Goal: Ask a question: Seek information or help from site administrators or community

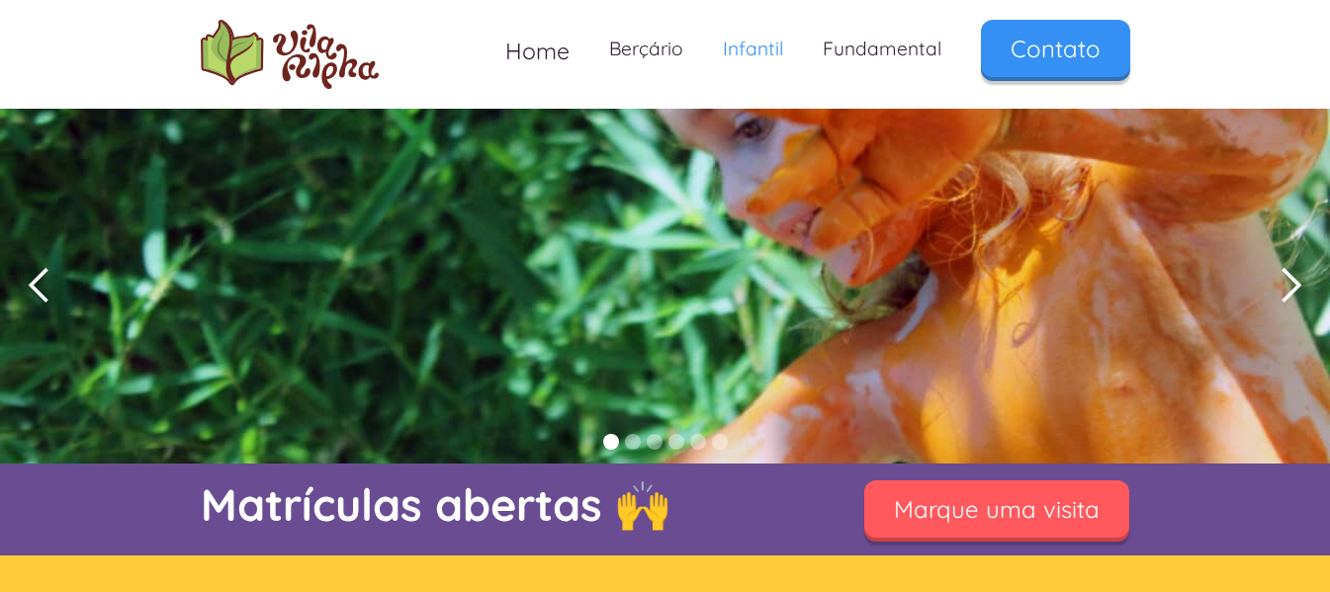
click at [1285, 283] on div "next slide" at bounding box center [1290, 286] width 40 height 40
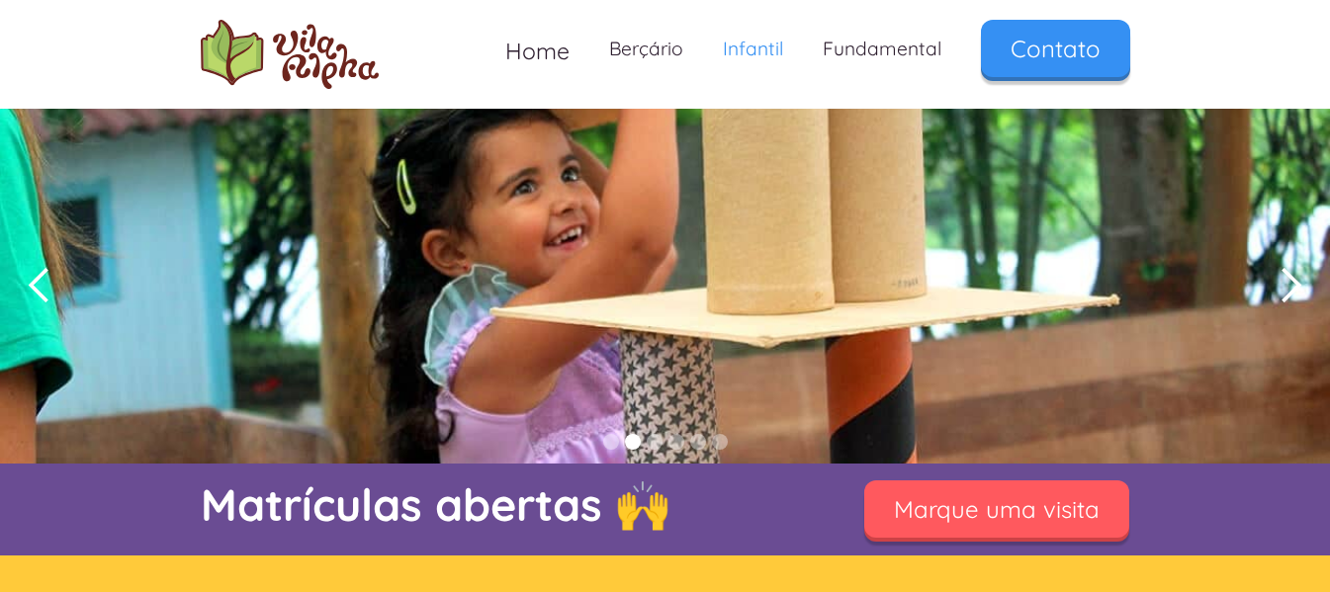
click at [1285, 283] on div "next slide" at bounding box center [1290, 286] width 40 height 40
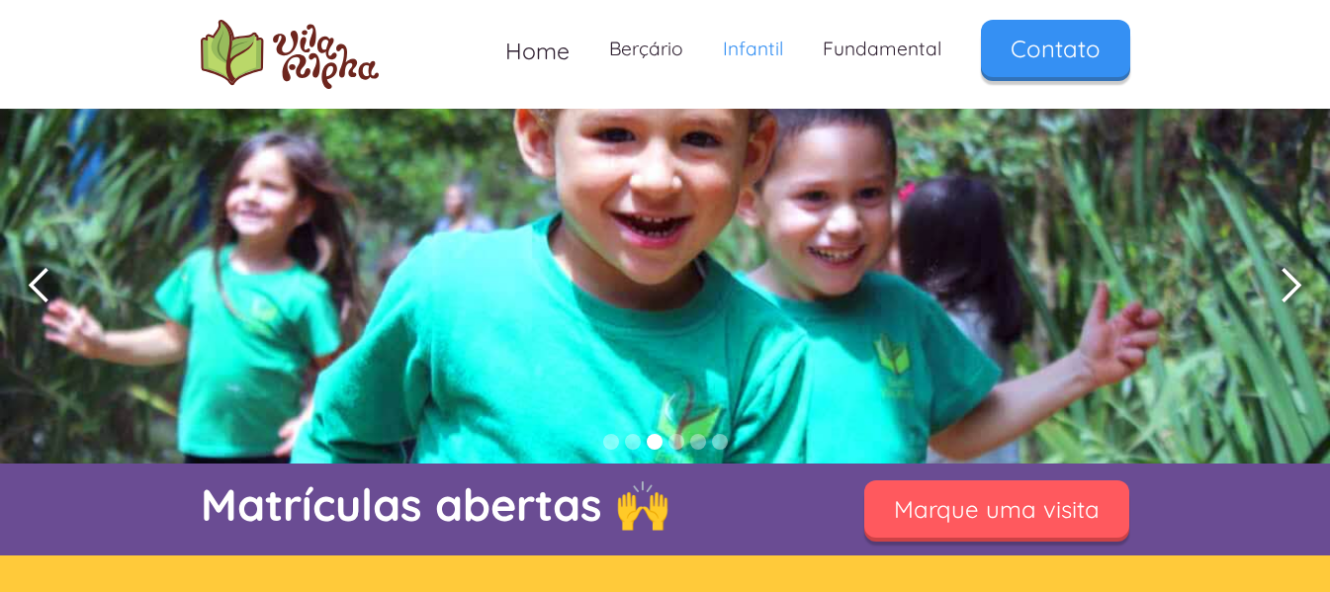
click at [1285, 283] on div "next slide" at bounding box center [1290, 286] width 40 height 40
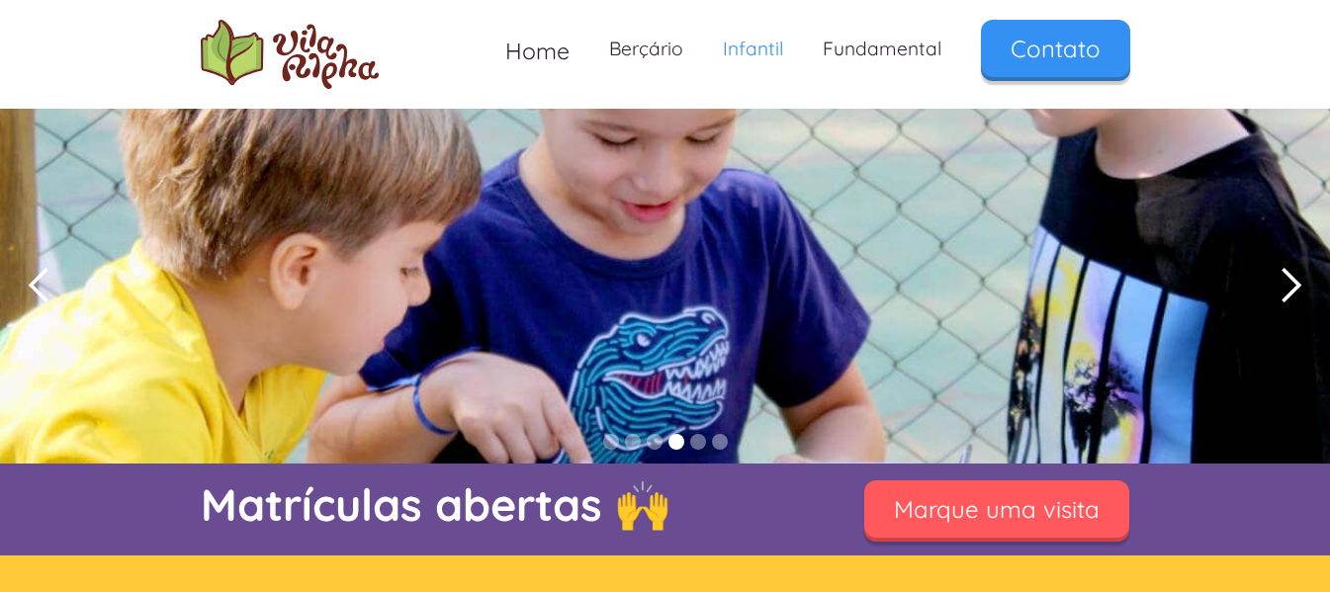
click at [1285, 283] on div "next slide" at bounding box center [1290, 286] width 40 height 40
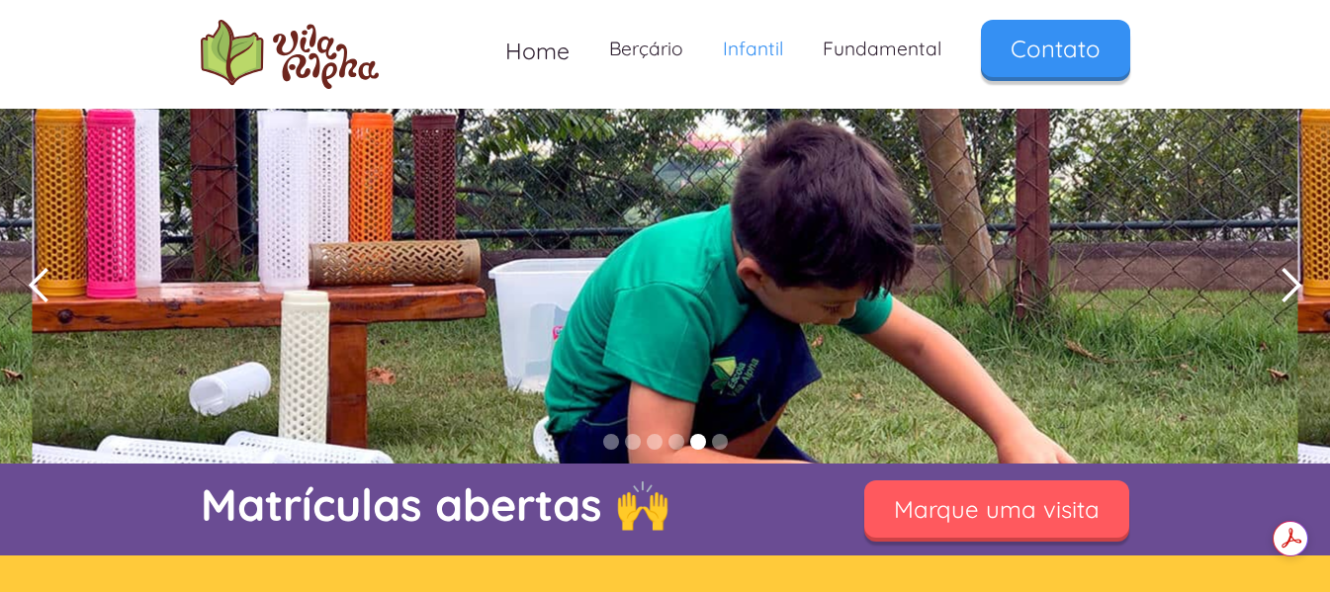
click at [1297, 290] on div "next slide" at bounding box center [1290, 286] width 40 height 40
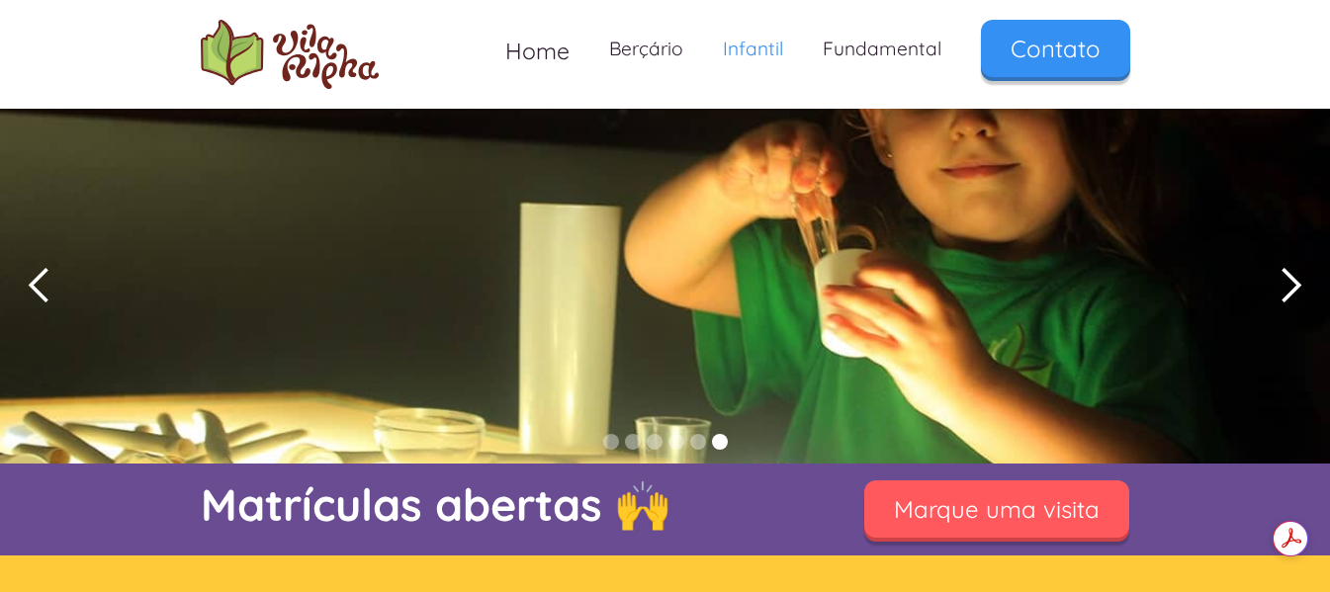
click at [1297, 290] on div "next slide" at bounding box center [1290, 286] width 40 height 40
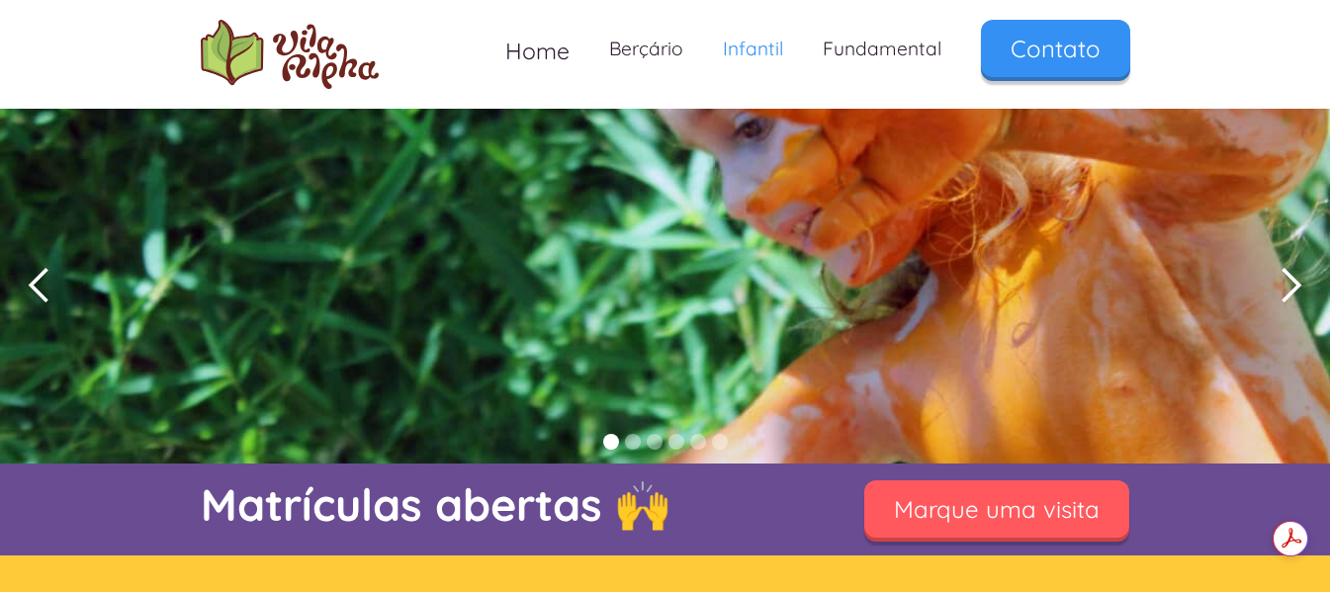
click at [1297, 290] on div "next slide" at bounding box center [1290, 286] width 40 height 40
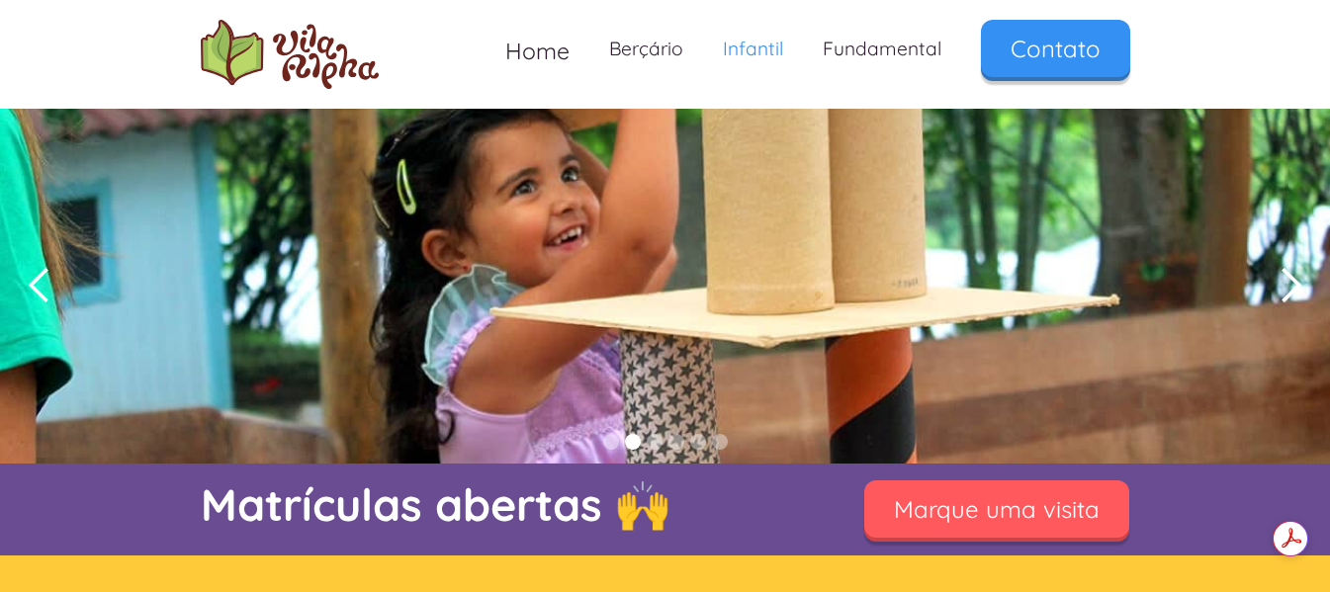
click at [1297, 290] on div "next slide" at bounding box center [1290, 286] width 40 height 40
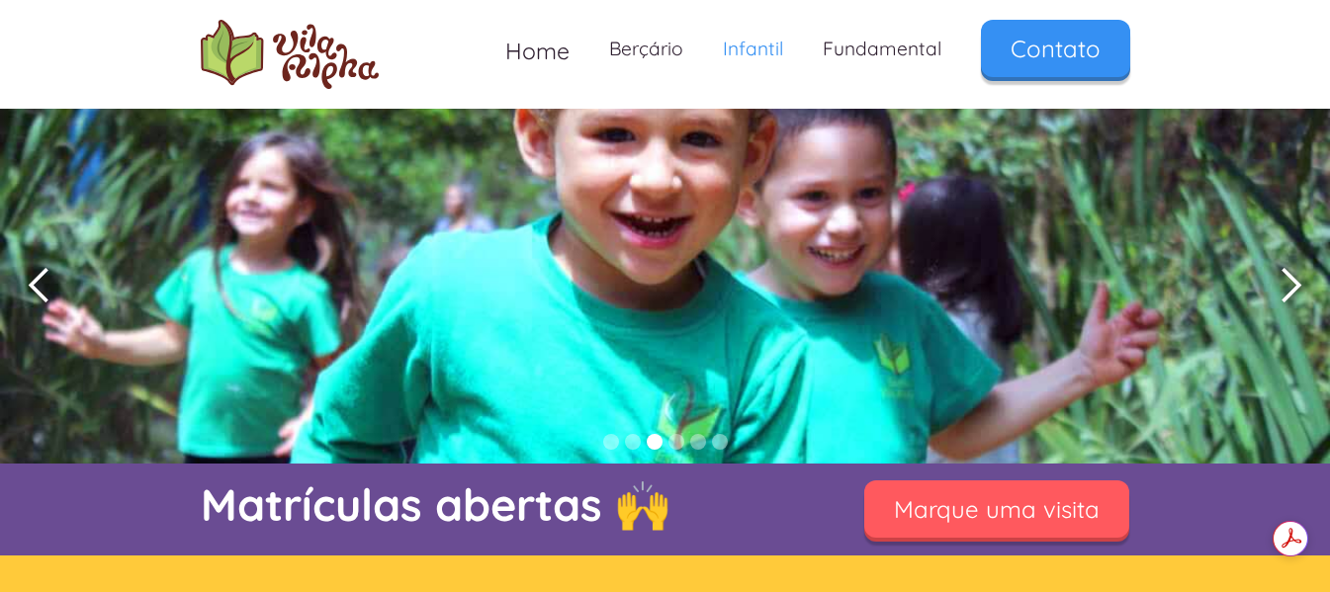
click at [1294, 290] on div "next slide" at bounding box center [1290, 286] width 40 height 40
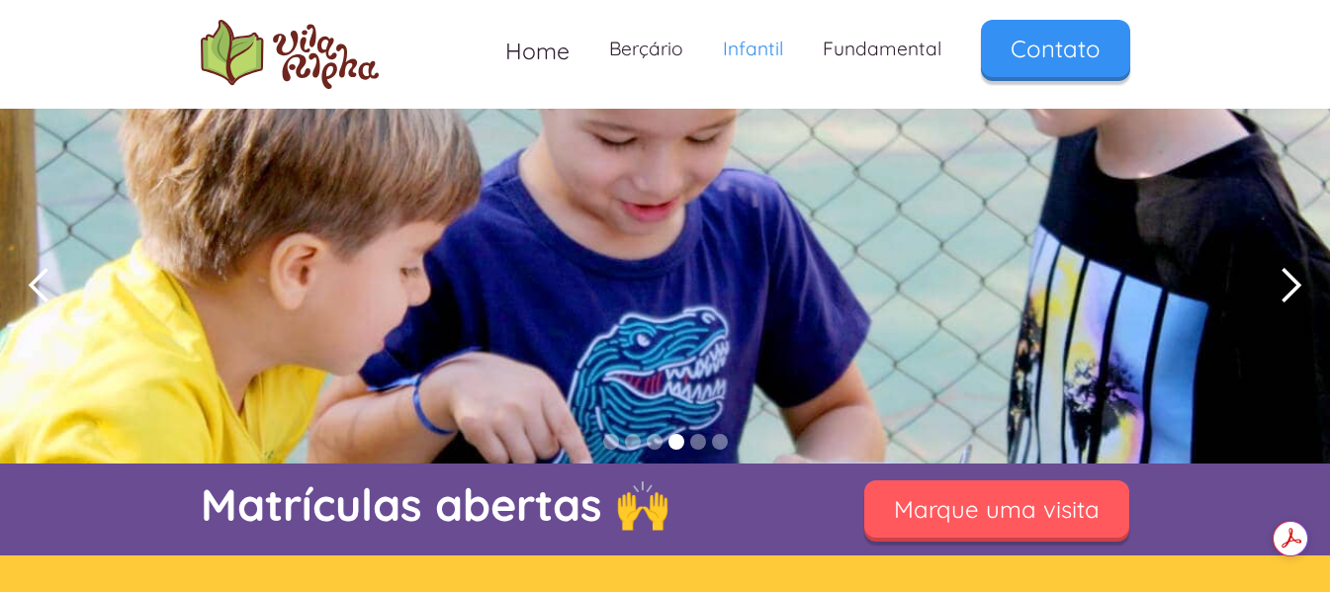
click at [1294, 290] on div "next slide" at bounding box center [1290, 286] width 40 height 40
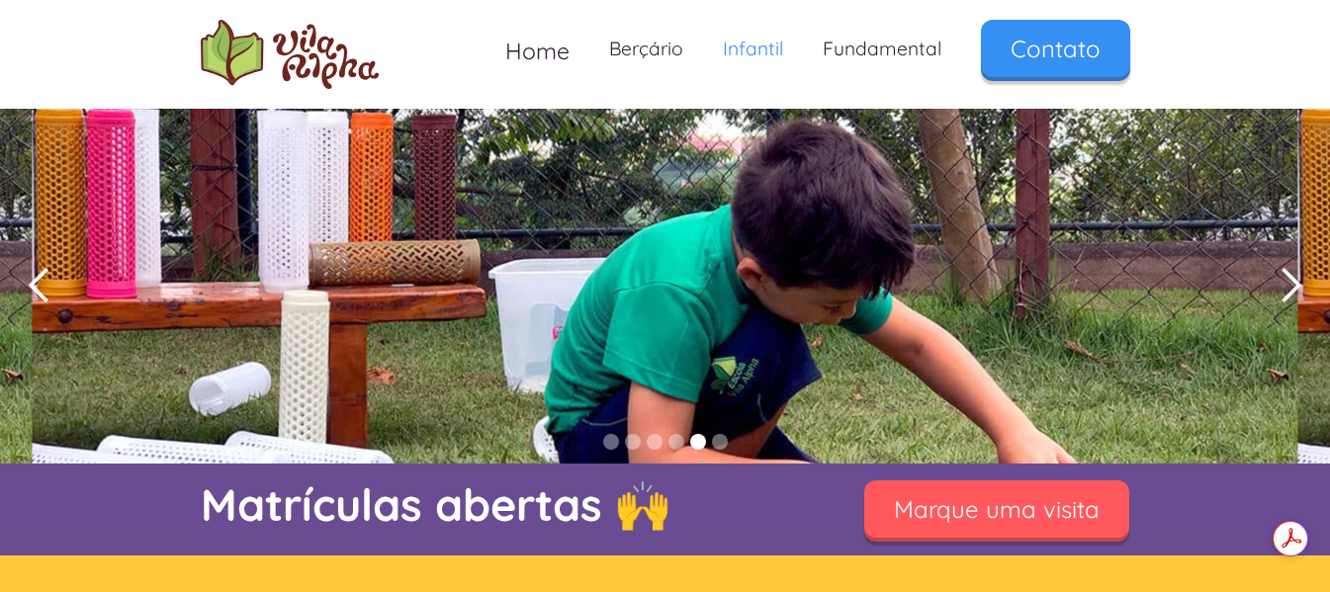
click at [1294, 290] on div "next slide" at bounding box center [1290, 286] width 40 height 40
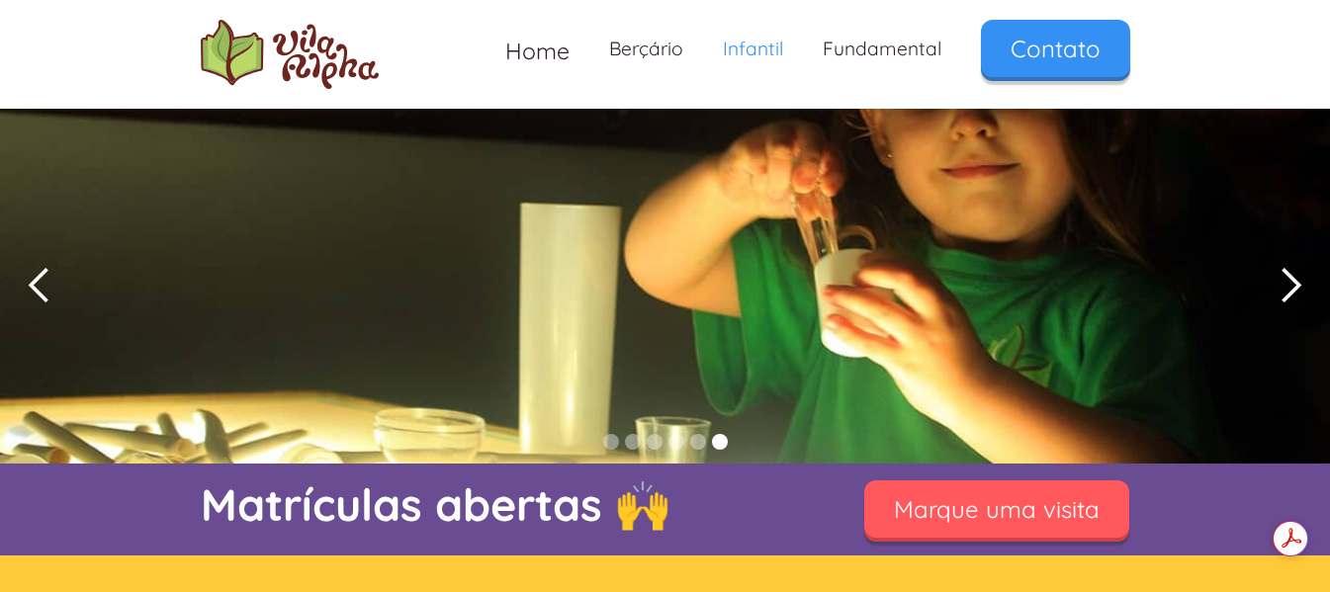
click at [1292, 291] on div "next slide" at bounding box center [1290, 286] width 40 height 40
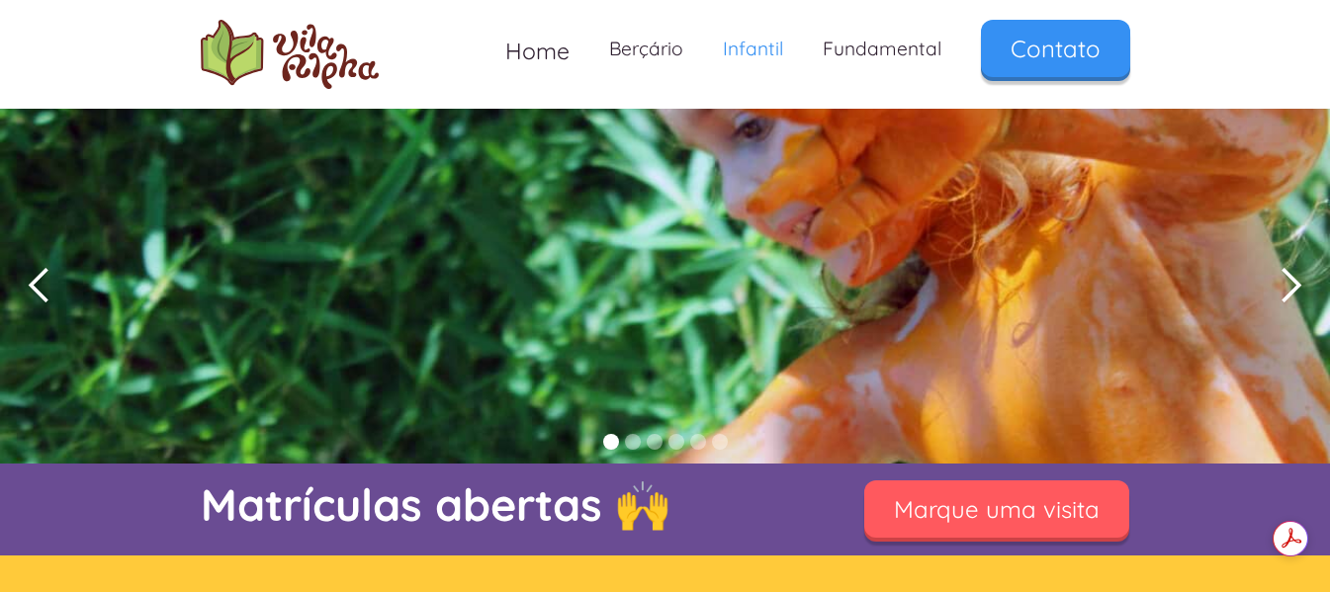
click at [1292, 291] on div "next slide" at bounding box center [1290, 286] width 40 height 40
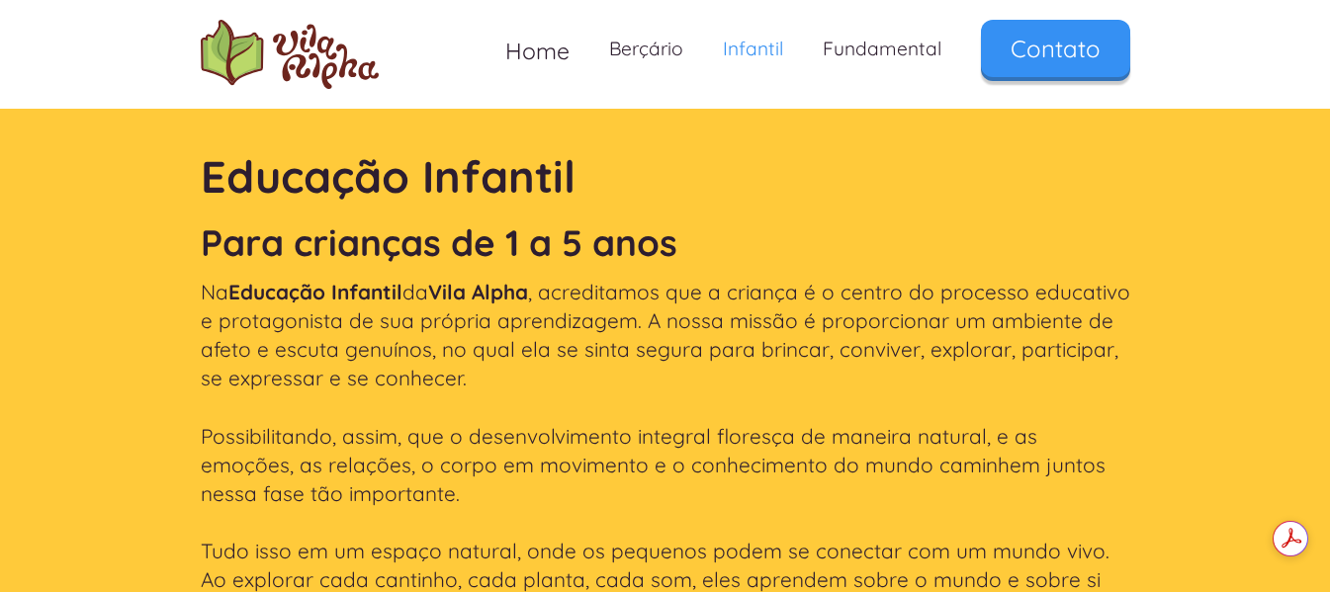
scroll to position [494, 0]
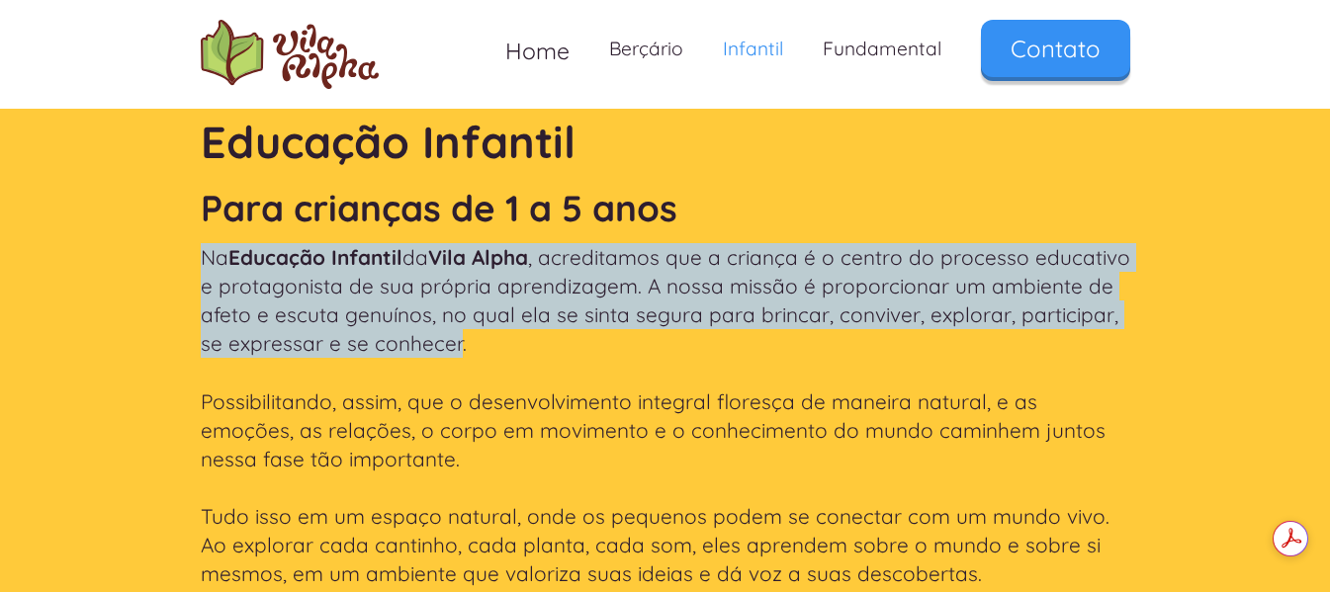
drag, startPoint x: 206, startPoint y: 262, endPoint x: 557, endPoint y: 354, distance: 362.8
click at [557, 354] on p "Na Educação Infantil da Vila Alpha , acreditamos que a criança é o centro do pr…" at bounding box center [665, 416] width 929 height 346
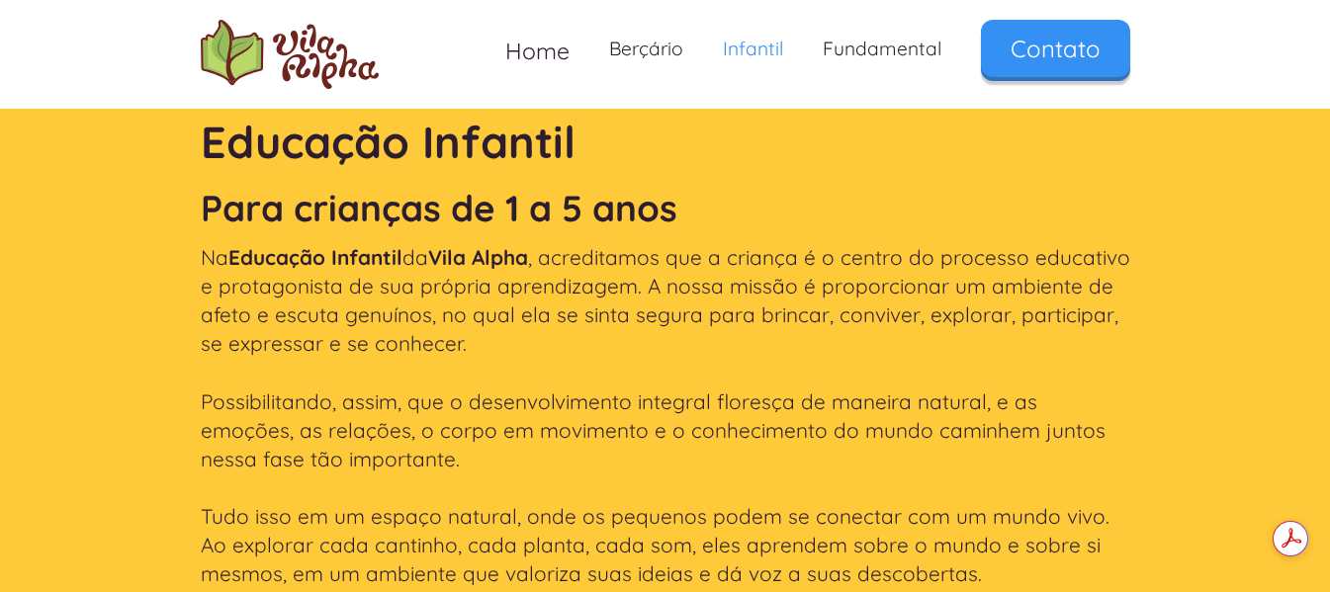
click at [603, 392] on p "Na Educação Infantil da Vila Alpha , acreditamos que a criança é o centro do pr…" at bounding box center [665, 416] width 929 height 346
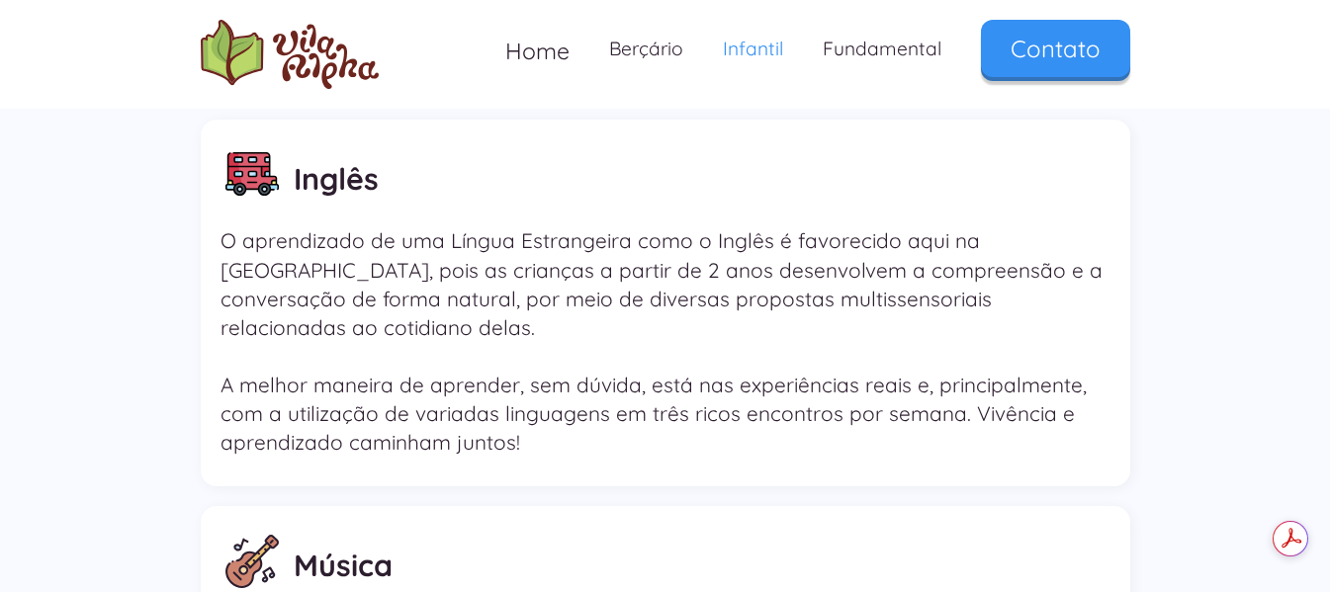
scroll to position [0, 0]
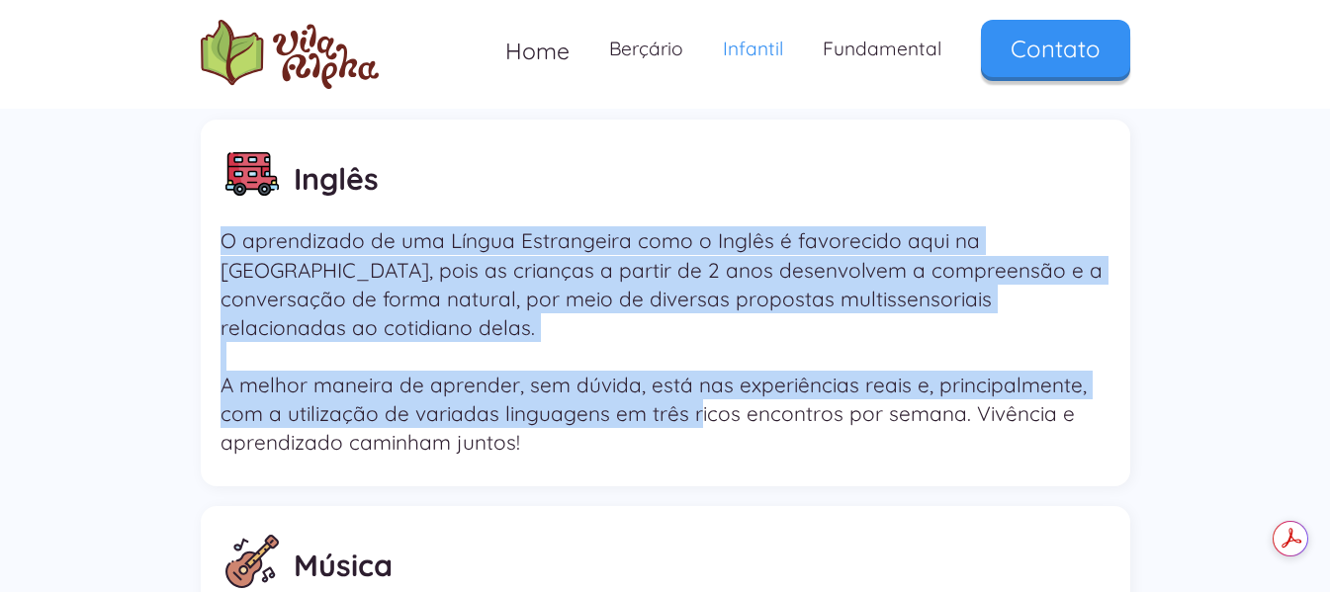
drag, startPoint x: 250, startPoint y: 231, endPoint x: 693, endPoint y: 392, distance: 471.3
click at [693, 392] on p "O aprendizado de uma Língua Estrangeira como o Inglês é favorecido aqui na Vila…" at bounding box center [665, 341] width 890 height 230
click at [545, 324] on p "O aprendizado de uma Língua Estrangeira como o Inglês é favorecido aqui na Vila…" at bounding box center [665, 341] width 890 height 230
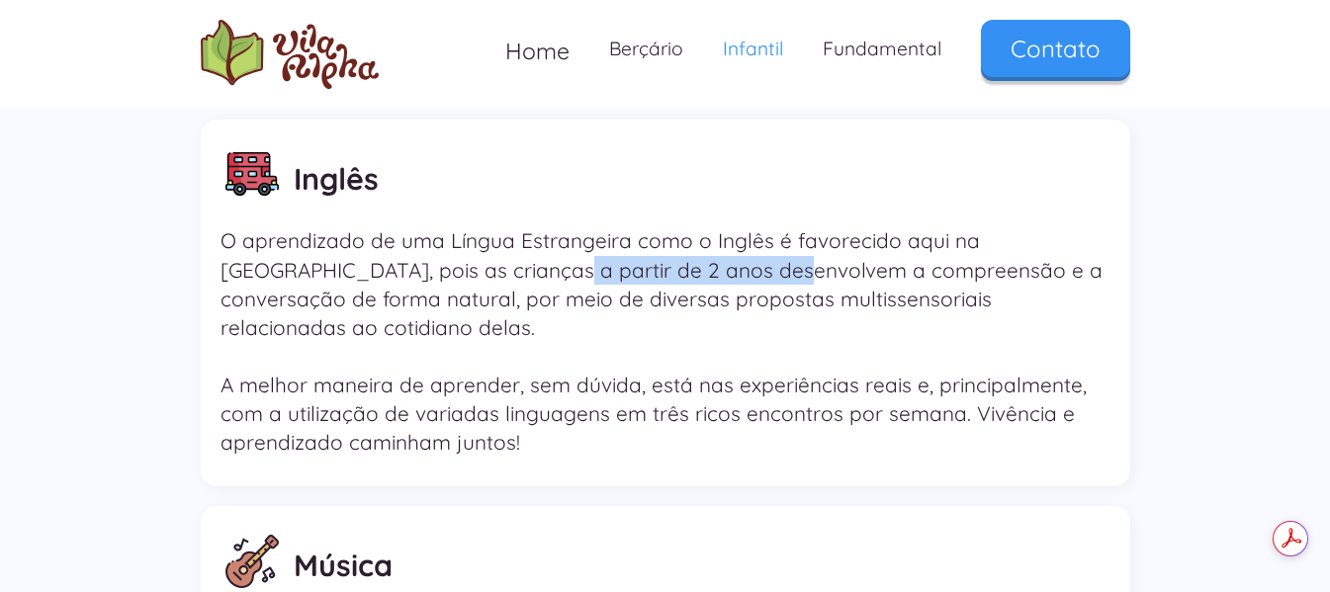
drag, startPoint x: 535, startPoint y: 281, endPoint x: 650, endPoint y: 370, distance: 145.2
click at [676, 281] on p "O aprendizado de uma Língua Estrangeira como o Inglês é favorecido aqui na Vila…" at bounding box center [665, 341] width 890 height 230
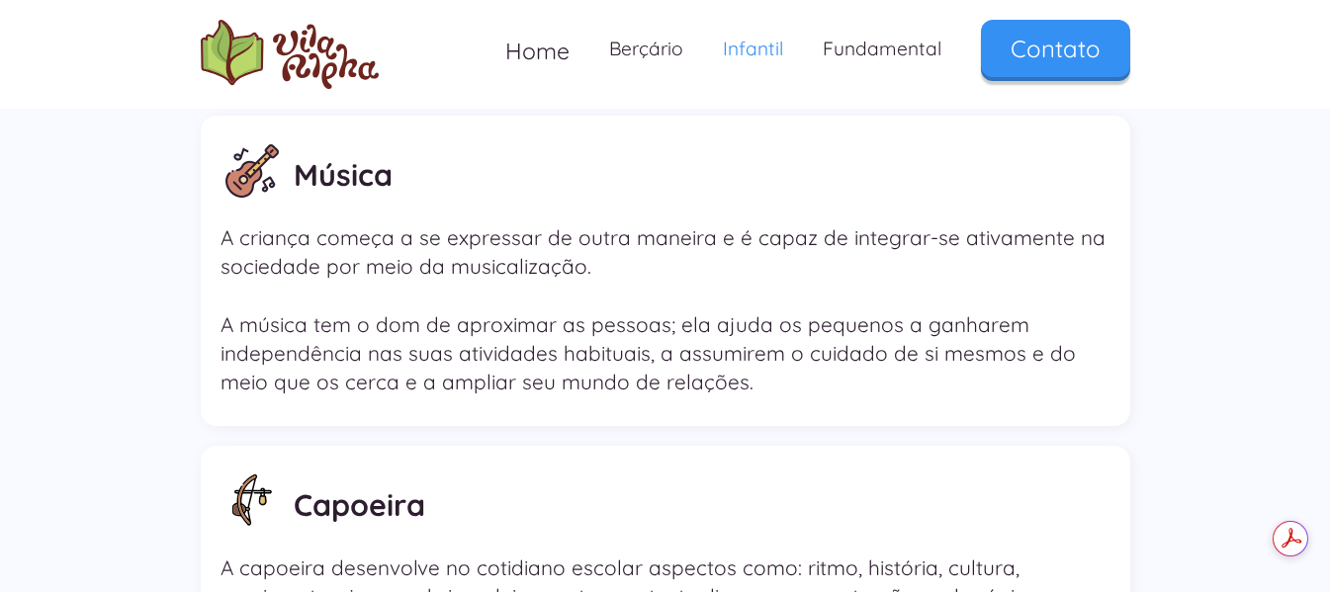
scroll to position [3164, 0]
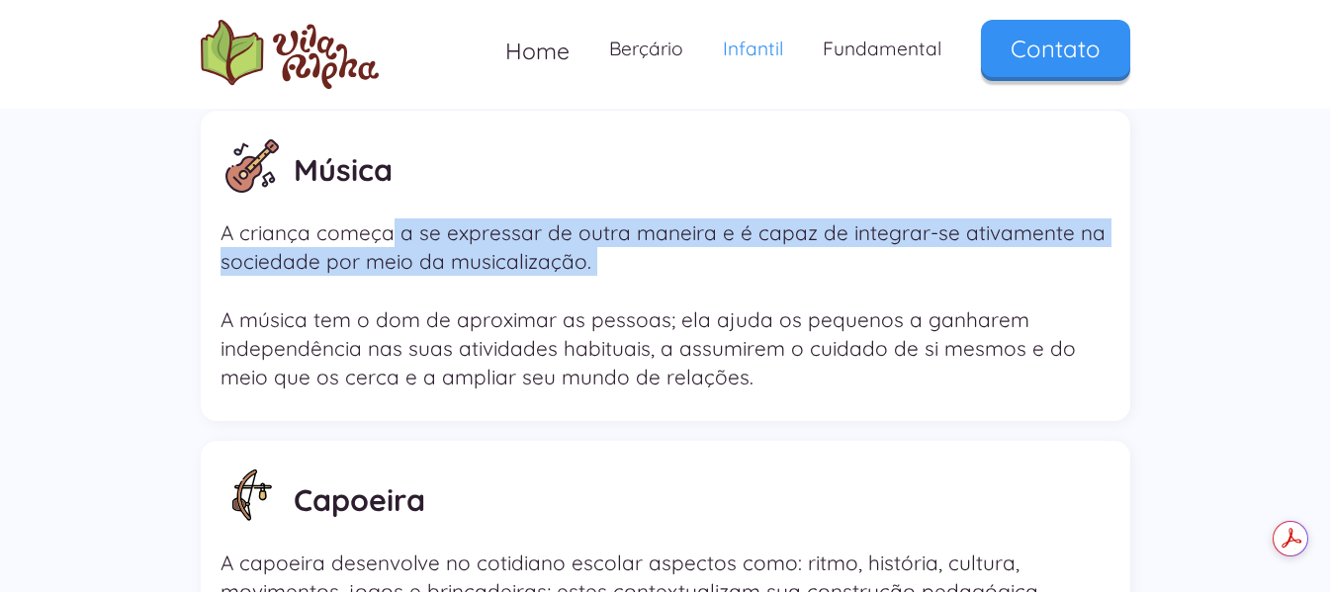
drag, startPoint x: 455, startPoint y: 218, endPoint x: 566, endPoint y: 252, distance: 117.0
click at [566, 252] on p "A criança começa a se expressar de outra maneira e é capaz de integrar-se ativa…" at bounding box center [665, 304] width 890 height 173
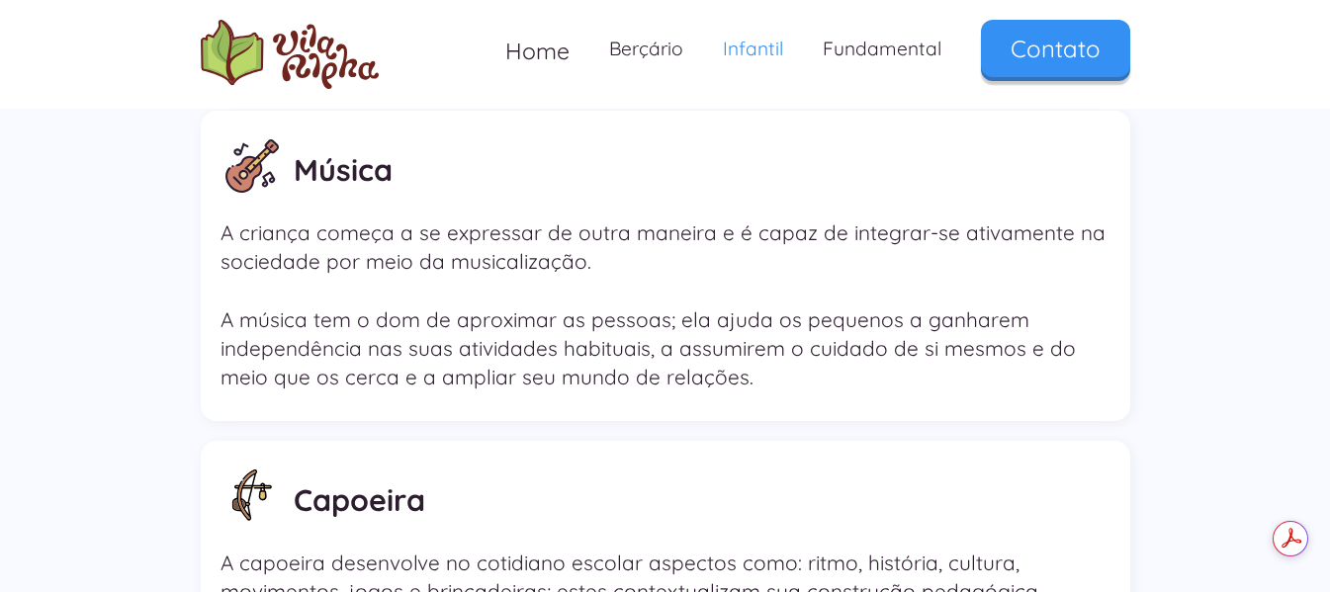
click at [647, 327] on p "A criança começa a se expressar de outra maneira e é capaz de integrar-se ativa…" at bounding box center [665, 304] width 890 height 173
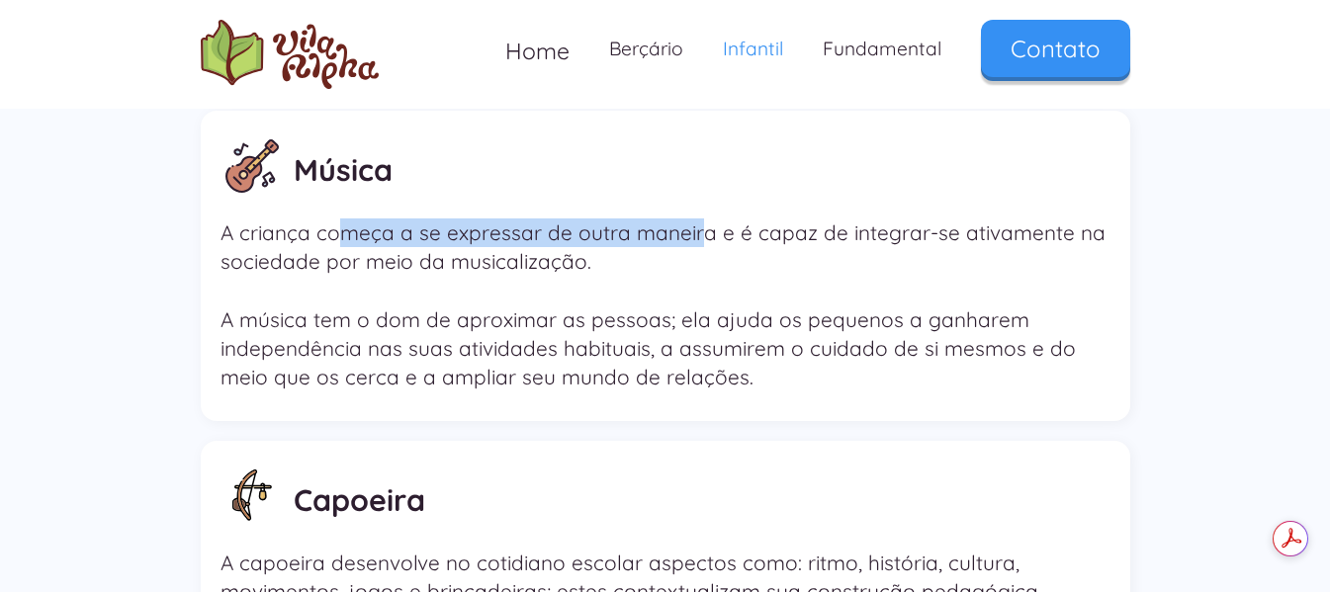
drag, startPoint x: 354, startPoint y: 198, endPoint x: 691, endPoint y: 214, distance: 337.5
click at [691, 218] on p "A criança começa a se expressar de outra maneira e é capaz de integrar-se ativa…" at bounding box center [665, 304] width 890 height 173
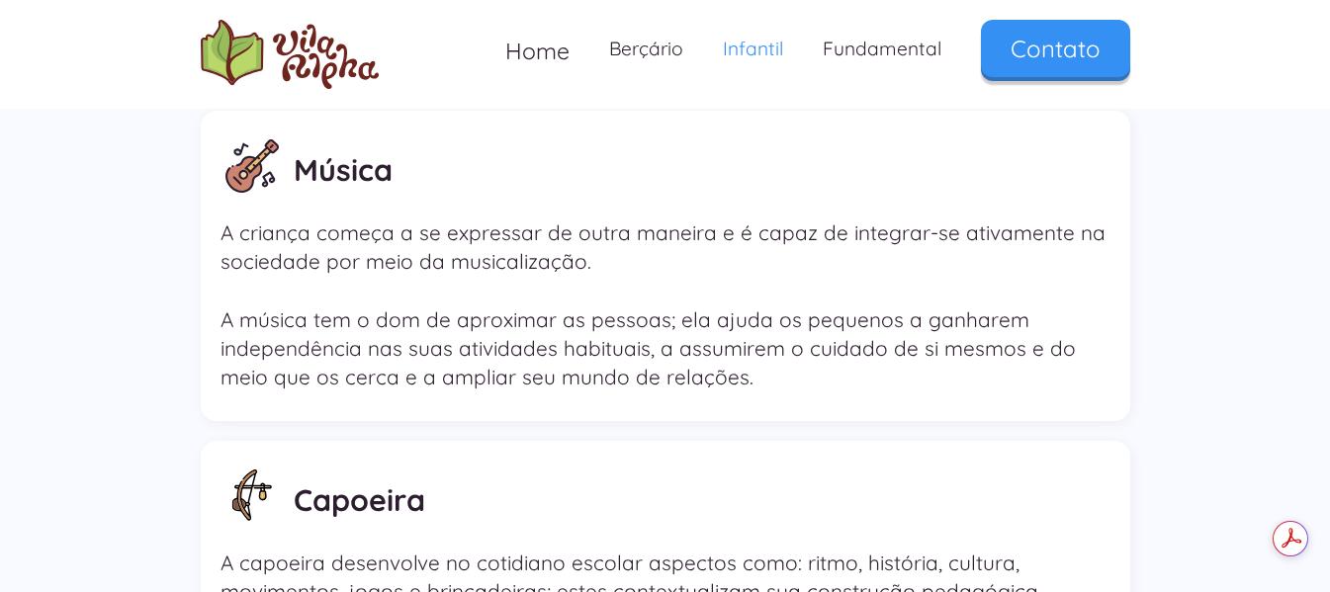
click at [310, 149] on h2 "Música" at bounding box center [343, 170] width 99 height 60
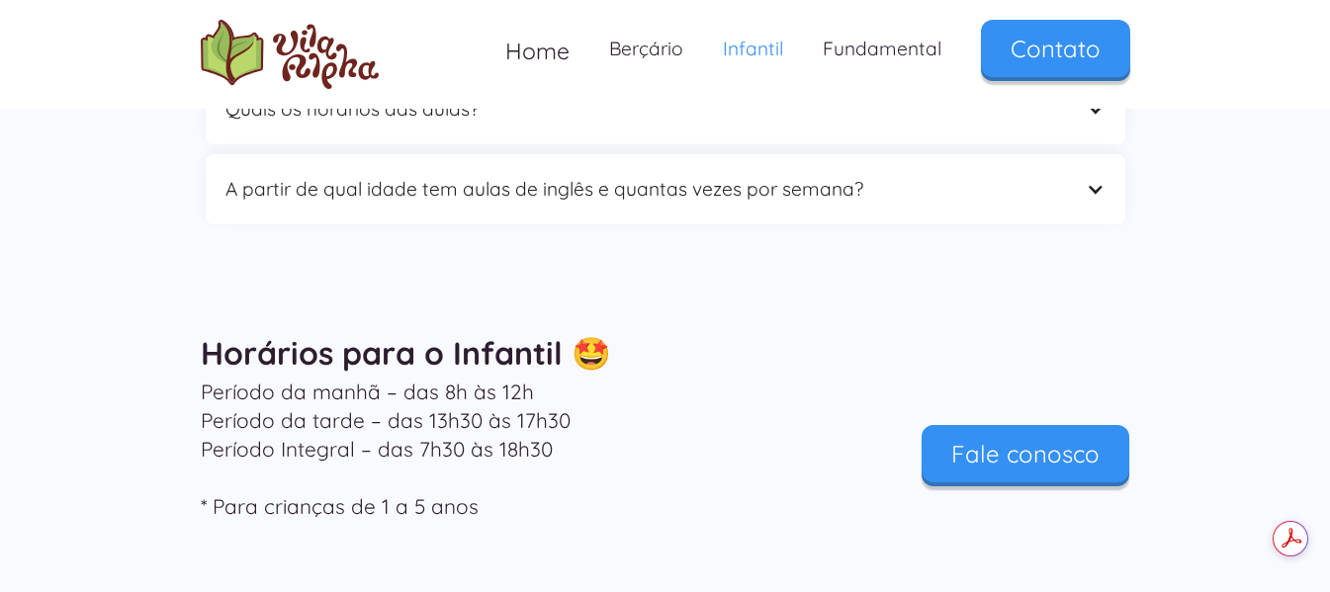
scroll to position [5932, 0]
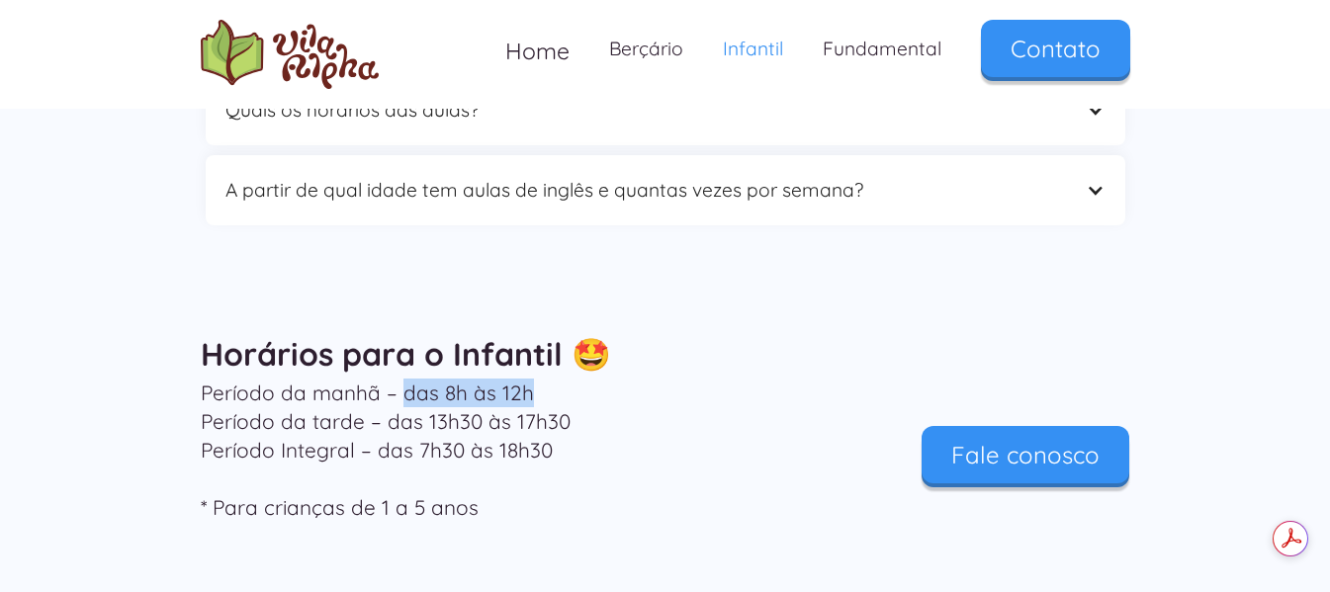
drag, startPoint x: 498, startPoint y: 365, endPoint x: 523, endPoint y: 368, distance: 24.9
click at [523, 379] on p "Período da manhã – das 8h às 12h Período da tarde – das 13h30 às 17h30 Período …" at bounding box center [507, 451] width 613 height 144
click at [473, 408] on p "Período da manhã – das 8h às 12h Período da tarde – das 13h30 às 17h30 Período …" at bounding box center [507, 451] width 613 height 144
drag, startPoint x: 573, startPoint y: 396, endPoint x: 589, endPoint y: 396, distance: 15.8
click at [589, 396] on p "Período da manhã – das 8h às 12h Período da tarde – das 13h30 às 17h30 Período …" at bounding box center [507, 451] width 613 height 144
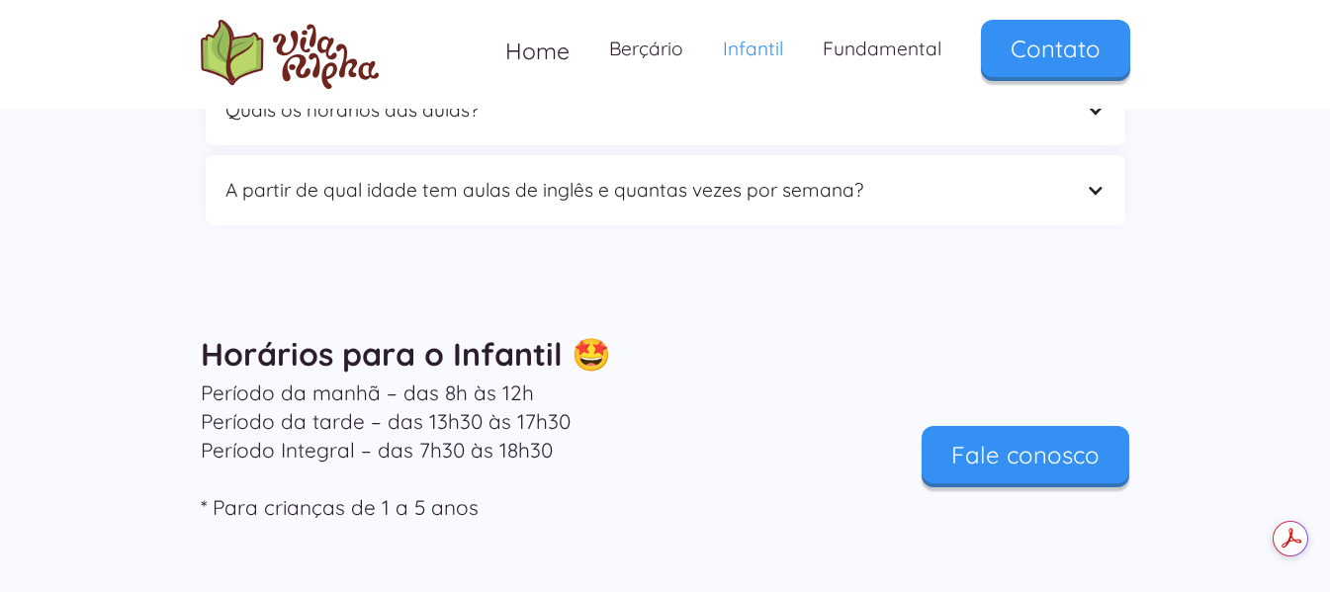
click at [458, 443] on p "Período da manhã – das 8h às 12h Período da tarde – das 13h30 às 17h30 Período …" at bounding box center [507, 451] width 613 height 144
drag, startPoint x: 396, startPoint y: 414, endPoint x: 605, endPoint y: 411, distance: 208.6
click at [605, 411] on p "Período da manhã – das 8h às 12h Período da tarde – das 13h30 às 17h30 Período …" at bounding box center [507, 451] width 613 height 144
click at [591, 463] on p "Período da manhã – das 8h às 12h Período da tarde – das 13h30 às 17h30 Período …" at bounding box center [507, 451] width 613 height 144
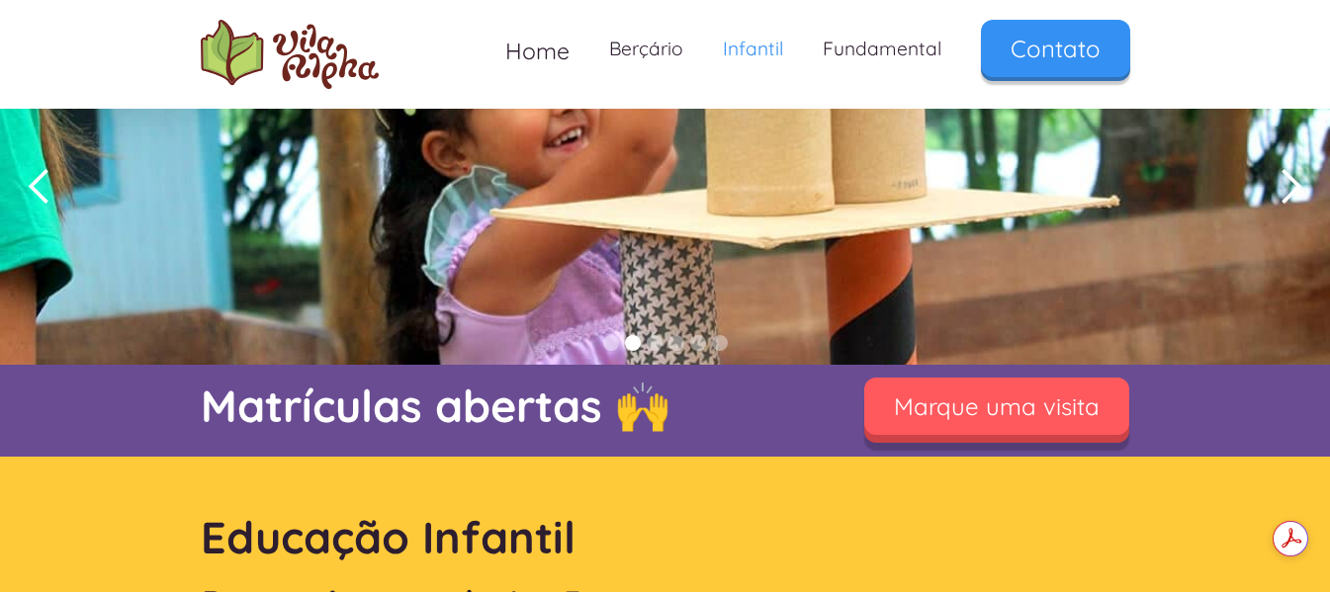
scroll to position [0, 0]
click at [978, 411] on link "Marque uma visita" at bounding box center [996, 406] width 265 height 57
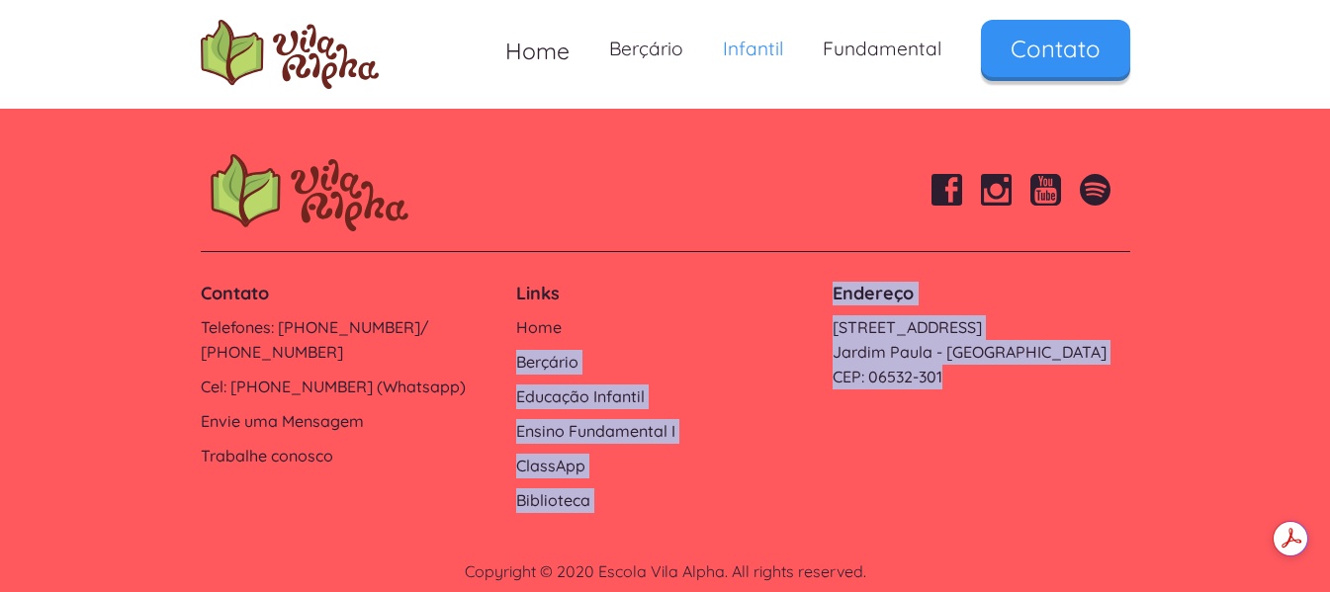
drag, startPoint x: 817, startPoint y: 293, endPoint x: 990, endPoint y: 364, distance: 187.1
click at [990, 362] on div "Contato Telefones: 4154-4715/ 4154-4717 Cel: 9 6170-3778 (Whatsapp) Envie uma M…" at bounding box center [665, 397] width 949 height 251
click at [993, 398] on div "Contato Telefones: 4154-4715/ 4154-4717 Cel: 9 6170-3778 (Whatsapp) Envie uma M…" at bounding box center [665, 397] width 949 height 251
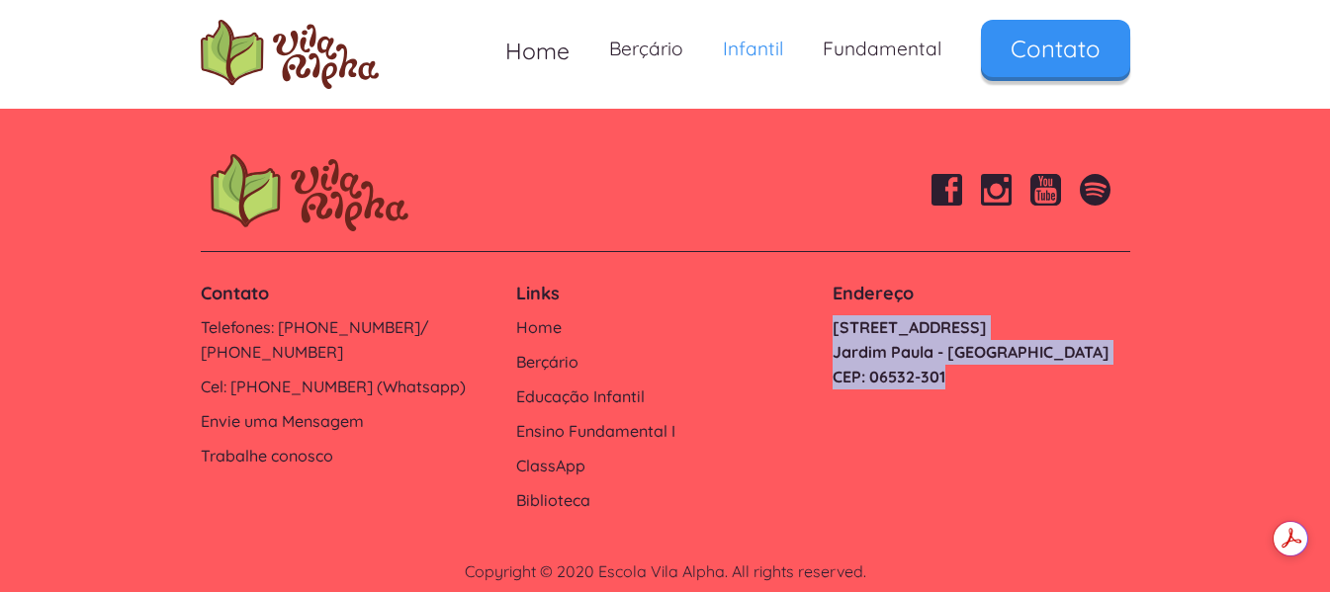
copy link "Estrada do Ipanema, 1006 Jardim Paula - Santana de Parnaíba CEP: 06532-301"
drag, startPoint x: 828, startPoint y: 297, endPoint x: 964, endPoint y: 353, distance: 146.7
click at [964, 353] on div "Endereço Estrada do Ipanema, 1006 Jardim Paula - Santana de Parnaíba CEP: 06532…" at bounding box center [981, 336] width 316 height 128
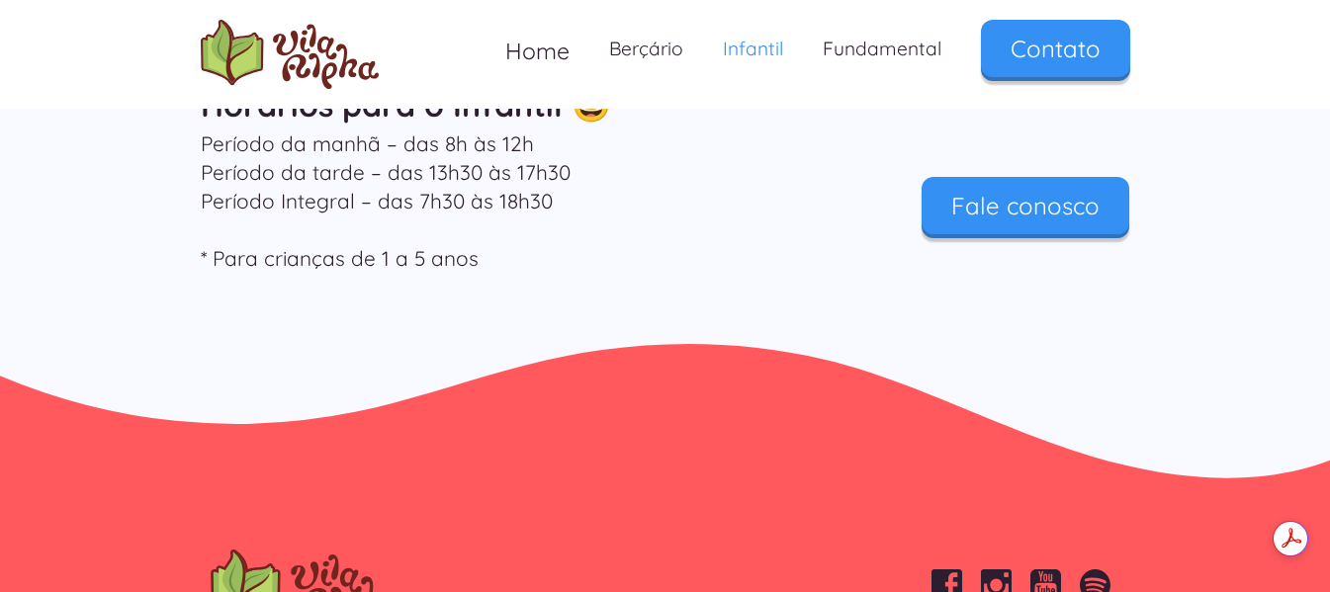
scroll to position [6082, 0]
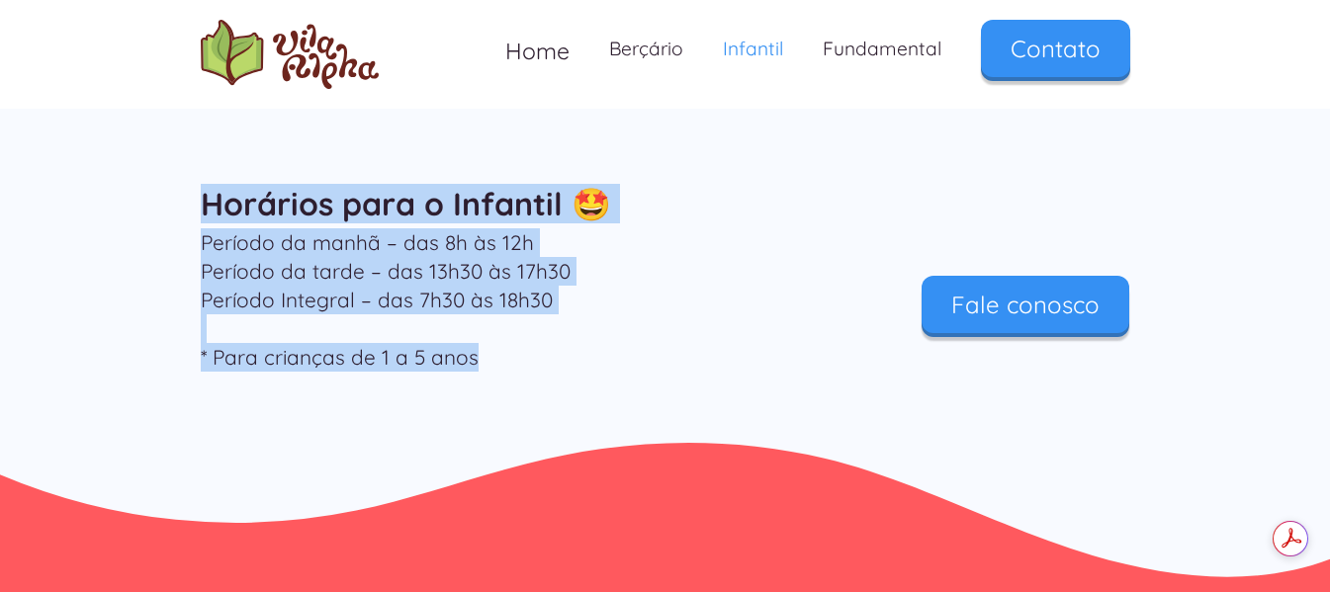
drag, startPoint x: 210, startPoint y: 170, endPoint x: 548, endPoint y: 356, distance: 385.8
click at [548, 356] on div "Horários para o Infantil 🤩 Período da manhã – das 8h às 12h Período da tarde – …" at bounding box center [665, 290] width 1330 height 303
click at [642, 374] on div "Horários para o Infantil 🤩 Período da manhã – das 8h às 12h Período da tarde – …" at bounding box center [665, 290] width 1330 height 303
click at [680, 228] on p "Período da manhã – das 8h às 12h Período da tarde – das 13h30 às 17h30 Período …" at bounding box center [507, 300] width 613 height 144
drag, startPoint x: 246, startPoint y: 191, endPoint x: 491, endPoint y: 340, distance: 287.1
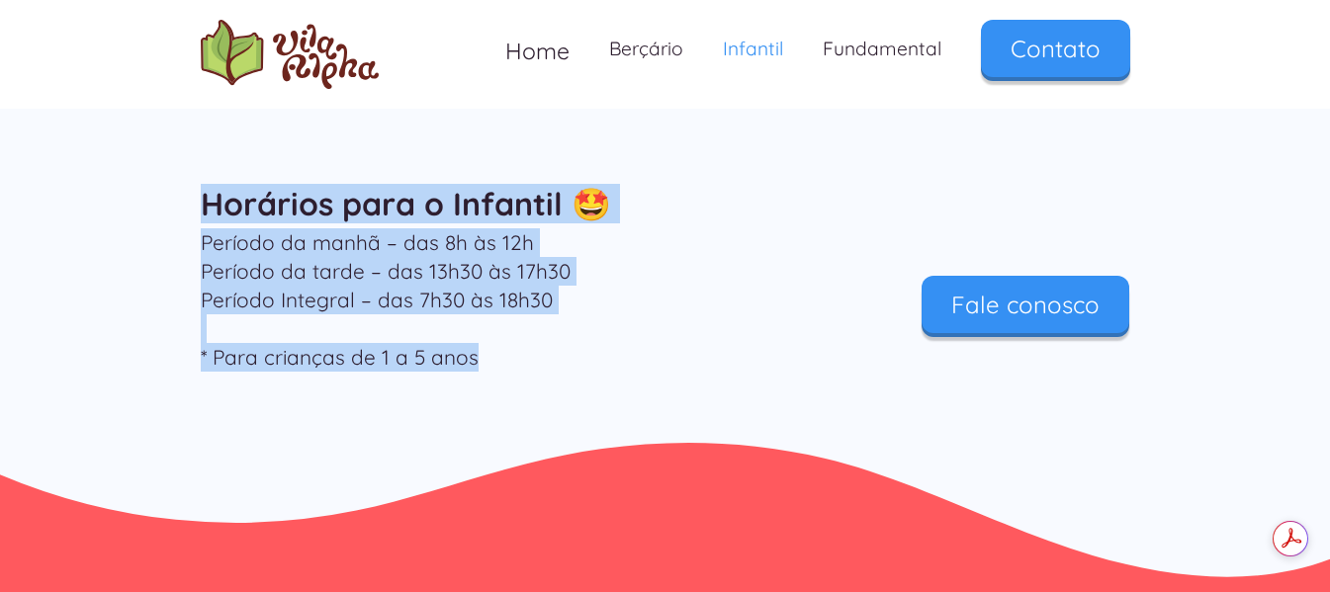
click at [489, 339] on div "Horários para o Infantil 🤩 Período da manhã – das 8h às 12h Período da tarde – …" at bounding box center [665, 281] width 929 height 204
click at [536, 348] on div "Período da manhã – das 8h às 12h Período da tarde – das 13h30 às 17h30 Período …" at bounding box center [507, 305] width 633 height 154
drag, startPoint x: 206, startPoint y: 178, endPoint x: 513, endPoint y: 349, distance: 351.8
click at [513, 349] on div "Horários para o Infantil 🤩 Período da manhã – das 8h às 12h Período da tarde – …" at bounding box center [665, 281] width 929 height 204
click at [610, 379] on div "Horários para o Infantil 🤩 Período da manhã – das 8h às 12h Período da tarde – …" at bounding box center [665, 290] width 1330 height 303
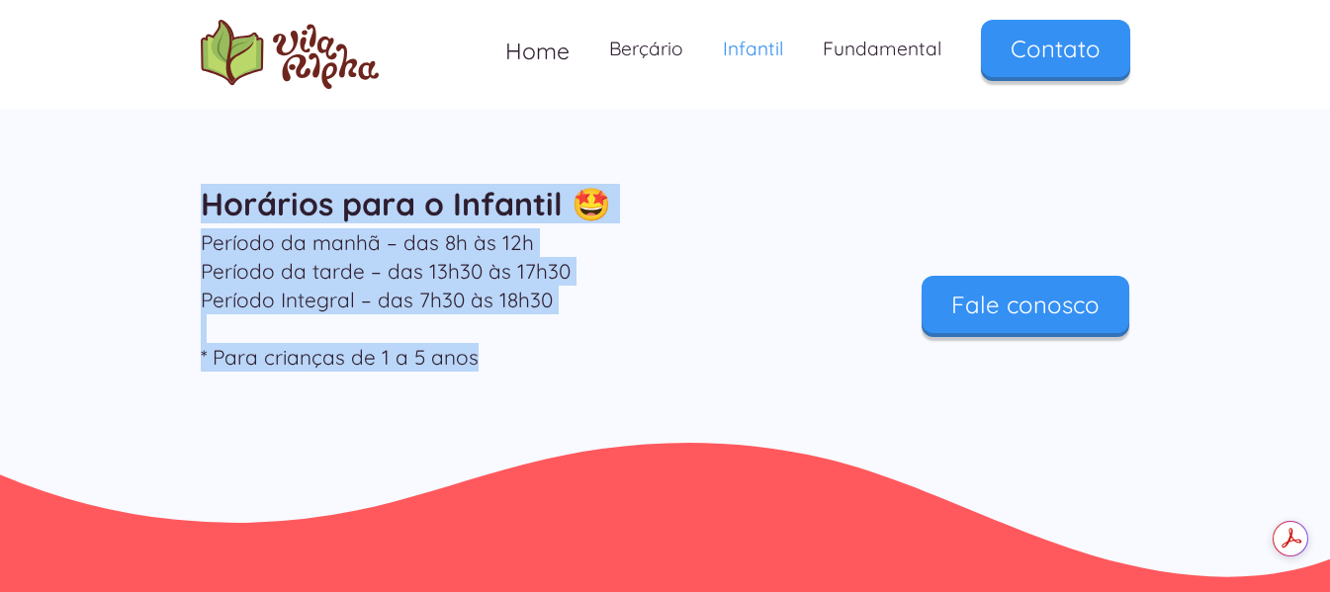
click at [600, 292] on p "Período da manhã – das 8h às 12h Período da tarde – das 13h30 às 17h30 Período …" at bounding box center [507, 300] width 613 height 144
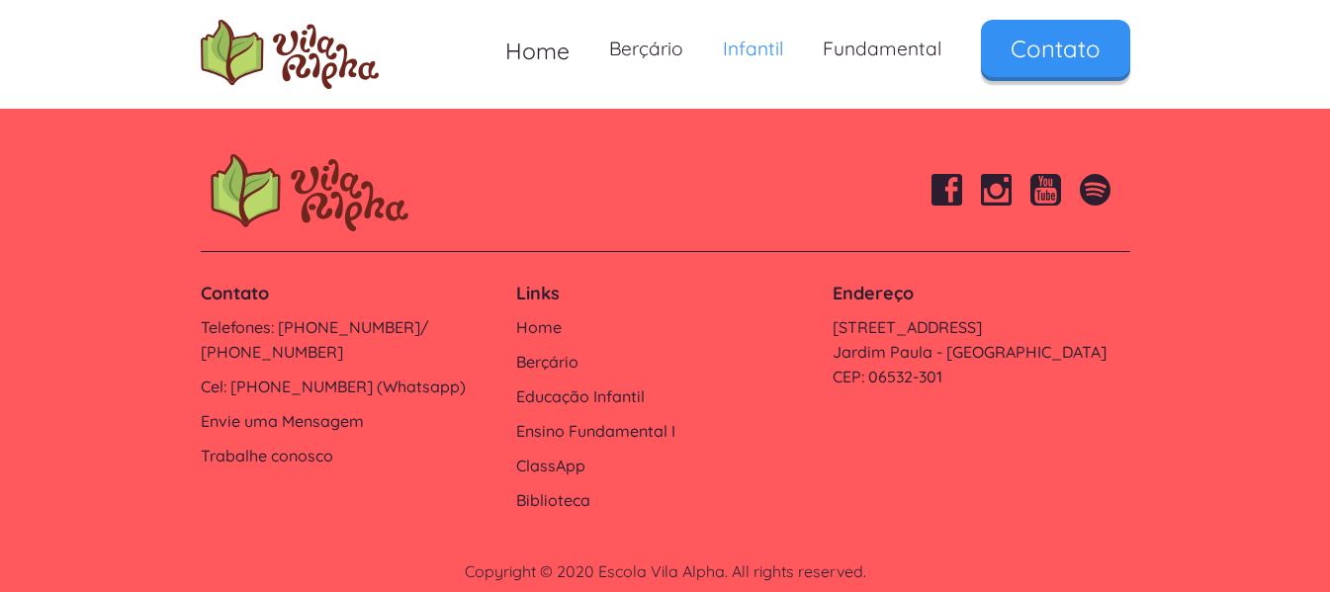
scroll to position [0, 0]
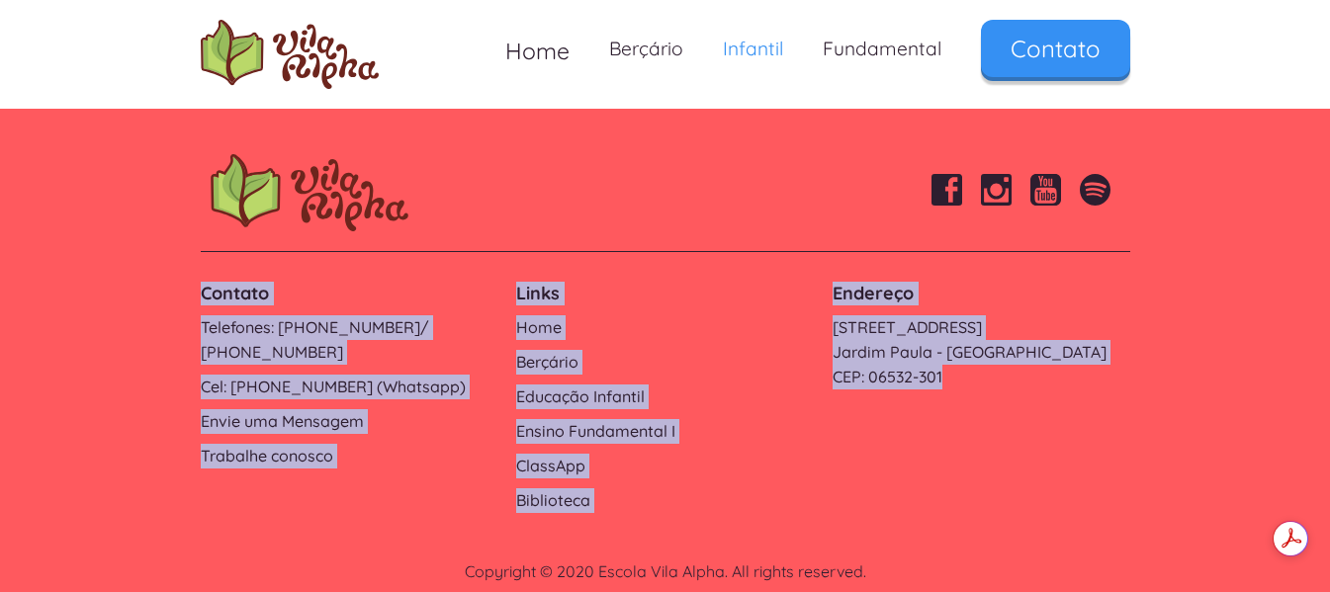
drag, startPoint x: 155, startPoint y: 247, endPoint x: 1016, endPoint y: 474, distance: 890.4
click at [1016, 474] on footer "Contato Telefones: 4154-4715/ 4154-4717 Cel: 9 6170-3778 (Whatsapp) Envie uma M…" at bounding box center [665, 358] width 1330 height 526
click at [1016, 474] on div "Contato Telefones: 4154-4715/ 4154-4717 Cel: 9 6170-3778 (Whatsapp) Envie uma M…" at bounding box center [665, 397] width 949 height 251
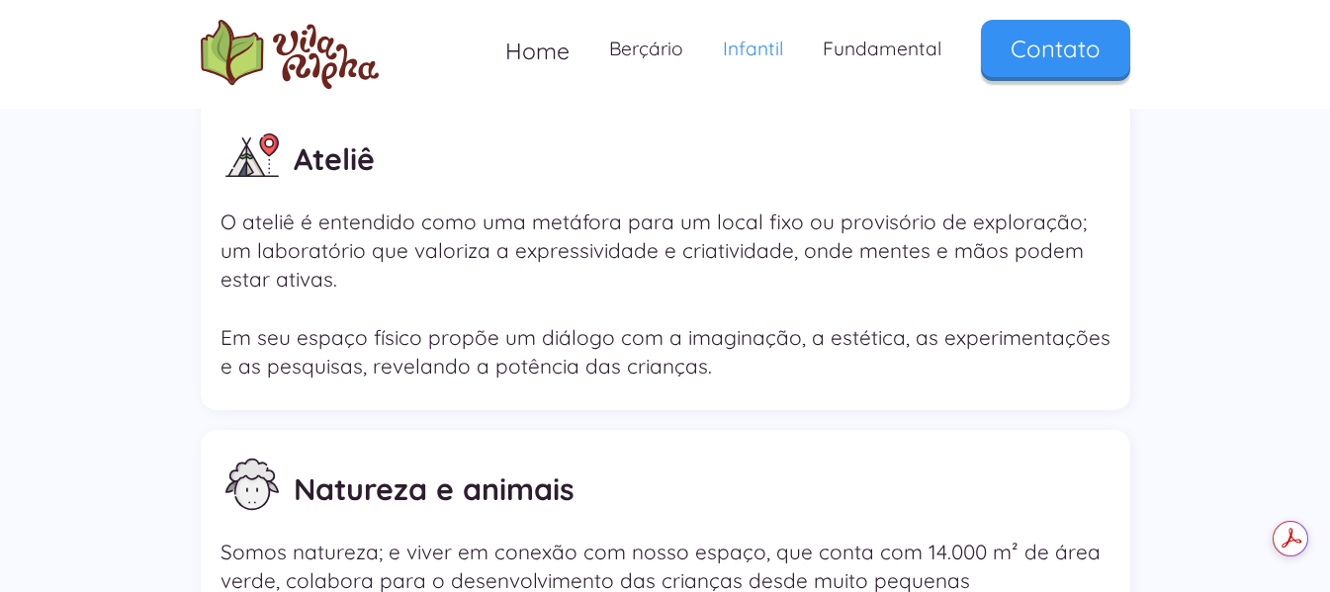
scroll to position [3808, 0]
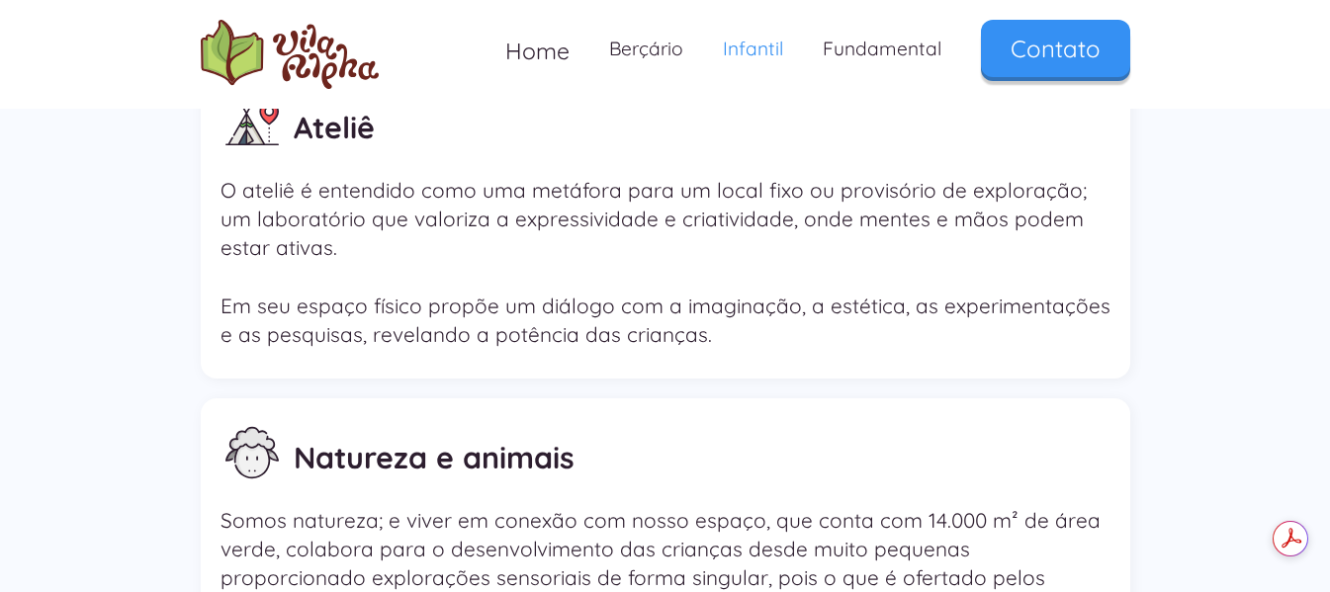
drag, startPoint x: 740, startPoint y: 256, endPoint x: 758, endPoint y: 267, distance: 20.9
click at [758, 257] on p "O ateliê é entendido como uma metáfora para um local fixo ou provisório de expl…" at bounding box center [665, 262] width 890 height 173
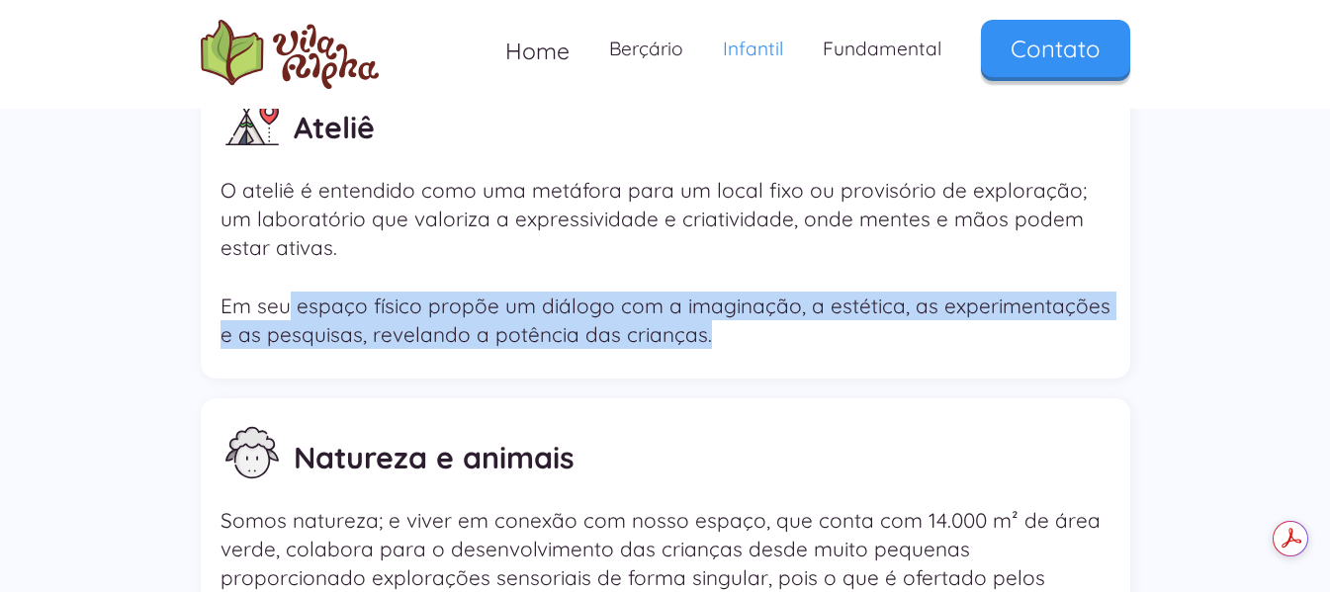
drag, startPoint x: 295, startPoint y: 279, endPoint x: 805, endPoint y: 383, distance: 520.6
click at [787, 295] on p "O ateliê é entendido como uma metáfora para um local fixo ou provisório de expl…" at bounding box center [665, 262] width 890 height 173
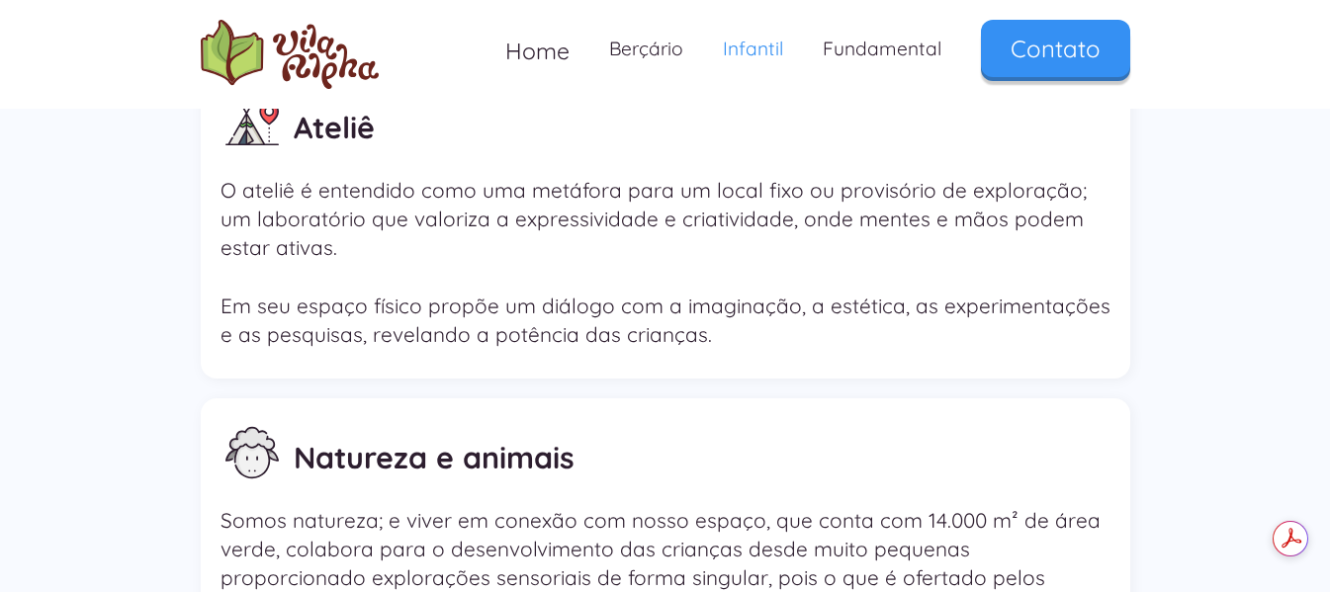
click at [811, 408] on div "Natureza e animais" at bounding box center [665, 453] width 890 height 90
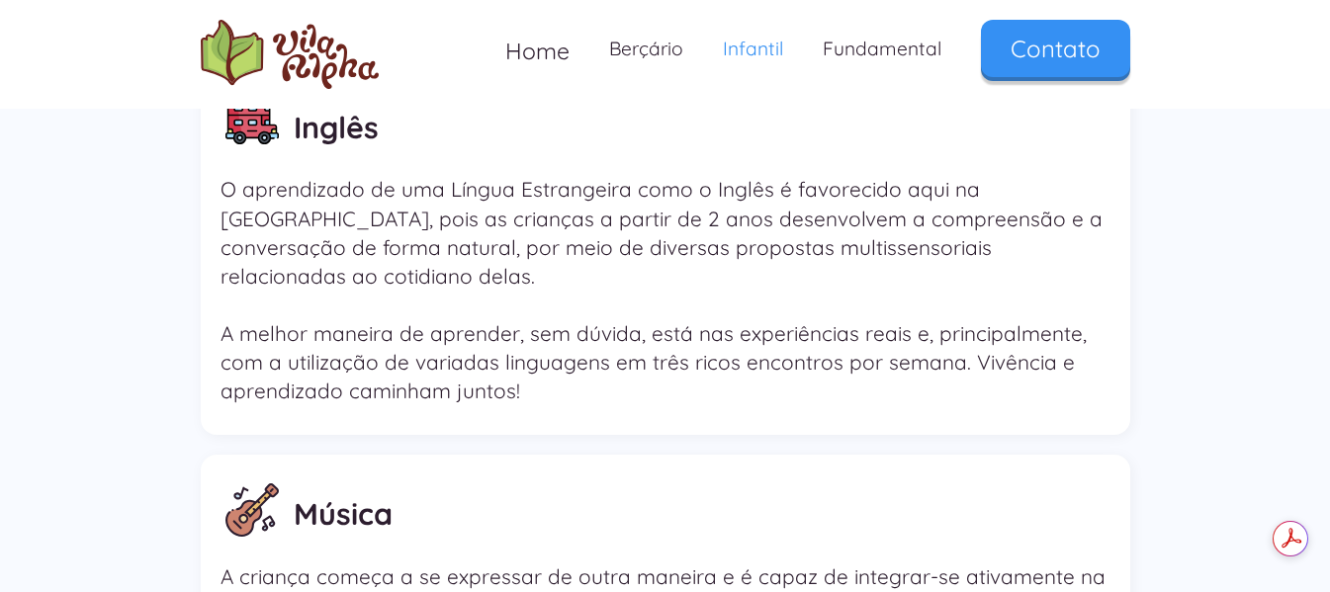
scroll to position [2721, 0]
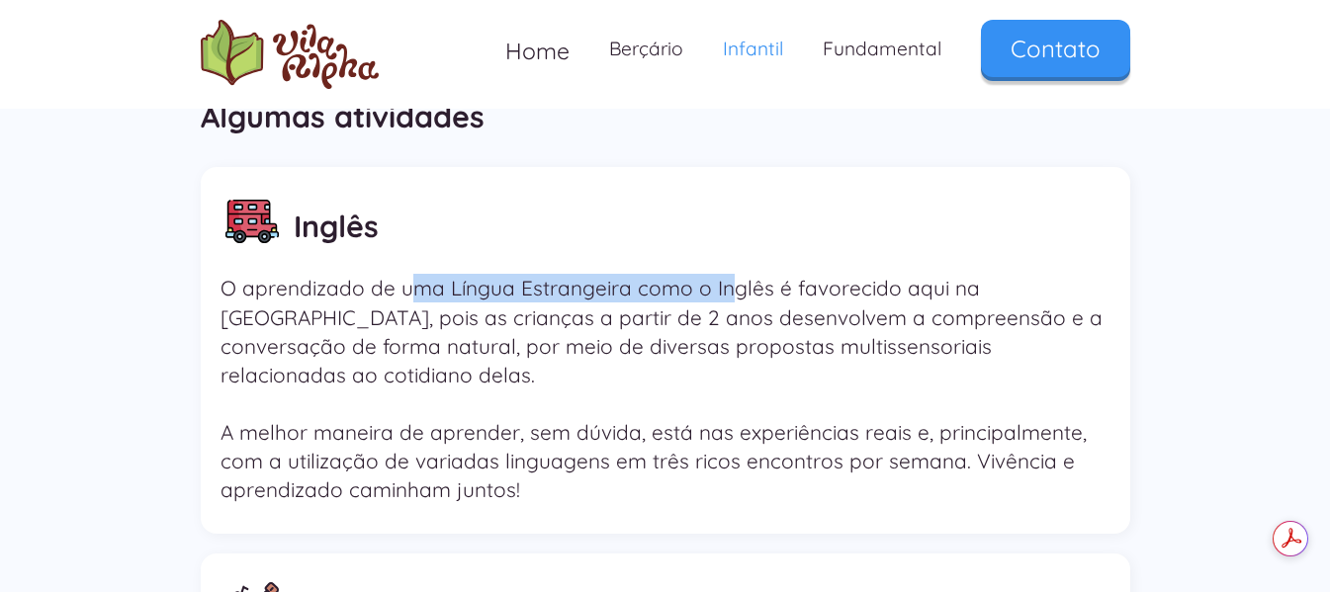
drag, startPoint x: 439, startPoint y: 287, endPoint x: 718, endPoint y: 282, distance: 278.8
click at [724, 278] on p "O aprendizado de uma Língua Estrangeira como o Inglês é favorecido aqui na Vila…" at bounding box center [665, 389] width 890 height 230
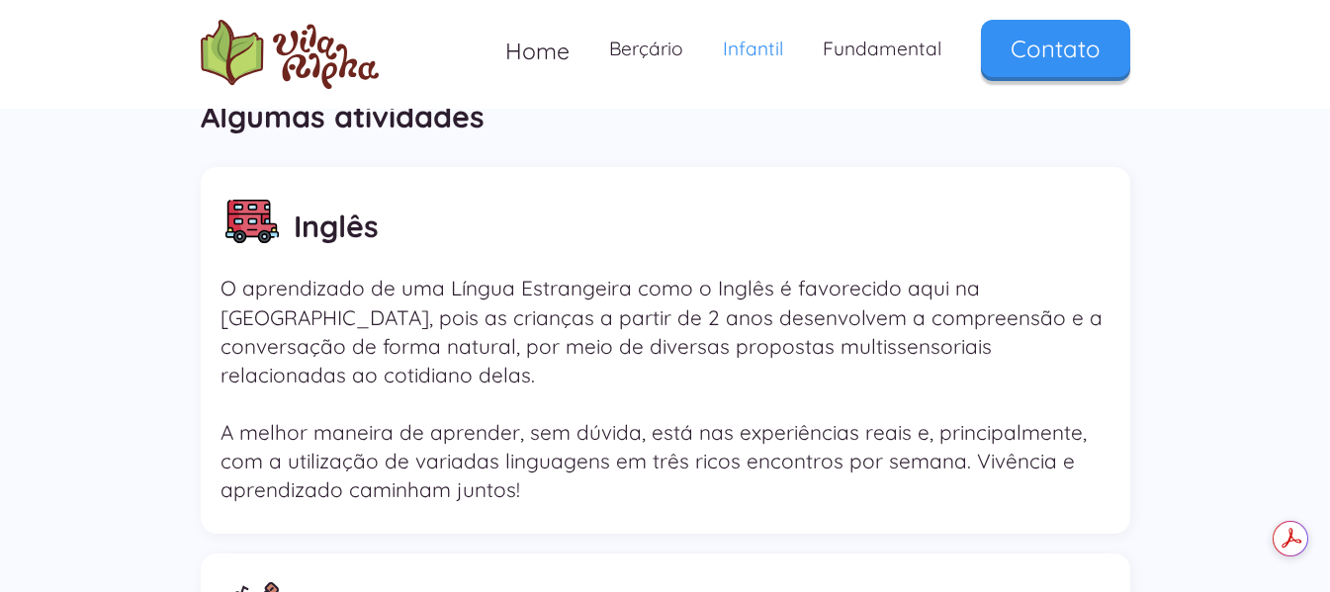
click at [332, 340] on p "O aprendizado de uma Língua Estrangeira como o Inglês é favorecido aqui na Vila…" at bounding box center [665, 389] width 890 height 230
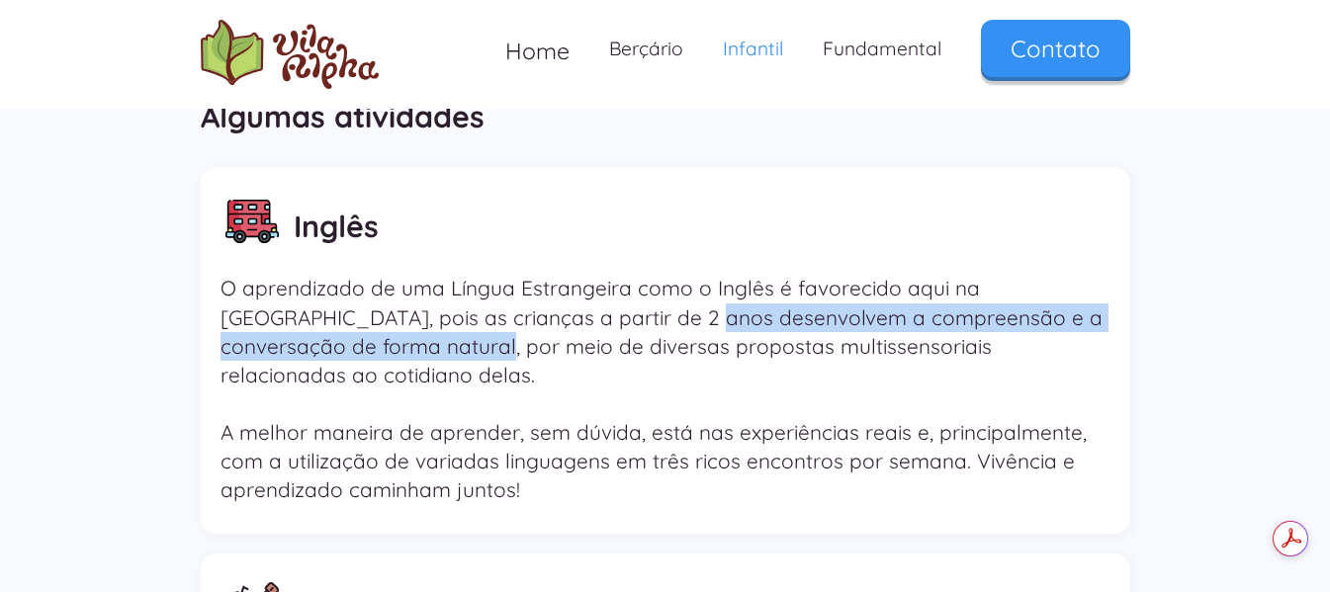
drag, startPoint x: 424, startPoint y: 323, endPoint x: 601, endPoint y: 321, distance: 177.0
click at [583, 317] on p "O aprendizado de uma Língua Estrangeira como o Inglês é favorecido aqui na Vila…" at bounding box center [665, 389] width 890 height 230
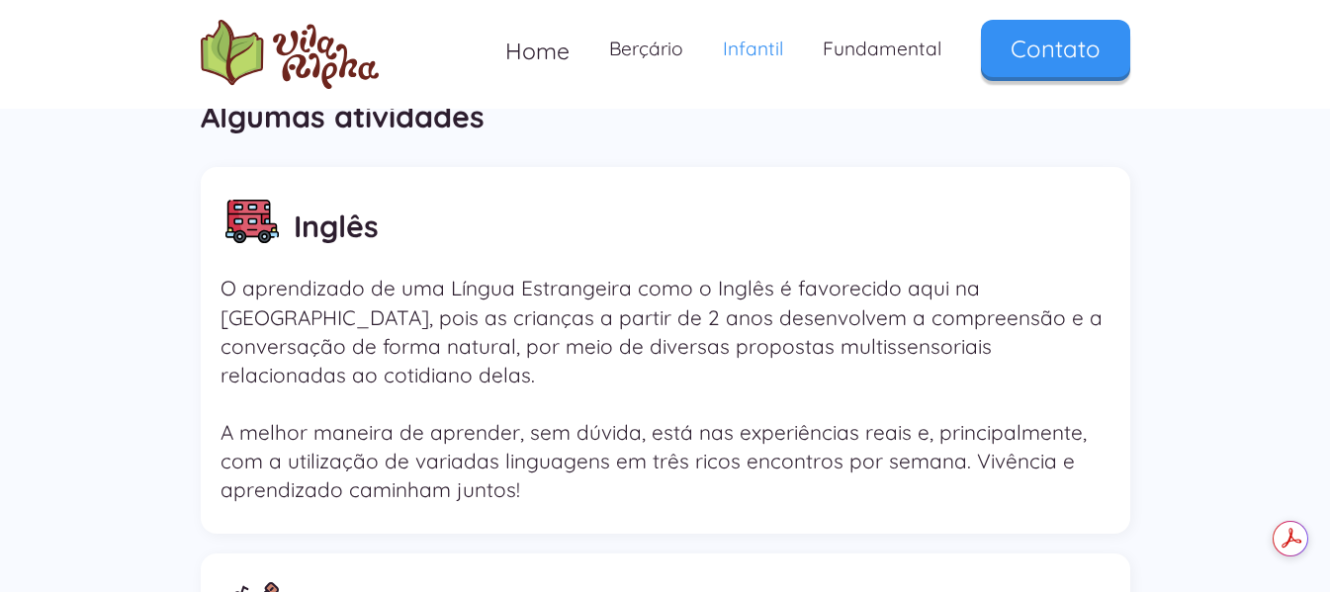
click at [662, 363] on p "O aprendizado de uma Língua Estrangeira como o Inglês é favorecido aqui na Vila…" at bounding box center [665, 389] width 890 height 230
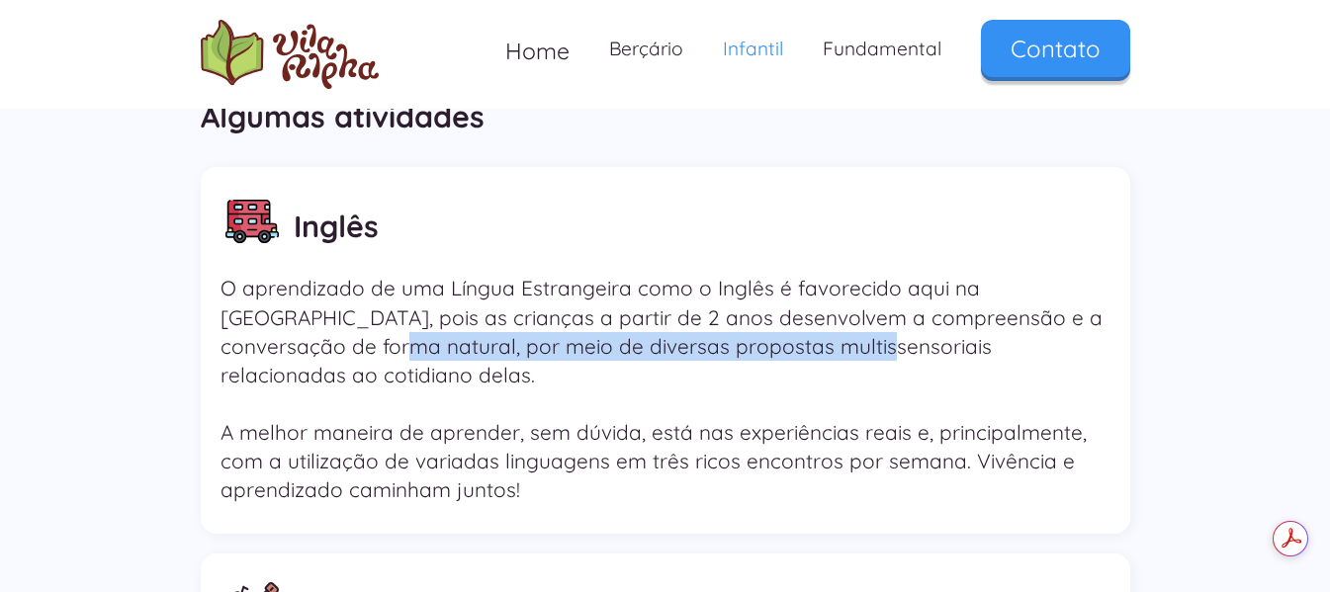
drag, startPoint x: 274, startPoint y: 347, endPoint x: 671, endPoint y: 392, distance: 400.0
click at [722, 361] on p "O aprendizado de uma Língua Estrangeira como o Inglês é favorecido aqui na Vila…" at bounding box center [665, 389] width 890 height 230
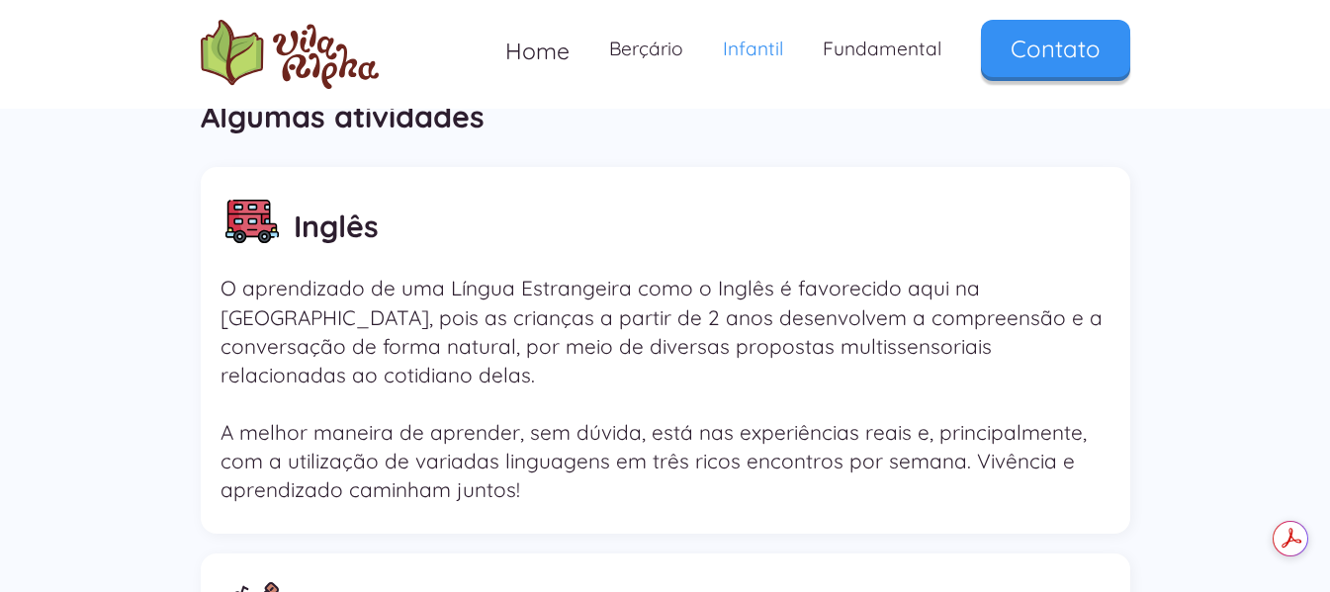
click at [649, 405] on p "O aprendizado de uma Língua Estrangeira como o Inglês é favorecido aqui na Vila…" at bounding box center [665, 389] width 890 height 230
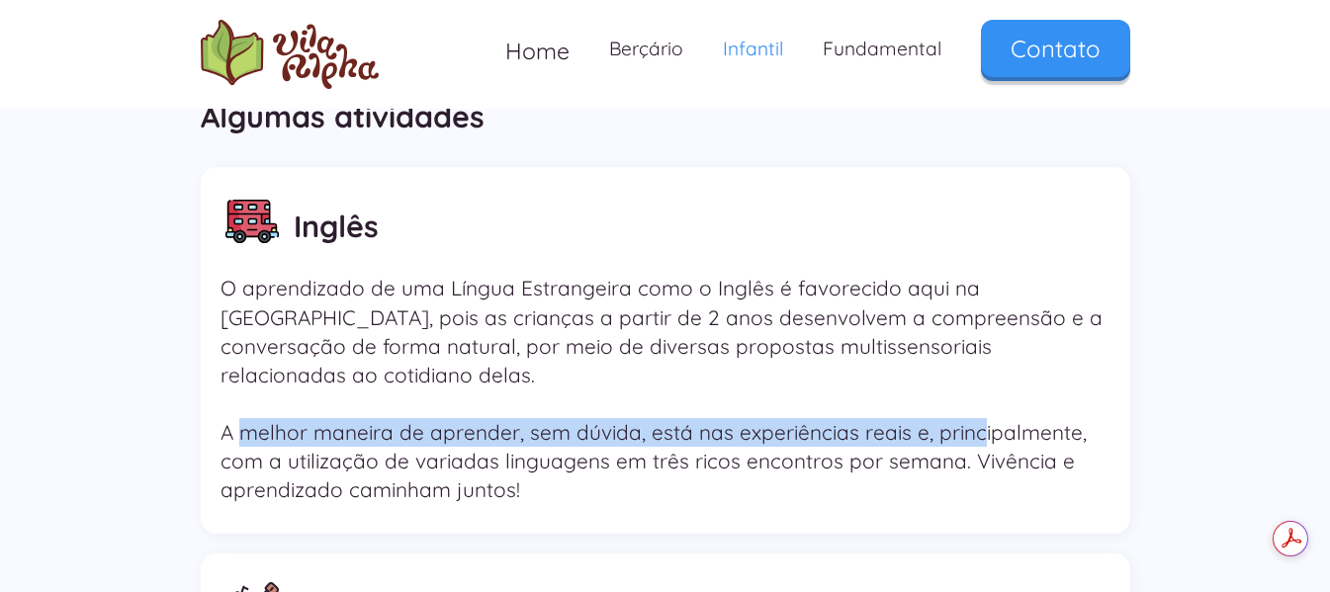
drag, startPoint x: 243, startPoint y: 403, endPoint x: 969, endPoint y: 398, distance: 725.7
click at [969, 398] on p "O aprendizado de uma Língua Estrangeira como o Inglês é favorecido aqui na Vila…" at bounding box center [665, 389] width 890 height 230
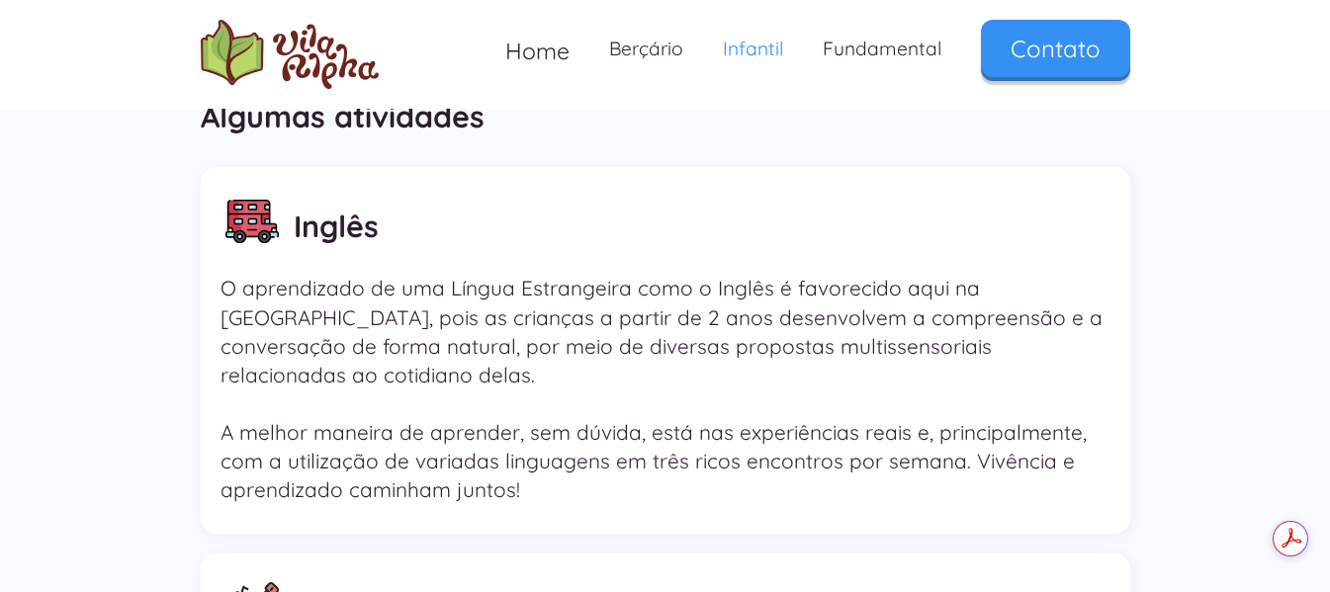
click at [716, 477] on div "Inglês O aprendizado de uma Língua Estrangeira como o Inglês é favorecido aqui …" at bounding box center [665, 351] width 929 height 368
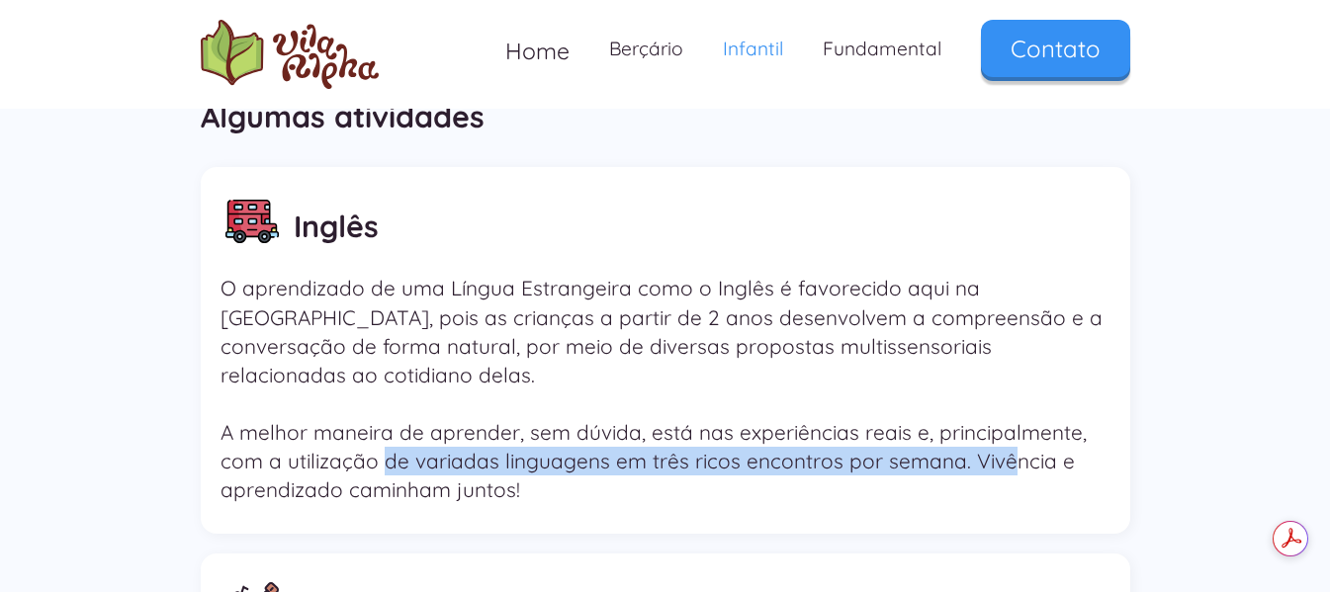
drag, startPoint x: 424, startPoint y: 432, endPoint x: 1001, endPoint y: 427, distance: 576.4
click at [1001, 427] on p "O aprendizado de uma Língua Estrangeira como o Inglês é favorecido aqui na Vila…" at bounding box center [665, 389] width 890 height 230
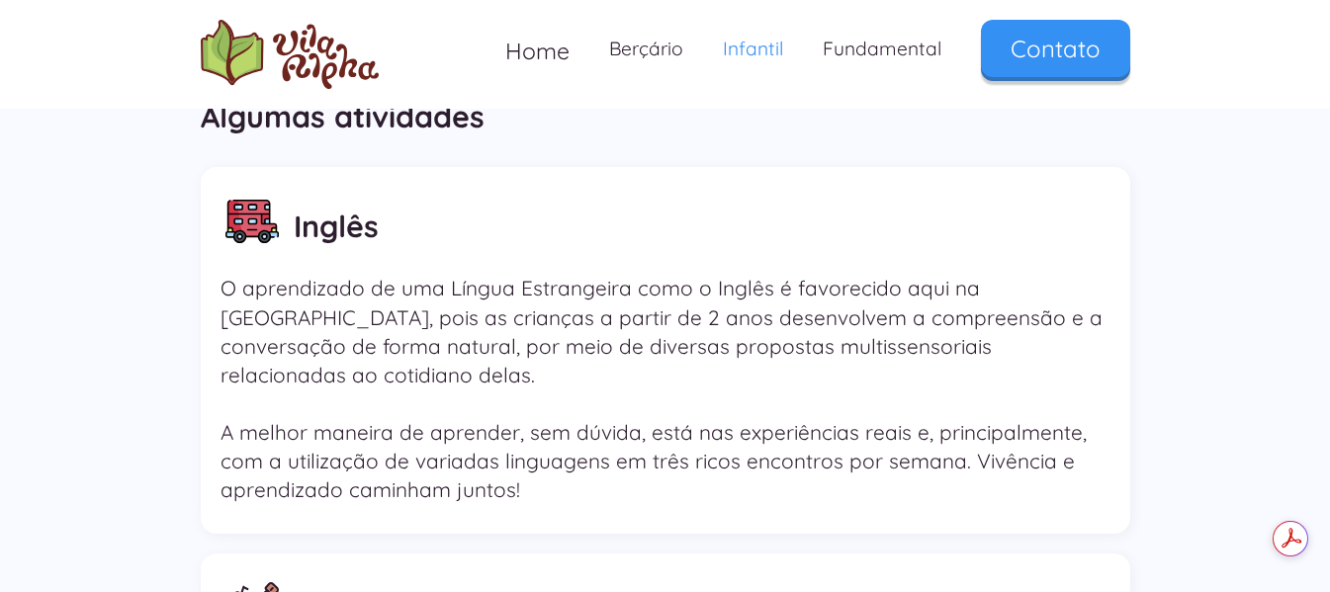
click at [618, 488] on div "Inglês O aprendizado de uma Língua Estrangeira como o Inglês é favorecido aqui …" at bounding box center [665, 351] width 929 height 368
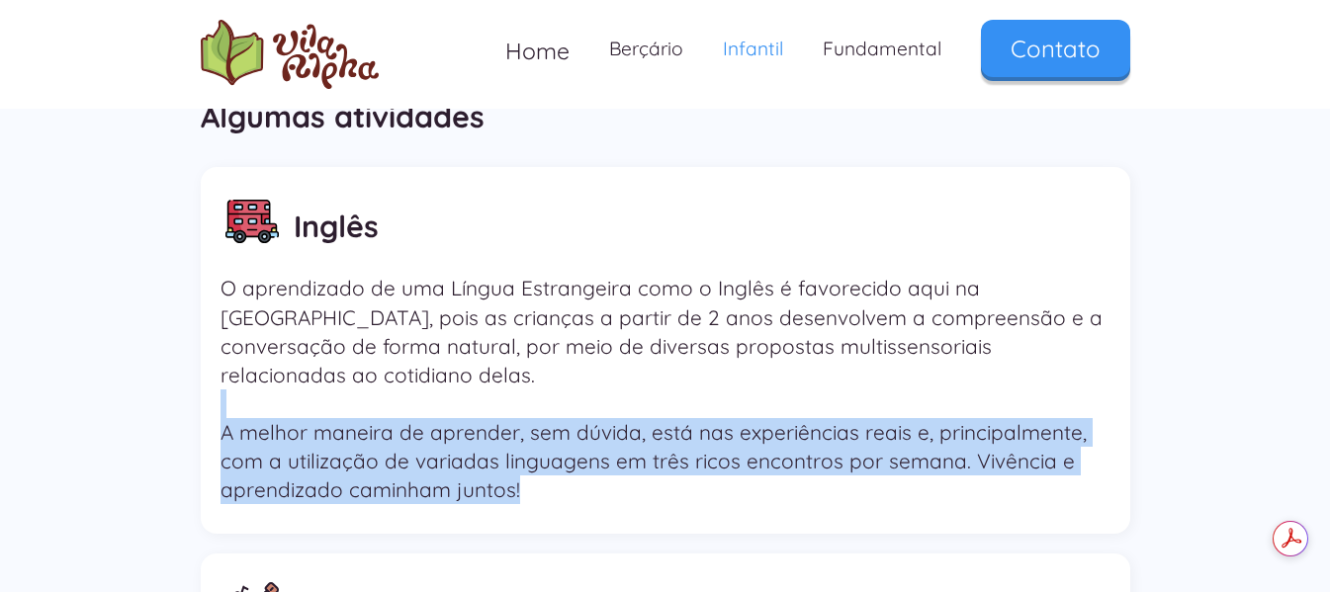
drag, startPoint x: 538, startPoint y: 479, endPoint x: 228, endPoint y: 384, distance: 323.7
click at [228, 384] on div "Inglês O aprendizado de uma Língua Estrangeira como o Inglês é favorecido aqui …" at bounding box center [665, 351] width 929 height 368
click at [536, 480] on div "Inglês O aprendizado de uma Língua Estrangeira como o Inglês é favorecido aqui …" at bounding box center [665, 351] width 929 height 368
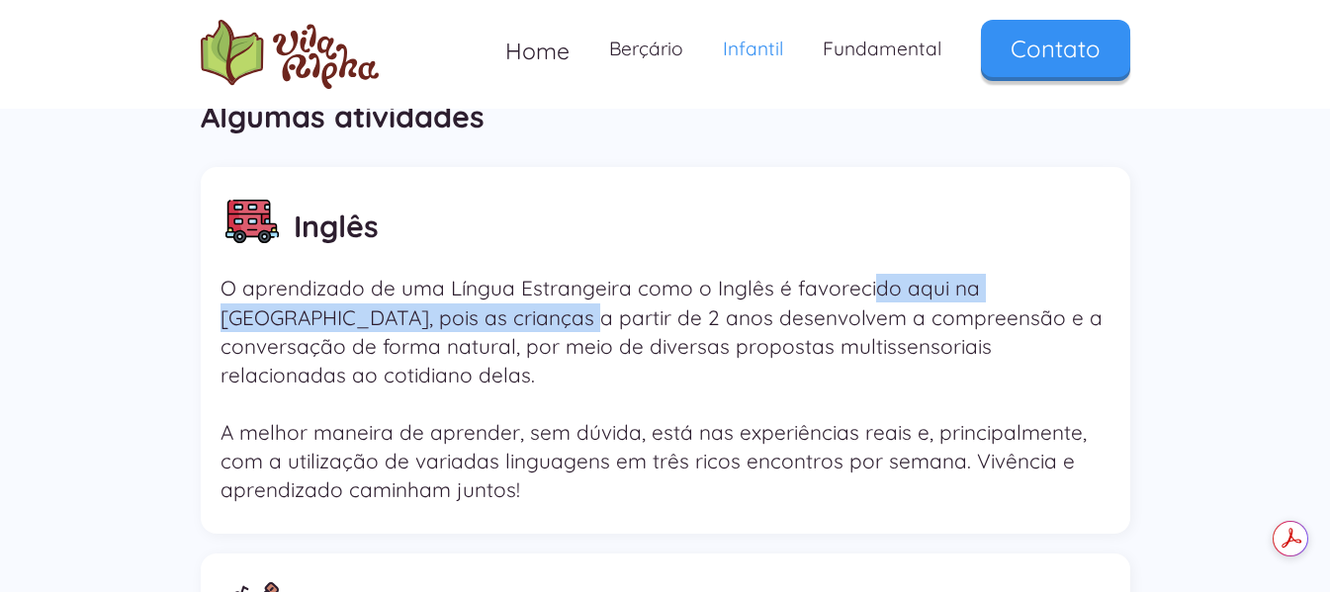
drag, startPoint x: 443, startPoint y: 311, endPoint x: 865, endPoint y: 300, distance: 422.3
click at [865, 300] on p "O aprendizado de uma Língua Estrangeira como o Inglês é favorecido aqui na Vila…" at bounding box center [665, 389] width 890 height 230
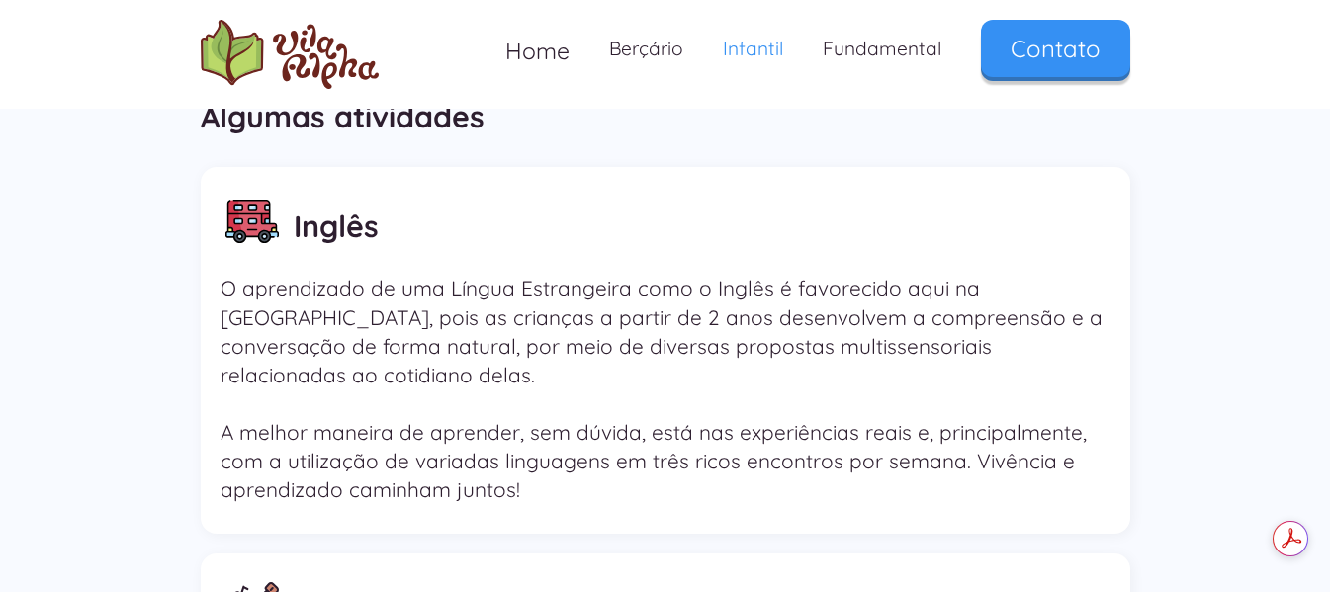
click at [862, 333] on p "O aprendizado de uma Língua Estrangeira como o Inglês é favorecido aqui na Vila…" at bounding box center [665, 389] width 890 height 230
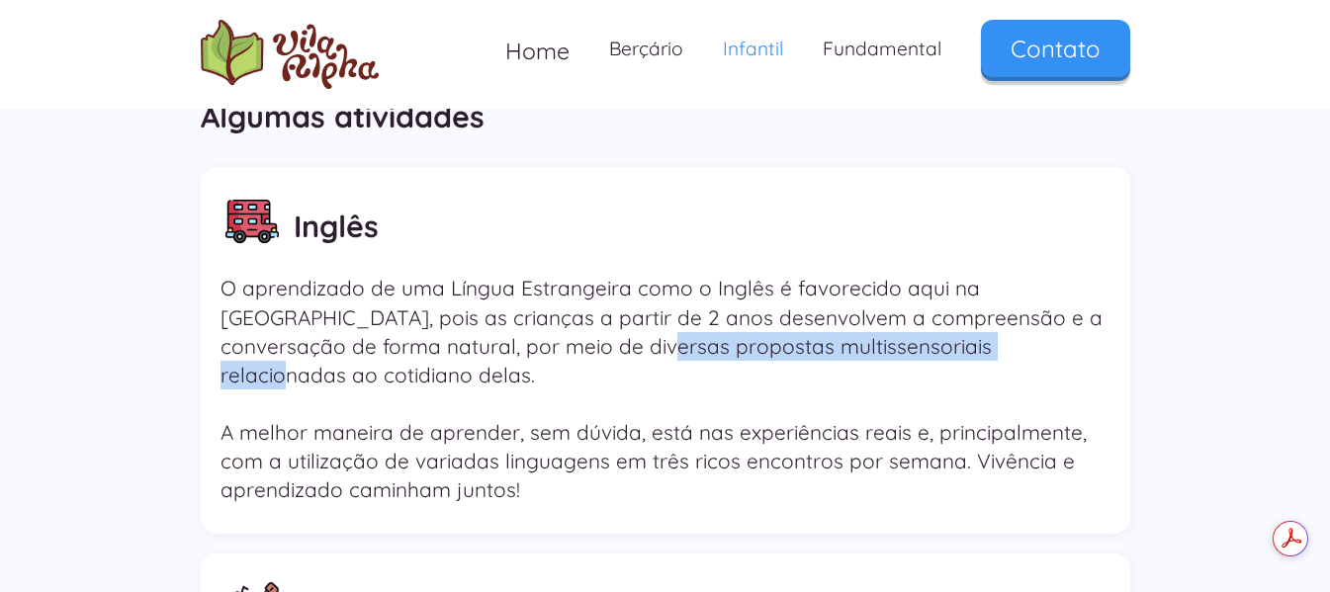
drag, startPoint x: 512, startPoint y: 348, endPoint x: 899, endPoint y: 343, distance: 386.6
click at [899, 343] on p "O aprendizado de uma Língua Estrangeira como o Inglês é favorecido aqui na Vila…" at bounding box center [665, 389] width 890 height 230
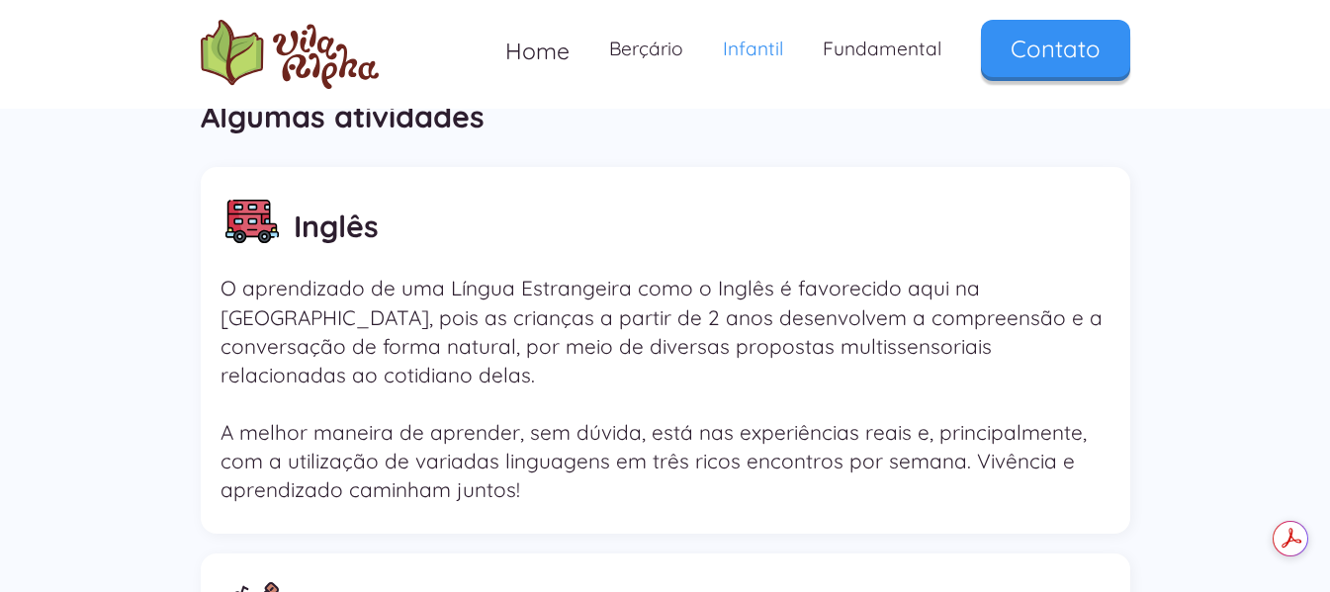
click at [726, 430] on p "O aprendizado de uma Língua Estrangeira como o Inglês é favorecido aqui na Vila…" at bounding box center [665, 389] width 890 height 230
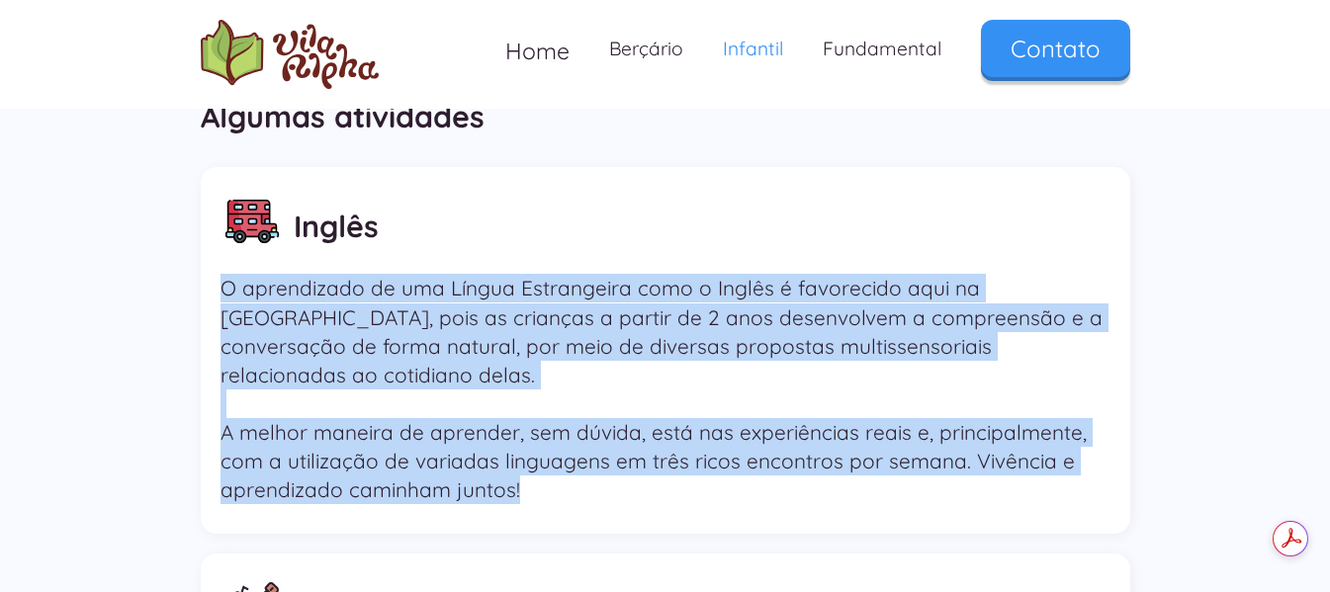
drag, startPoint x: 548, startPoint y: 457, endPoint x: 208, endPoint y: 274, distance: 386.2
click at [208, 274] on div "Inglês O aprendizado de uma Língua Estrangeira como o Inglês é favorecido aqui …" at bounding box center [665, 351] width 929 height 368
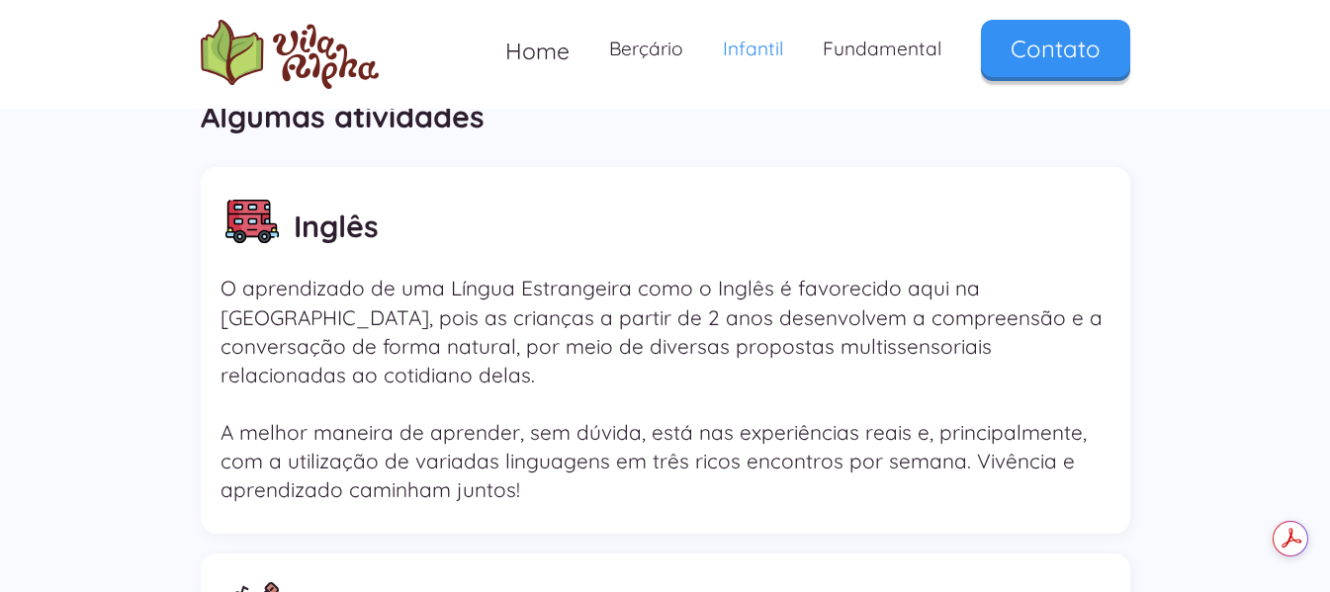
click at [618, 226] on div "Inglês" at bounding box center [665, 222] width 890 height 90
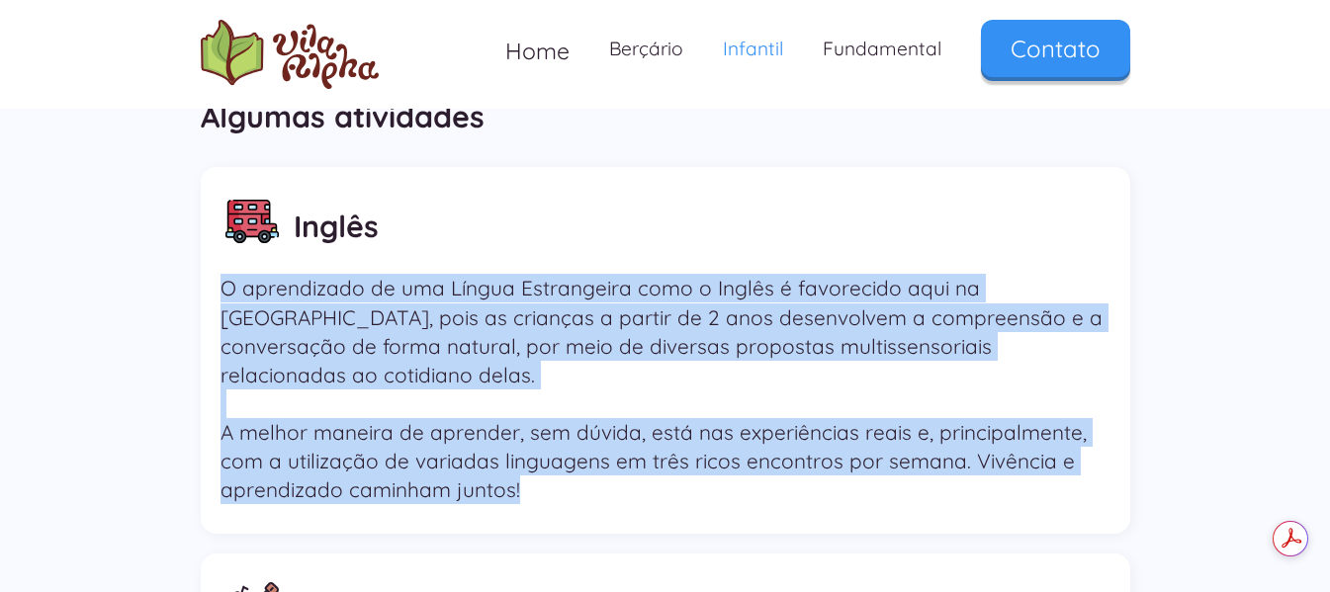
drag, startPoint x: 230, startPoint y: 293, endPoint x: 555, endPoint y: 465, distance: 367.1
click at [555, 465] on p "O aprendizado de uma Língua Estrangeira como o Inglês é favorecido aqui na Vila…" at bounding box center [665, 389] width 890 height 230
click at [554, 479] on div "Inglês O aprendizado de uma Língua Estrangeira como o Inglês é favorecido aqui …" at bounding box center [665, 351] width 929 height 368
drag, startPoint x: 238, startPoint y: 289, endPoint x: 518, endPoint y: 495, distance: 347.8
click at [518, 495] on div "Inglês O aprendizado de uma Língua Estrangeira como o Inglês é favorecido aqui …" at bounding box center [665, 351] width 929 height 368
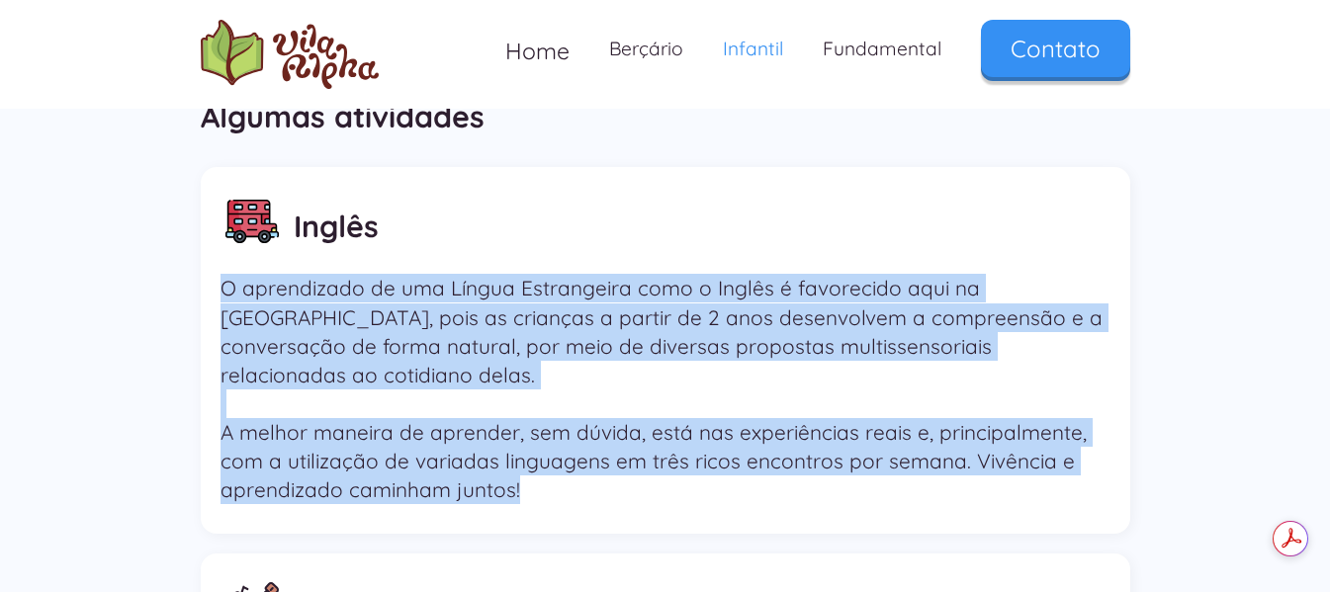
click at [540, 488] on div "Inglês O aprendizado de uma Língua Estrangeira como o Inglês é favorecido aqui …" at bounding box center [665, 351] width 929 height 368
drag, startPoint x: 220, startPoint y: 286, endPoint x: 597, endPoint y: 486, distance: 426.8
click at [597, 486] on div "Inglês O aprendizado de uma Língua Estrangeira como o Inglês é favorecido aqui …" at bounding box center [665, 351] width 929 height 368
click at [597, 488] on div "Inglês O aprendizado de uma Língua Estrangeira como o Inglês é favorecido aqui …" at bounding box center [665, 351] width 929 height 368
drag, startPoint x: 543, startPoint y: 463, endPoint x: 218, endPoint y: 287, distance: 368.9
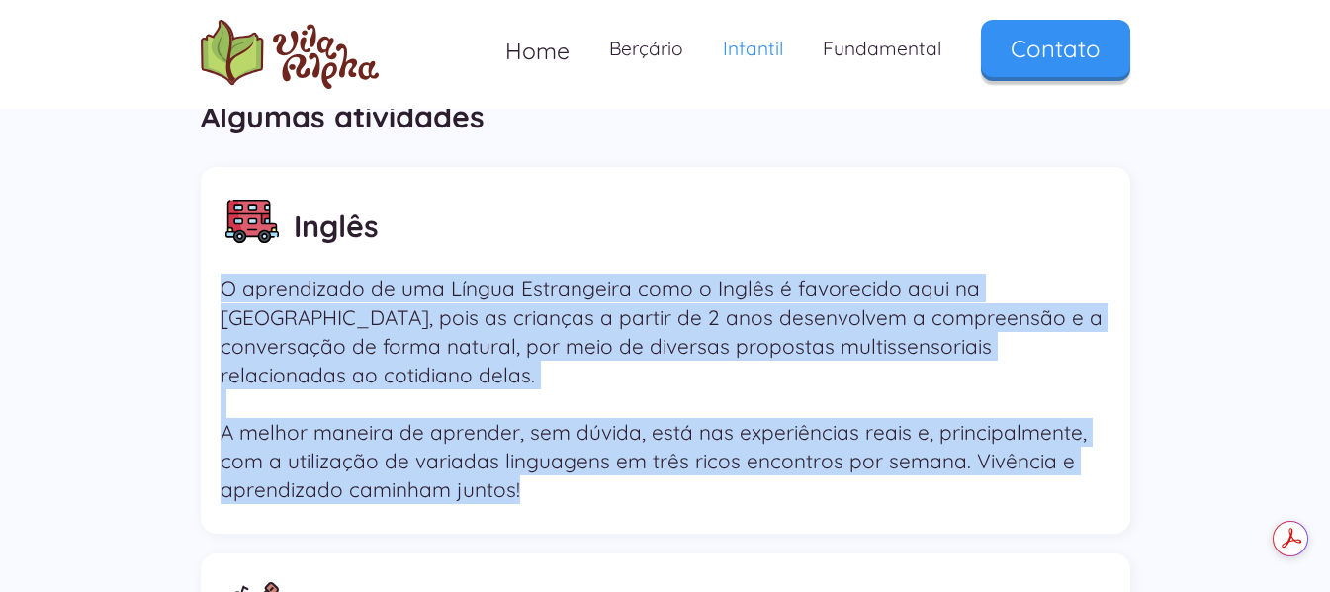
click at [218, 287] on div "Inglês O aprendizado de uma Língua Estrangeira como o Inglês é favorecido aqui …" at bounding box center [665, 351] width 929 height 368
click at [563, 464] on p "O aprendizado de uma Língua Estrangeira como o Inglês é favorecido aqui na Vila…" at bounding box center [665, 389] width 890 height 230
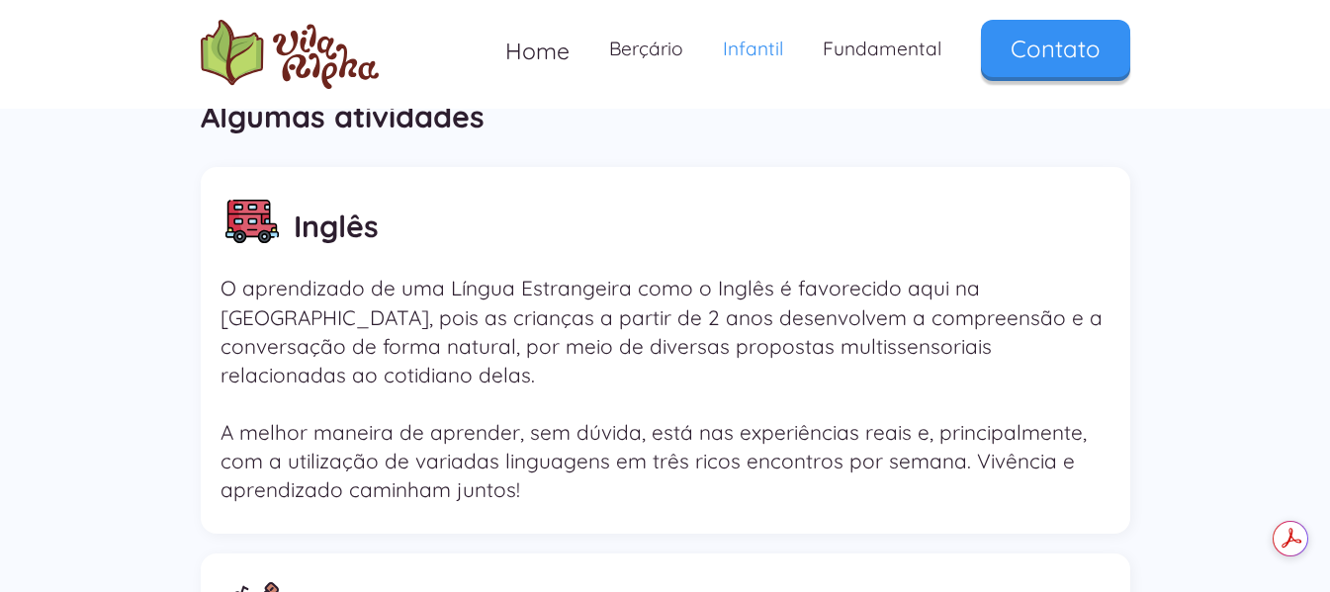
click at [500, 185] on div "Inglês" at bounding box center [665, 222] width 890 height 90
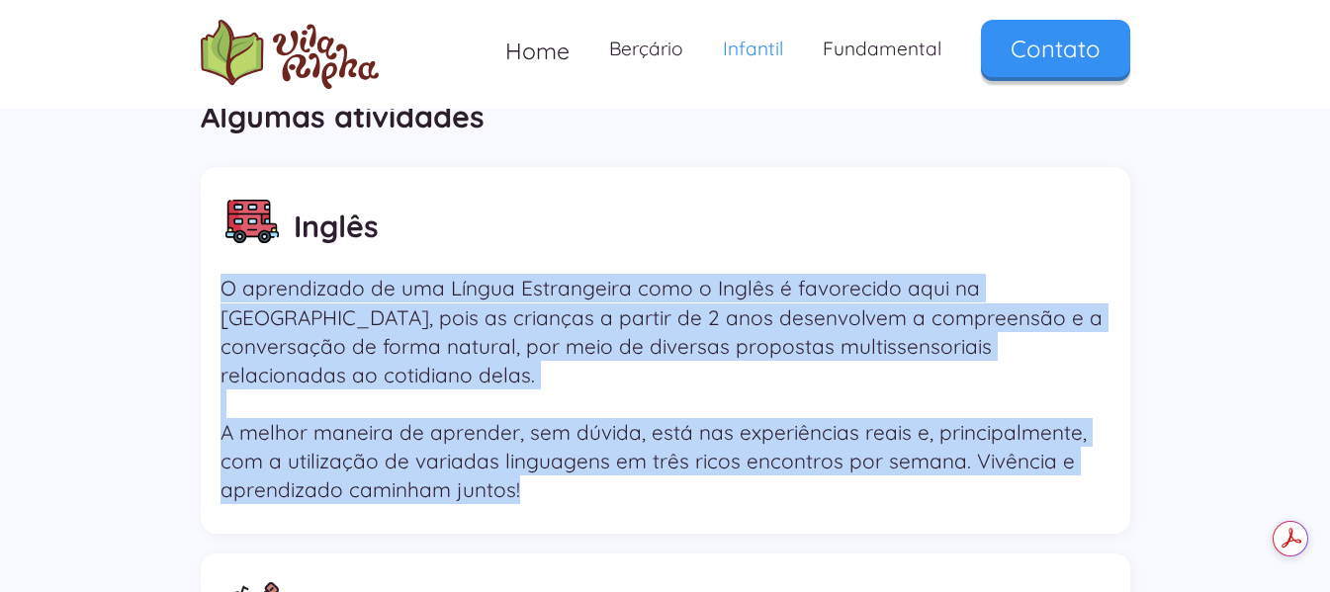
drag, startPoint x: 221, startPoint y: 288, endPoint x: 535, endPoint y: 468, distance: 361.4
click at [535, 468] on p "O aprendizado de uma Língua Estrangeira como o Inglês é favorecido aqui na Vila…" at bounding box center [665, 389] width 890 height 230
click at [536, 468] on p "O aprendizado de uma Língua Estrangeira como o Inglês é favorecido aqui na Vila…" at bounding box center [665, 389] width 890 height 230
drag, startPoint x: 528, startPoint y: 470, endPoint x: 216, endPoint y: 294, distance: 358.6
click at [216, 294] on div "Inglês O aprendizado de uma Língua Estrangeira como o Inglês é favorecido aqui …" at bounding box center [665, 351] width 929 height 368
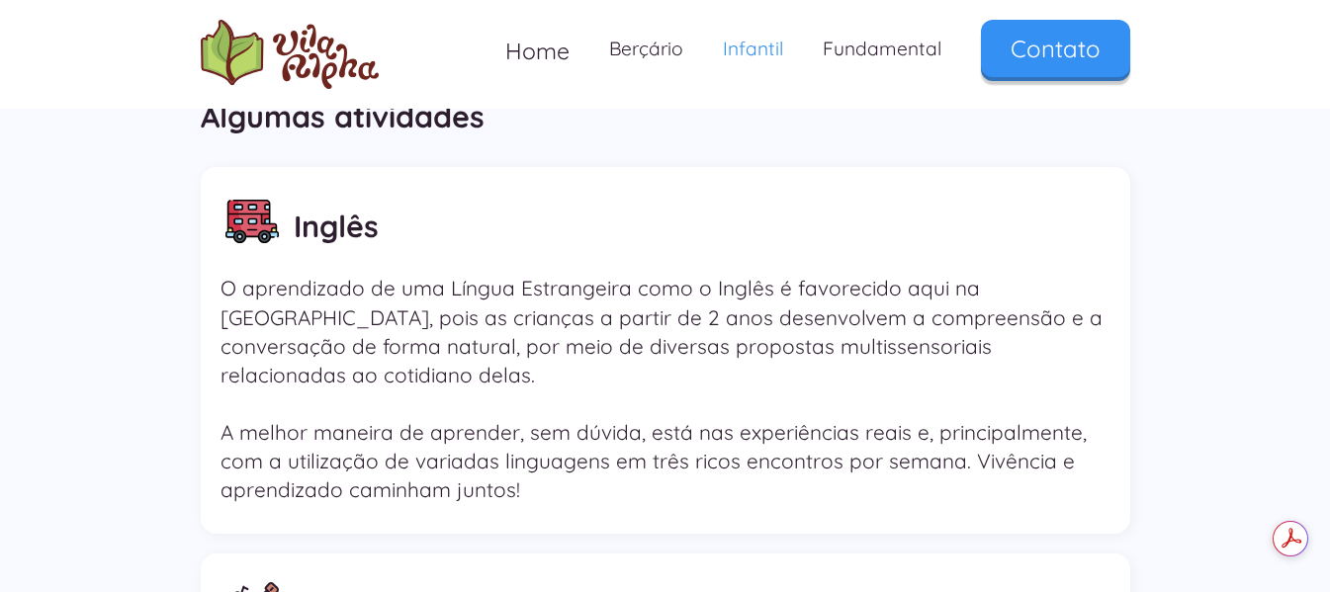
click at [474, 219] on div "Inglês" at bounding box center [665, 222] width 890 height 90
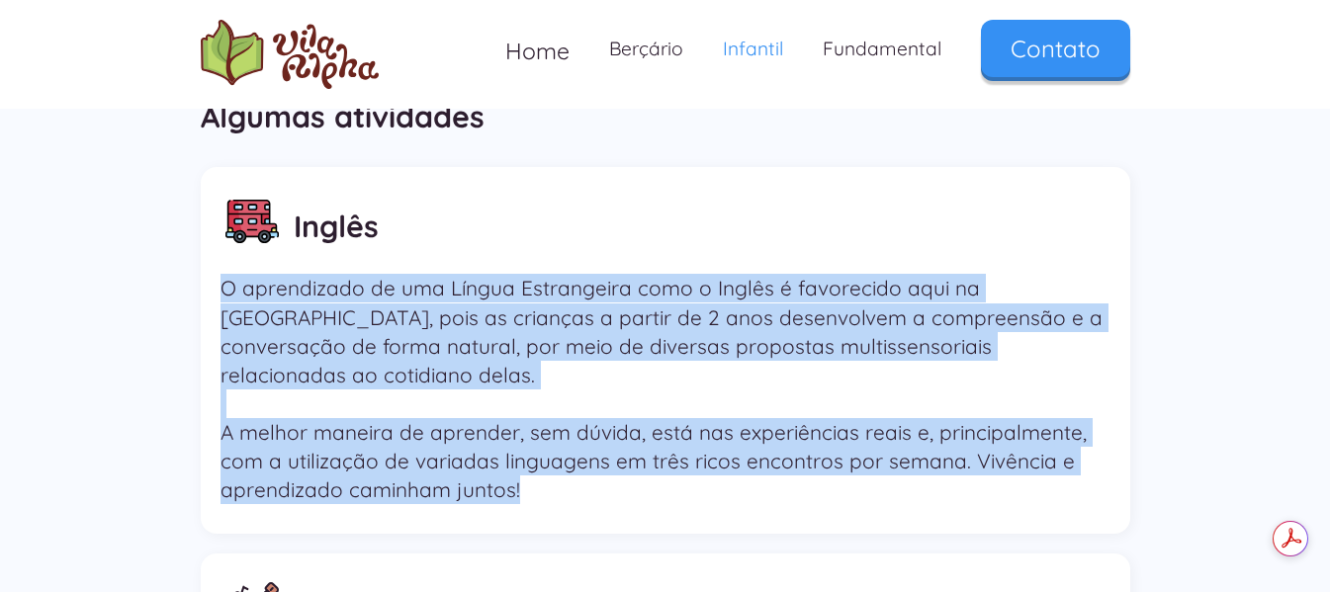
drag, startPoint x: 218, startPoint y: 287, endPoint x: 564, endPoint y: 492, distance: 401.7
click at [564, 492] on div "Inglês O aprendizado de uma Língua Estrangeira como o Inglês é favorecido aqui …" at bounding box center [665, 351] width 929 height 368
drag, startPoint x: 566, startPoint y: 490, endPoint x: 553, endPoint y: 481, distance: 16.5
click at [566, 489] on div "Inglês O aprendizado de uma Língua Estrangeira como o Inglês é favorecido aqui …" at bounding box center [665, 351] width 929 height 368
click at [529, 474] on p "O aprendizado de uma Língua Estrangeira como o Inglês é favorecido aqui na Vila…" at bounding box center [665, 389] width 890 height 230
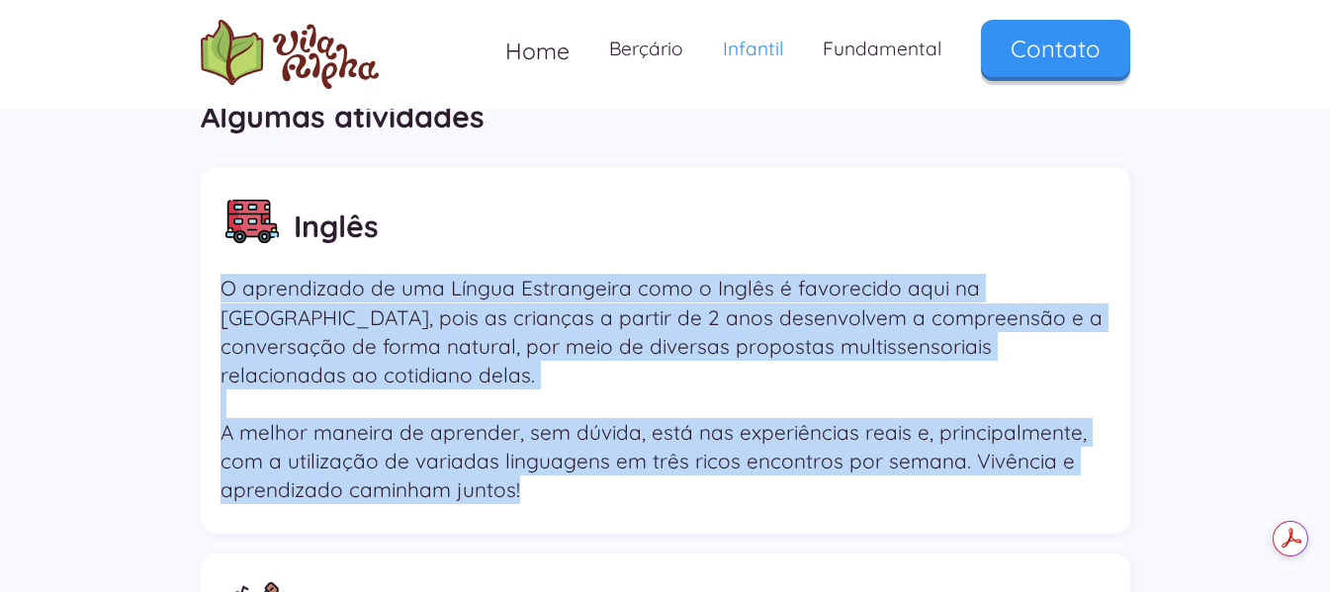
drag, startPoint x: 524, startPoint y: 471, endPoint x: 199, endPoint y: 275, distance: 379.6
click at [206, 275] on div "Inglês O aprendizado de uma Língua Estrangeira como o Inglês é favorecido aqui …" at bounding box center [665, 351] width 929 height 368
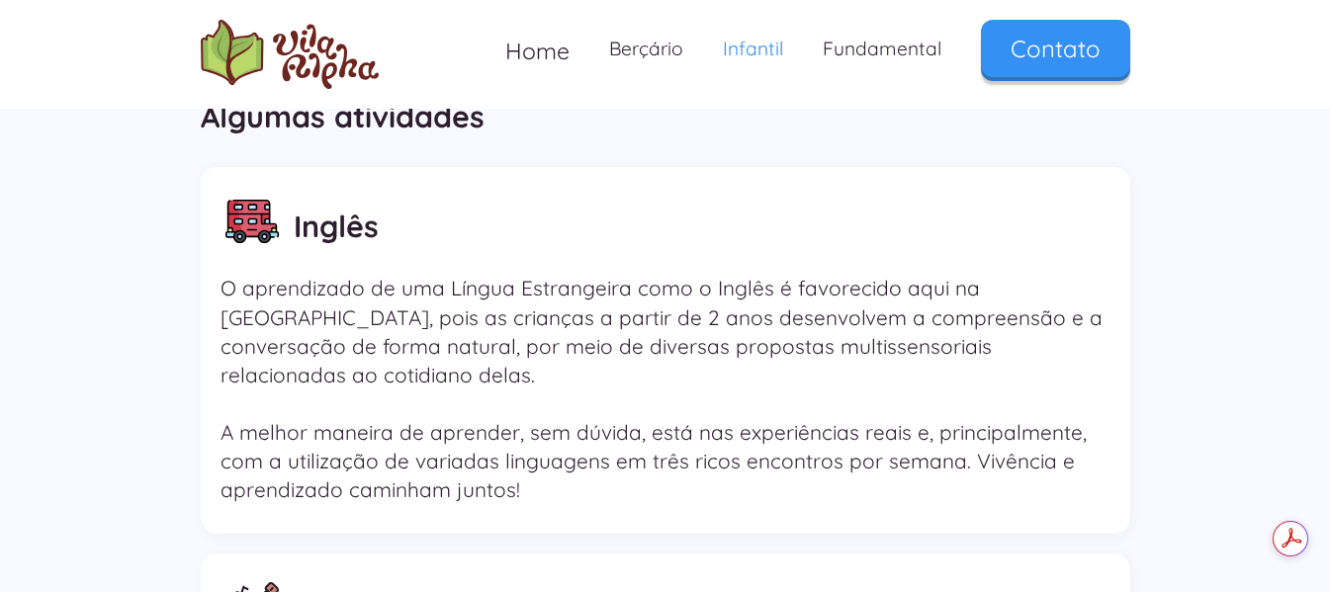
click at [433, 264] on div "Inglês" at bounding box center [665, 222] width 890 height 90
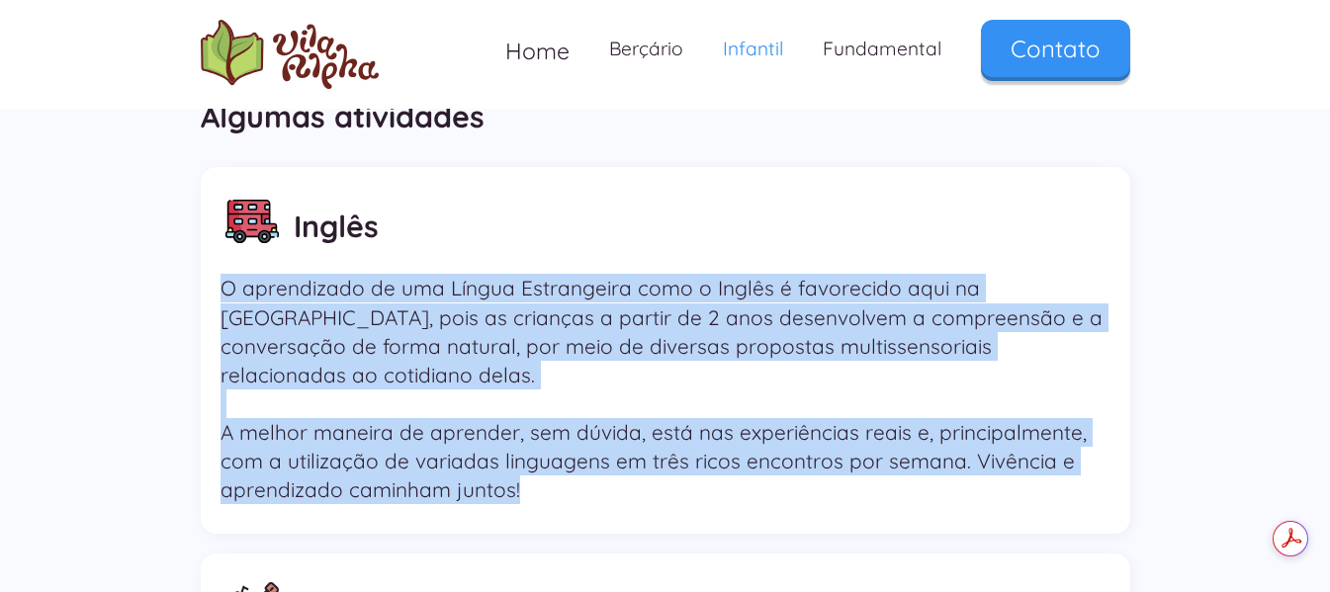
drag, startPoint x: 231, startPoint y: 289, endPoint x: 538, endPoint y: 461, distance: 351.5
click at [538, 460] on p "O aprendizado de uma Língua Estrangeira como o Inglês é favorecido aqui na Vila…" at bounding box center [665, 389] width 890 height 230
click at [538, 461] on p "O aprendizado de uma Língua Estrangeira como o Inglês é favorecido aqui na Vila…" at bounding box center [665, 389] width 890 height 230
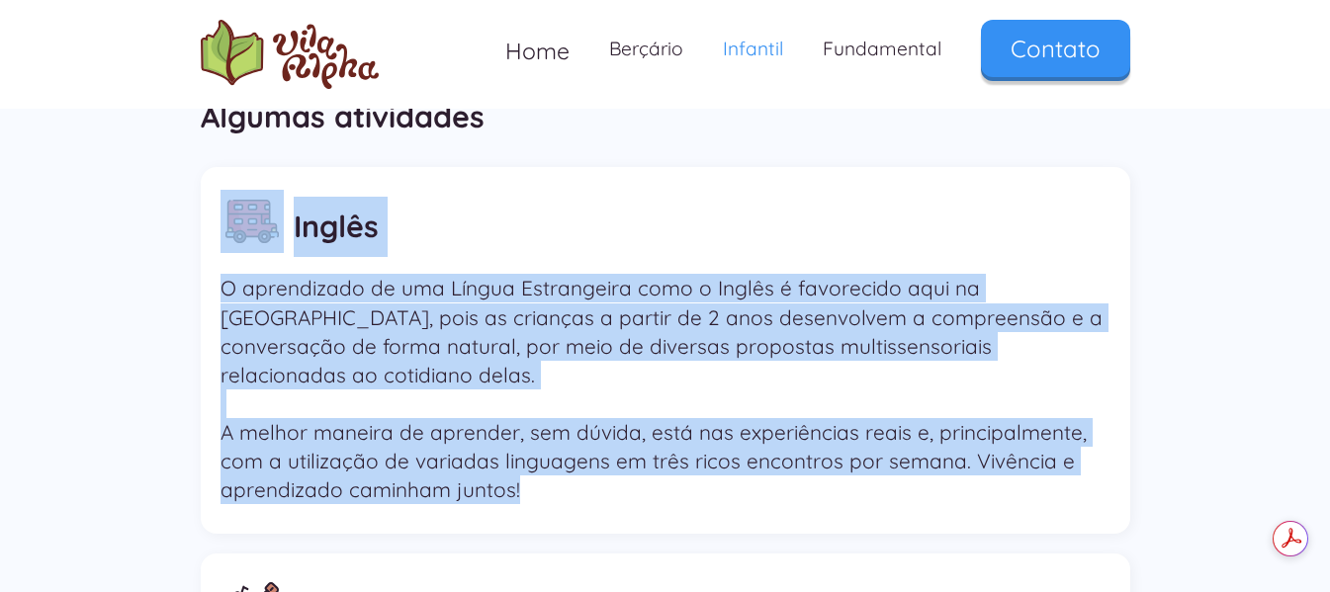
drag, startPoint x: 534, startPoint y: 465, endPoint x: 225, endPoint y: 263, distance: 368.5
click at [225, 263] on div "Inglês O aprendizado de uma Língua Estrangeira como o Inglês é favorecido aqui …" at bounding box center [665, 351] width 929 height 368
click at [522, 252] on div "Inglês" at bounding box center [665, 222] width 890 height 90
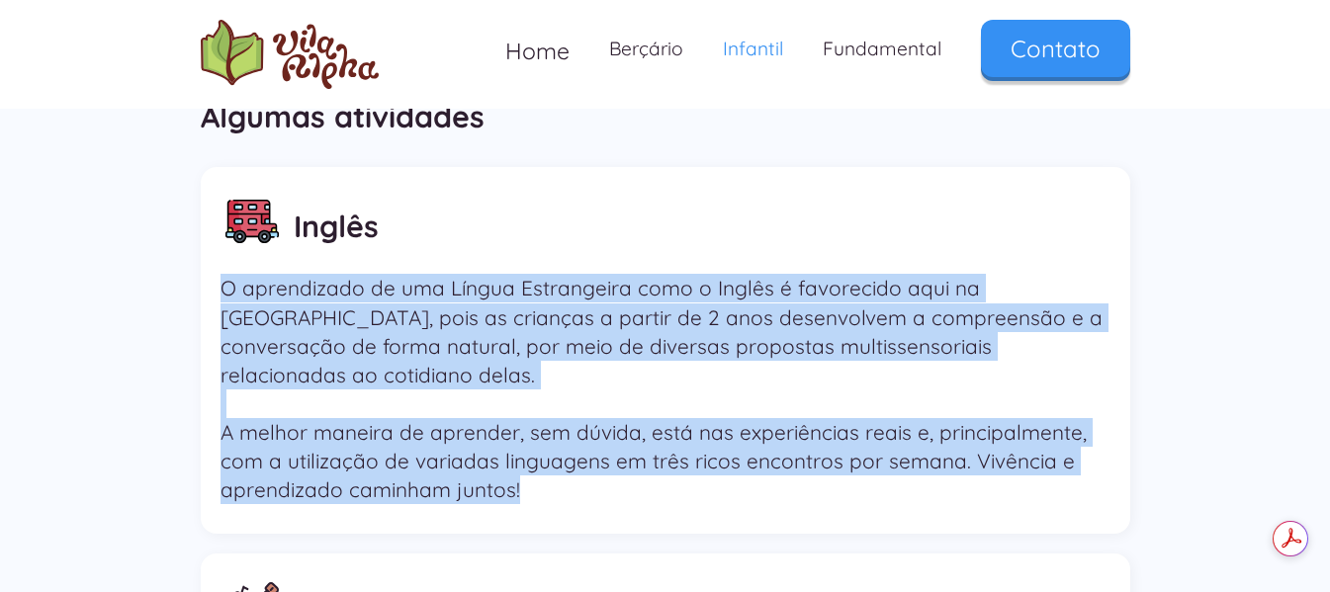
drag, startPoint x: 224, startPoint y: 291, endPoint x: 553, endPoint y: 459, distance: 368.8
click at [553, 459] on p "O aprendizado de uma Língua Estrangeira como o Inglês é favorecido aqui na Vila…" at bounding box center [665, 389] width 890 height 230
click at [552, 469] on p "O aprendizado de uma Língua Estrangeira como o Inglês é favorecido aqui na Vila…" at bounding box center [665, 389] width 890 height 230
drag, startPoint x: 548, startPoint y: 473, endPoint x: 211, endPoint y: 286, distance: 385.4
click at [211, 286] on div "Inglês O aprendizado de uma Língua Estrangeira como o Inglês é favorecido aqui …" at bounding box center [665, 351] width 929 height 368
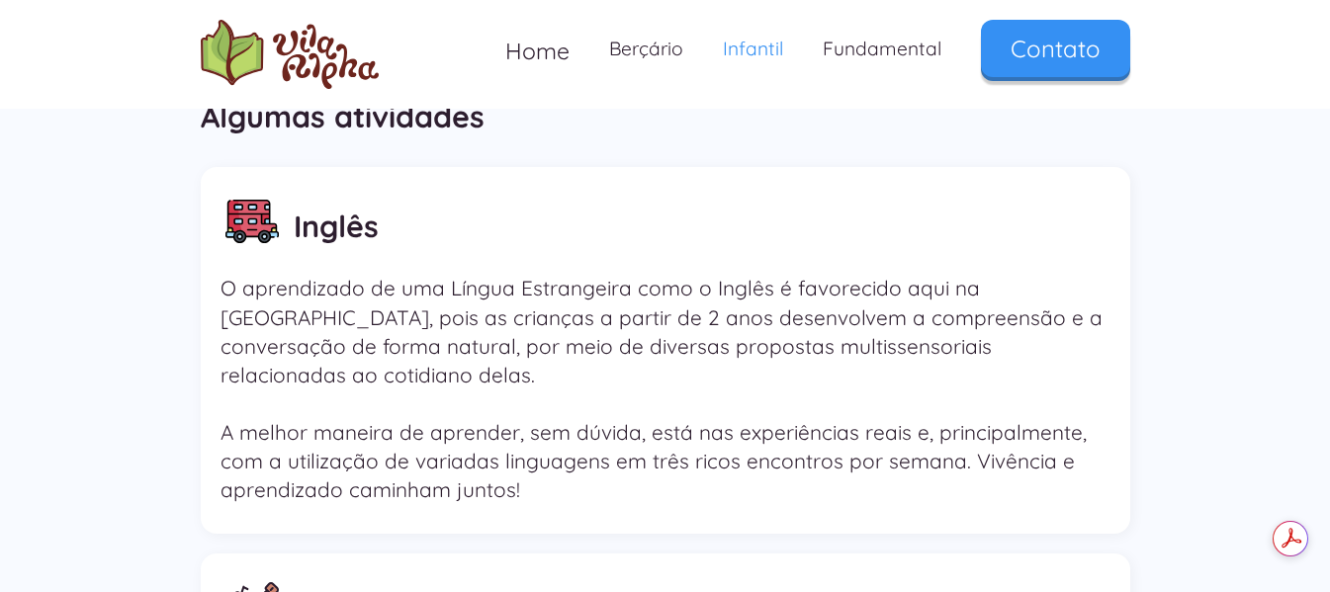
click at [491, 225] on div "Inglês" at bounding box center [665, 222] width 890 height 90
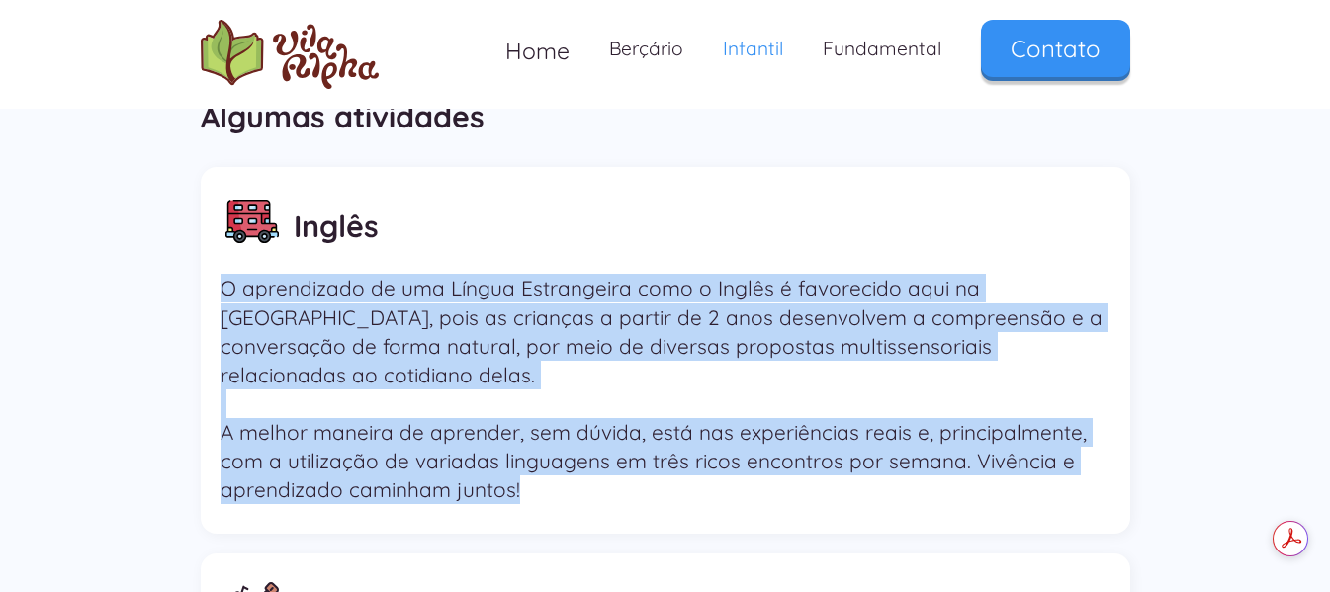
drag, startPoint x: 220, startPoint y: 284, endPoint x: 517, endPoint y: 477, distance: 353.7
click at [517, 477] on div "Inglês O aprendizado de uma Língua Estrangeira como o Inglês é favorecido aqui …" at bounding box center [665, 351] width 929 height 368
click at [541, 475] on p "O aprendizado de uma Língua Estrangeira como o Inglês é favorecido aqui na Vila…" at bounding box center [665, 389] width 890 height 230
drag, startPoint x: 541, startPoint y: 475, endPoint x: 218, endPoint y: 273, distance: 381.0
click at [218, 273] on div "Inglês O aprendizado de uma Língua Estrangeira como o Inglês é favorecido aqui …" at bounding box center [665, 351] width 929 height 368
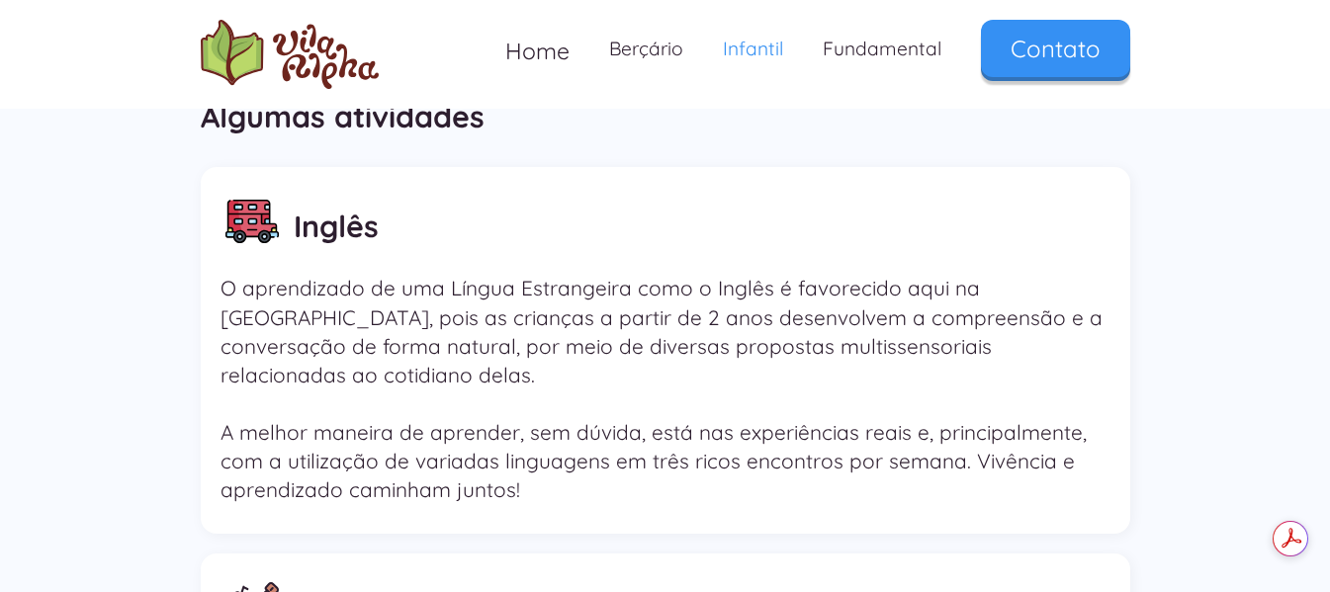
click at [516, 242] on div "Inglês" at bounding box center [665, 222] width 890 height 90
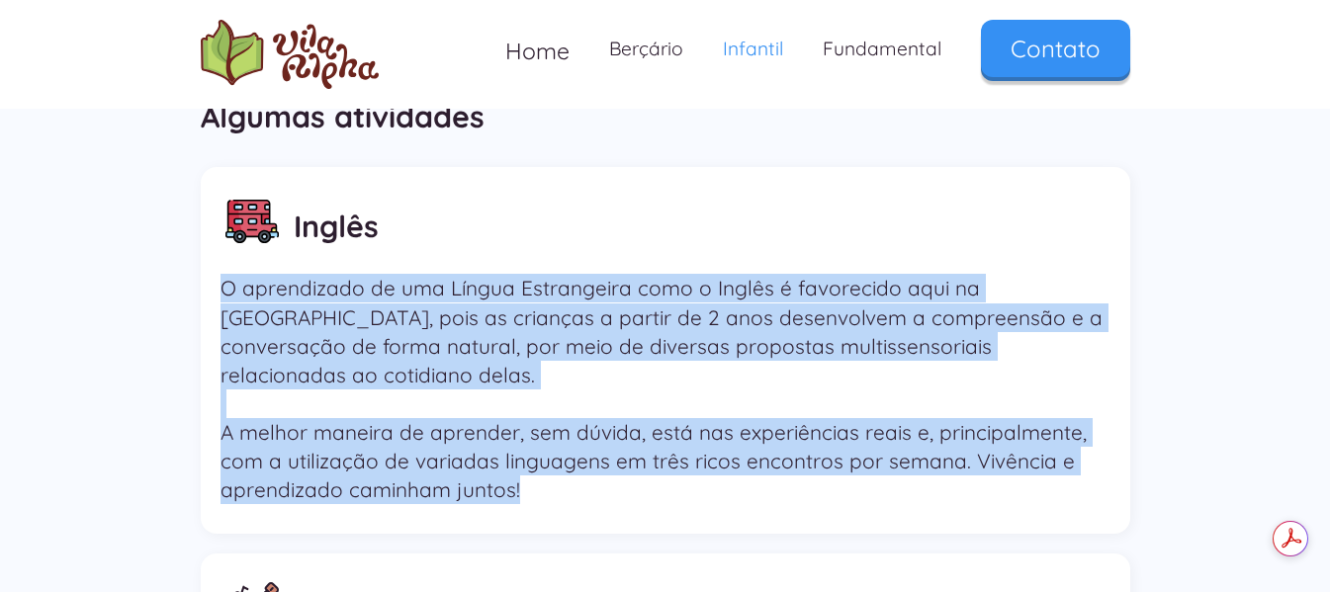
drag, startPoint x: 557, startPoint y: 483, endPoint x: 174, endPoint y: 293, distance: 427.5
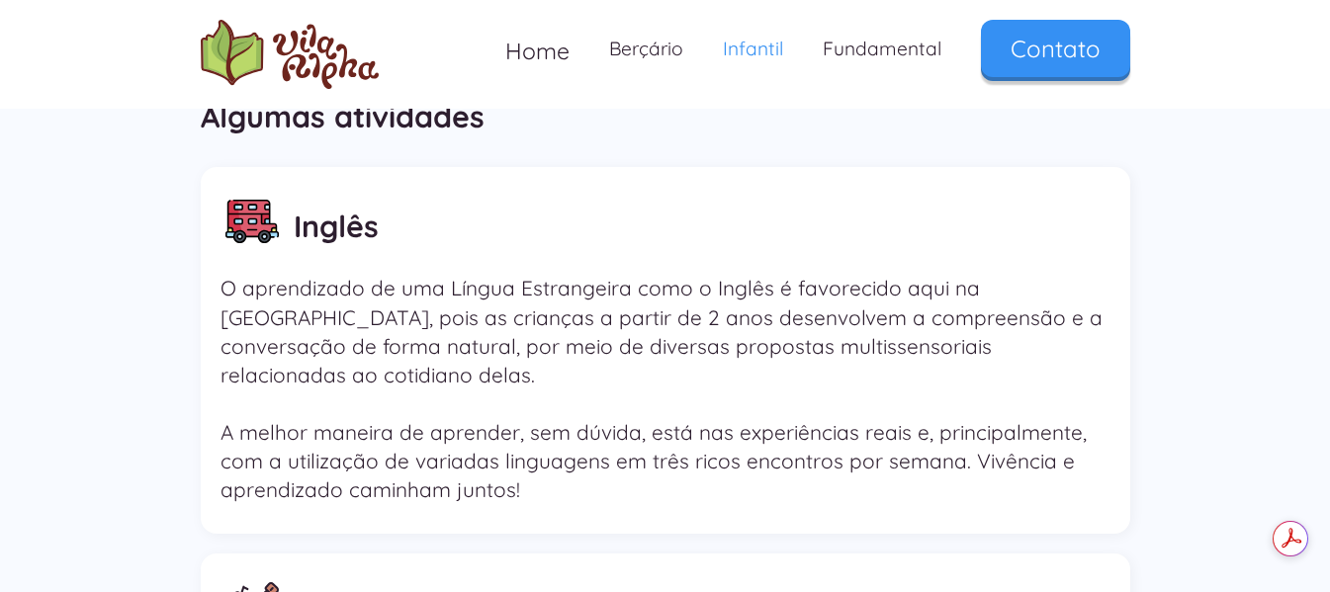
click at [493, 219] on div "Inglês" at bounding box center [665, 222] width 890 height 90
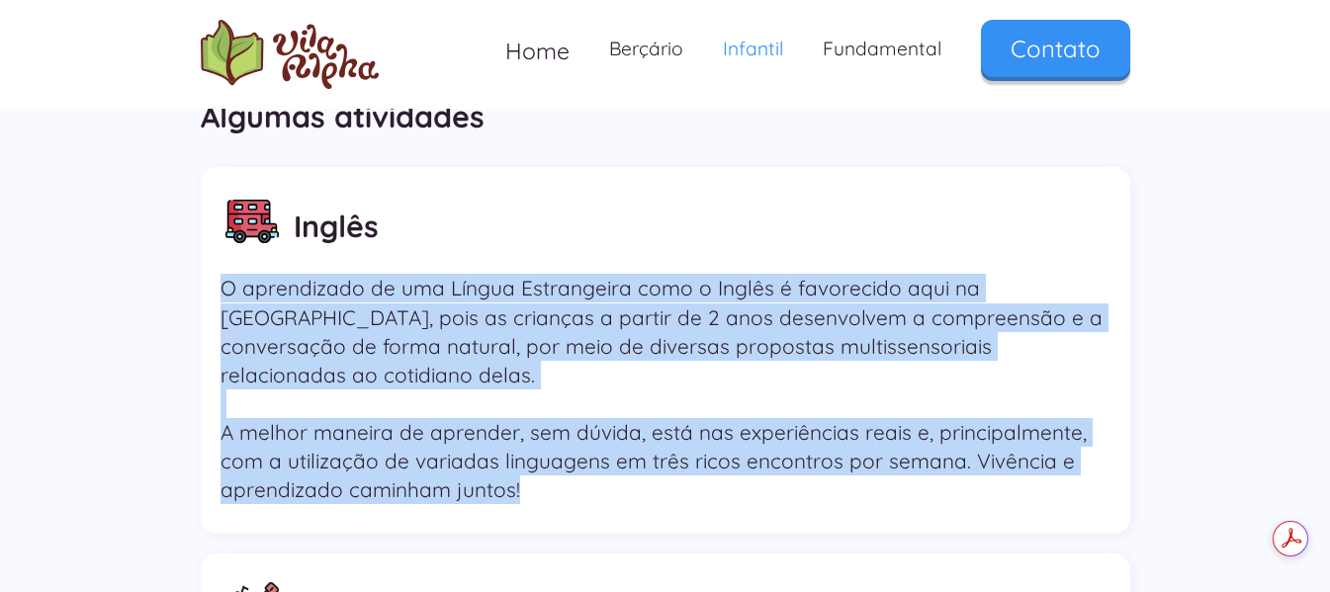
drag, startPoint x: 245, startPoint y: 286, endPoint x: 583, endPoint y: 477, distance: 388.2
click at [583, 477] on div "Inglês O aprendizado de uma Língua Estrangeira como o Inglês é favorecido aqui …" at bounding box center [665, 351] width 929 height 368
drag, startPoint x: 542, startPoint y: 477, endPoint x: 210, endPoint y: 294, distance: 379.2
click at [210, 294] on div "Inglês O aprendizado de uma Língua Estrangeira como o Inglês é favorecido aqui …" at bounding box center [665, 351] width 929 height 368
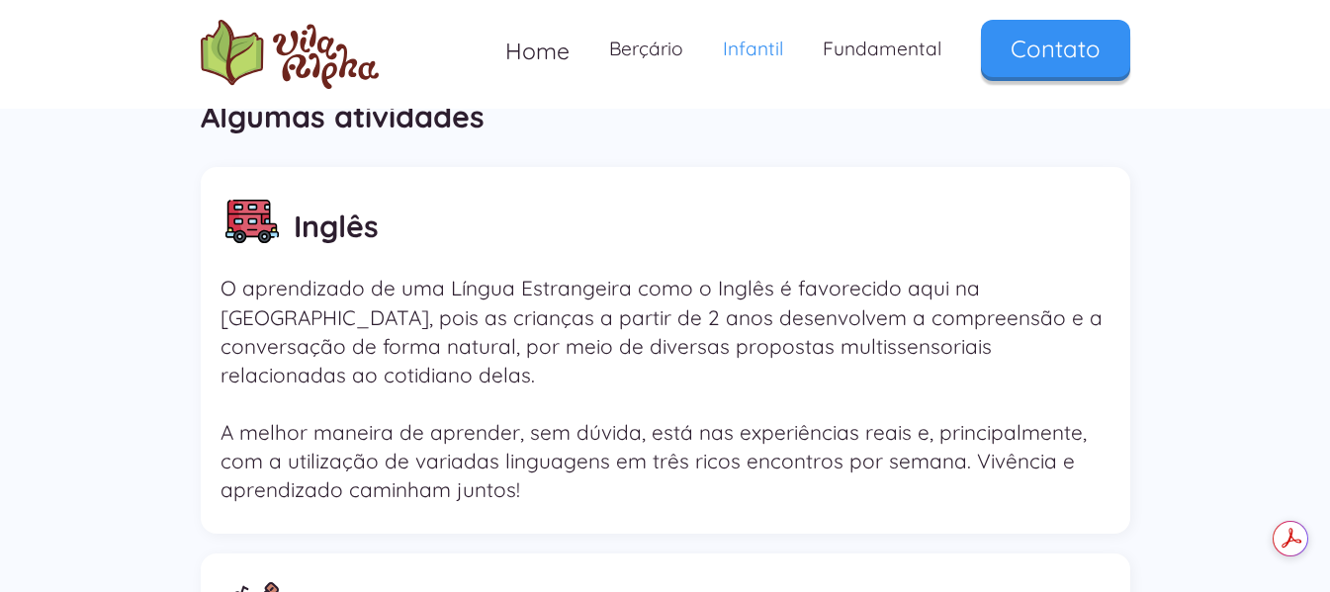
click at [451, 249] on div "Inglês" at bounding box center [665, 222] width 890 height 90
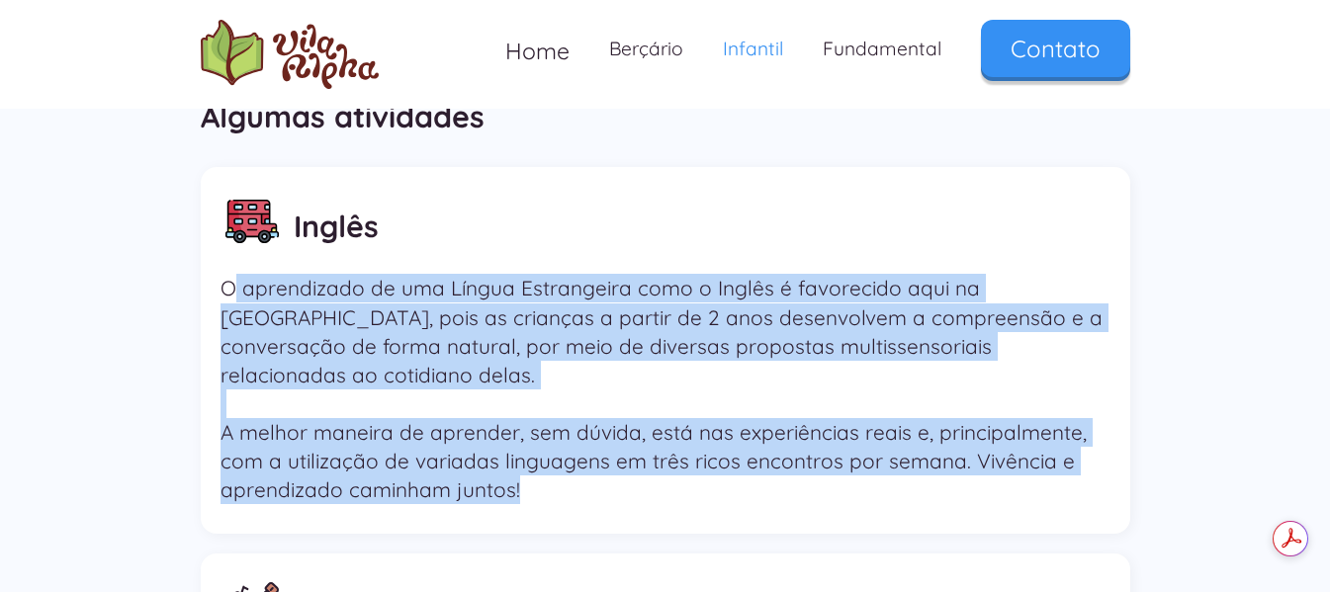
drag, startPoint x: 256, startPoint y: 280, endPoint x: 608, endPoint y: 495, distance: 412.7
click at [631, 486] on div "Inglês O aprendizado de uma Língua Estrangeira como o Inglês é favorecido aqui …" at bounding box center [665, 351] width 929 height 368
click at [607, 495] on div "Inglês O aprendizado de uma Língua Estrangeira como o Inglês é favorecido aqui …" at bounding box center [665, 351] width 929 height 368
drag, startPoint x: 473, startPoint y: 454, endPoint x: 213, endPoint y: 287, distance: 309.1
click at [213, 287] on div "Inglês O aprendizado de uma Língua Estrangeira como o Inglês é favorecido aqui …" at bounding box center [665, 351] width 929 height 368
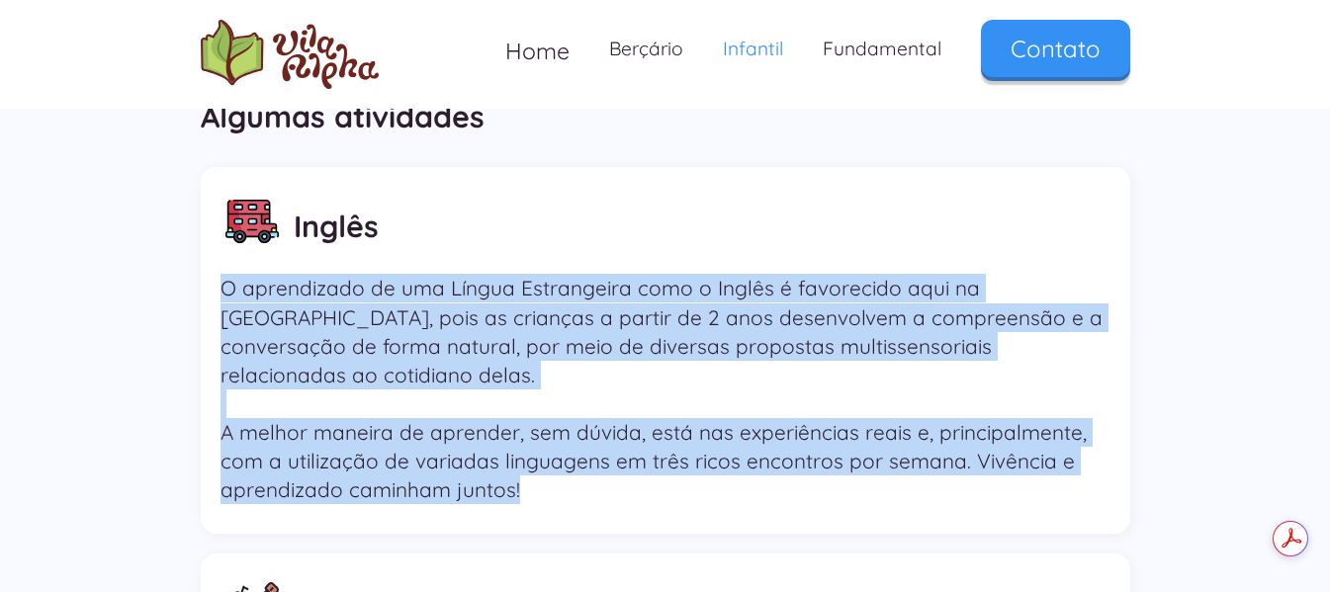
click at [591, 486] on div "Inglês O aprendizado de uma Língua Estrangeira como o Inglês é favorecido aqui …" at bounding box center [665, 351] width 929 height 368
drag, startPoint x: 215, startPoint y: 289, endPoint x: 590, endPoint y: 477, distance: 420.0
click at [590, 477] on div "Inglês O aprendizado de uma Língua Estrangeira como o Inglês é favorecido aqui …" at bounding box center [665, 351] width 929 height 368
click at [590, 479] on div "Inglês O aprendizado de uma Língua Estrangeira como o Inglês é favorecido aqui …" at bounding box center [665, 351] width 929 height 368
drag, startPoint x: 566, startPoint y: 468, endPoint x: 217, endPoint y: 277, distance: 398.6
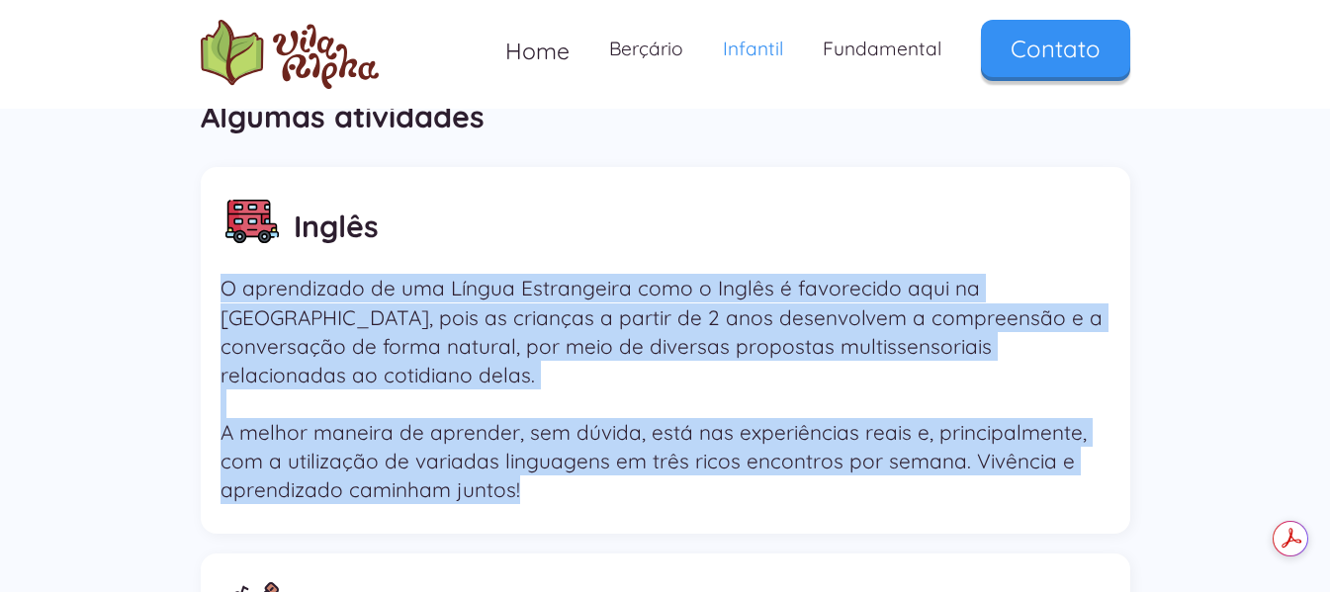
click at [217, 277] on div "Inglês O aprendizado de uma Língua Estrangeira como o Inglês é favorecido aqui …" at bounding box center [665, 351] width 929 height 368
click at [576, 472] on p "O aprendizado de uma Língua Estrangeira como o Inglês é favorecido aqui na Vila…" at bounding box center [665, 389] width 890 height 230
drag, startPoint x: 224, startPoint y: 292, endPoint x: 550, endPoint y: 459, distance: 365.7
click at [550, 459] on p "O aprendizado de uma Língua Estrangeira como o Inglês é favorecido aqui na Vila…" at bounding box center [665, 389] width 890 height 230
click at [557, 467] on p "O aprendizado de uma Língua Estrangeira como o Inglês é favorecido aqui na Vila…" at bounding box center [665, 389] width 890 height 230
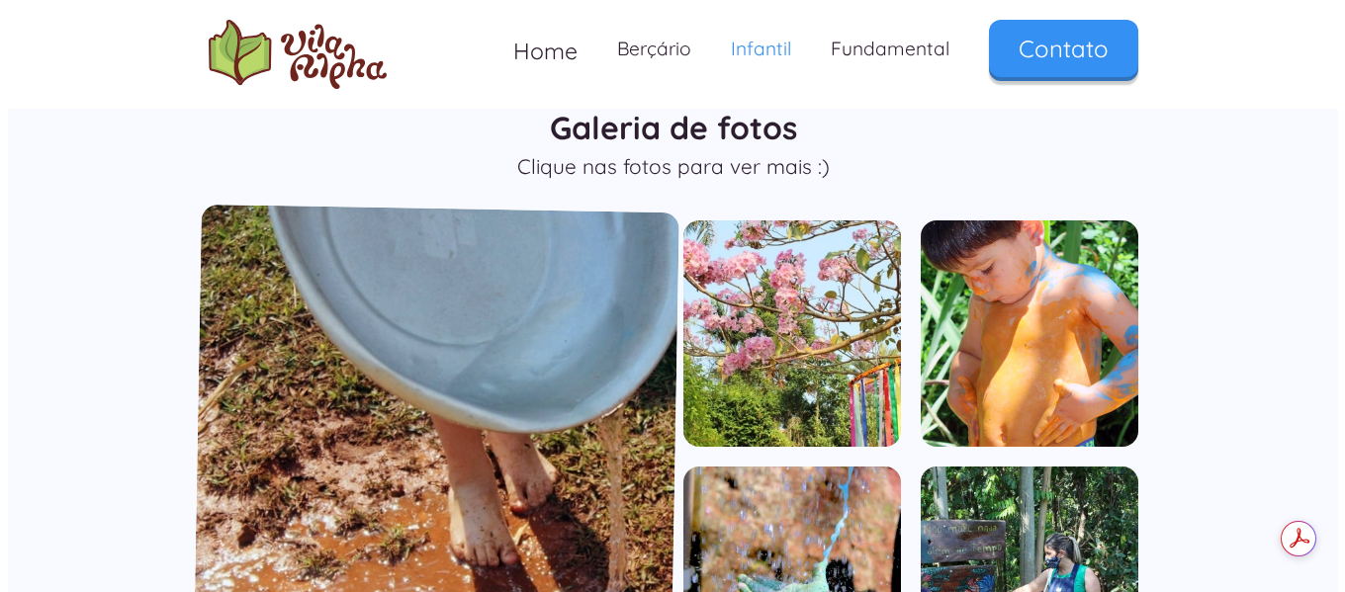
scroll to position [1337, 0]
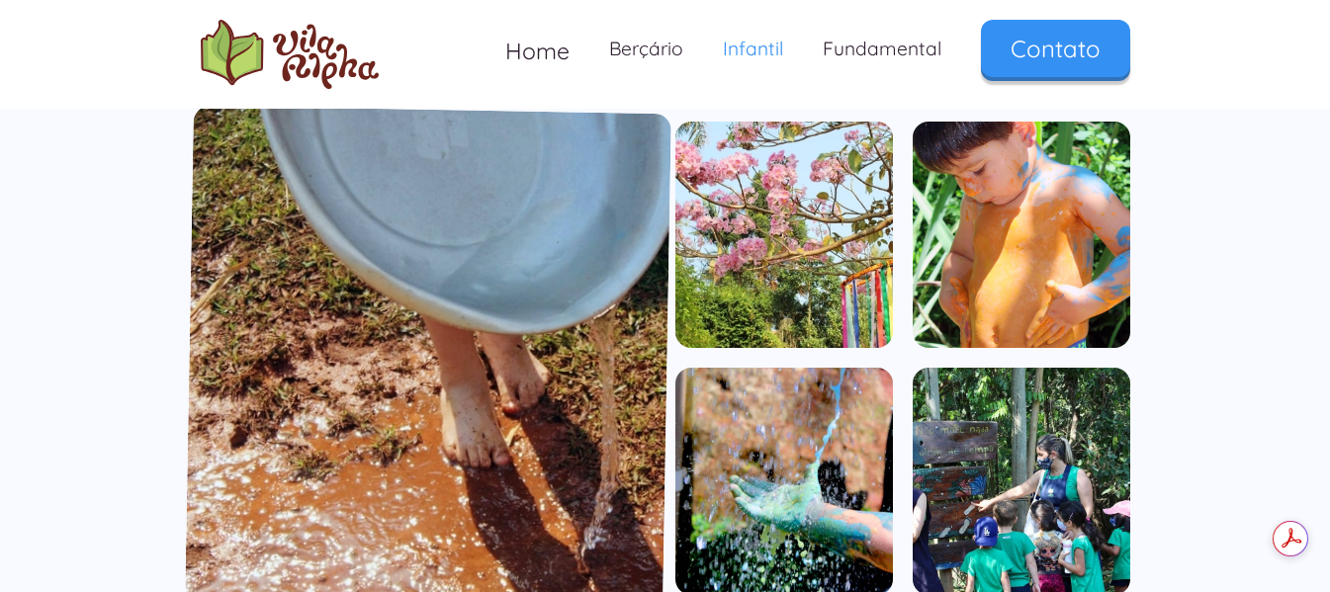
click at [581, 385] on img "open lightbox" at bounding box center [428, 359] width 486 height 506
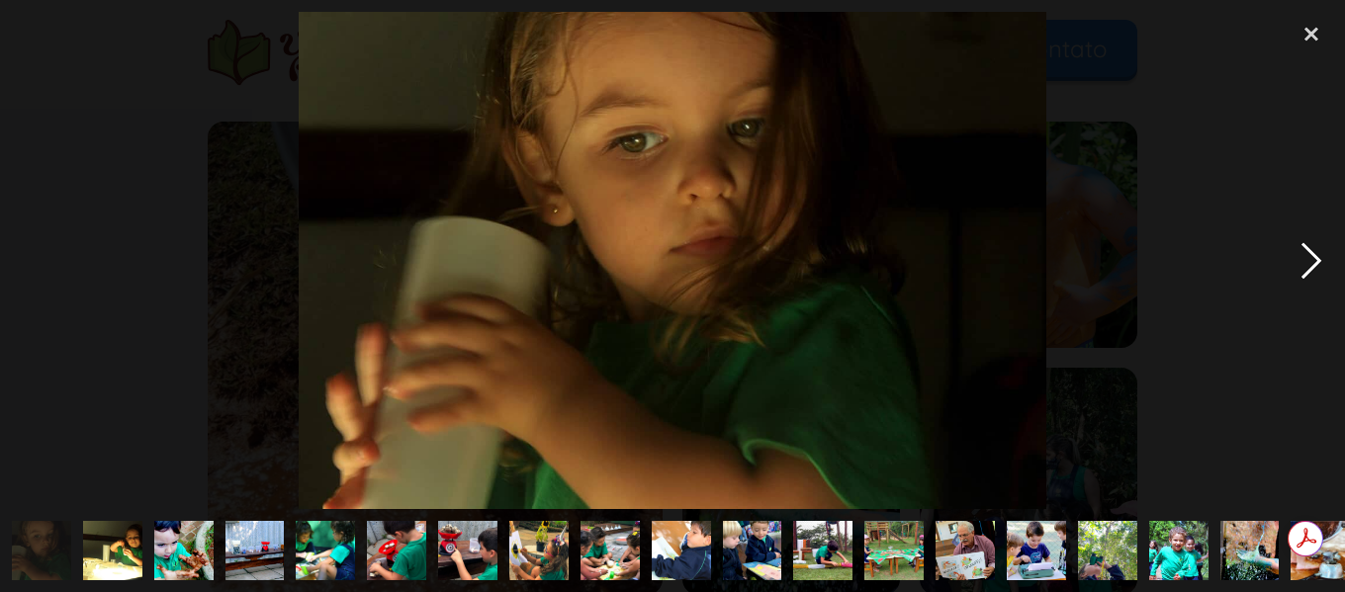
click at [1305, 250] on div "next image" at bounding box center [1310, 260] width 67 height 497
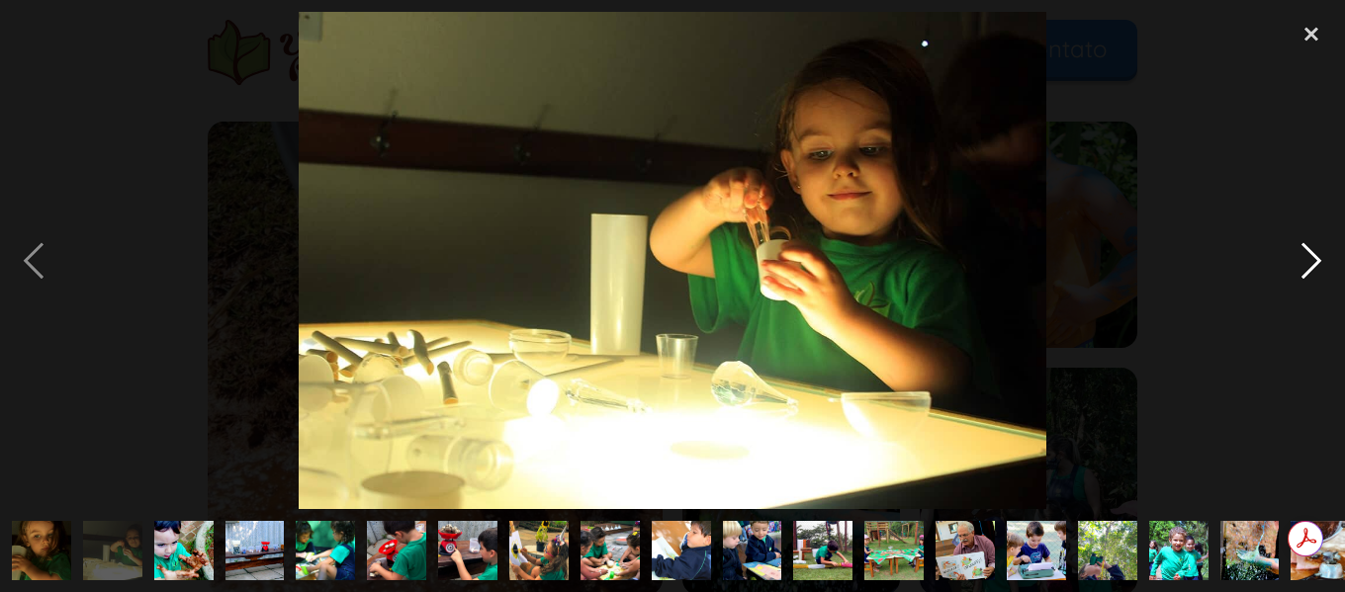
click at [1305, 250] on div "next image" at bounding box center [1310, 260] width 67 height 497
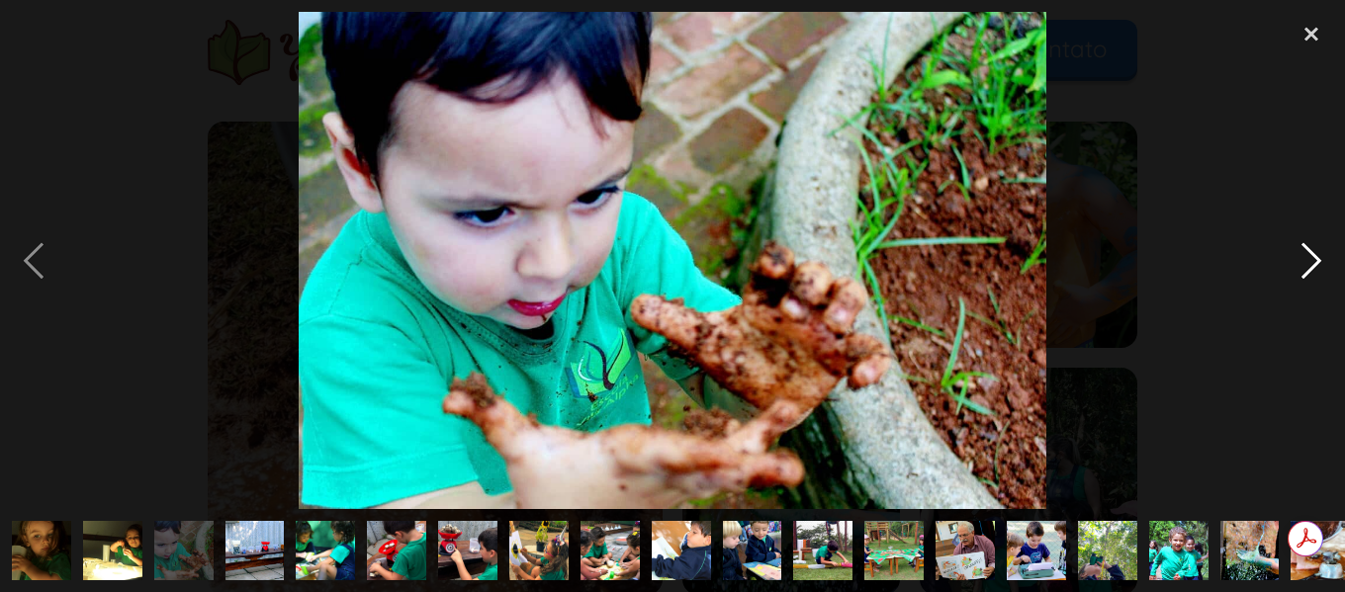
click at [1305, 250] on div "next image" at bounding box center [1310, 260] width 67 height 497
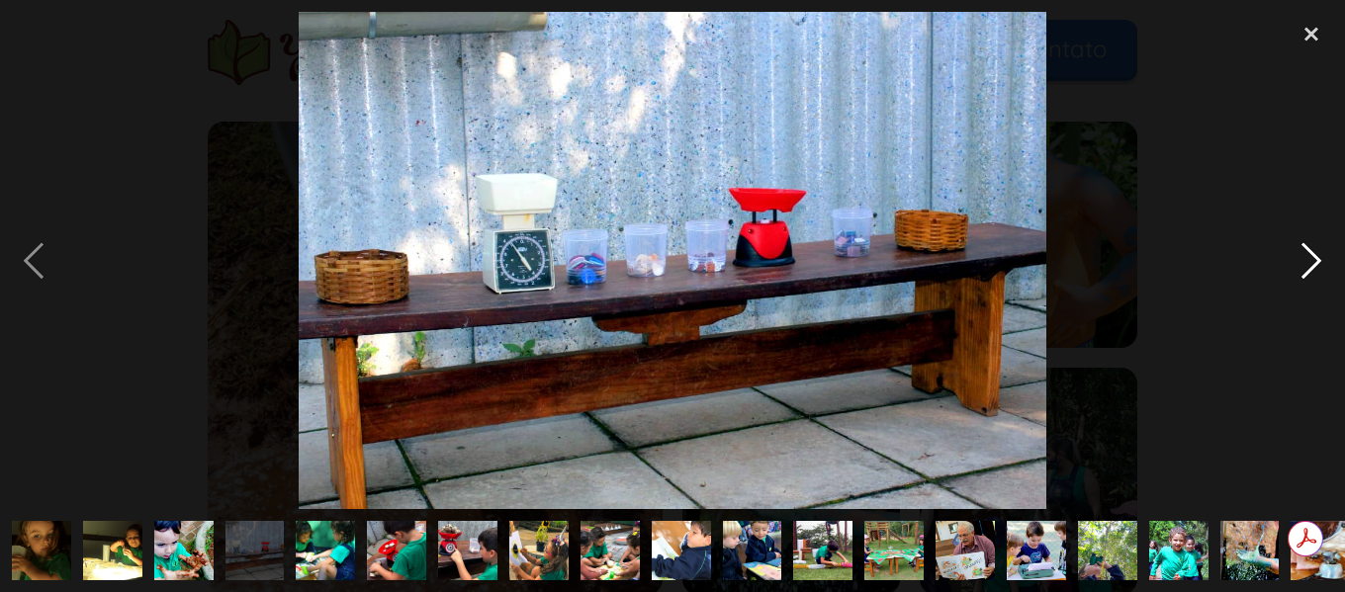
click at [1305, 250] on div "next image" at bounding box center [1310, 260] width 67 height 497
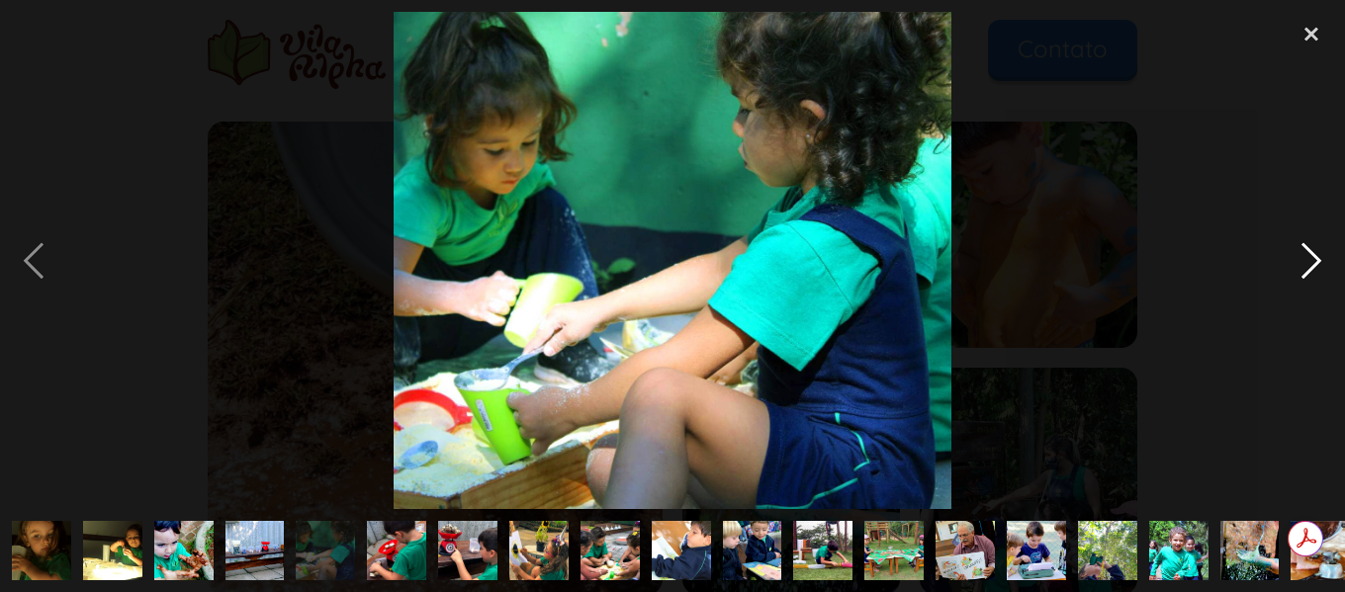
click at [1305, 250] on div "next image" at bounding box center [1310, 260] width 67 height 497
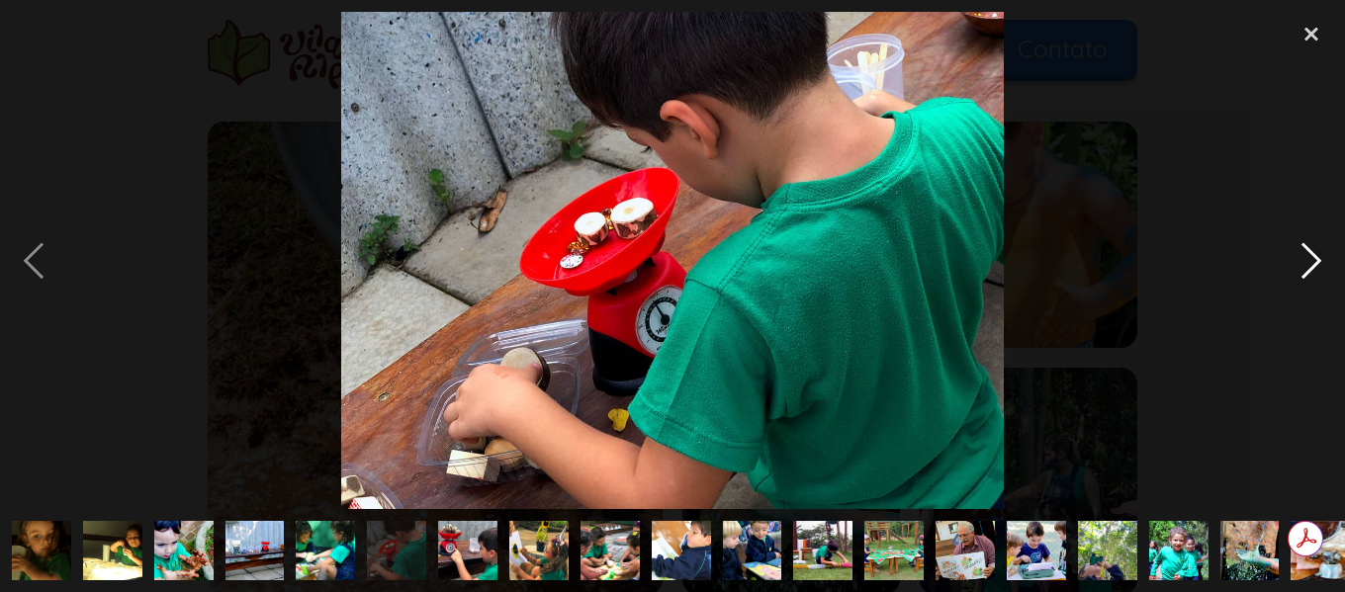
click at [1301, 251] on div "next image" at bounding box center [1310, 260] width 67 height 497
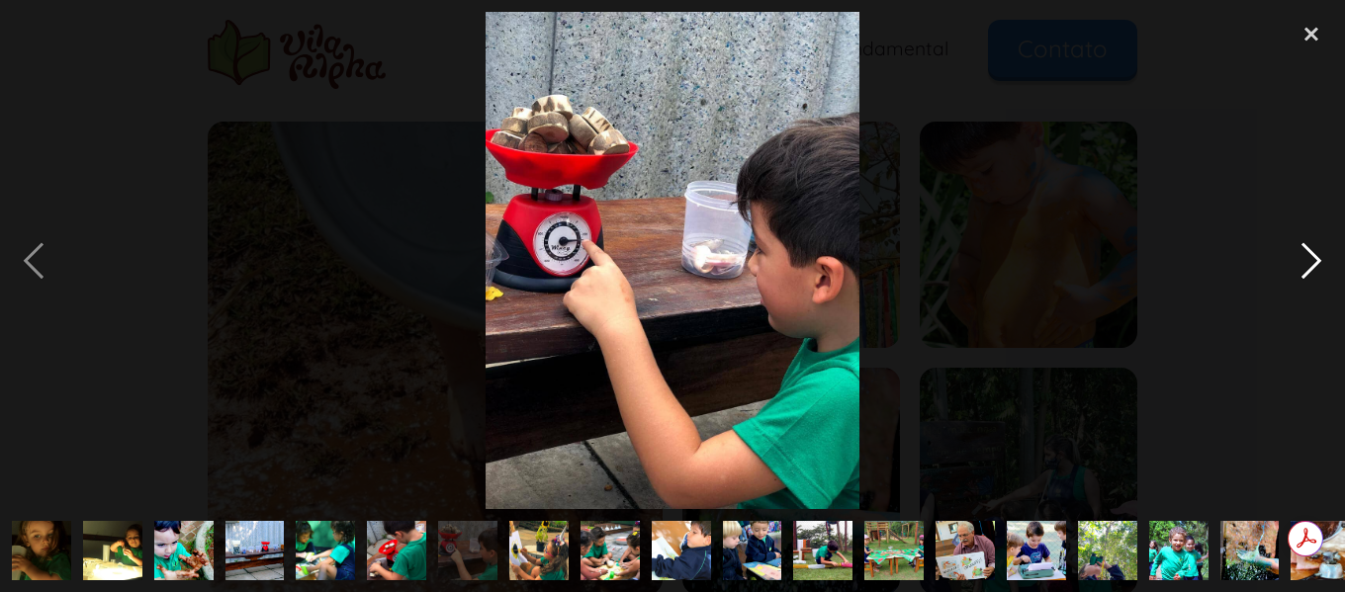
click at [1301, 251] on div "next image" at bounding box center [1310, 260] width 67 height 497
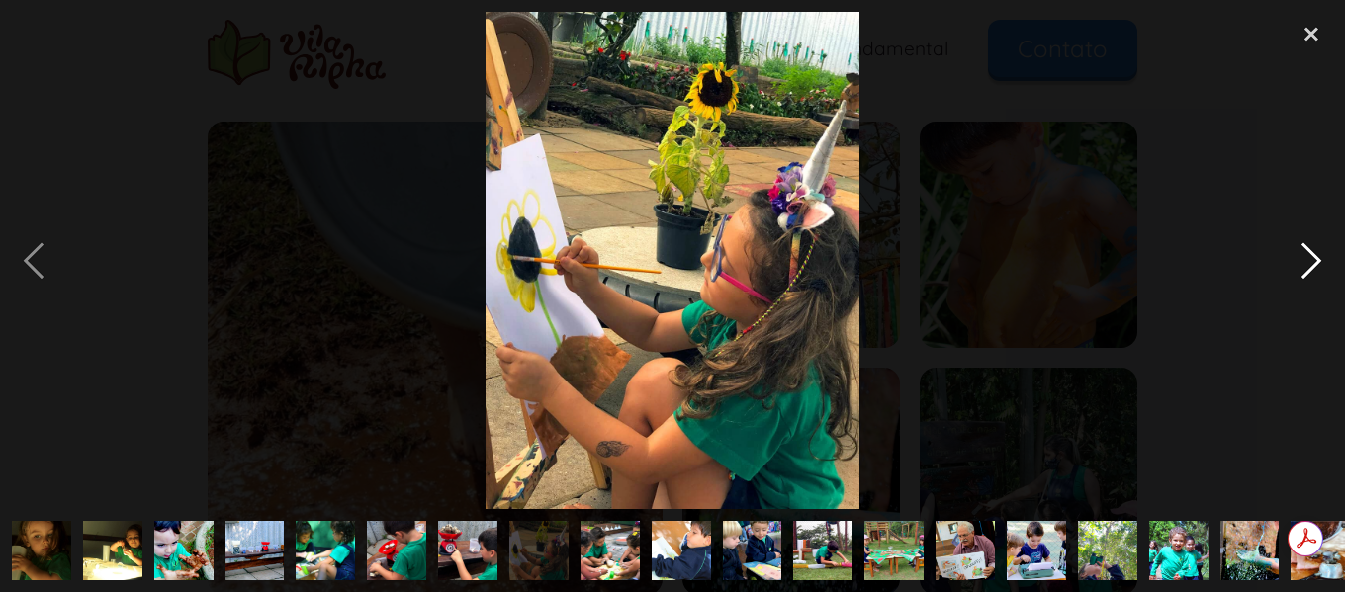
click at [1301, 251] on div "next image" at bounding box center [1310, 260] width 67 height 497
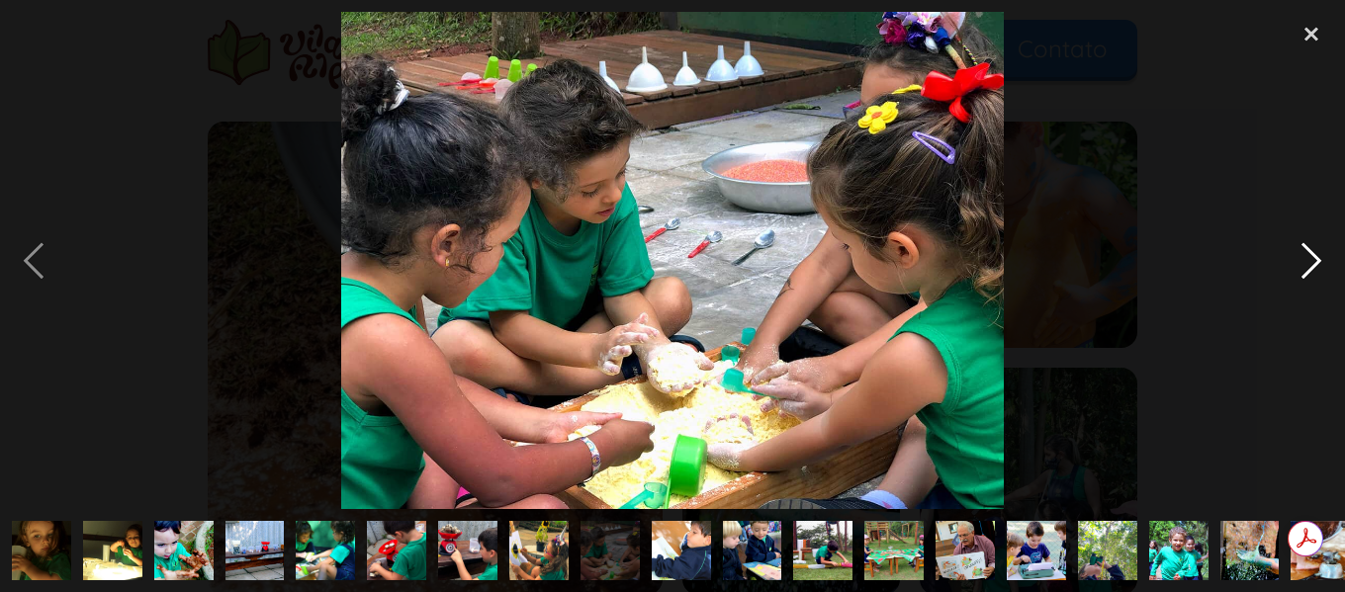
click at [1297, 253] on div "next image" at bounding box center [1310, 260] width 67 height 497
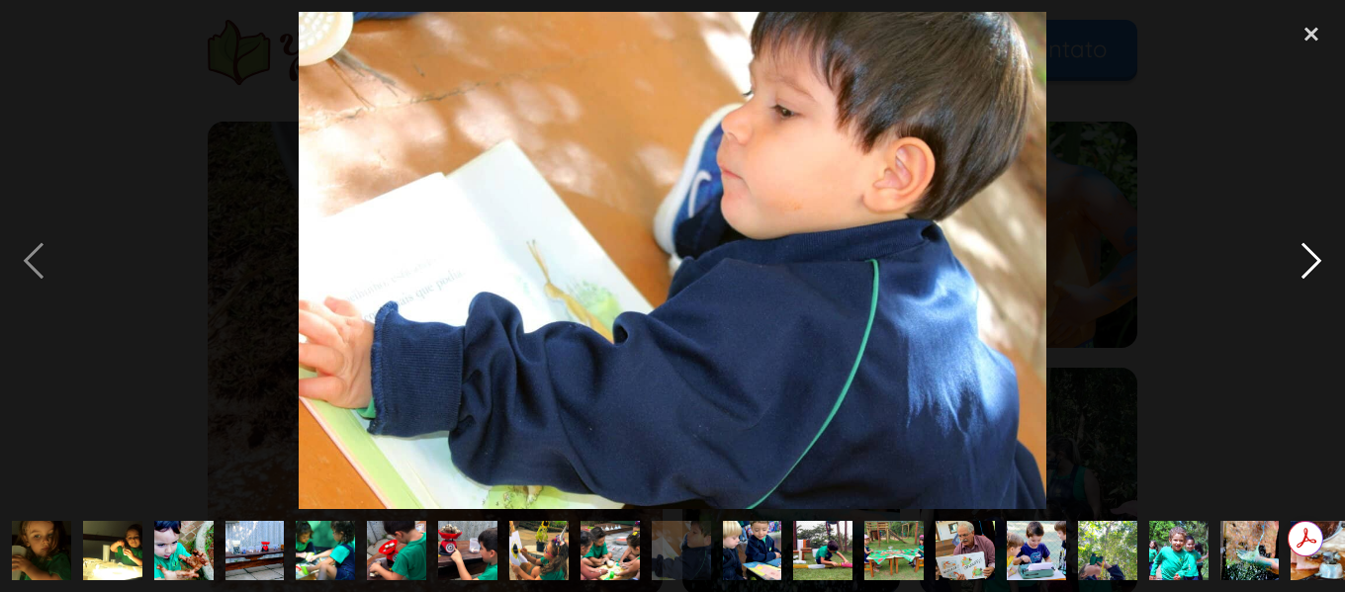
click at [1297, 253] on div "next image" at bounding box center [1310, 260] width 67 height 497
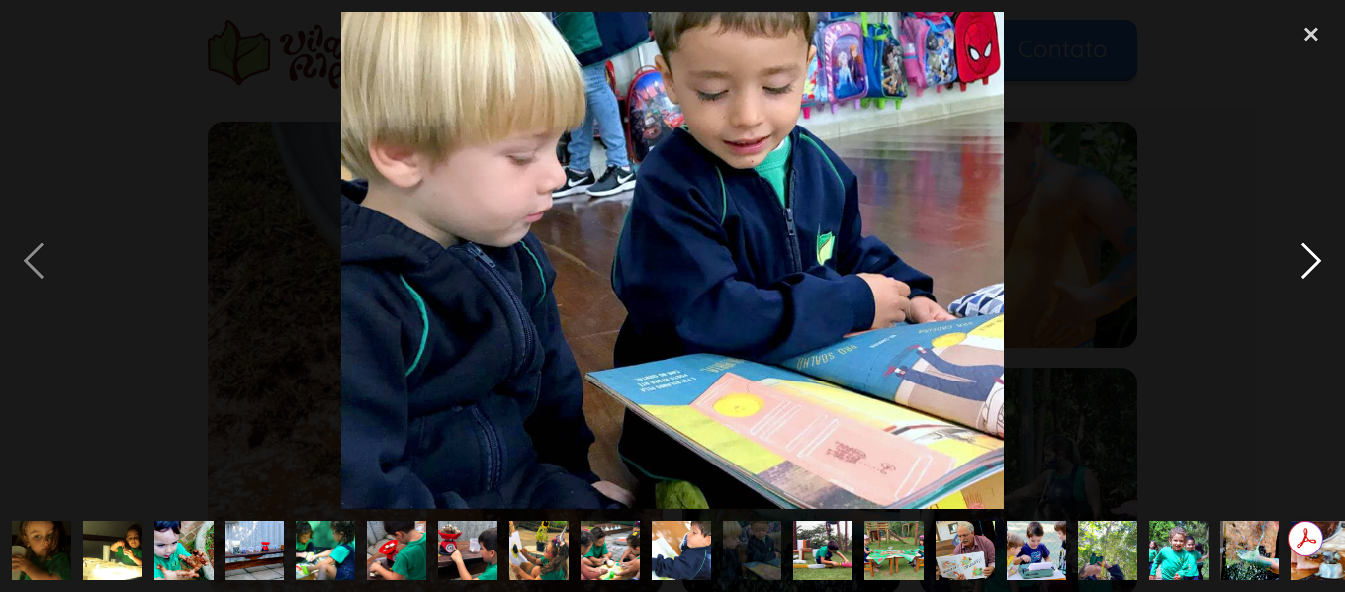
click at [1297, 253] on div "next image" at bounding box center [1310, 260] width 67 height 497
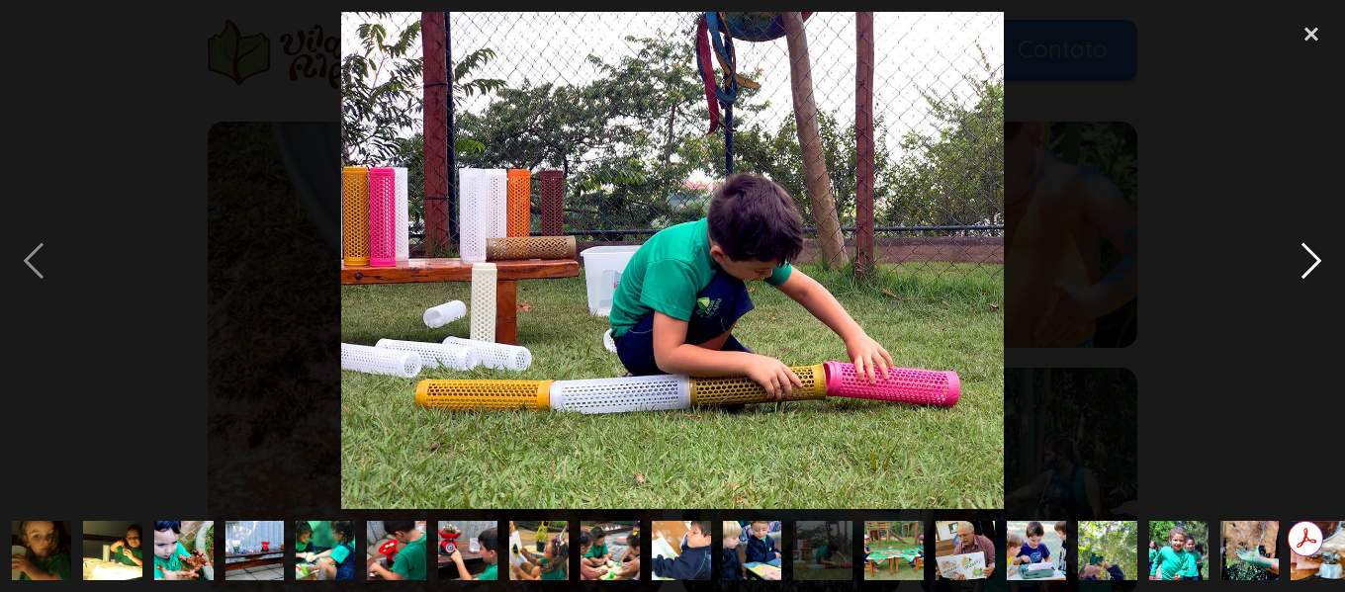
click at [1296, 252] on div "next image" at bounding box center [1310, 260] width 67 height 497
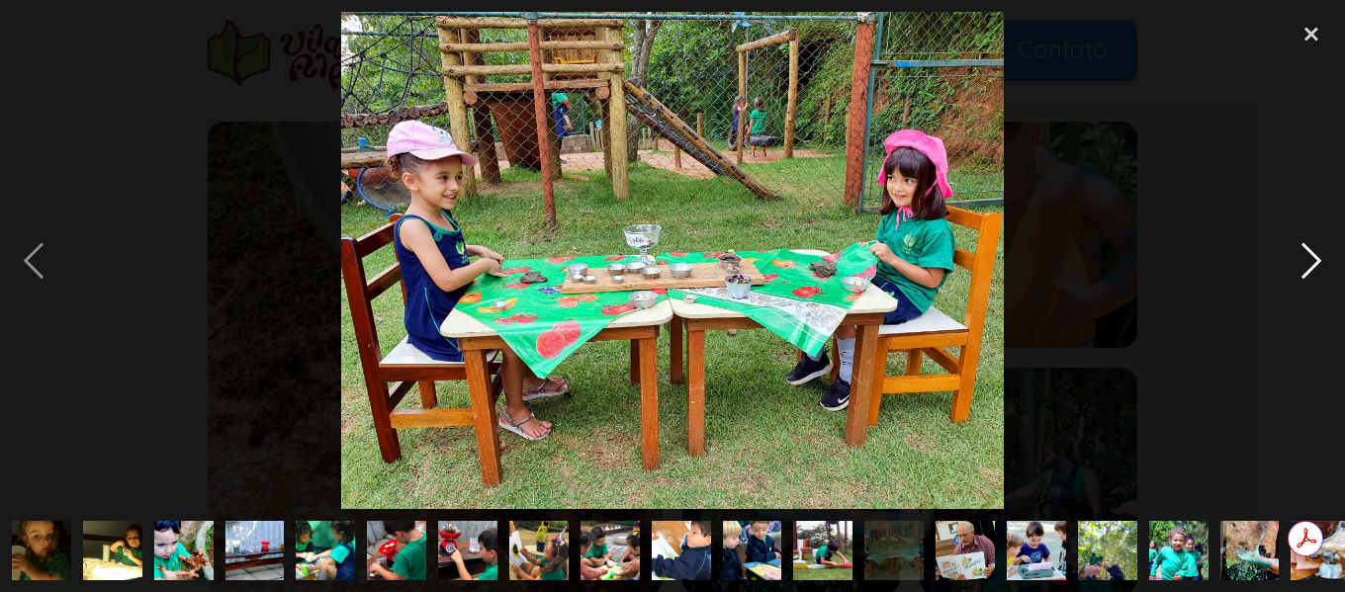
click at [1296, 252] on div "next image" at bounding box center [1310, 260] width 67 height 497
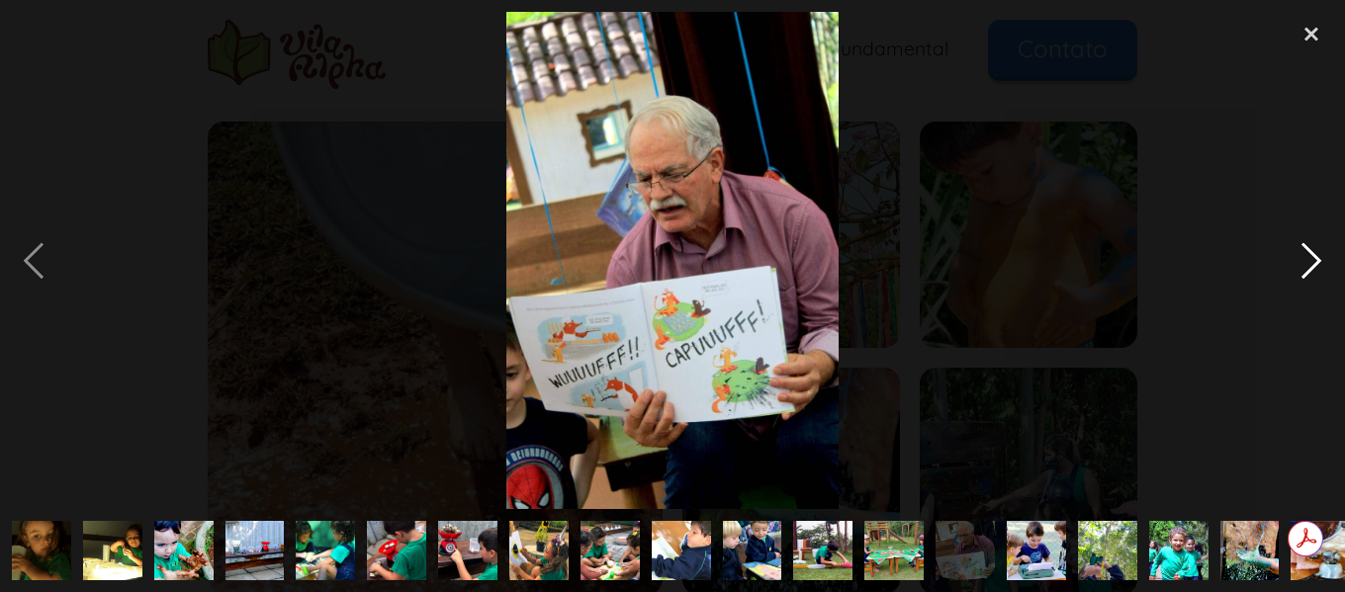
click at [1296, 252] on div "next image" at bounding box center [1310, 260] width 67 height 497
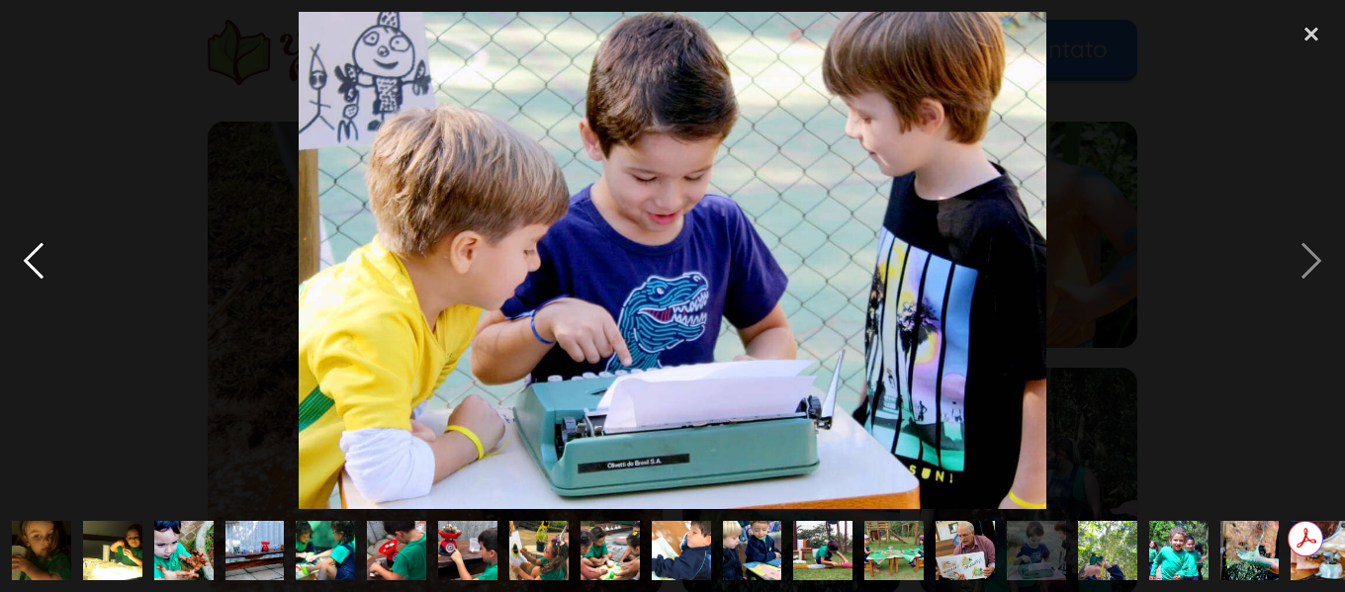
click at [44, 268] on div "previous image" at bounding box center [33, 260] width 67 height 497
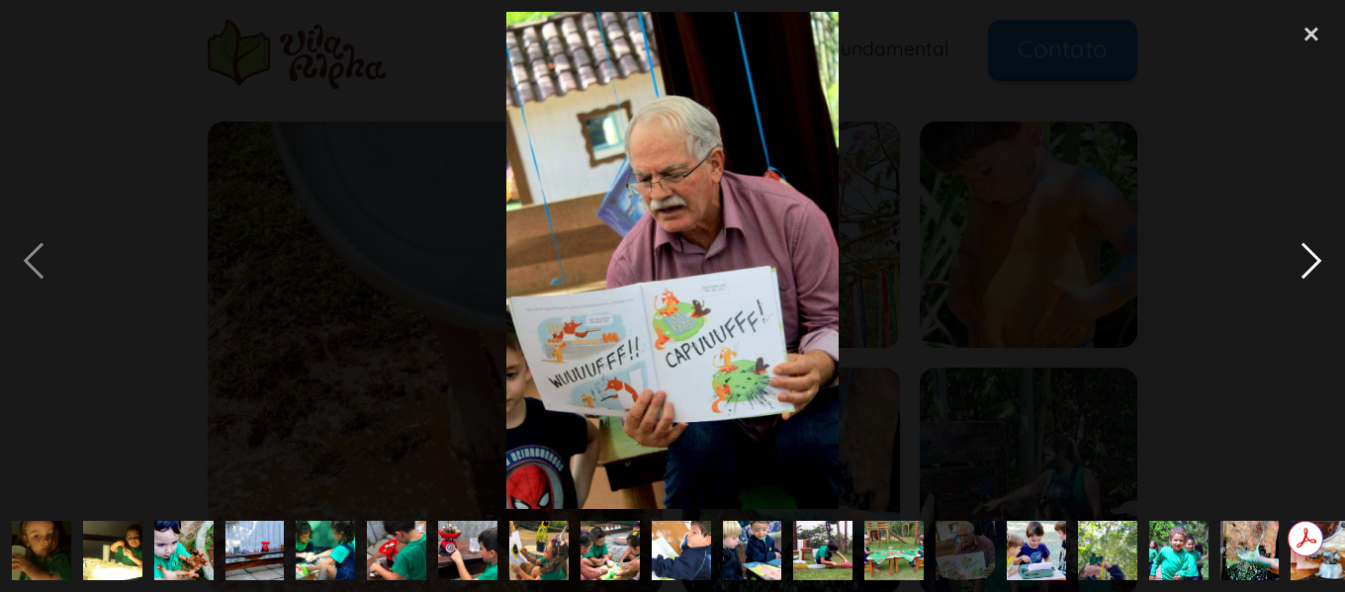
click at [1329, 264] on div "next image" at bounding box center [1310, 260] width 67 height 497
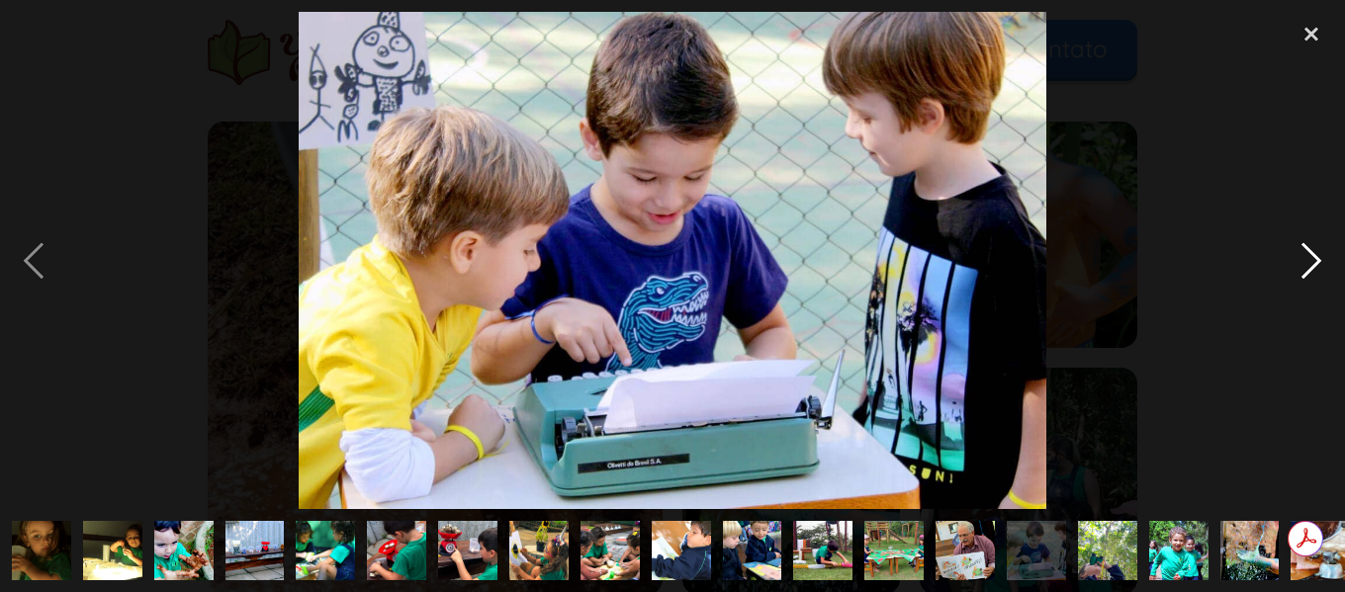
click at [1326, 264] on div "next image" at bounding box center [1310, 260] width 67 height 497
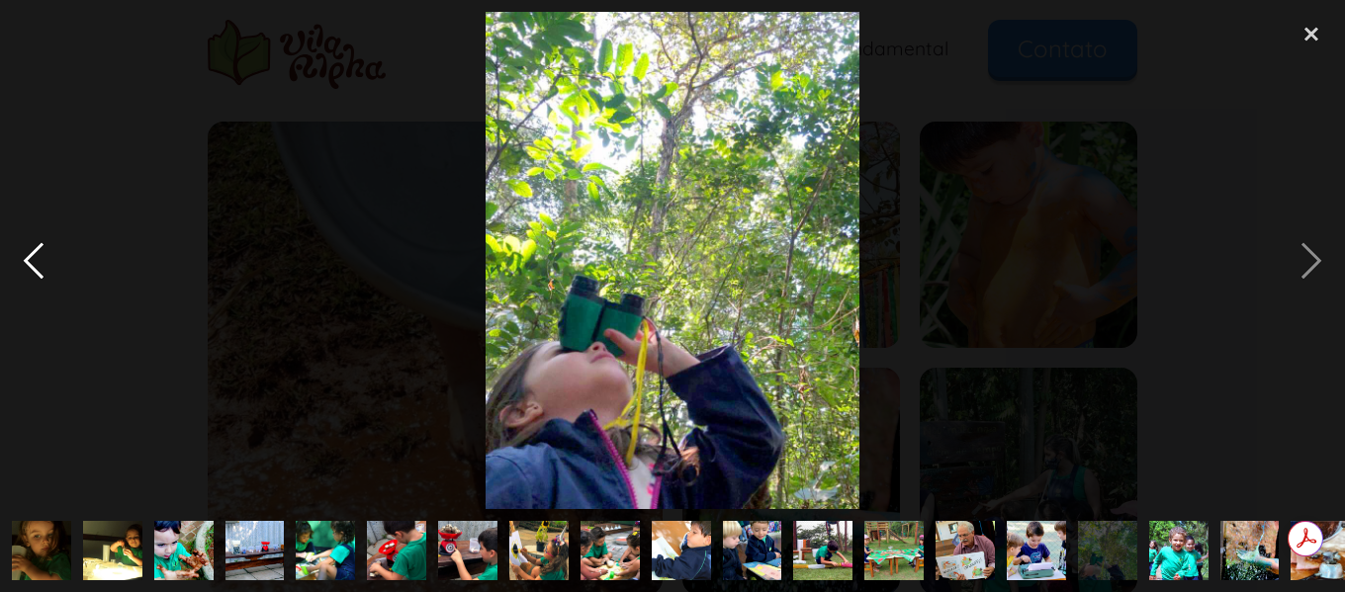
click at [44, 251] on div "previous image" at bounding box center [33, 260] width 67 height 497
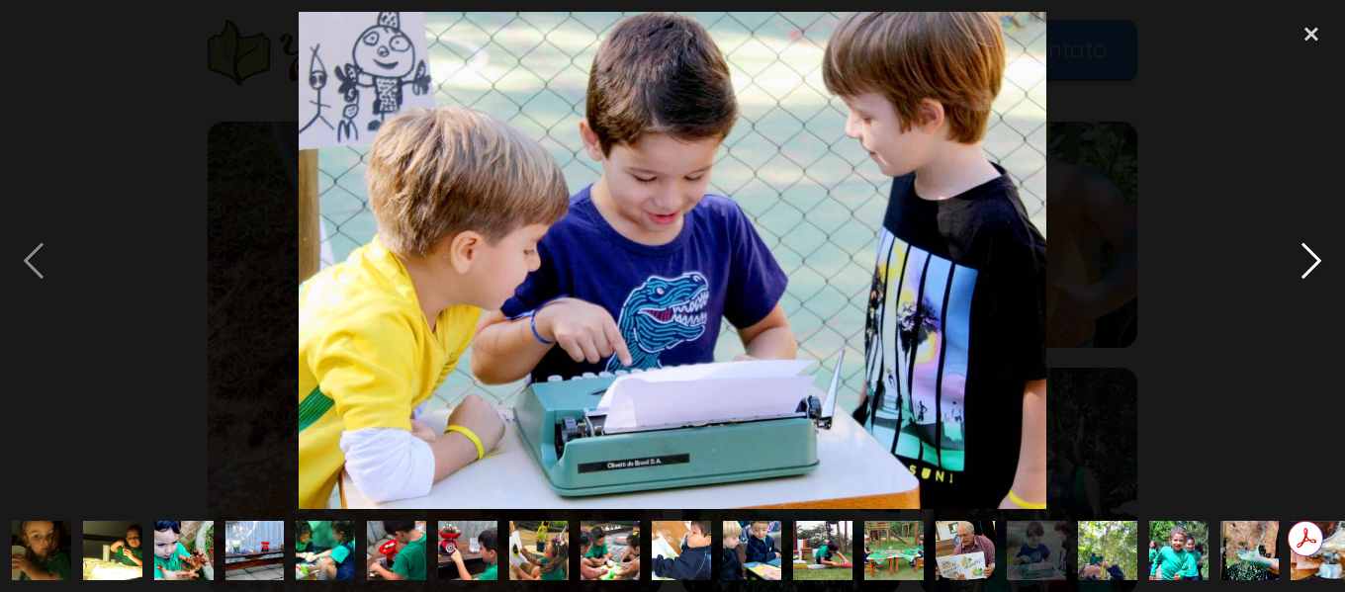
click at [1319, 255] on div "next image" at bounding box center [1310, 260] width 67 height 497
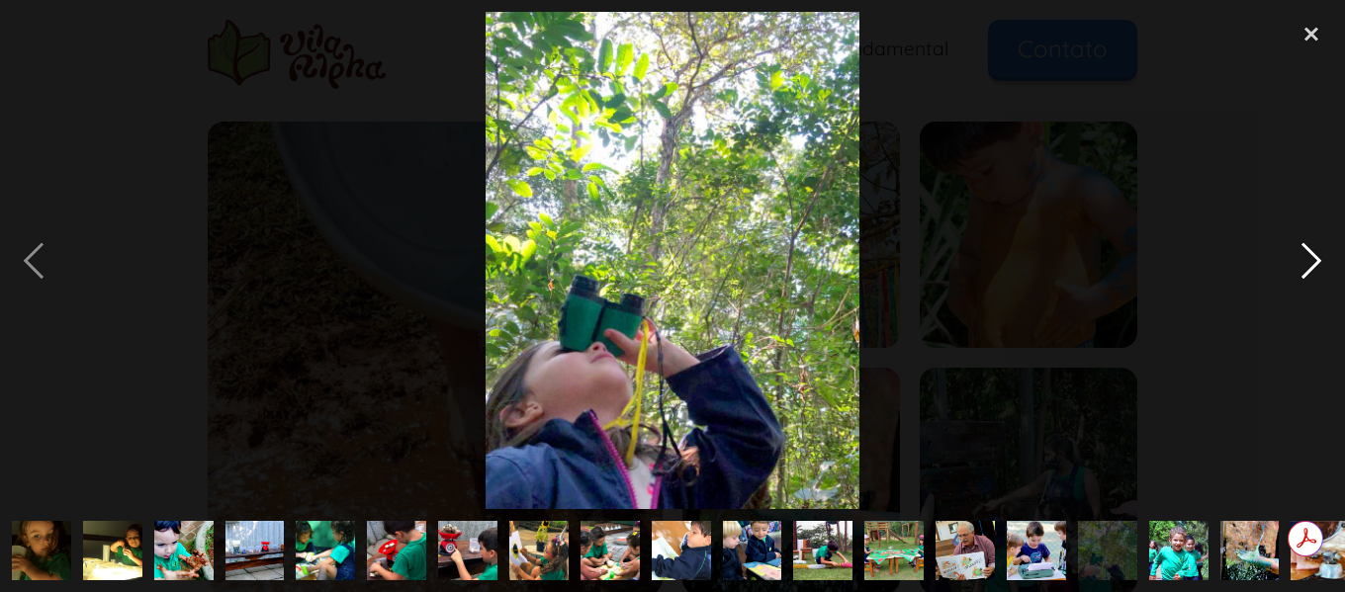
click at [1319, 255] on div "next image" at bounding box center [1310, 260] width 67 height 497
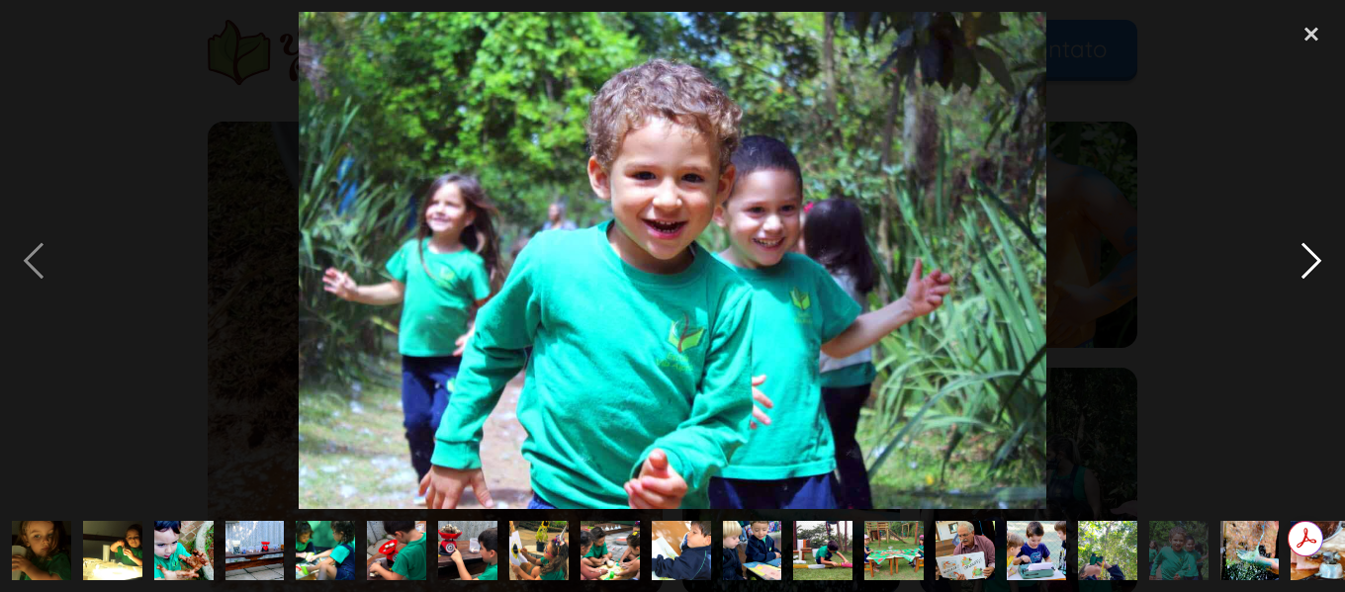
click at [1319, 255] on div "next image" at bounding box center [1310, 260] width 67 height 497
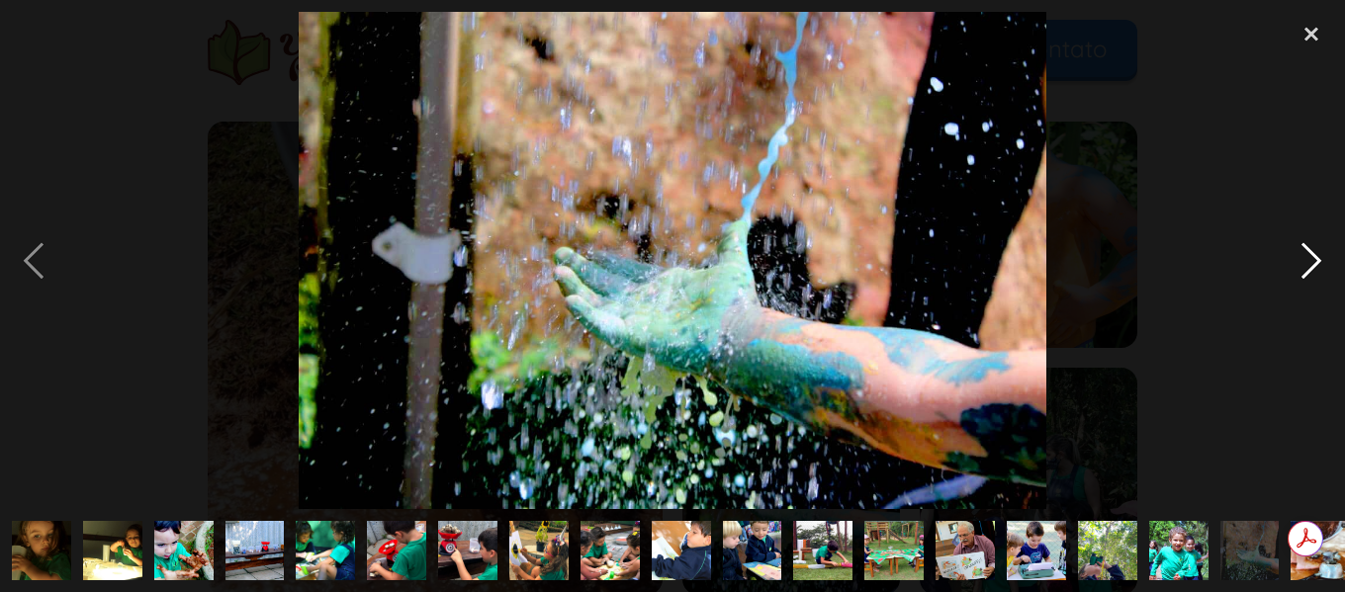
click at [1319, 255] on div "next image" at bounding box center [1310, 260] width 67 height 497
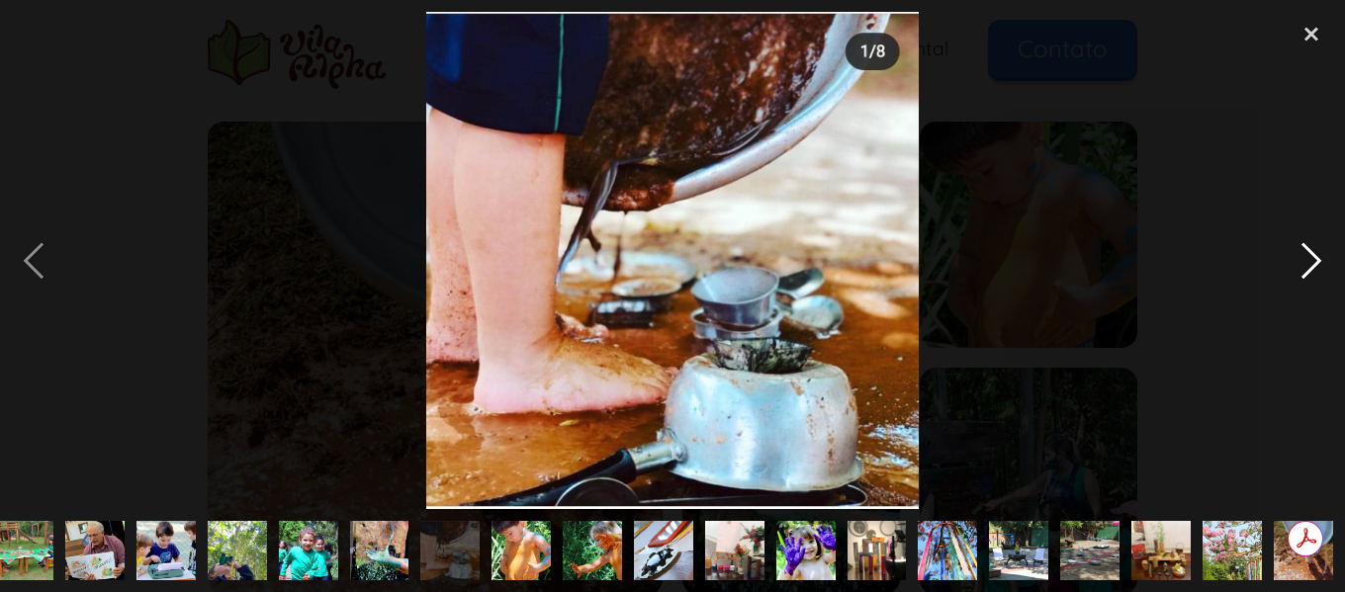
scroll to position [0, 870]
click at [1318, 255] on div "next image" at bounding box center [1310, 260] width 67 height 497
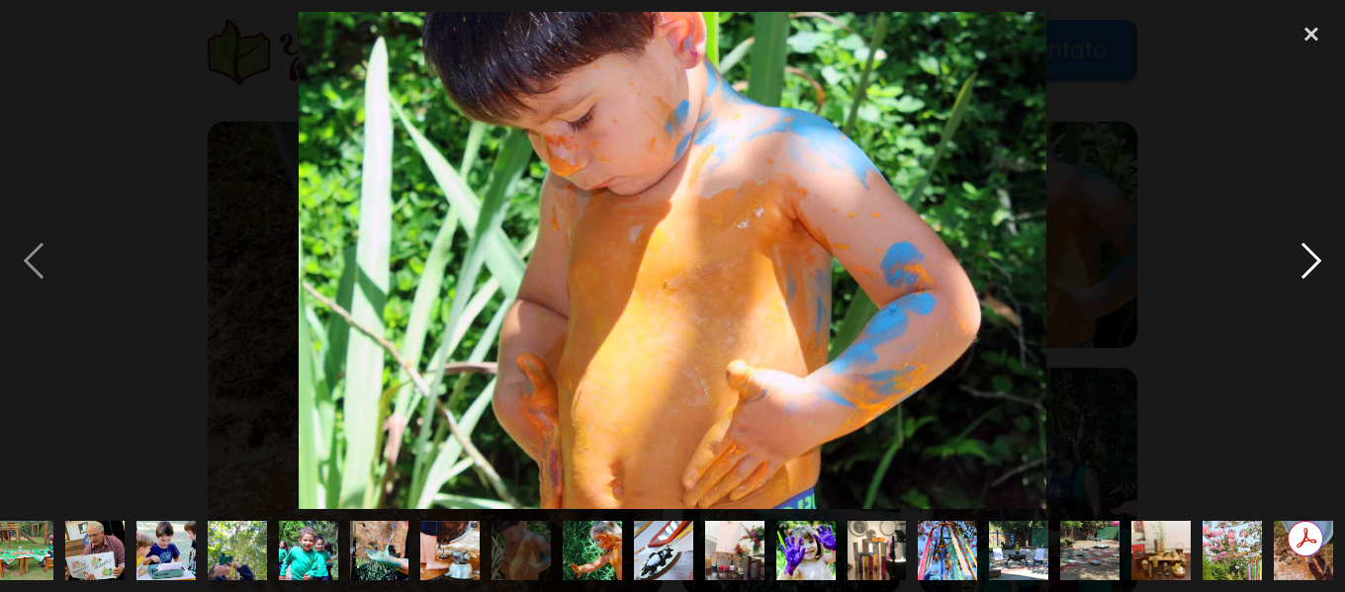
click at [1315, 255] on div "next image" at bounding box center [1310, 260] width 67 height 497
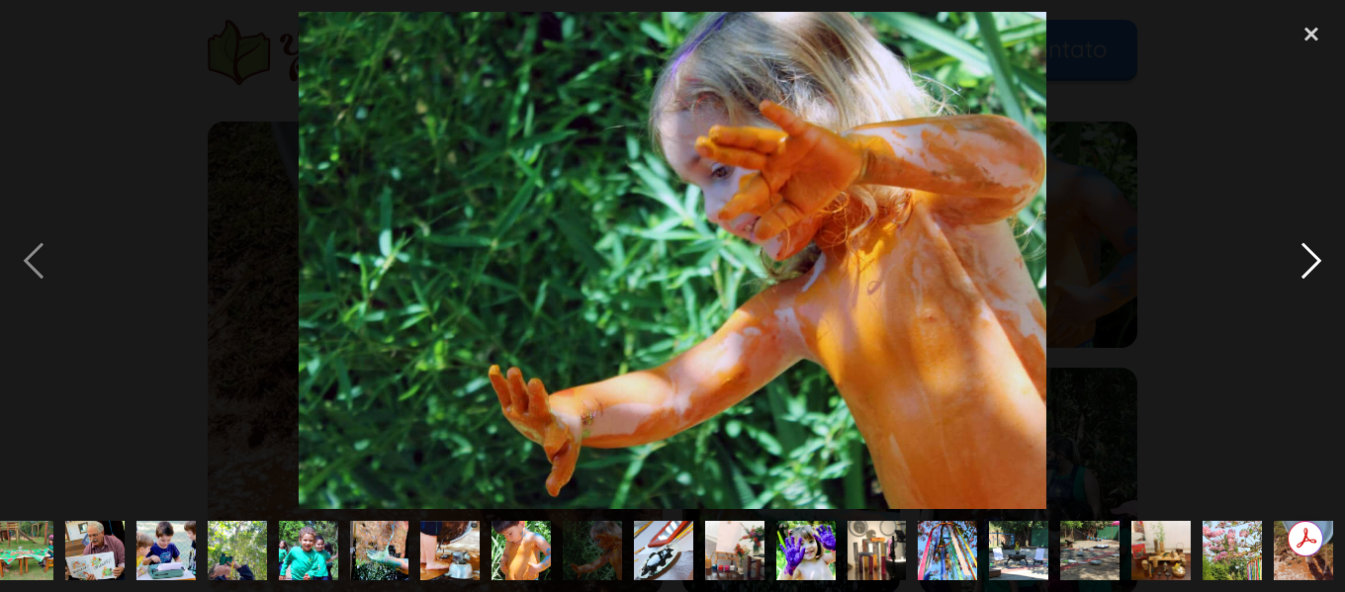
click at [1314, 255] on div "next image" at bounding box center [1310, 260] width 67 height 497
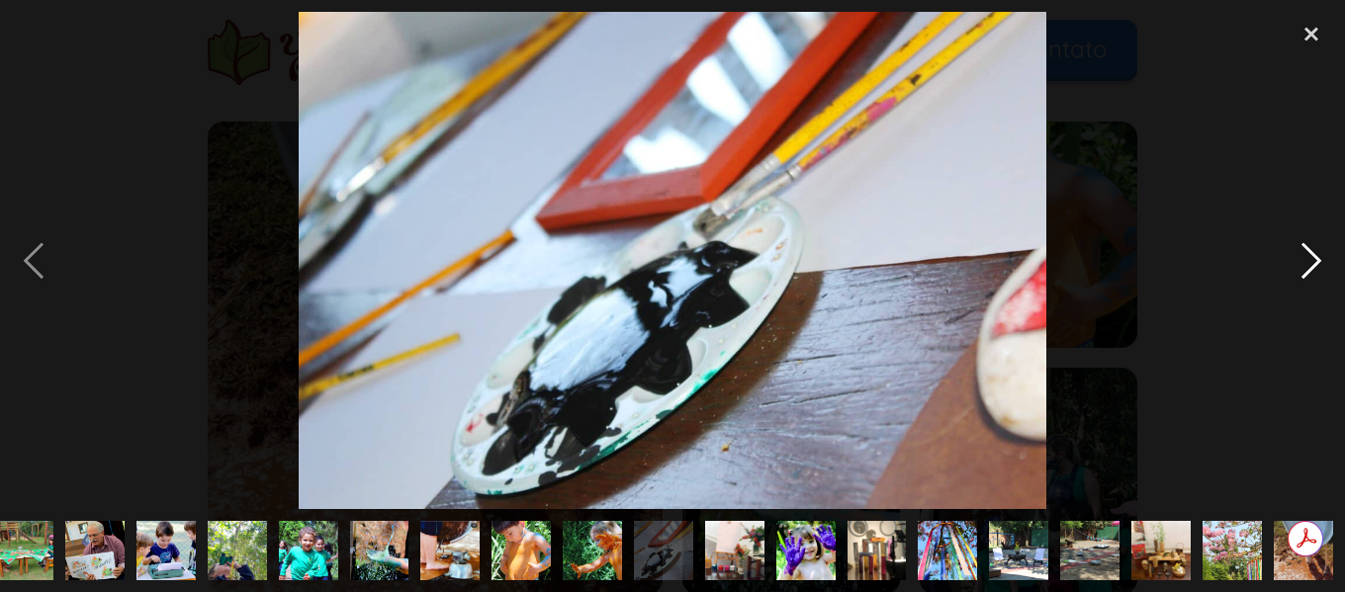
click at [1314, 255] on div "next image" at bounding box center [1310, 260] width 67 height 497
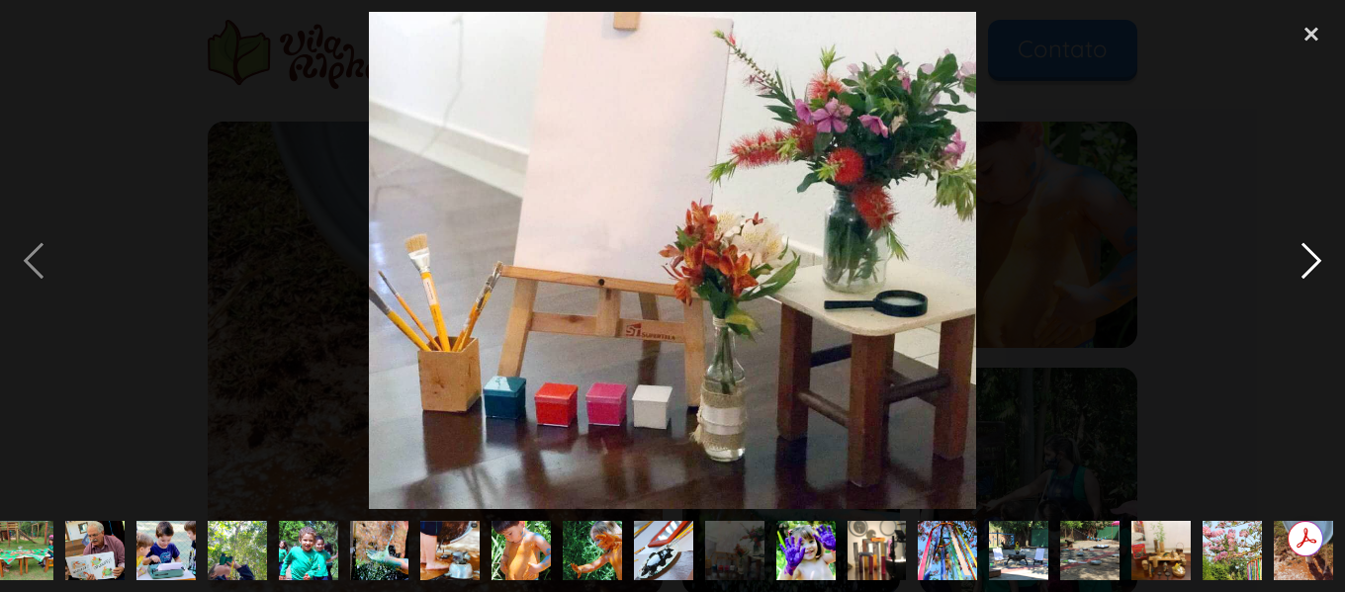
click at [1314, 255] on div "next image" at bounding box center [1310, 260] width 67 height 497
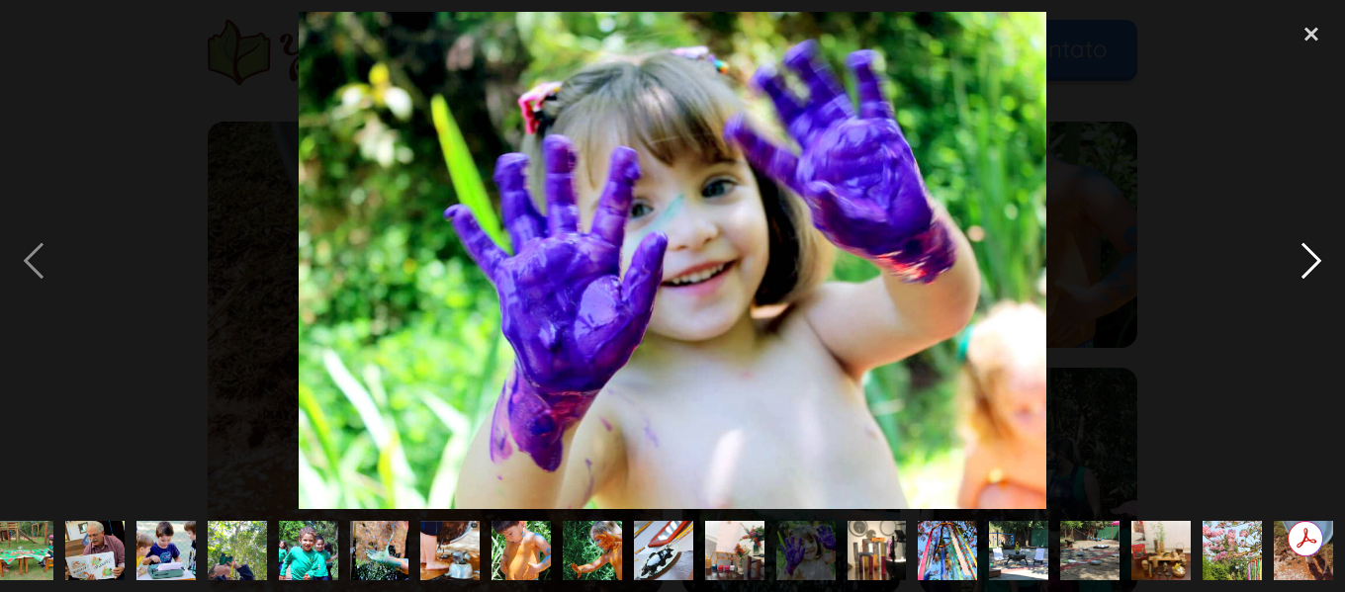
click at [1312, 255] on div "next image" at bounding box center [1310, 260] width 67 height 497
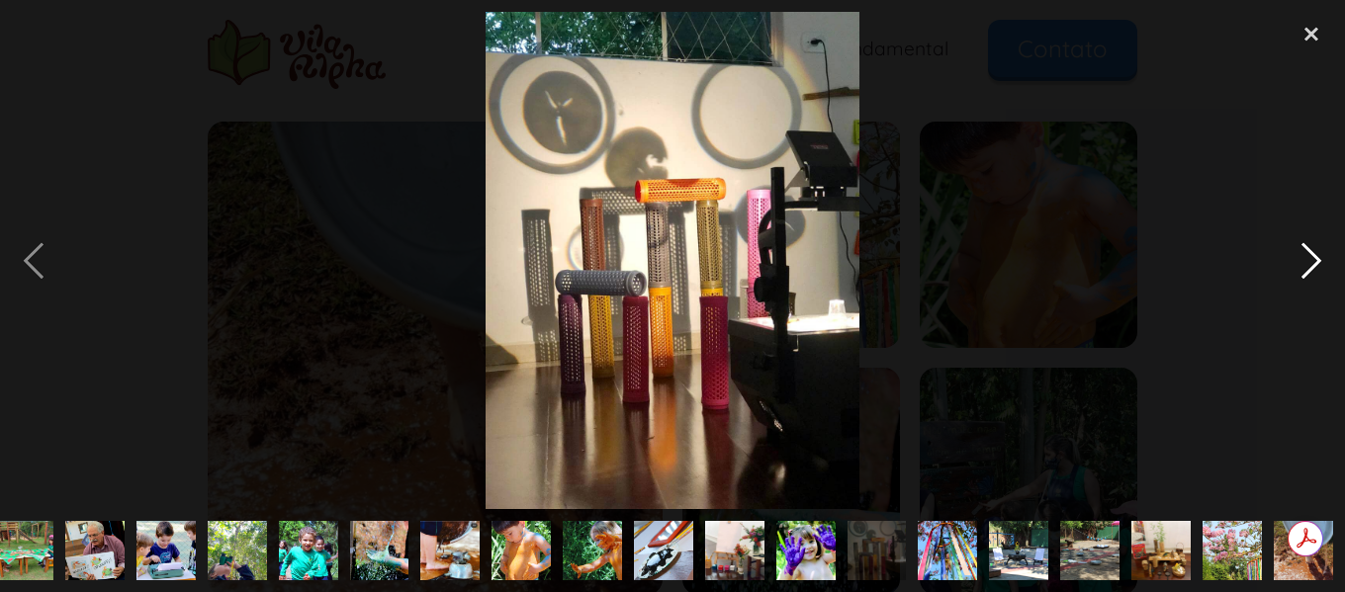
click at [1301, 255] on div "next image" at bounding box center [1310, 260] width 67 height 497
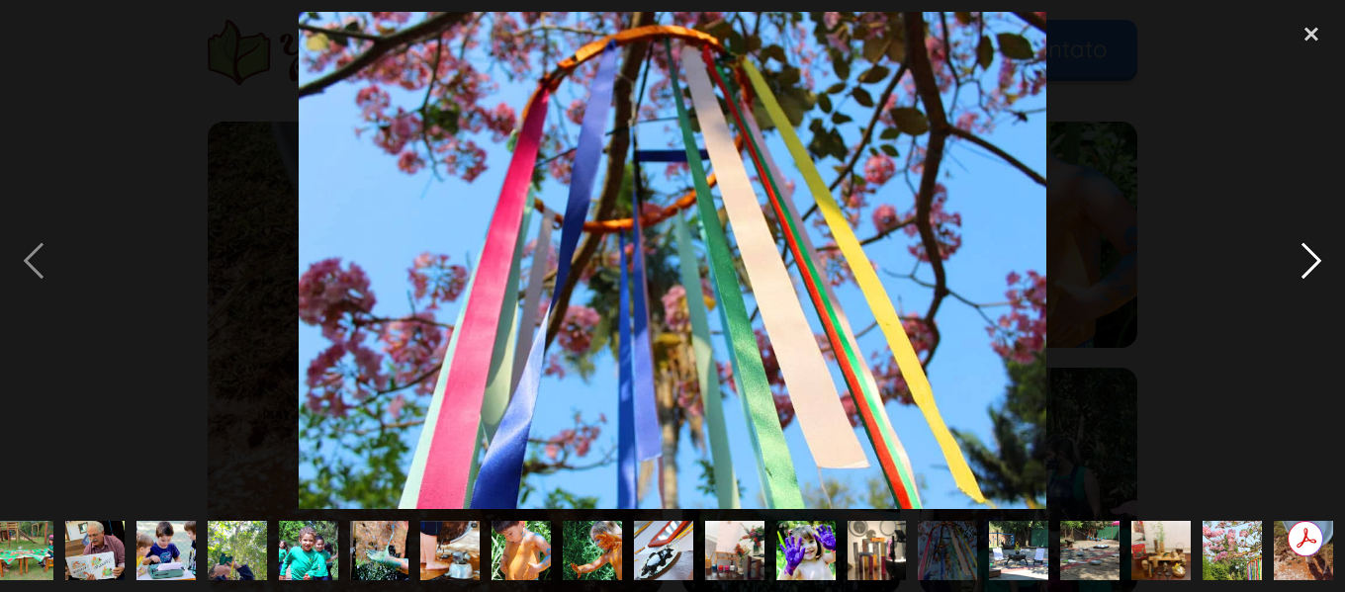
click at [1301, 255] on div "next image" at bounding box center [1310, 260] width 67 height 497
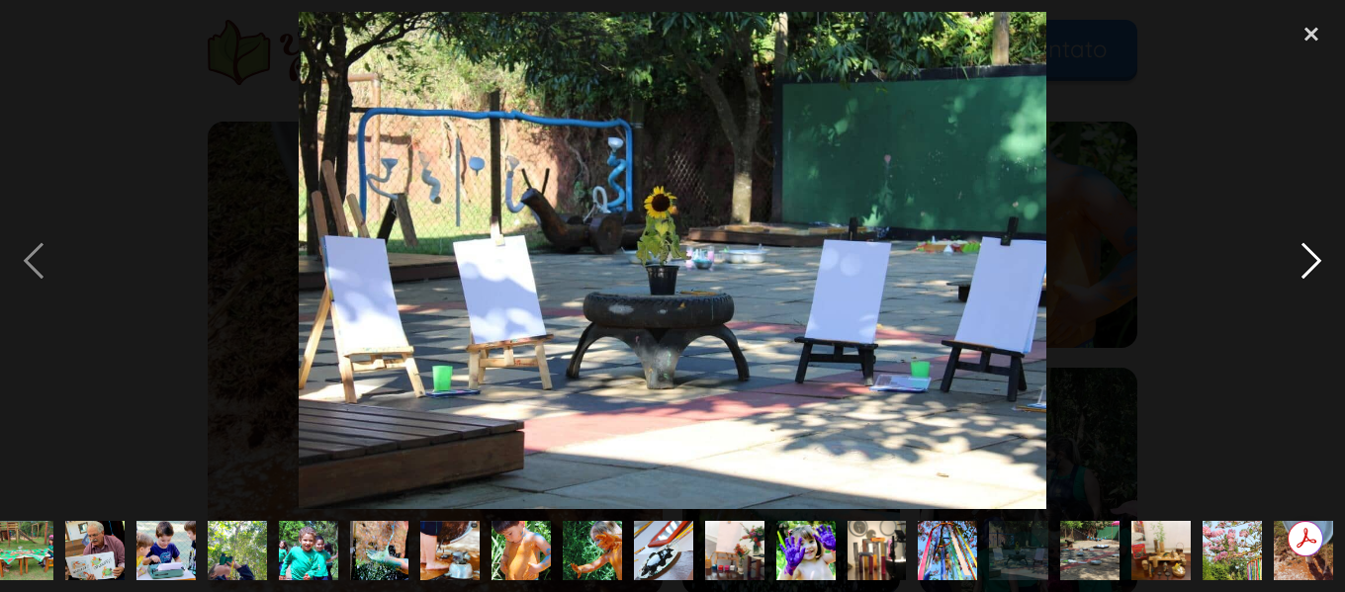
click at [1301, 255] on div "next image" at bounding box center [1310, 260] width 67 height 497
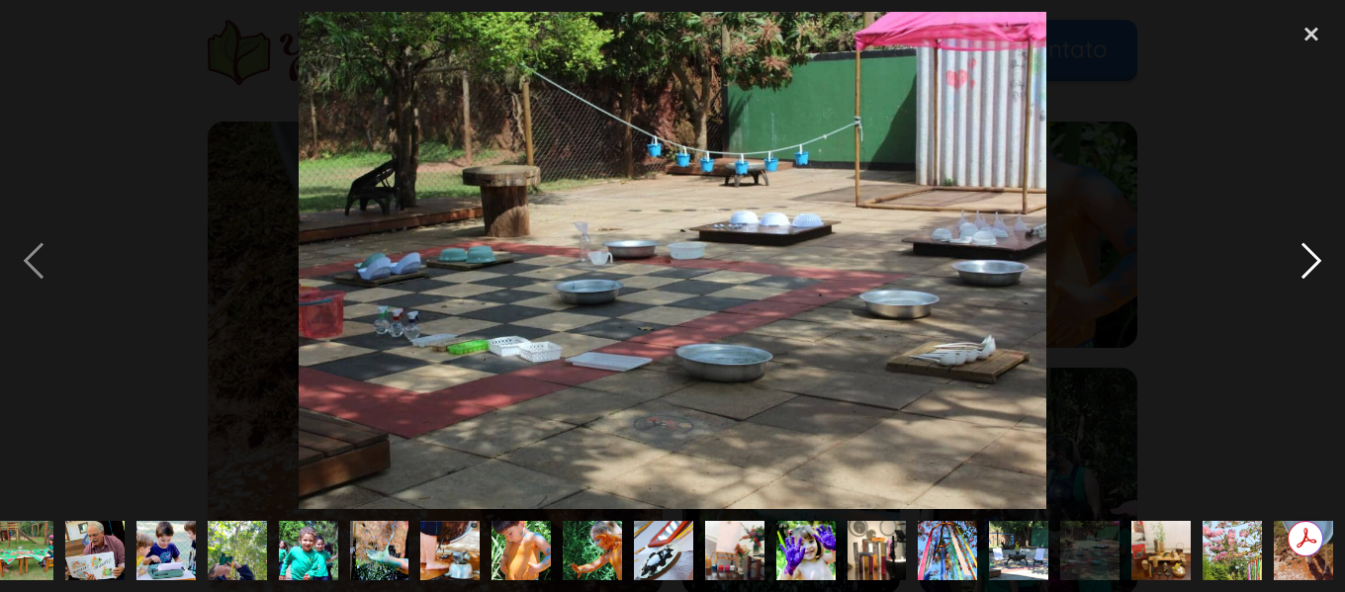
click at [1300, 255] on div "next image" at bounding box center [1310, 260] width 67 height 497
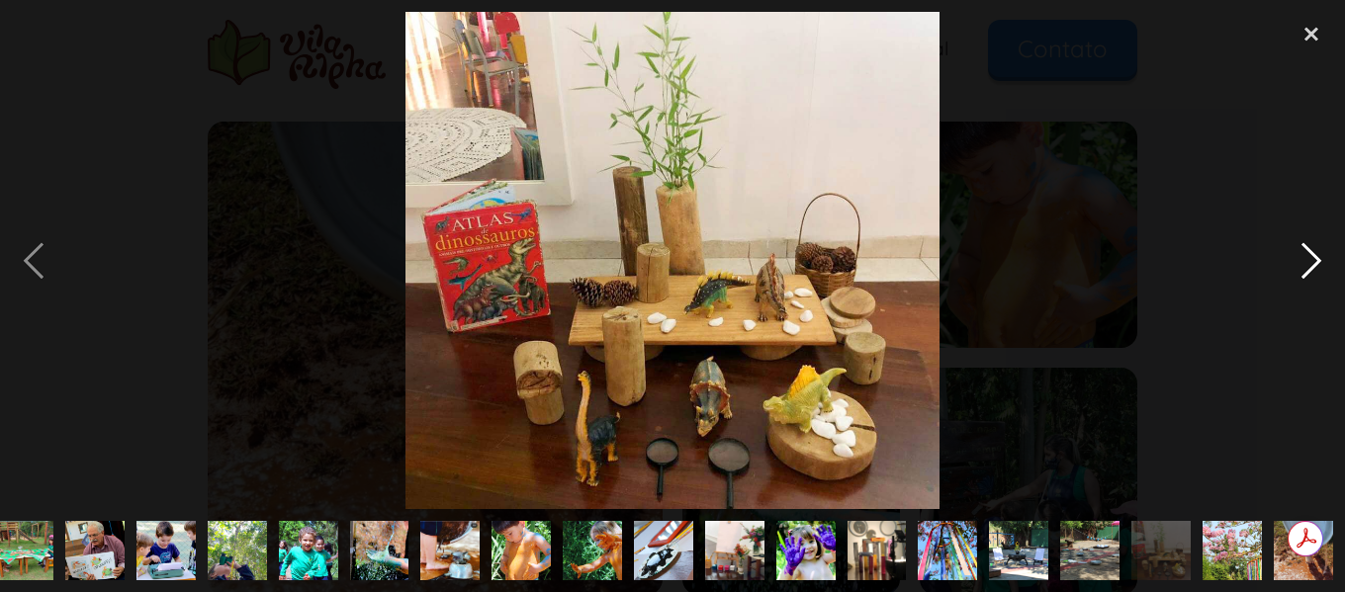
click at [1300, 255] on div "next image" at bounding box center [1310, 260] width 67 height 497
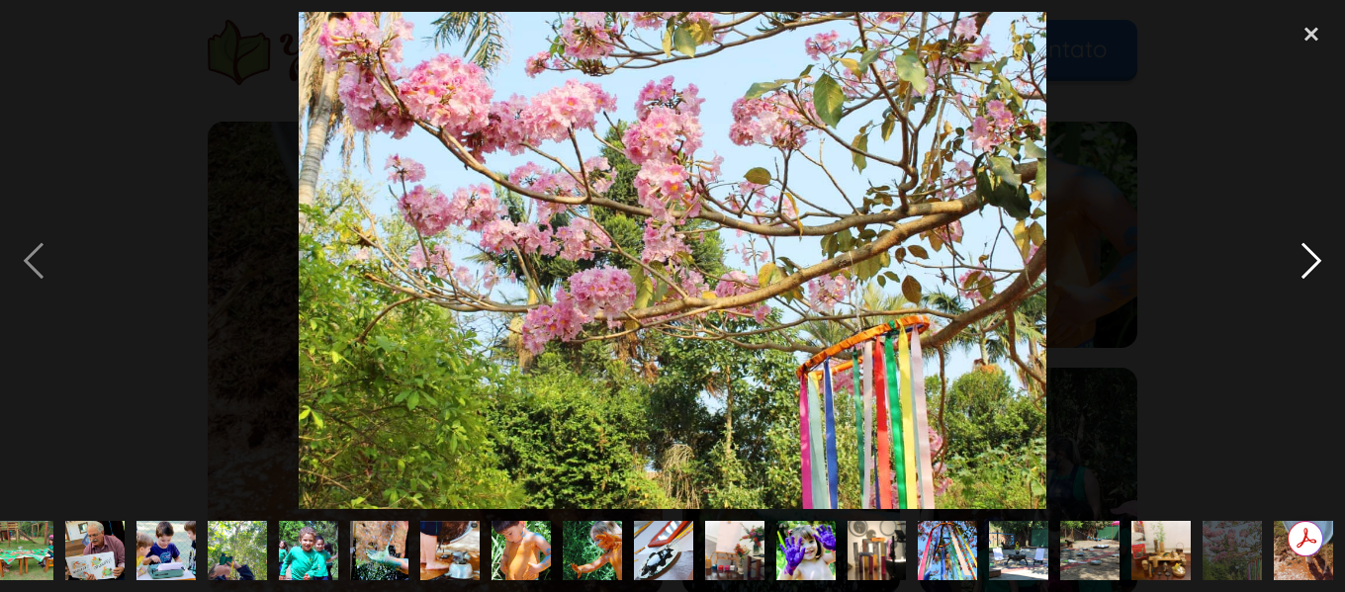
click at [1300, 255] on div "next image" at bounding box center [1310, 260] width 67 height 497
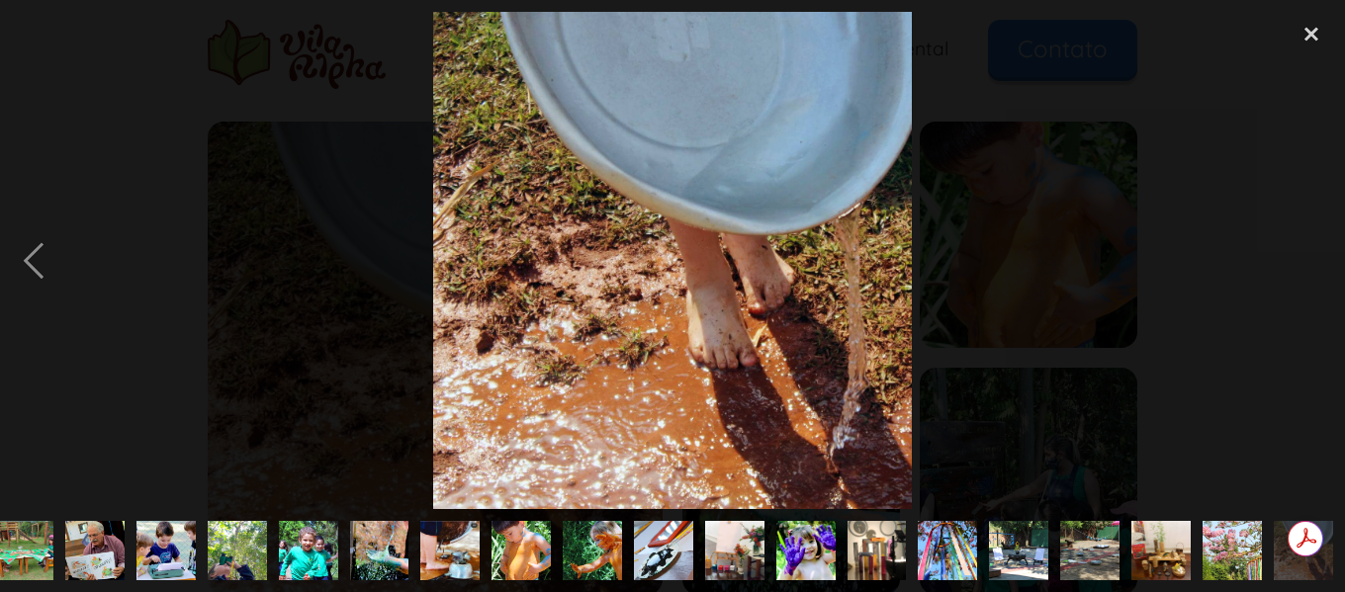
click at [1300, 255] on div "next image" at bounding box center [1310, 260] width 67 height 497
click at [1294, 31] on div "close lightbox" at bounding box center [1310, 34] width 67 height 44
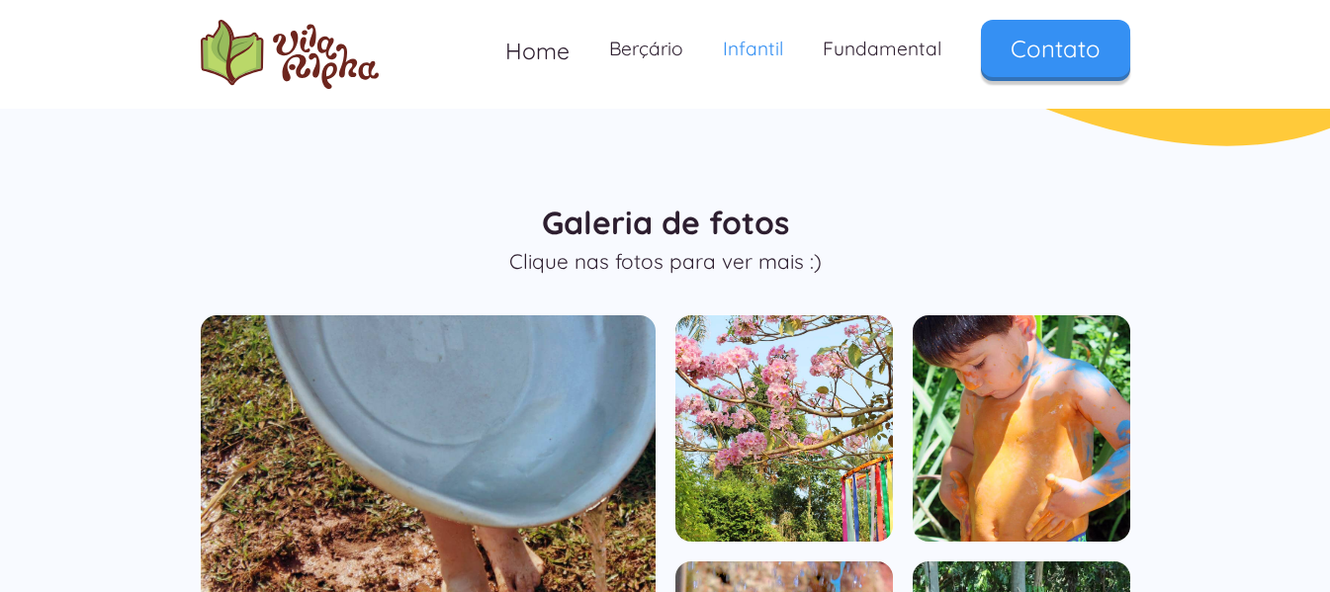
scroll to position [1142, 0]
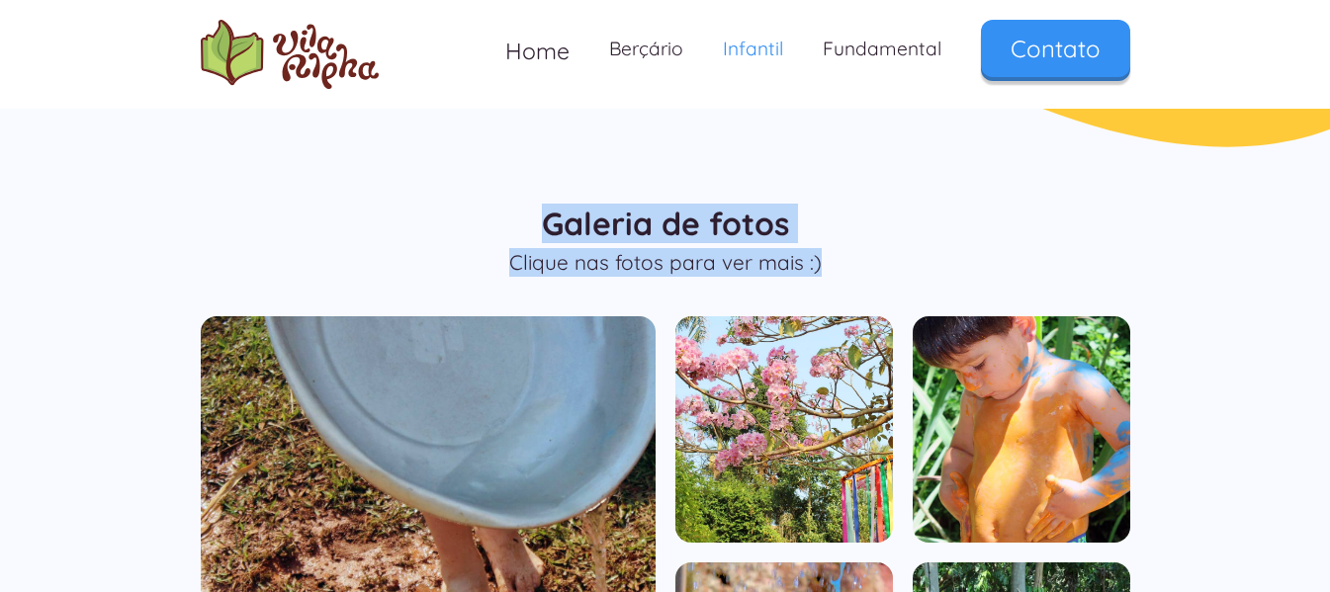
drag, startPoint x: 880, startPoint y: 261, endPoint x: 549, endPoint y: 220, distance: 333.7
click at [549, 220] on div "Galeria de fotos Clique nas fotos para ver mais :)" at bounding box center [665, 494] width 929 height 591
click at [1021, 218] on h3 "Galeria de fotos" at bounding box center [665, 224] width 929 height 30
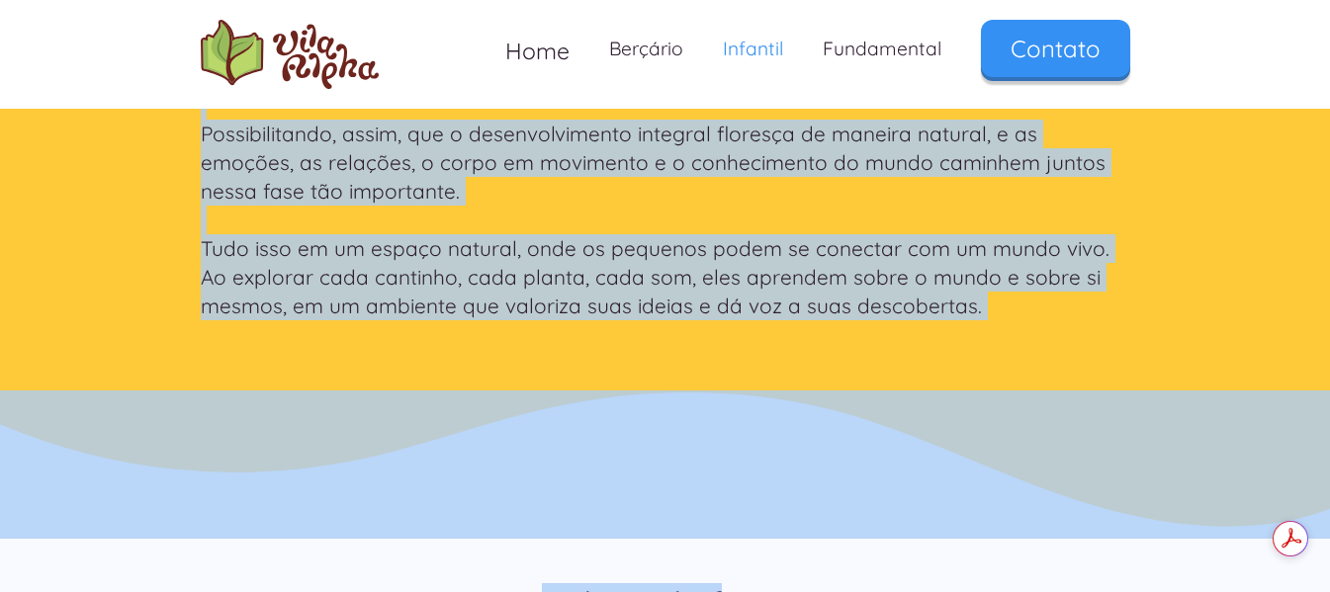
scroll to position [768, 0]
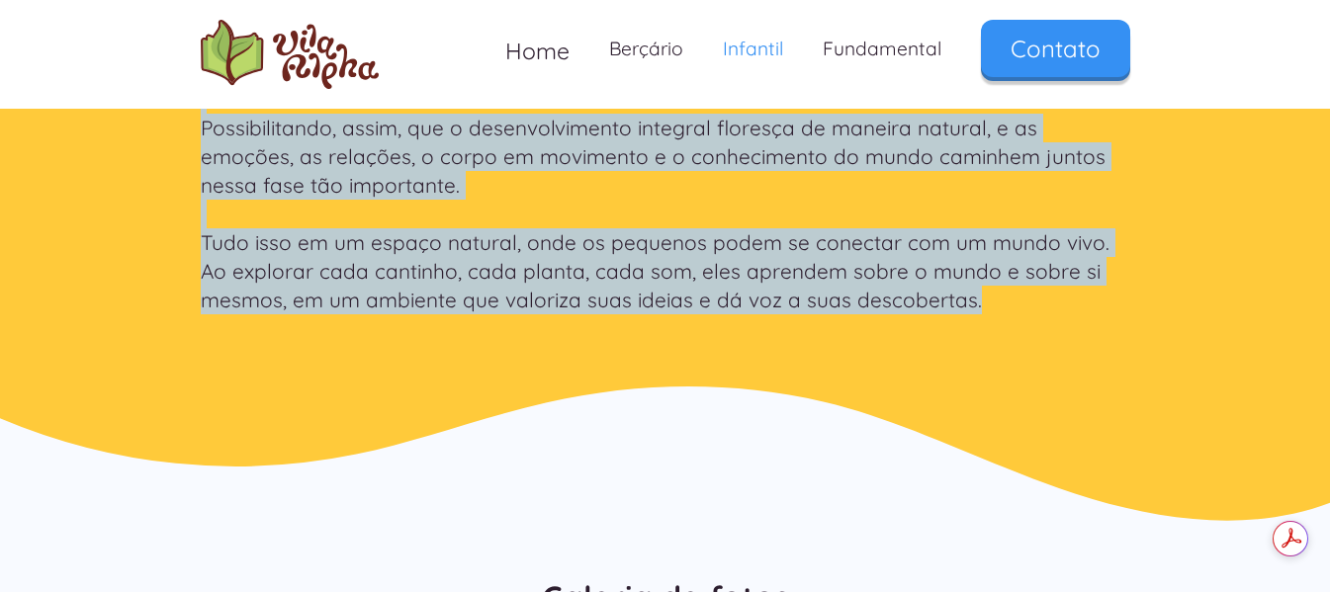
drag, startPoint x: 203, startPoint y: 154, endPoint x: 975, endPoint y: 305, distance: 786.6
click at [975, 305] on div "Educação Infantil Para crianças de 1 a 5 anos Na Educação Infantil da Vila Alph…" at bounding box center [665, 76] width 929 height 498
click at [936, 392] on img at bounding box center [665, 459] width 1330 height 148
click at [1044, 318] on div "Educação Infantil Para crianças de 1 a 5 anos Na Educação Infantil da Vila Alph…" at bounding box center [665, 76] width 929 height 498
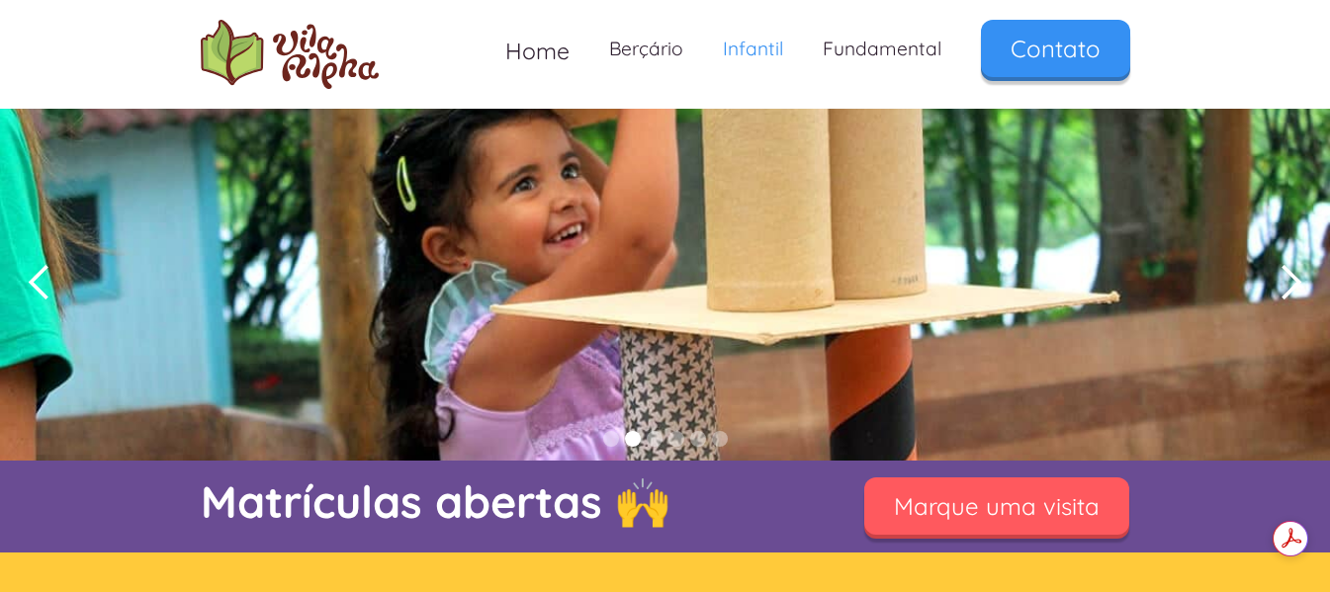
scroll to position [0, 0]
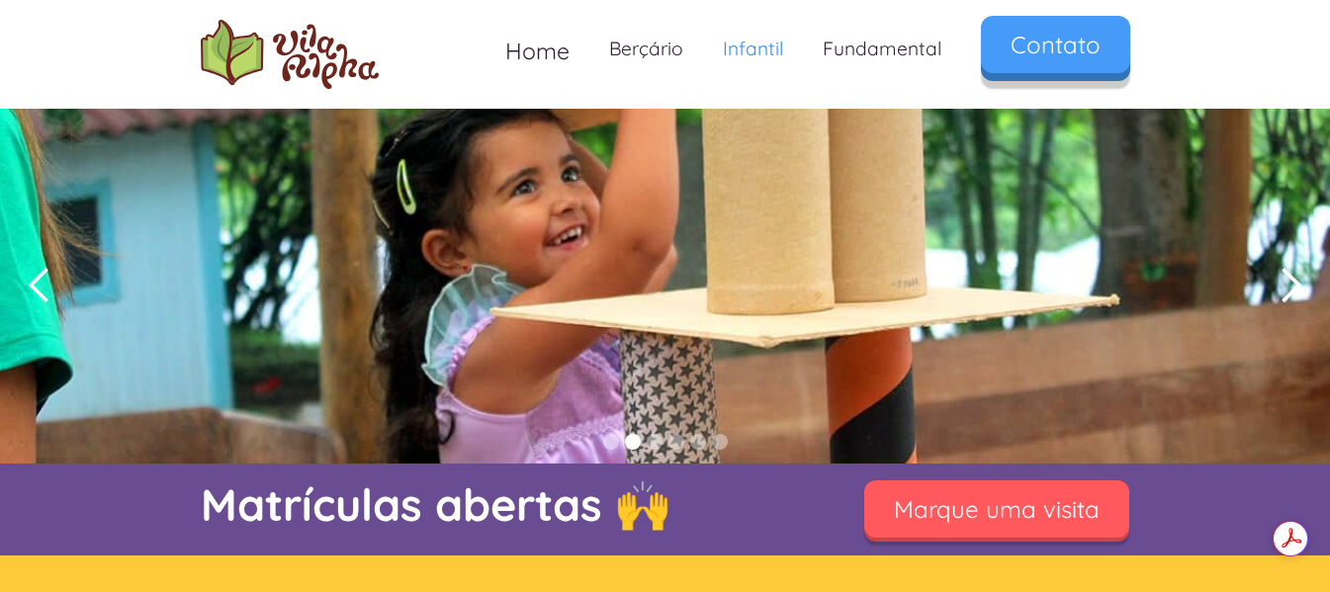
click at [1038, 25] on link "Contato" at bounding box center [1055, 44] width 149 height 57
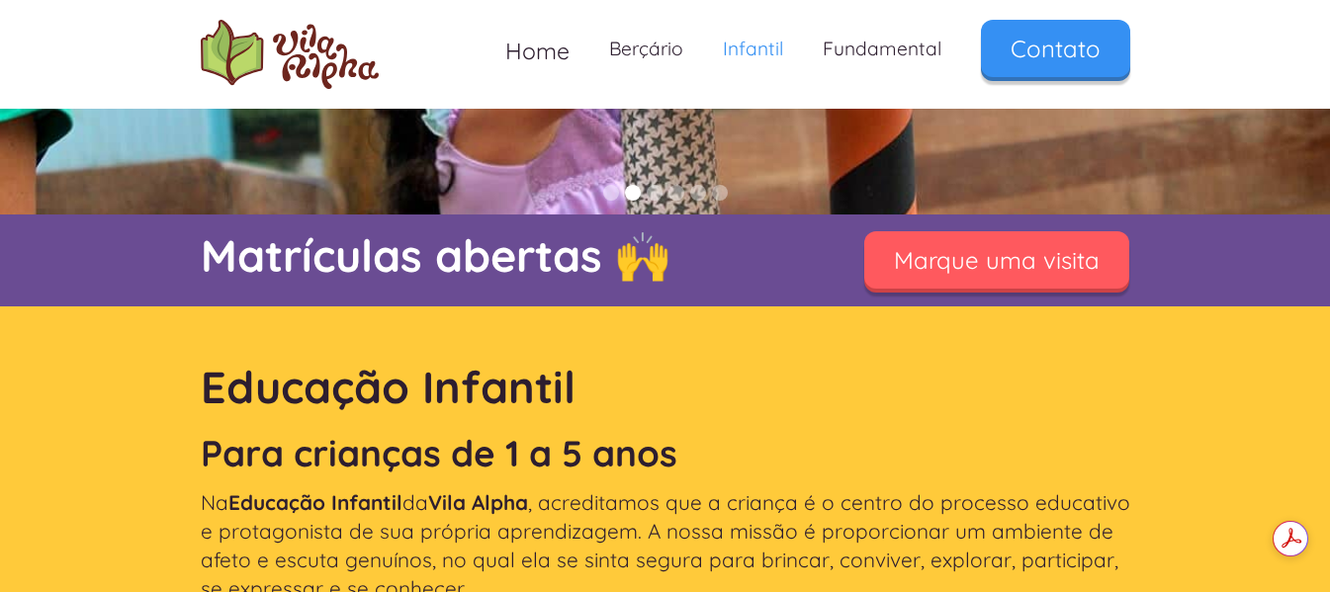
scroll to position [297, 0]
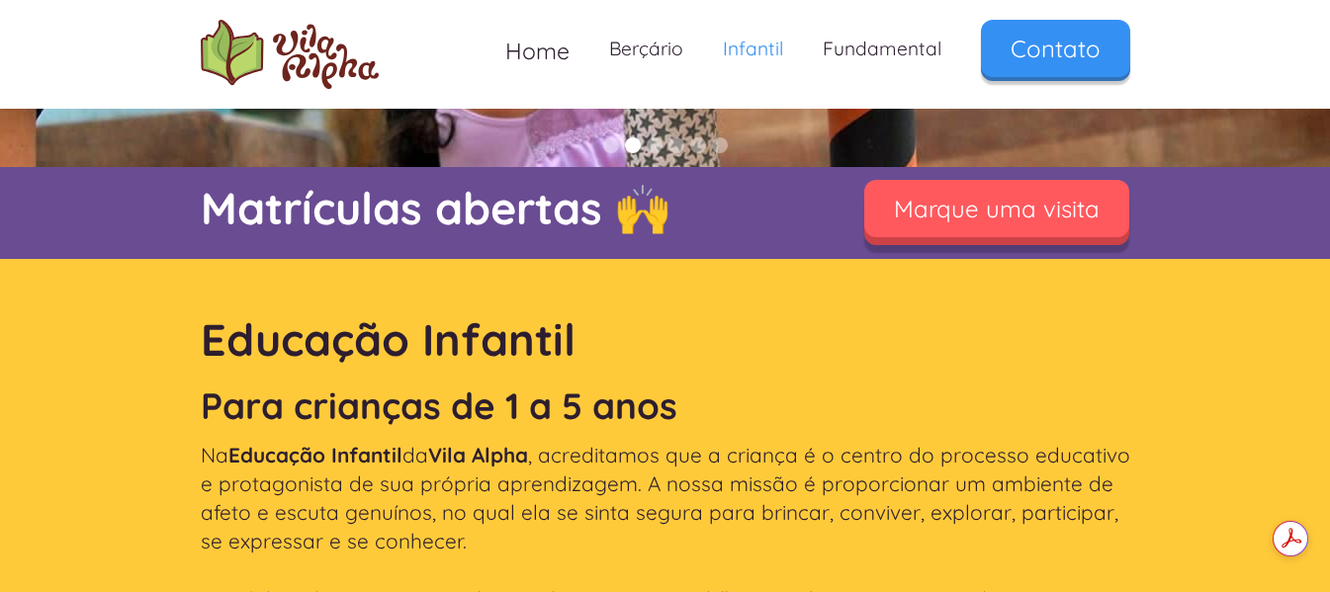
click at [1018, 218] on link "Marque uma visita" at bounding box center [996, 208] width 265 height 57
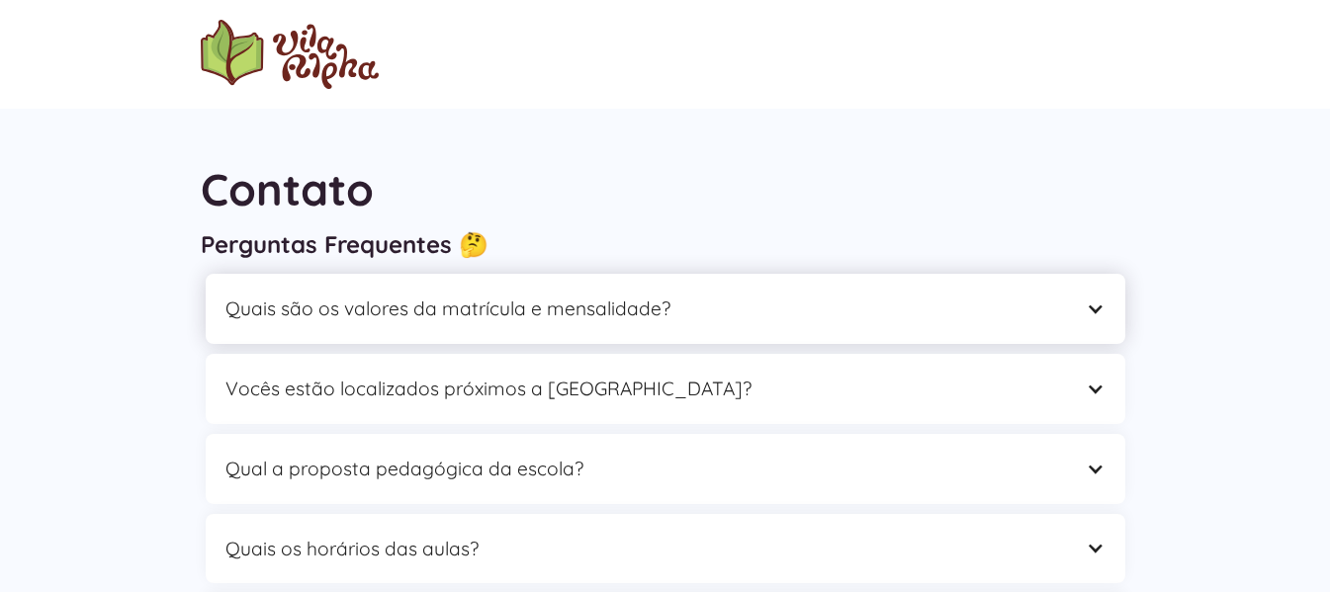
scroll to position [99, 0]
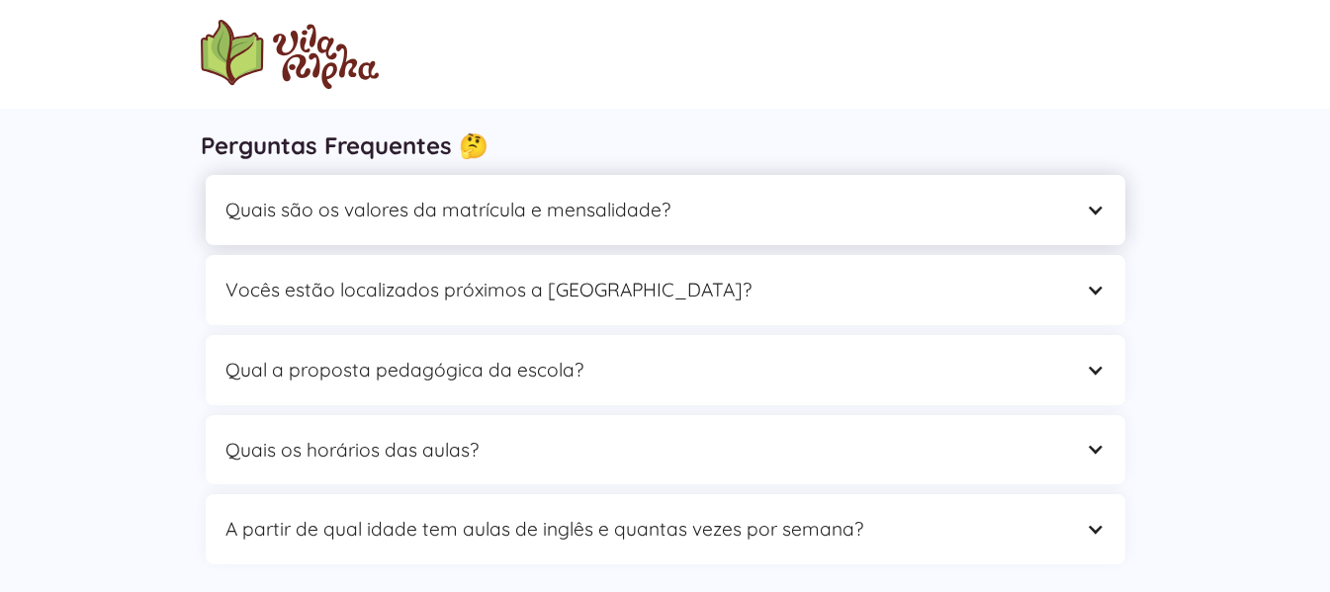
click at [678, 216] on div "Quais são os valores da matrícula e mensalidade?" at bounding box center [645, 210] width 840 height 31
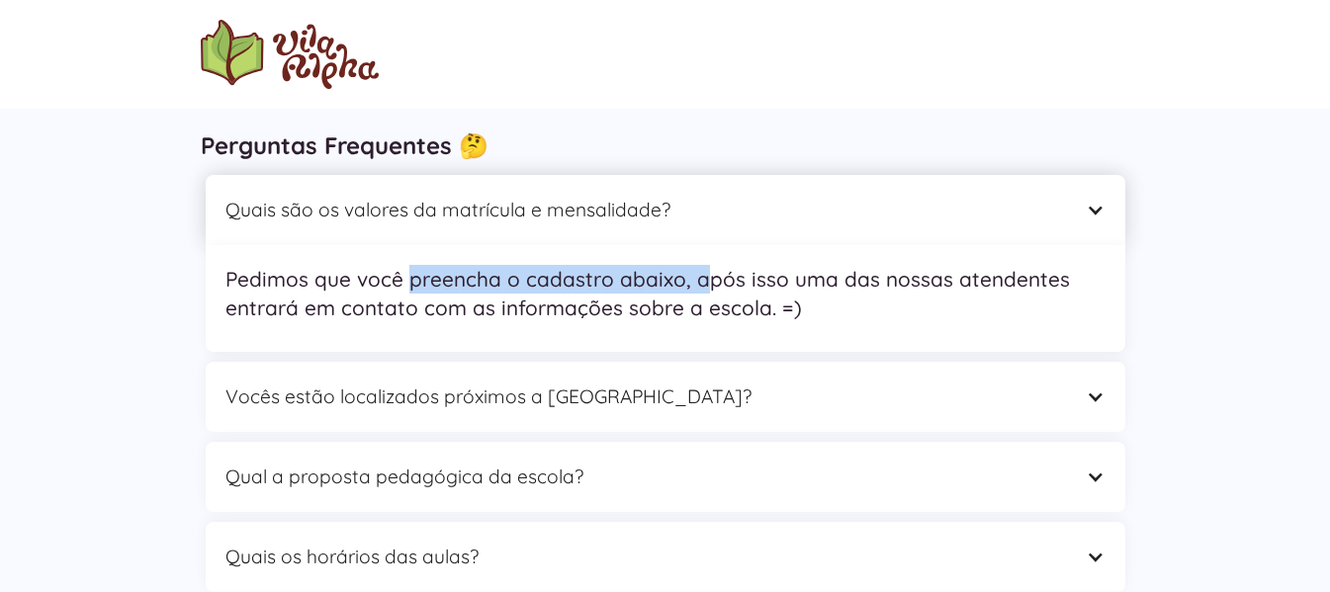
scroll to position [0, 0]
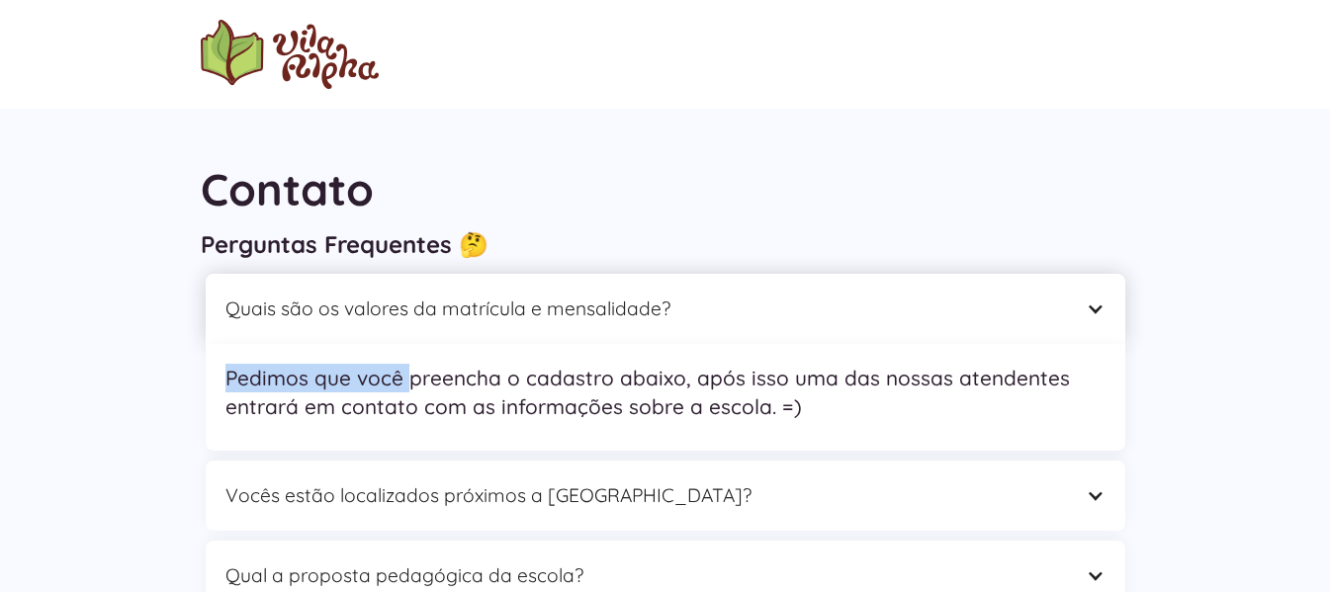
drag, startPoint x: 408, startPoint y: 276, endPoint x: 781, endPoint y: 299, distance: 373.4
click at [780, 298] on div "Quais são os valores da matrícula e mensalidade? Pedimos que você preencha o ca…" at bounding box center [665, 362] width 929 height 187
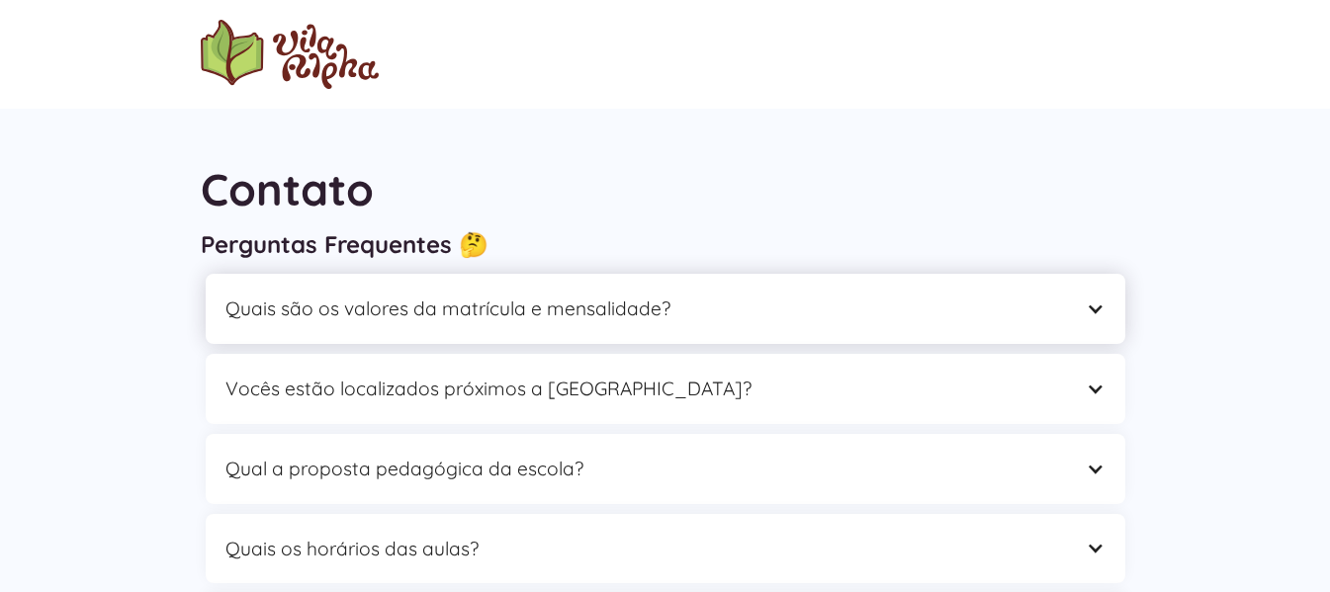
click at [887, 327] on div "Quais são os valores da matrícula e mensalidade?" at bounding box center [665, 309] width 919 height 70
click at [668, 289] on div "Quais são os valores da matrícula e mensalidade?" at bounding box center [665, 309] width 919 height 70
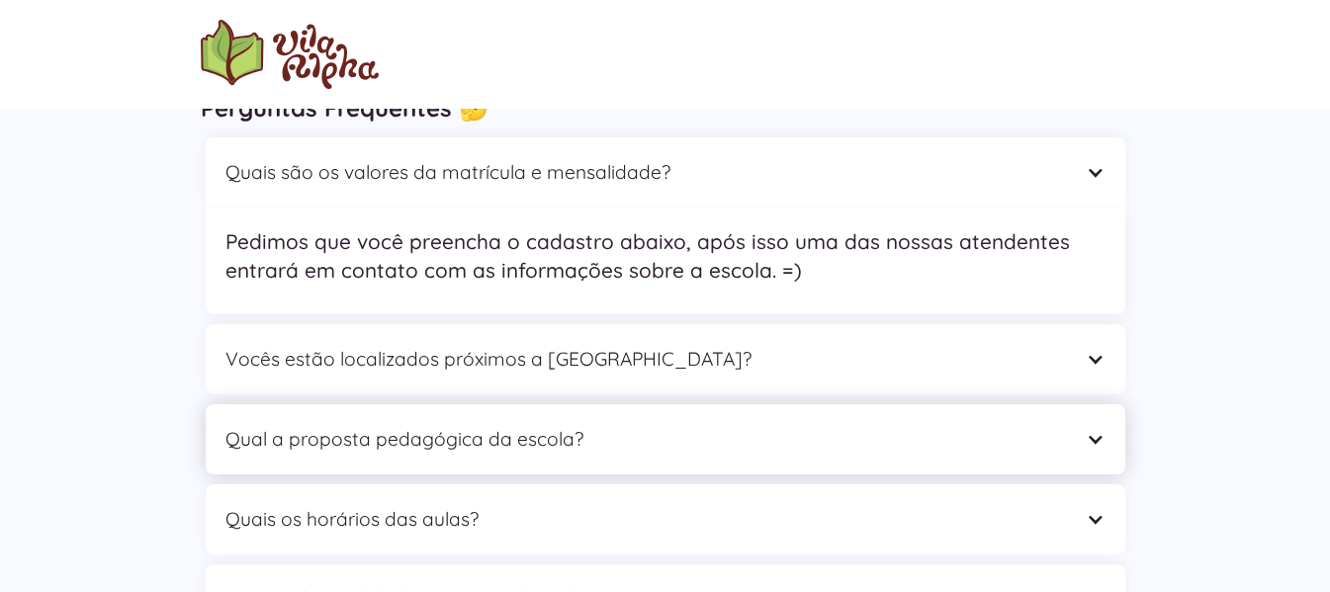
scroll to position [235, 0]
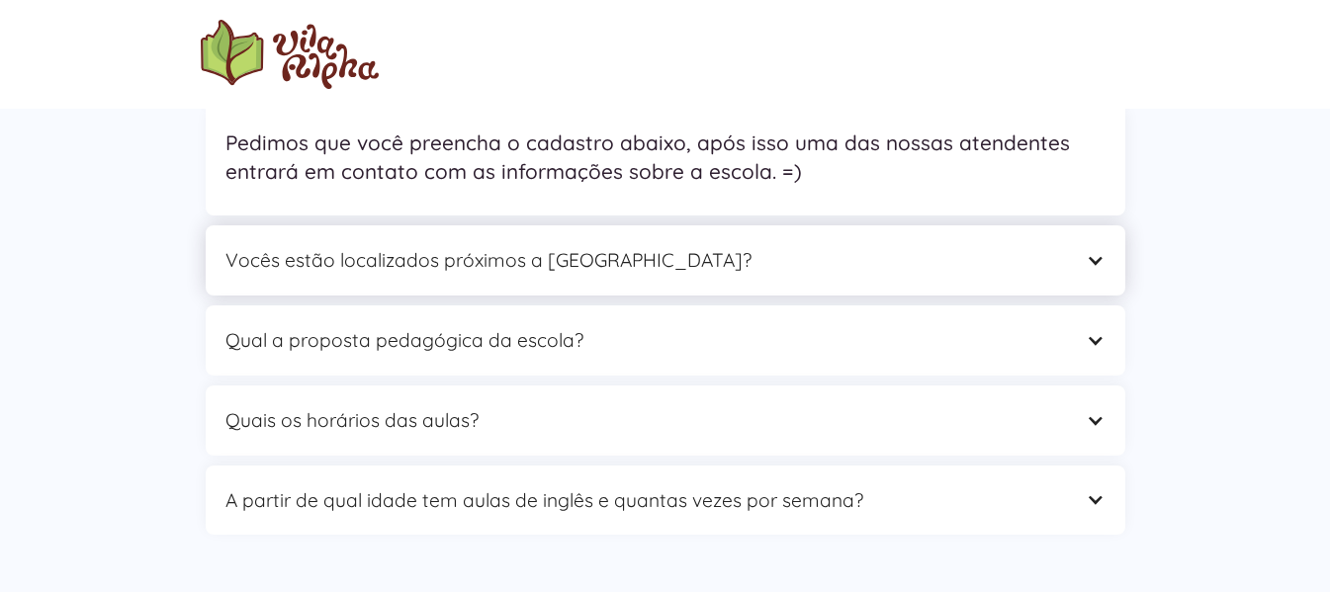
click at [600, 268] on div "Vocês estão localizados próximos a [GEOGRAPHIC_DATA]?" at bounding box center [645, 260] width 840 height 31
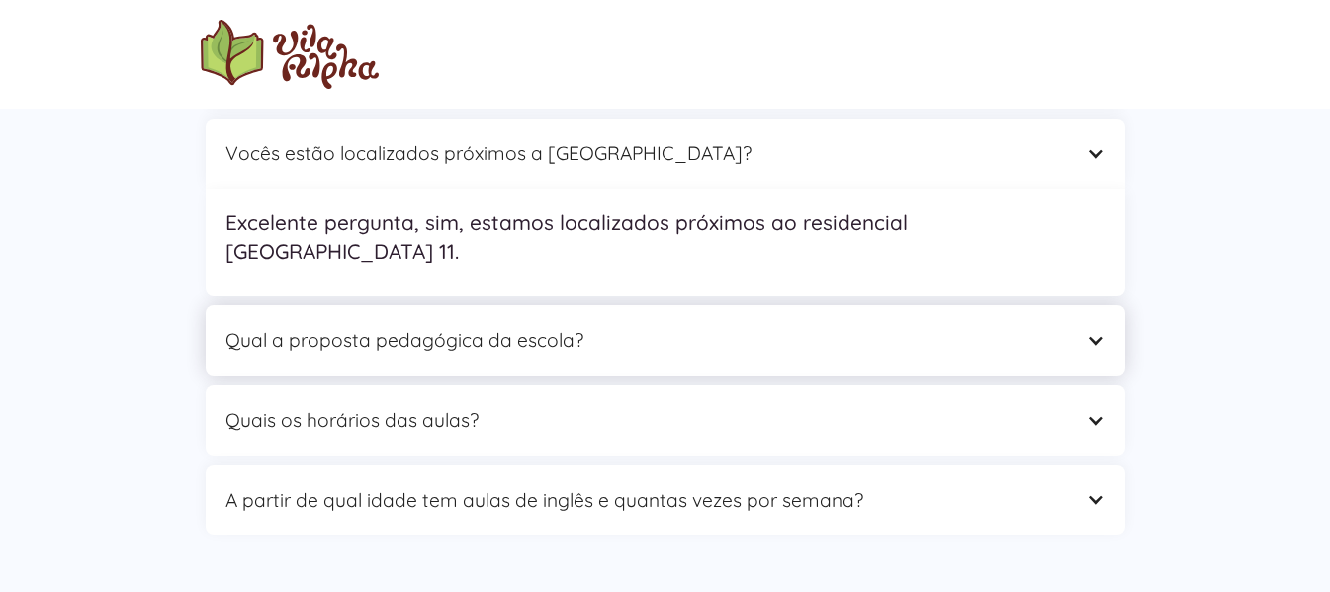
scroll to position [334, 0]
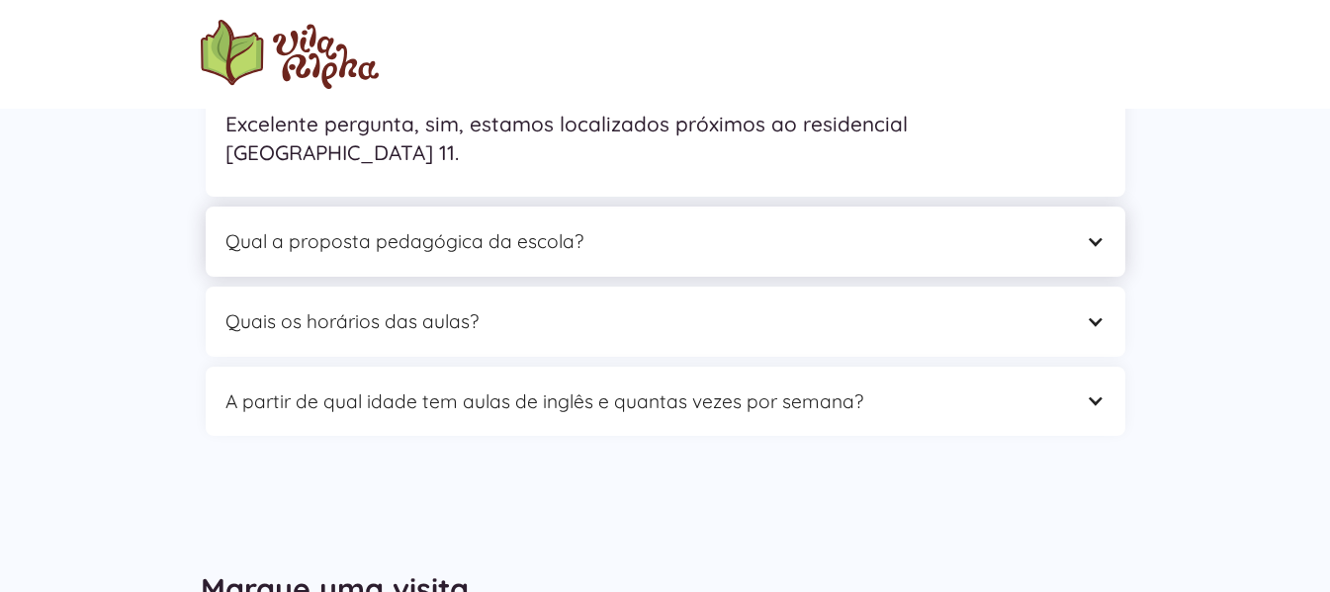
click at [679, 230] on div "Qual a proposta pedagógica da escola?" at bounding box center [665, 242] width 919 height 70
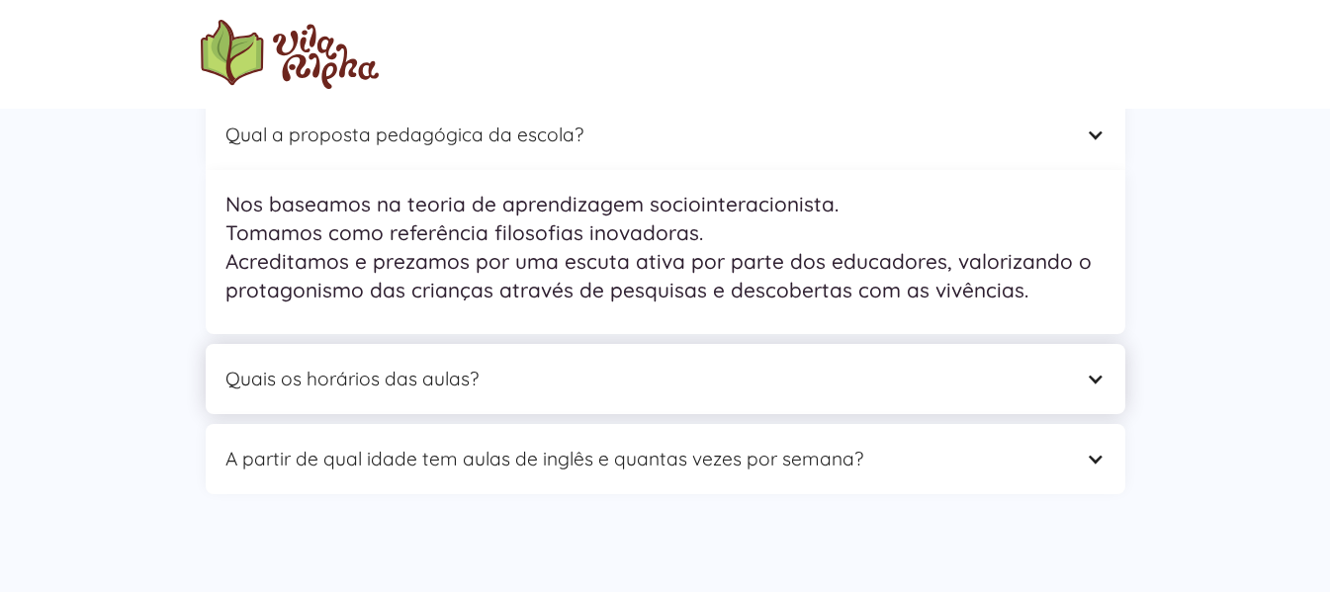
click at [673, 380] on div "Quais os horários das aulas?" at bounding box center [645, 379] width 840 height 31
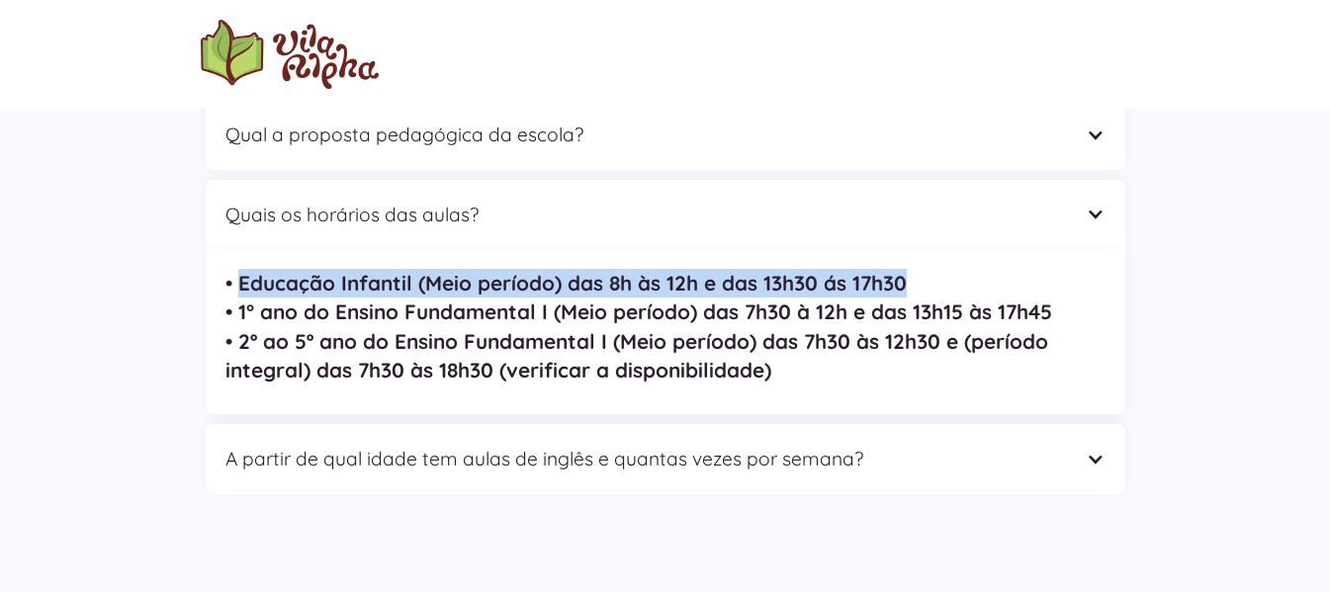
drag, startPoint x: 238, startPoint y: 279, endPoint x: 909, endPoint y: 278, distance: 670.3
click at [909, 278] on p "• Educação Infantil (Meio período) das 8h às 12h e das 13h30 ás 17h30 • 1° ano …" at bounding box center [665, 327] width 880 height 116
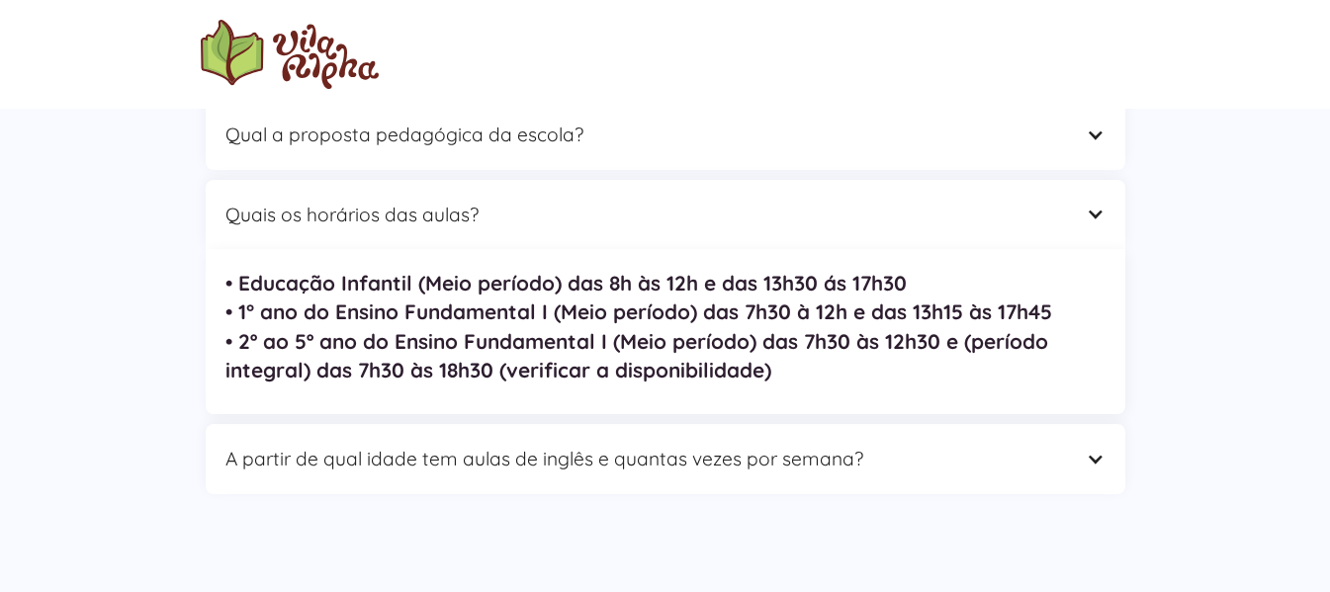
click at [907, 356] on p "• Educação Infantil (Meio período) das 8h às 12h e das 13h30 ás 17h30 • 1° ano …" at bounding box center [665, 327] width 880 height 116
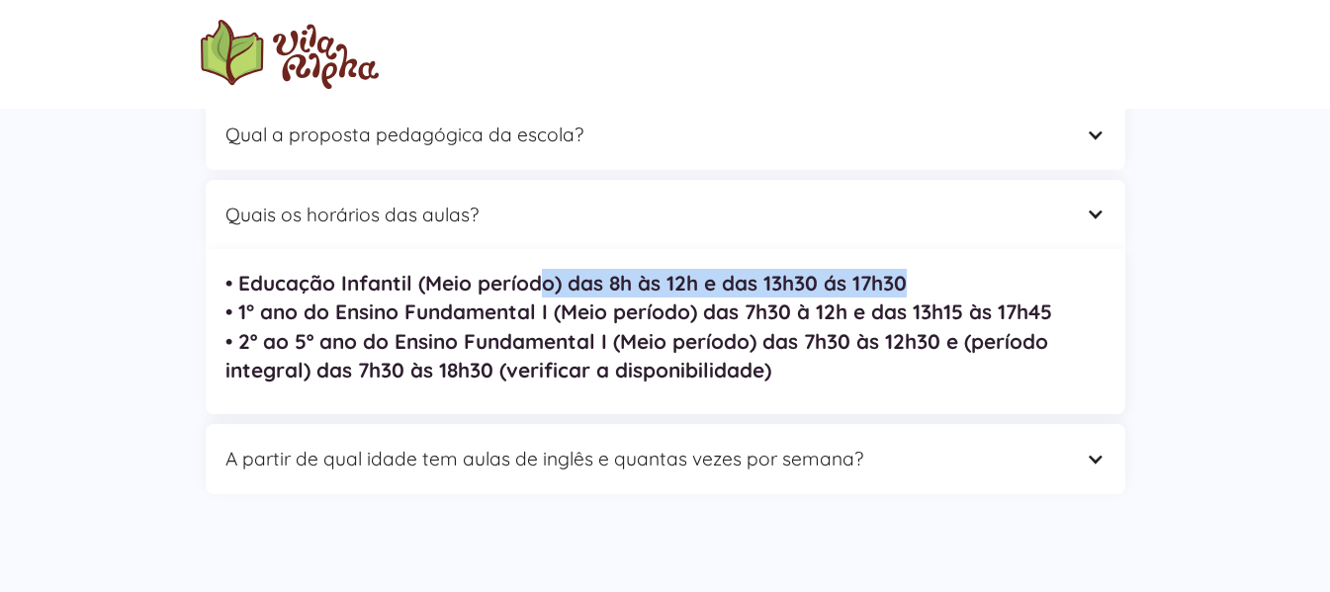
drag, startPoint x: 914, startPoint y: 273, endPoint x: 542, endPoint y: 265, distance: 371.8
click at [542, 265] on nav "• Educação Infantil (Meio período) das 8h às 12h e das 13h30 ás 17h30 • 1° ano …" at bounding box center [665, 331] width 919 height 165
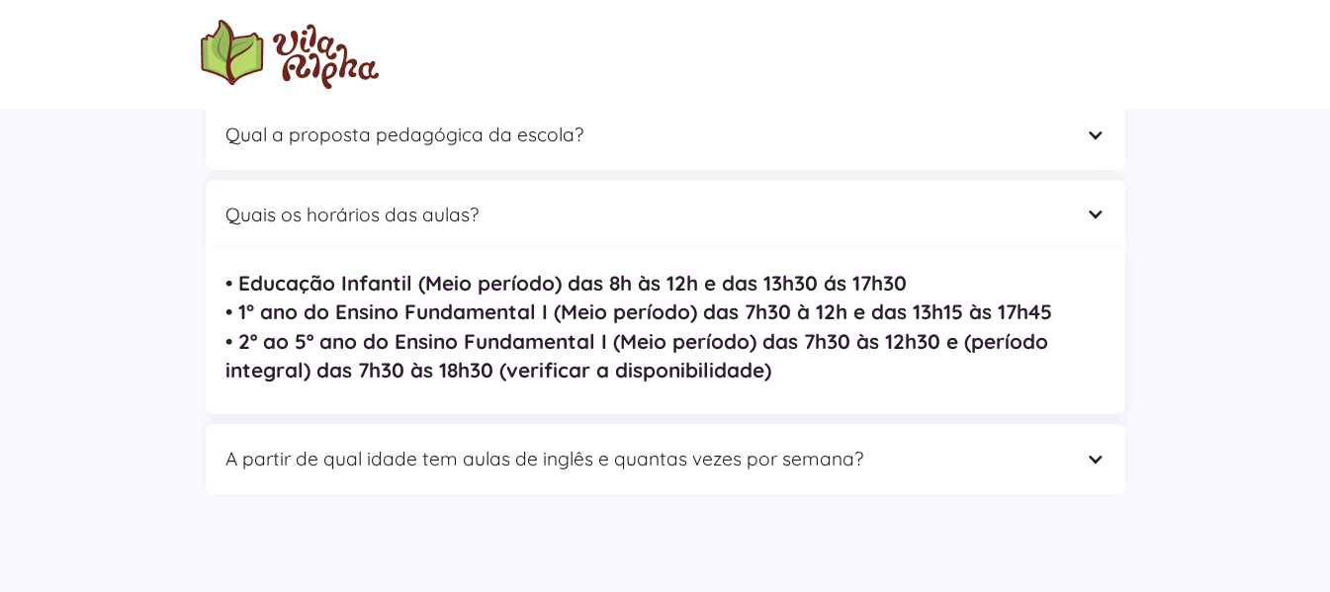
click at [440, 337] on strong "• Educação Infantil (Meio período) das 8h às 12h e das 13h30 ás 17h30 • 1° ano …" at bounding box center [638, 326] width 827 height 112
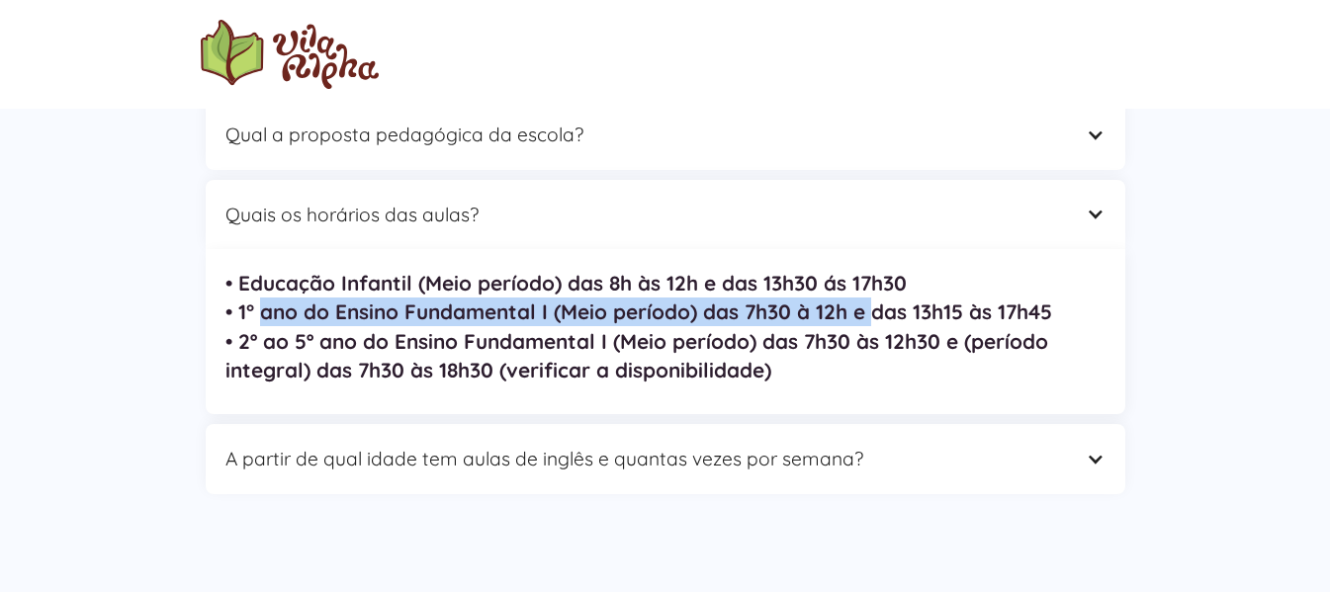
drag, startPoint x: 266, startPoint y: 319, endPoint x: 871, endPoint y: 313, distance: 605.1
click at [871, 313] on strong "• Educação Infantil (Meio período) das 8h às 12h e das 13h30 ás 17h30 • 1° ano …" at bounding box center [638, 326] width 827 height 112
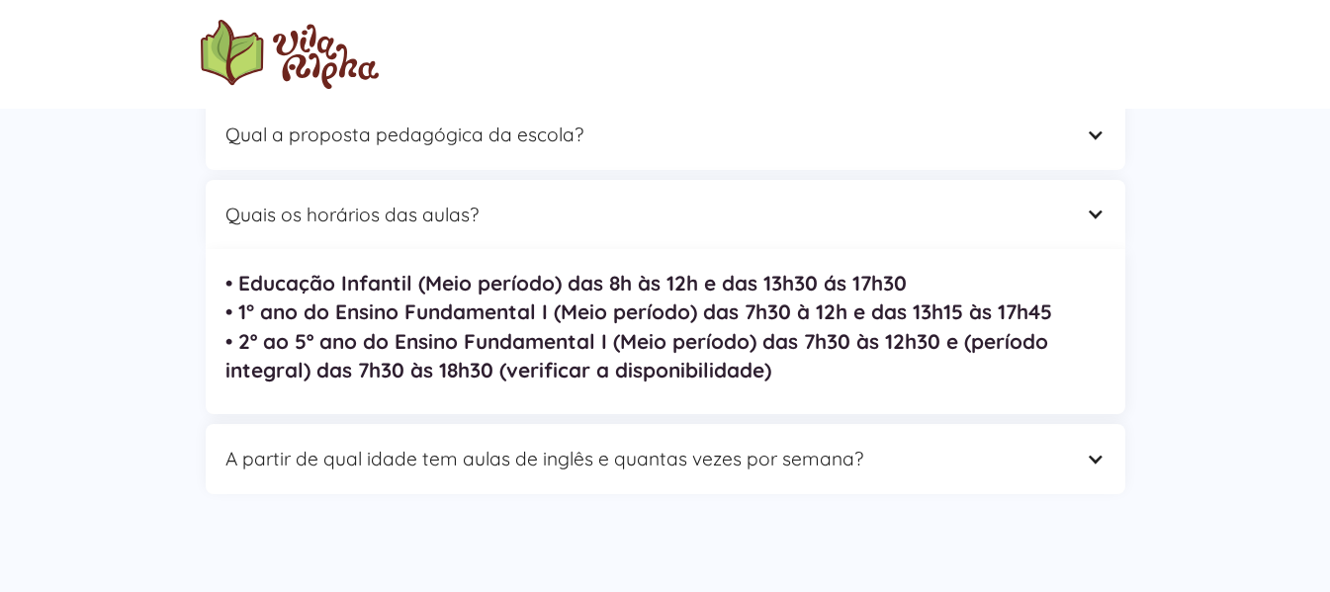
click at [452, 380] on strong "• Educação Infantil (Meio período) das 8h às 12h e das 13h30 ás 17h30 • 1° ano …" at bounding box center [638, 326] width 827 height 112
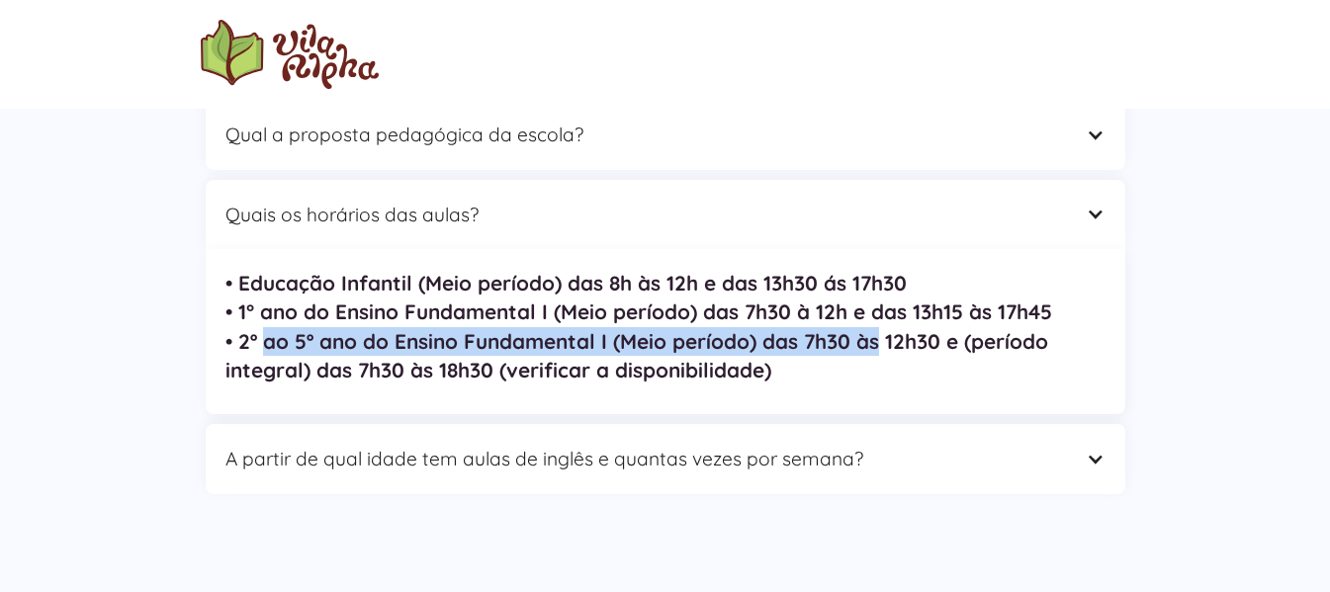
drag, startPoint x: 261, startPoint y: 348, endPoint x: 875, endPoint y: 343, distance: 614.0
click at [875, 343] on strong "• Educação Infantil (Meio período) das 8h às 12h e das 13h30 ás 17h30 • 1° ano …" at bounding box center [638, 326] width 827 height 112
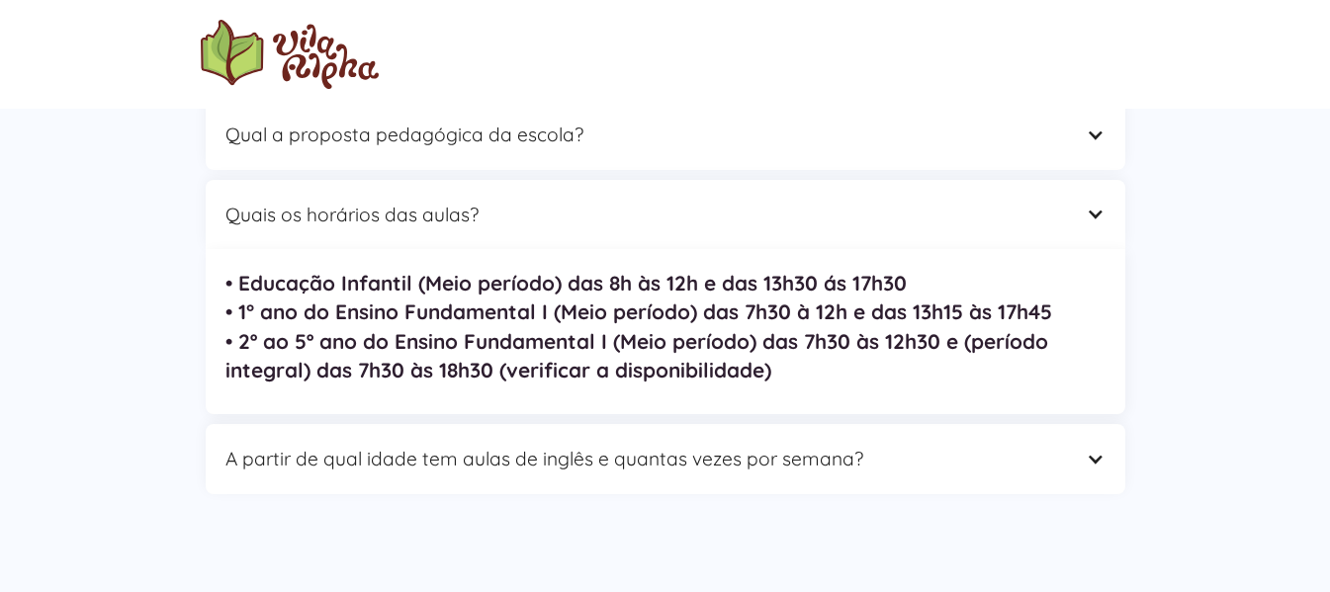
click at [423, 402] on nav "• Educação Infantil (Meio período) das 8h às 12h e das 13h30 ás 17h30 • 1° ano …" at bounding box center [665, 331] width 919 height 165
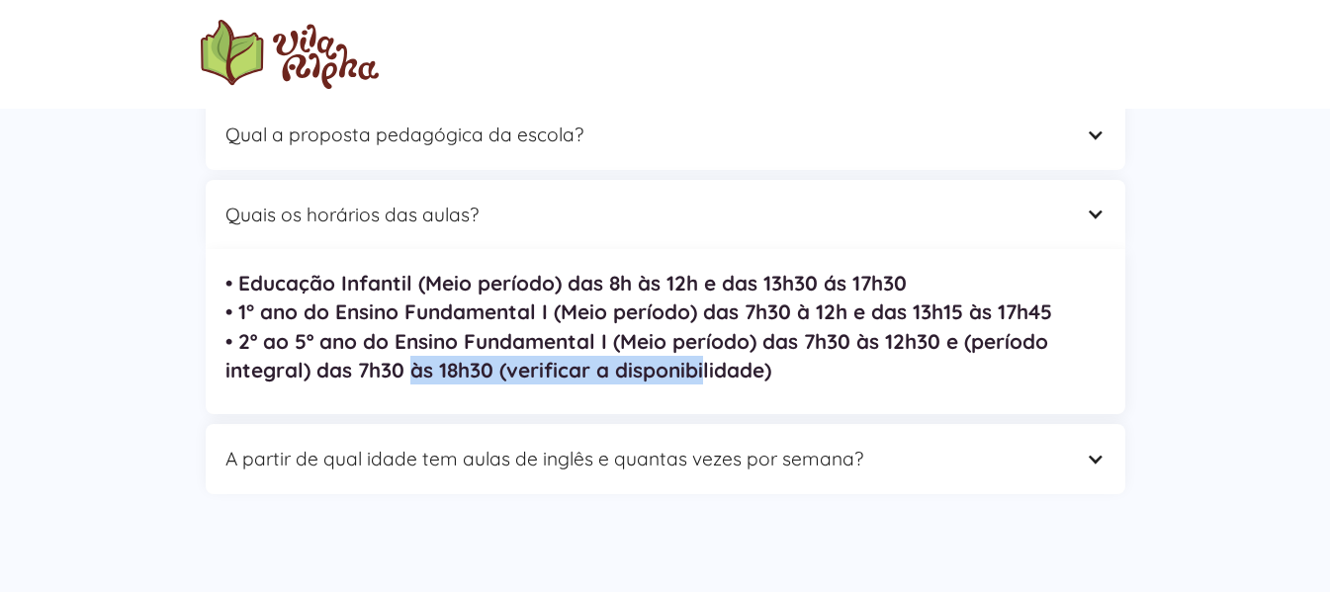
drag, startPoint x: 415, startPoint y: 381, endPoint x: 705, endPoint y: 389, distance: 289.8
click at [705, 389] on nav "• Educação Infantil (Meio período) das 8h às 12h e das 13h30 ás 17h30 • 1° ano …" at bounding box center [665, 331] width 919 height 165
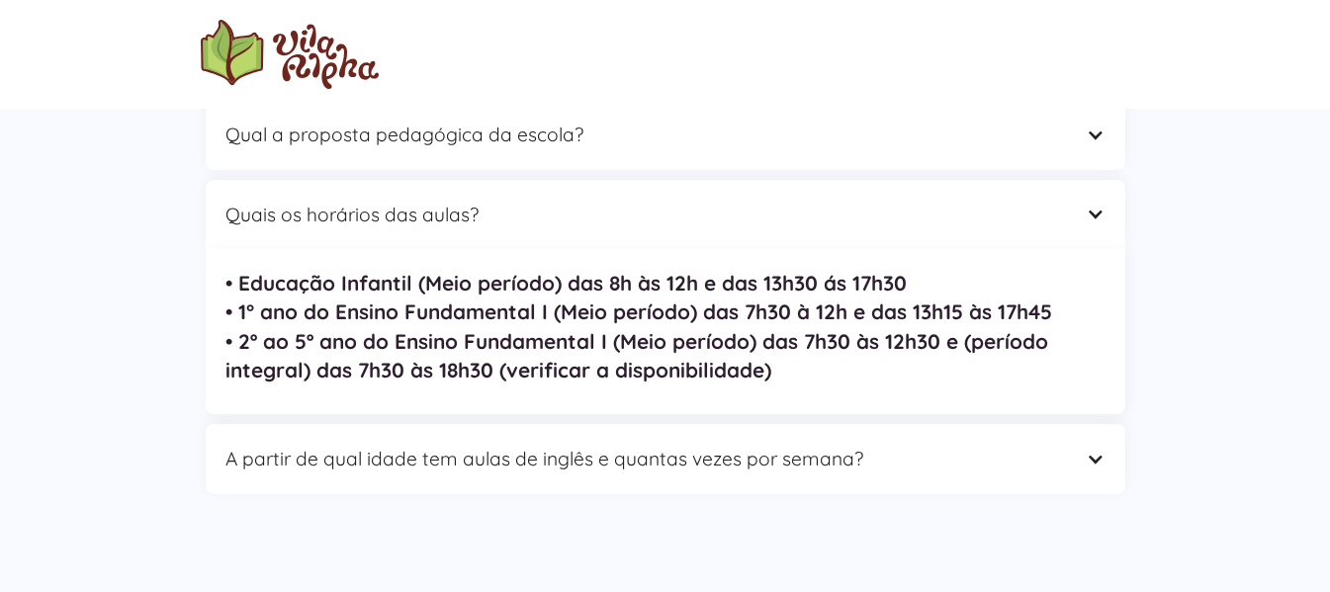
click at [618, 538] on div "Contato Perguntas Frequentes 🤔 Quais são os valores da matrícula e mensalidade?…" at bounding box center [665, 167] width 1330 height 784
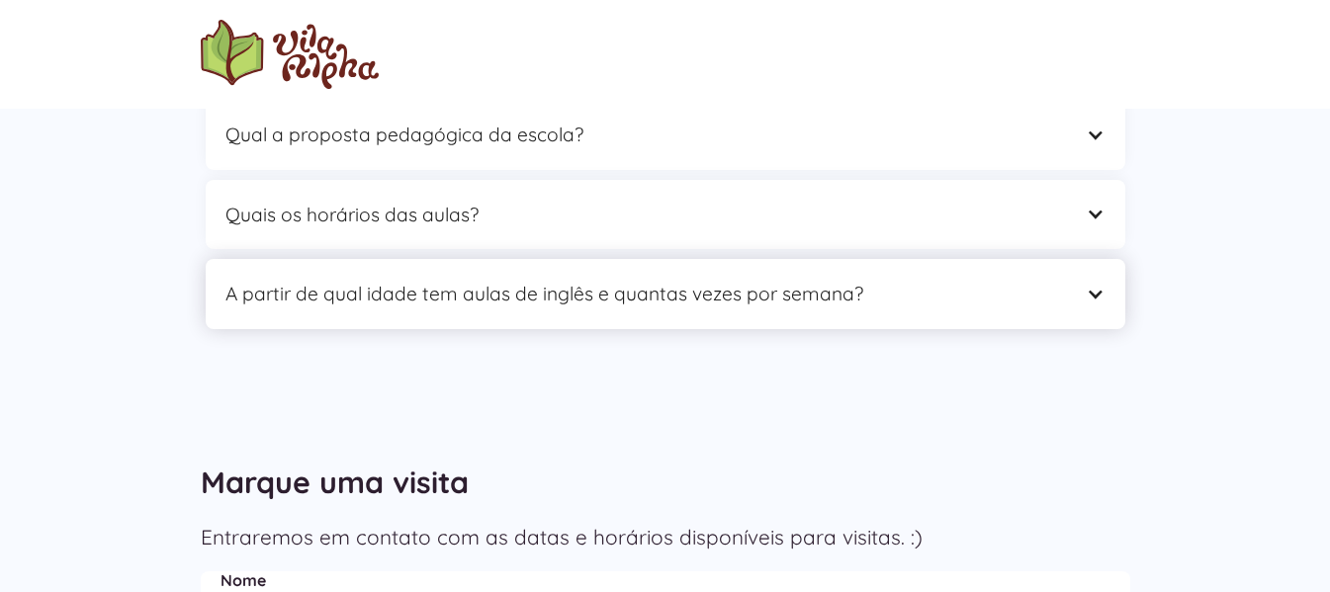
click at [527, 290] on div "A partir de qual idade tem aulas de inglês e quantas vezes por semana?" at bounding box center [645, 294] width 840 height 31
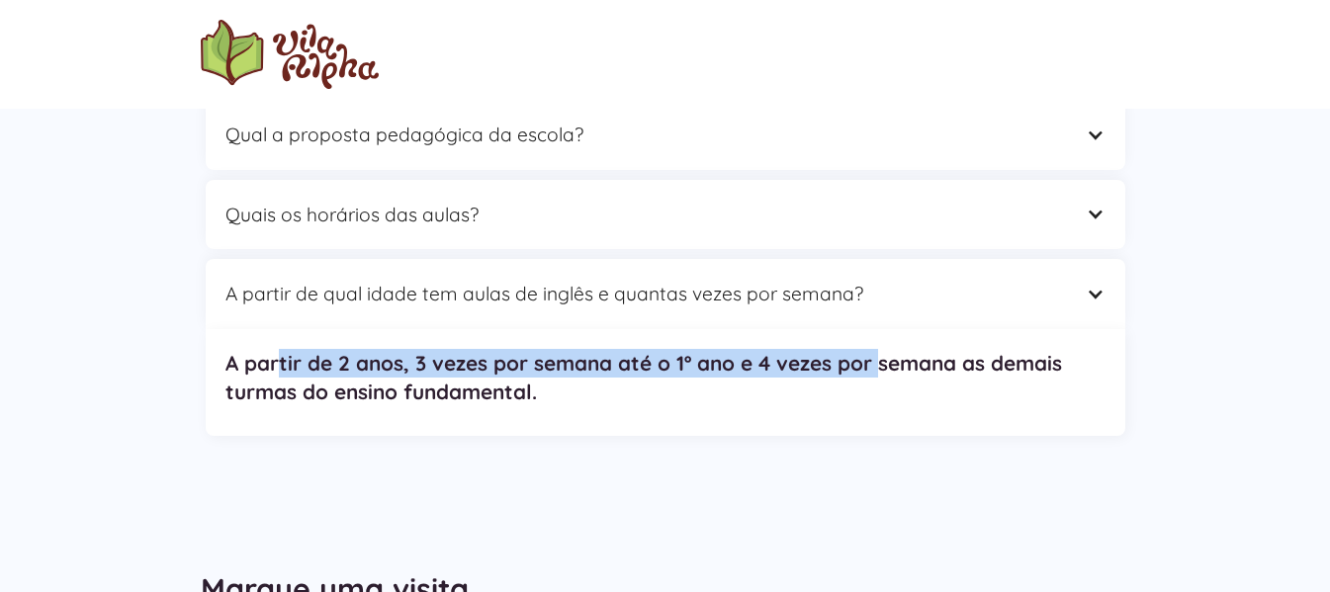
drag, startPoint x: 277, startPoint y: 359, endPoint x: 828, endPoint y: 379, distance: 552.0
click at [879, 367] on strong "A partir de 2 anos, 3 vezes por semana até o 1º ano e 4 vezes por semana as dem…" at bounding box center [643, 377] width 836 height 54
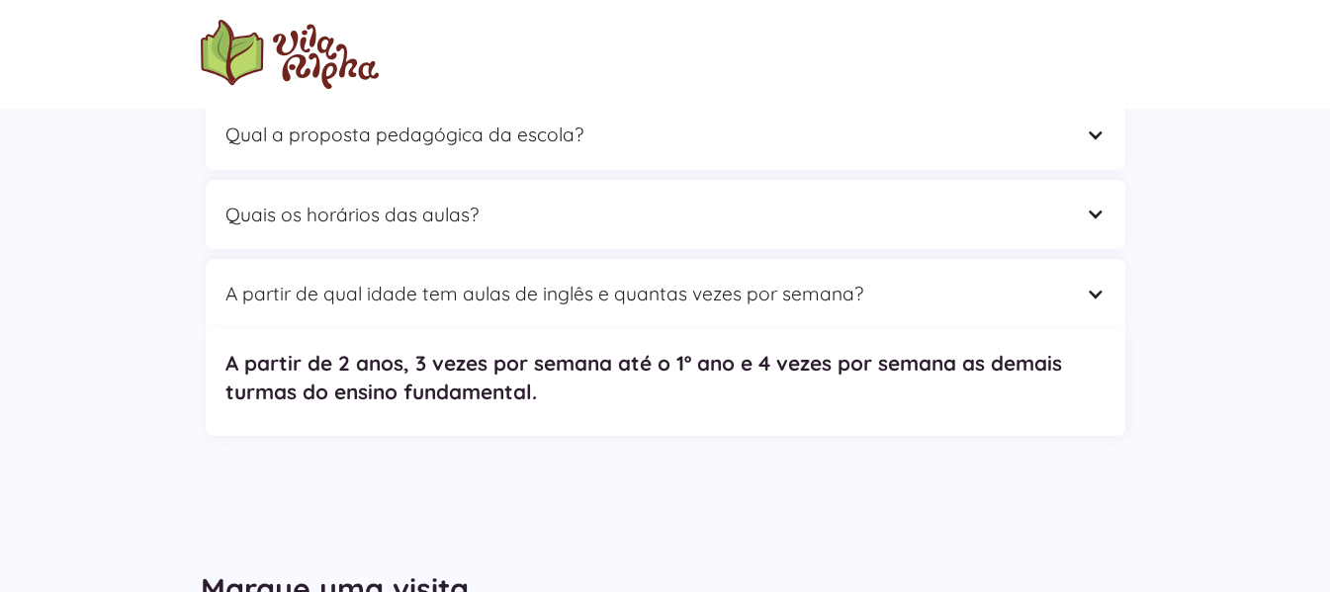
click at [464, 499] on div "Contato Perguntas Frequentes 🤔 Quais são os valores da matrícula e mensalidade?…" at bounding box center [665, 138] width 1330 height 727
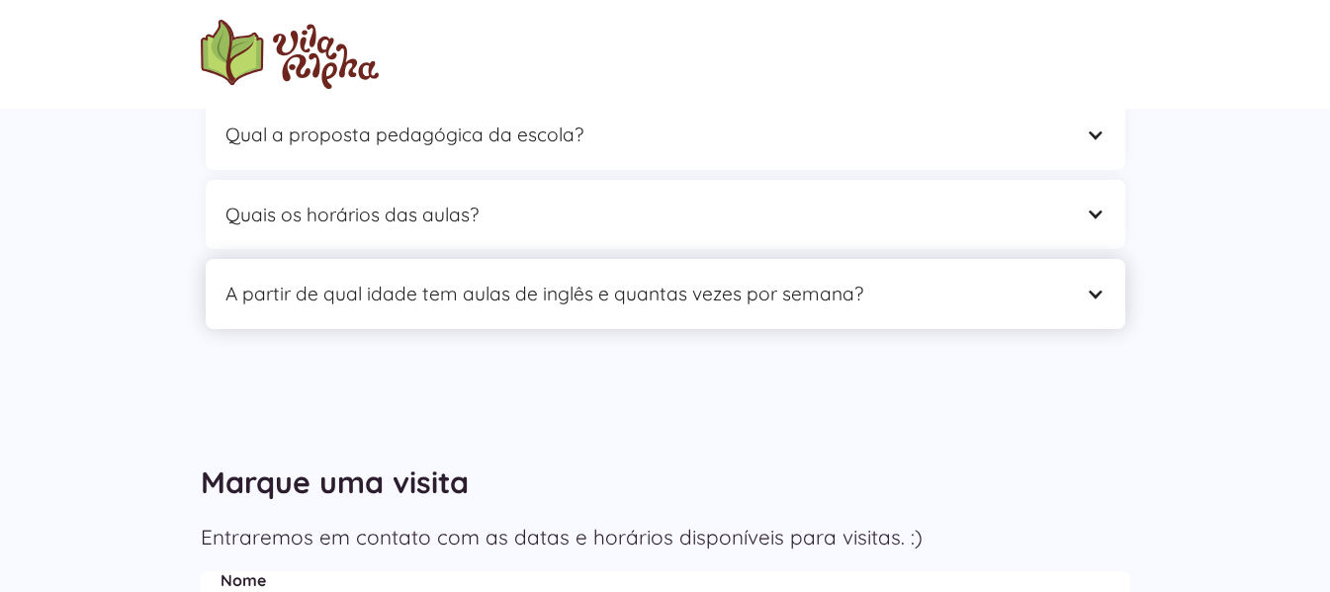
click at [675, 310] on div "A partir de qual idade tem aulas de inglês e quantas vezes por semana?" at bounding box center [665, 294] width 919 height 70
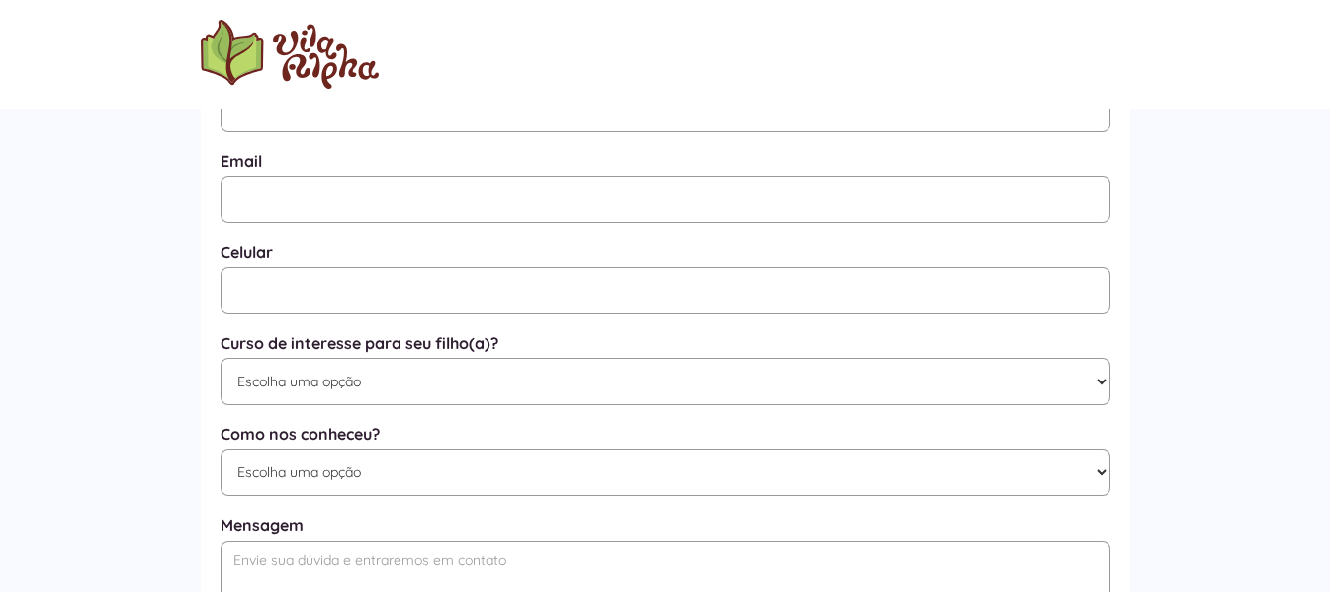
scroll to position [998, 0]
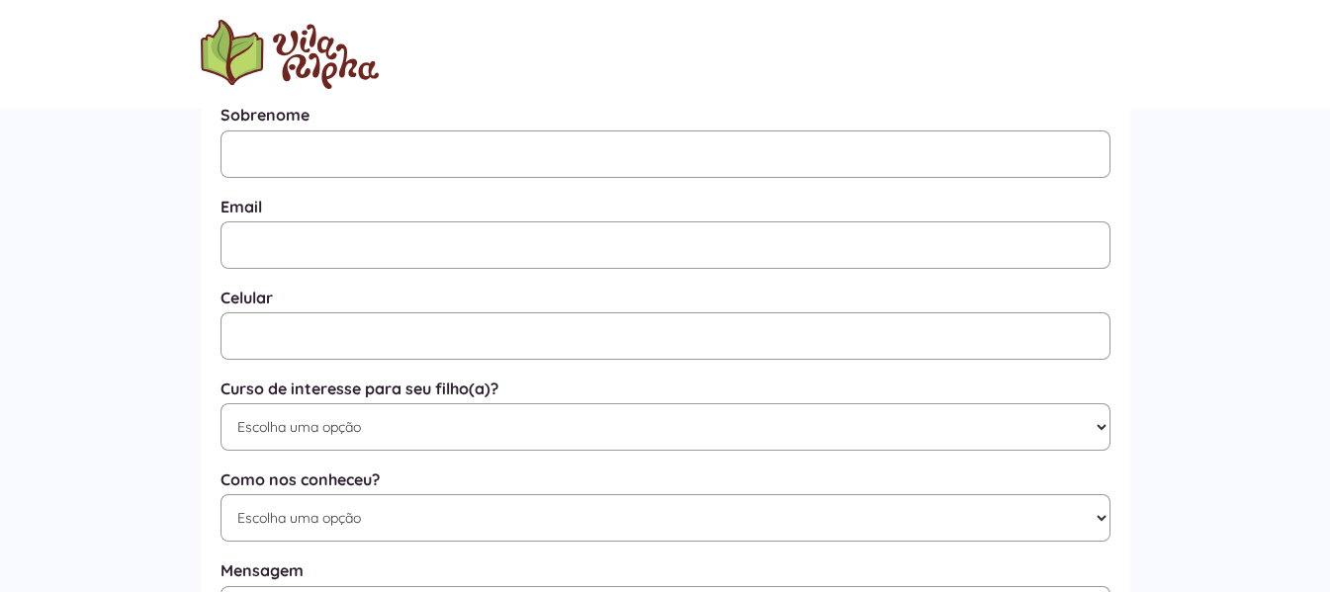
click at [610, 398] on label "Curso de interesse para seu filho(a)?" at bounding box center [665, 389] width 890 height 19
click at [610, 403] on select "Escolha uma opção Educação Infantil / Berçário Ensino Fundamental I Integral" at bounding box center [665, 426] width 890 height 47
click at [585, 436] on select "Escolha uma opção Educação Infantil / Berçário Ensino Fundamental I Integral" at bounding box center [665, 426] width 890 height 47
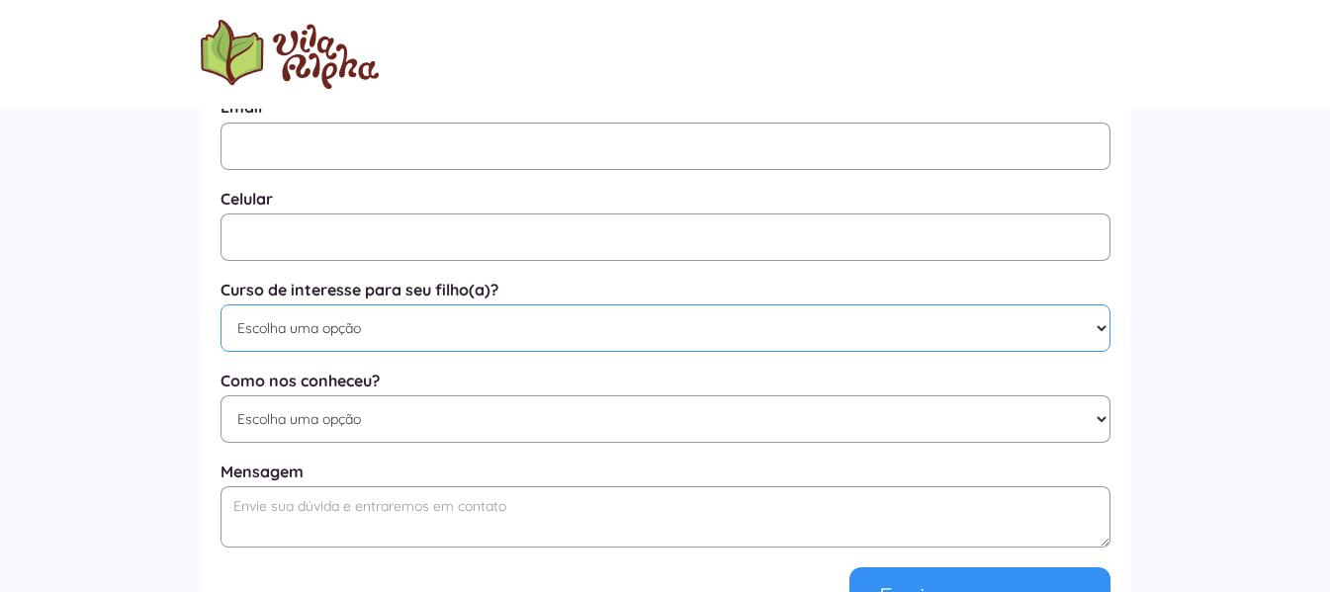
click at [567, 311] on select "Escolha uma opção Educação Infantil / Berçário Ensino Fundamental I Integral" at bounding box center [665, 328] width 890 height 47
click at [77, 311] on div "Perguntas Frequentes 🤔 Quais são os valores da matrícula e mensalidade? Pedimos…" at bounding box center [665, 282] width 1330 height 1089
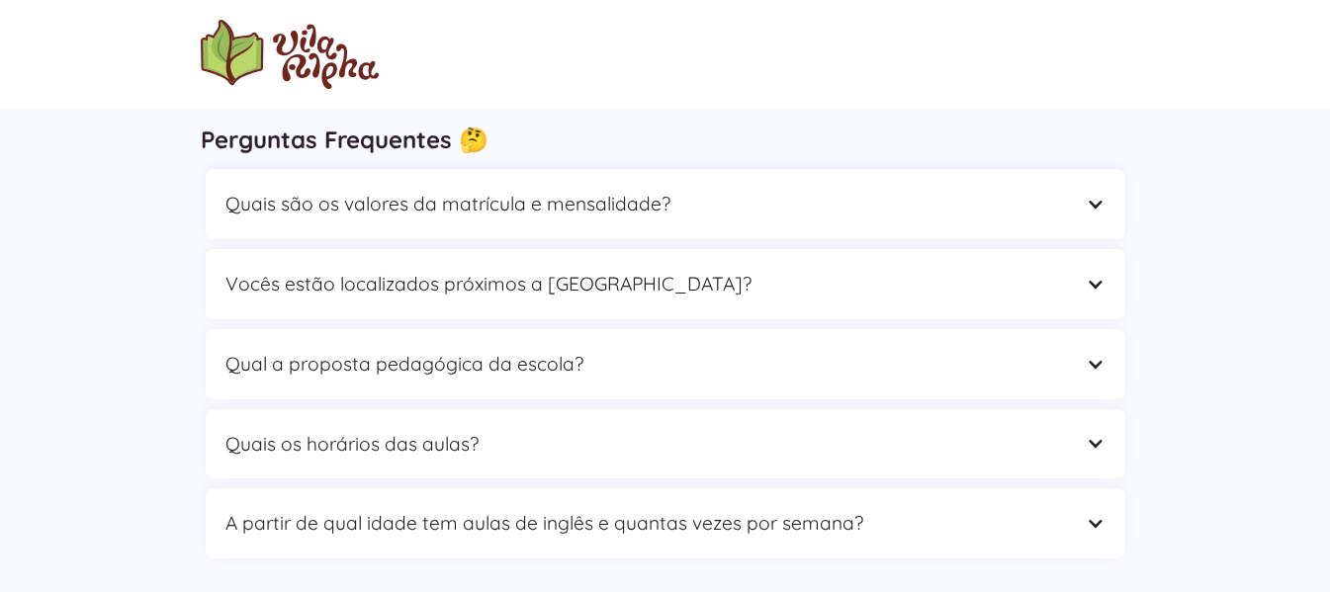
scroll to position [0, 0]
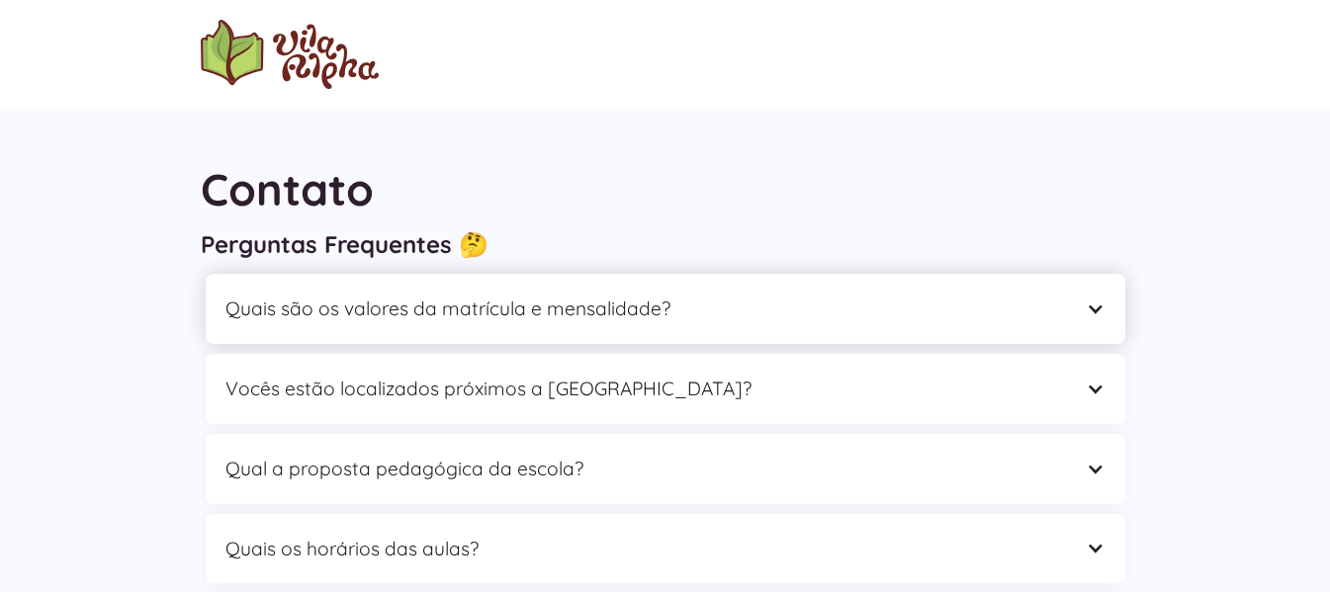
click at [771, 305] on div "Quais são os valores da matrícula e mensalidade?" at bounding box center [645, 309] width 840 height 31
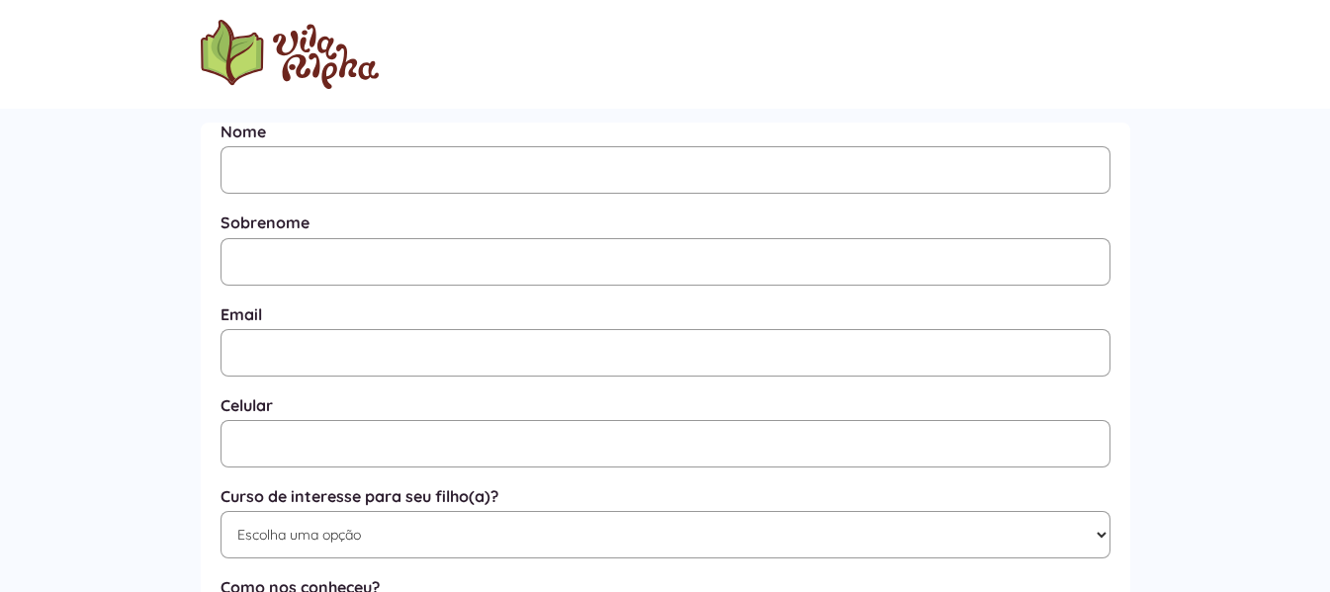
scroll to position [791, 0]
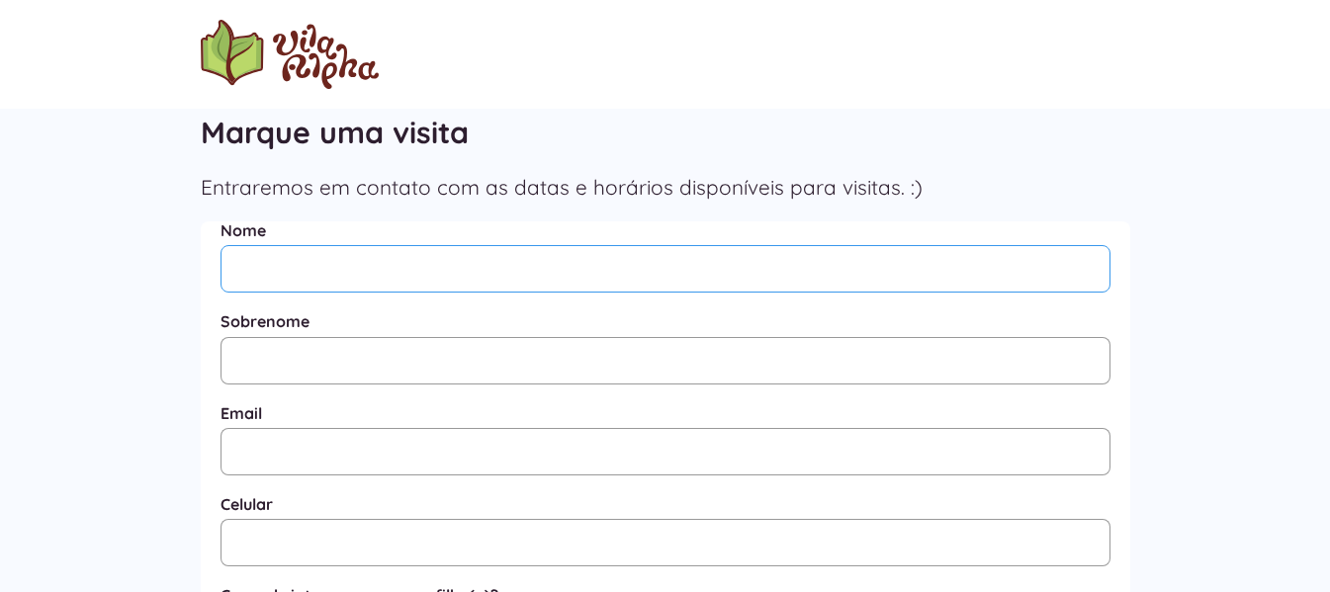
click at [629, 267] on input "Nome" at bounding box center [665, 268] width 890 height 47
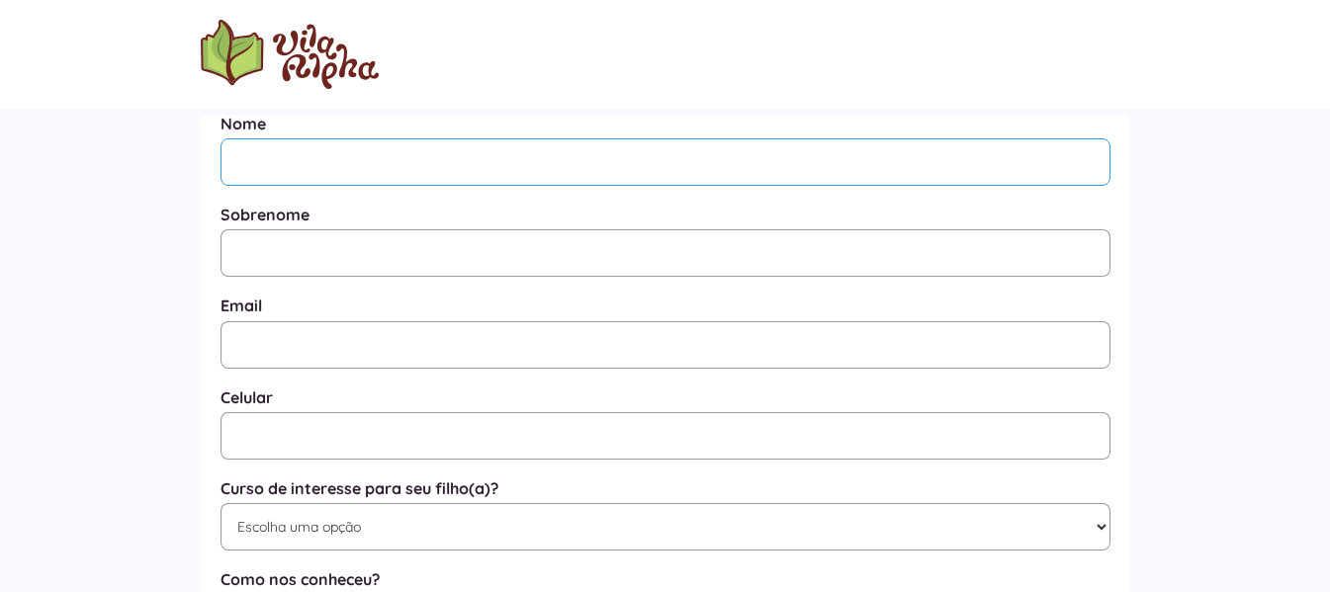
type input "ALISSON"
type input "BARBOSA"
type input "(11) 95367-7839"
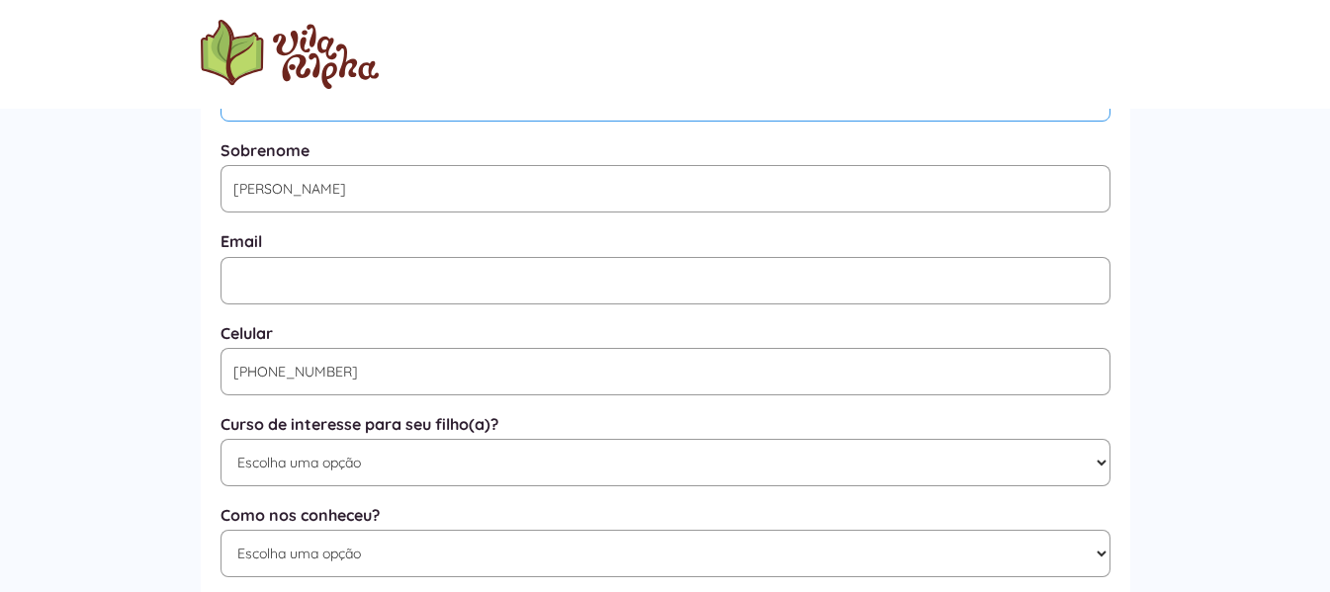
scroll to position [890, 0]
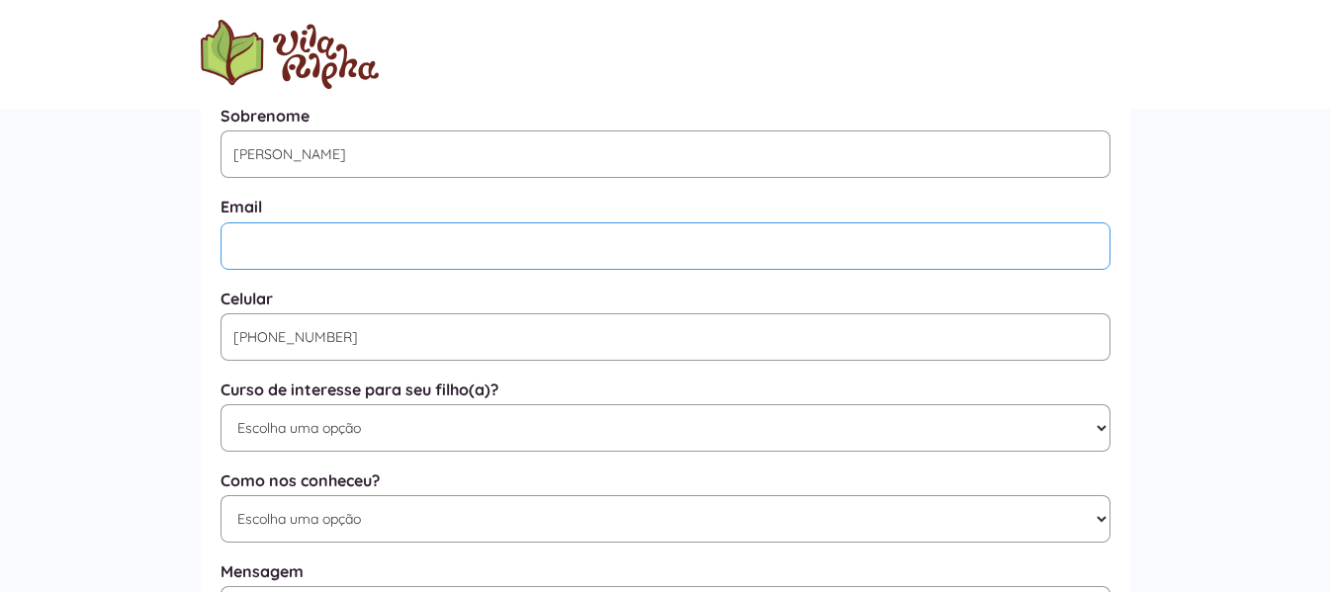
click at [434, 253] on input "Email" at bounding box center [665, 245] width 890 height 47
type input "alissonsanbar@hotmail.com"
click at [558, 348] on input "(11) 95367-7839" at bounding box center [665, 336] width 890 height 47
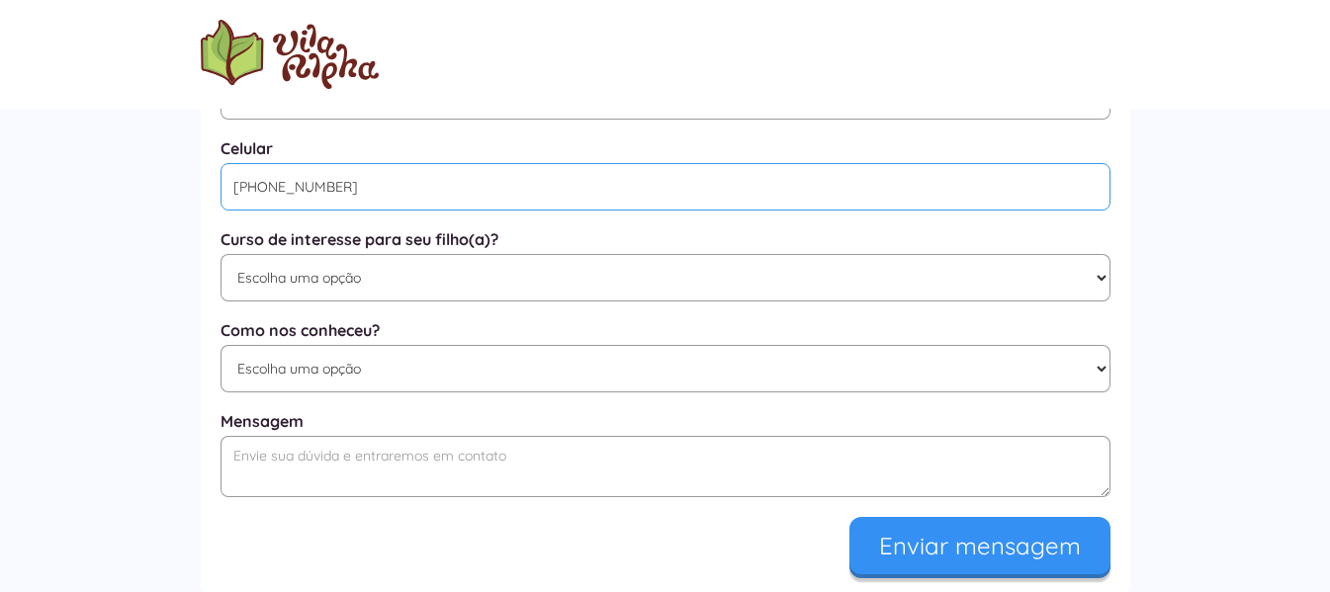
scroll to position [1088, 0]
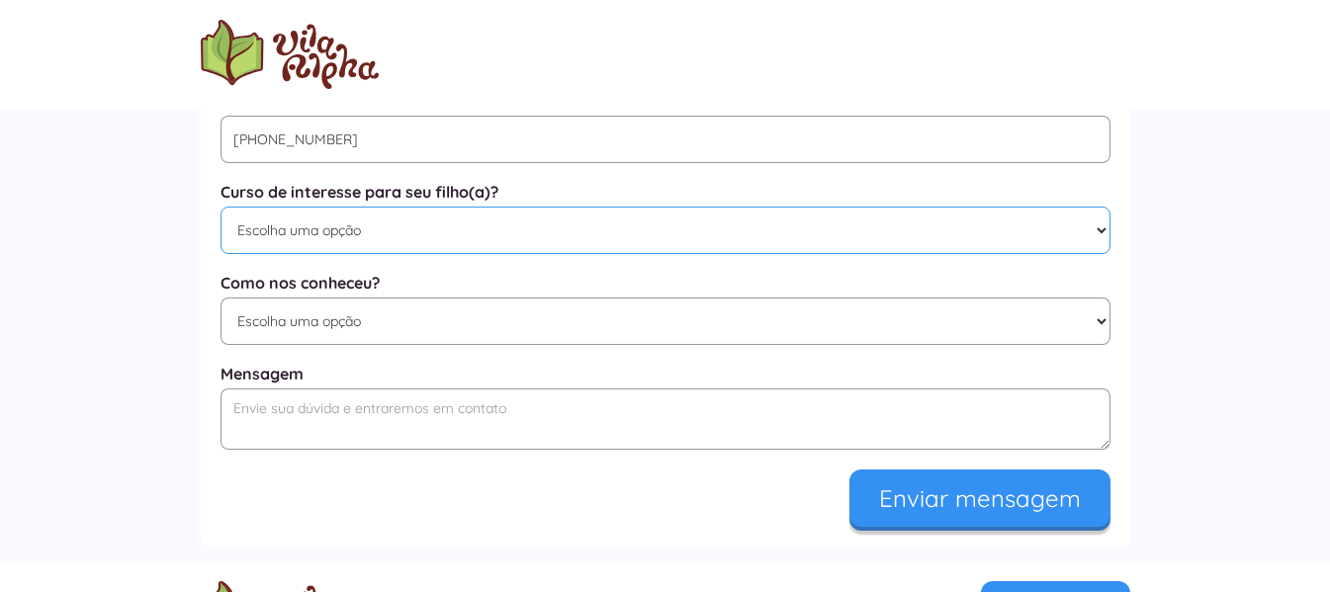
click at [556, 250] on select "Escolha uma opção Educação Infantil / Berçário Ensino Fundamental I Integral" at bounding box center [665, 230] width 890 height 47
select select "Educação Infantil / Berçário"
click at [220, 214] on select "Escolha uma opção Educação Infantil / Berçário Ensino Fundamental I Integral" at bounding box center [665, 230] width 890 height 47
click at [543, 319] on select "Escolha uma opção Google Facebook Instagram Indicação Proximidade com a Escola …" at bounding box center [665, 321] width 890 height 47
click at [81, 244] on div "Perguntas Frequentes 🤔 Quais são os valores da matrícula e mensalidade? Pedimos…" at bounding box center [665, 184] width 1330 height 1089
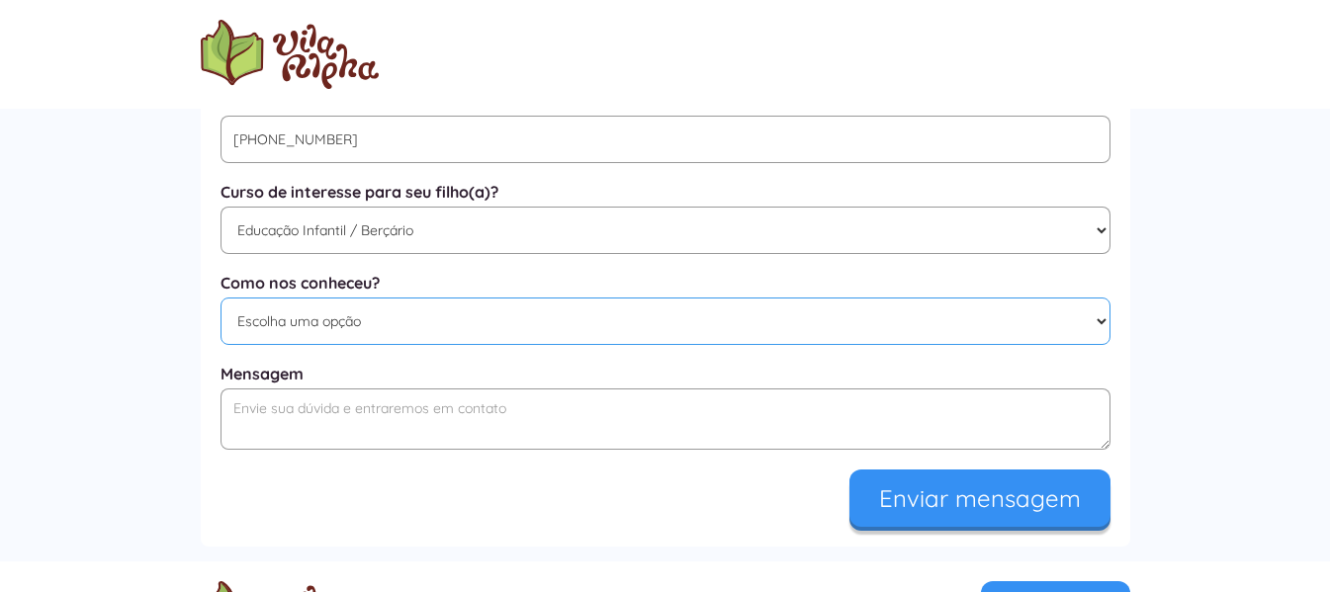
click at [286, 329] on select "Escolha uma opção Google Facebook Instagram Indicação Proximidade com a Escola …" at bounding box center [665, 321] width 890 height 47
select select "Google"
click at [220, 307] on select "Escolha uma opção Google Facebook Instagram Indicação Proximidade com a Escola …" at bounding box center [665, 321] width 890 height 47
click at [328, 405] on textarea "Mensagem" at bounding box center [665, 419] width 890 height 61
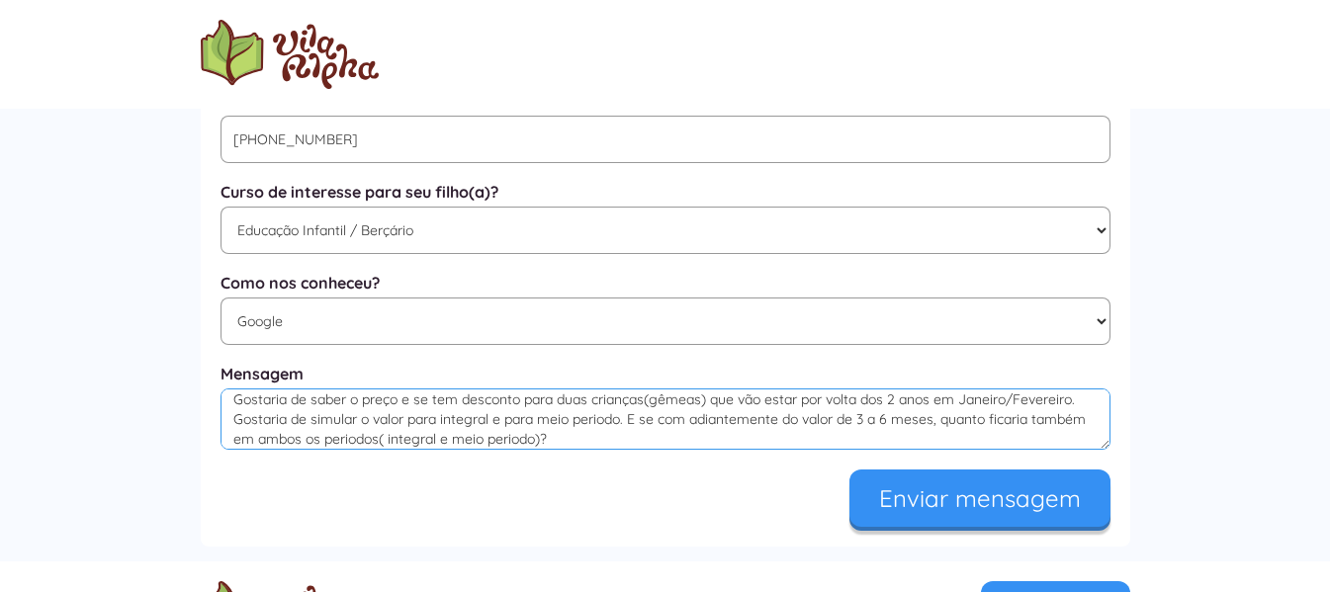
scroll to position [1285, 0]
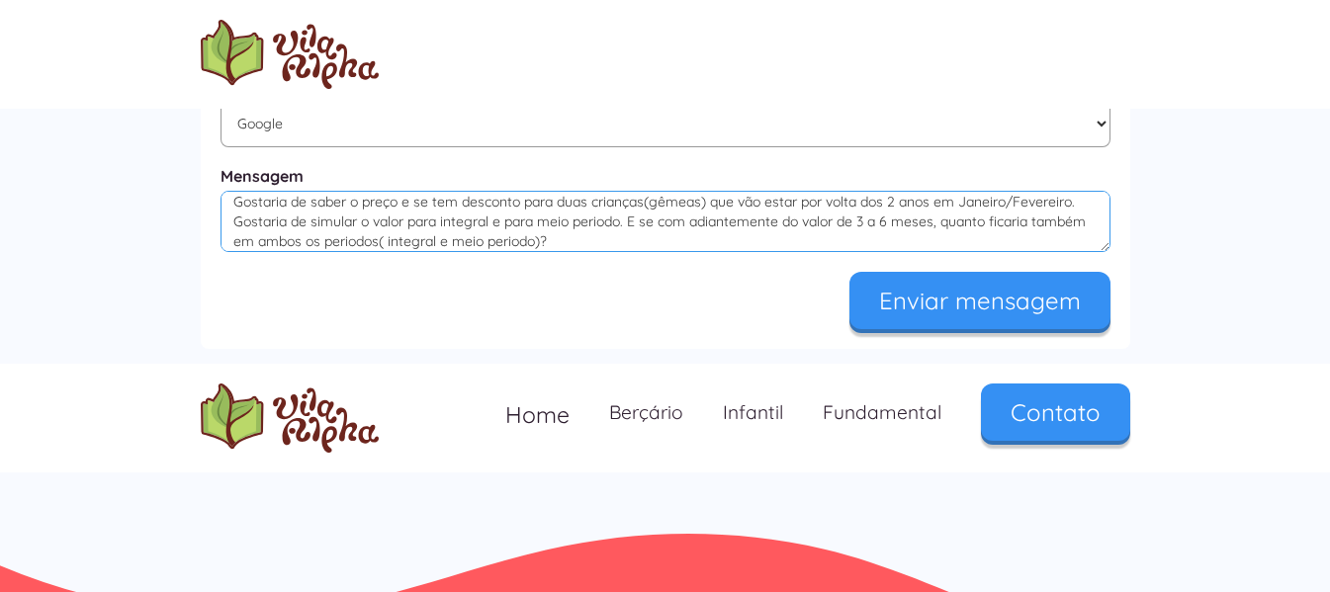
click at [695, 250] on textarea "Olá, Gostaria de saber o preço e se tem desconto para duas crianças(gêmeas) que…" at bounding box center [665, 221] width 890 height 61
paste textarea "tudo bem? Gostaria de solicitar informações sobre a mensalidade para duas crian…"
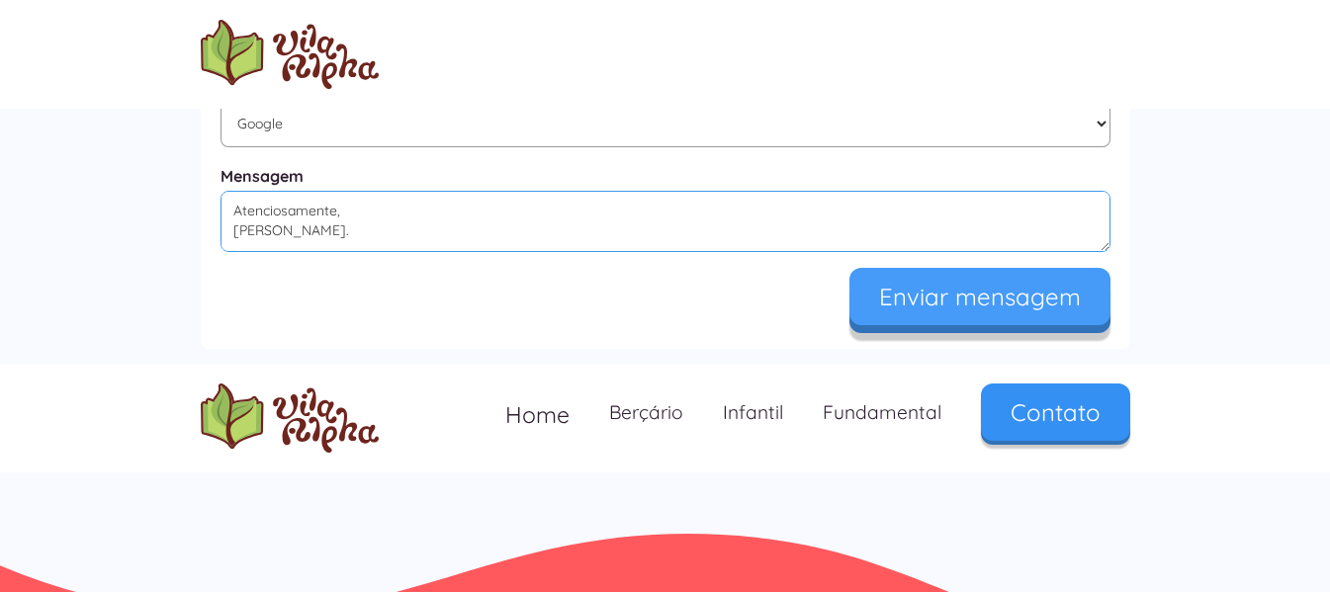
type textarea "Olá, tudo bem? Gostaria de solicitar informações sobre a mensalidade para duas …"
click at [1002, 310] on input "Enviar mensagem" at bounding box center [979, 296] width 261 height 57
type input "Enviando..."
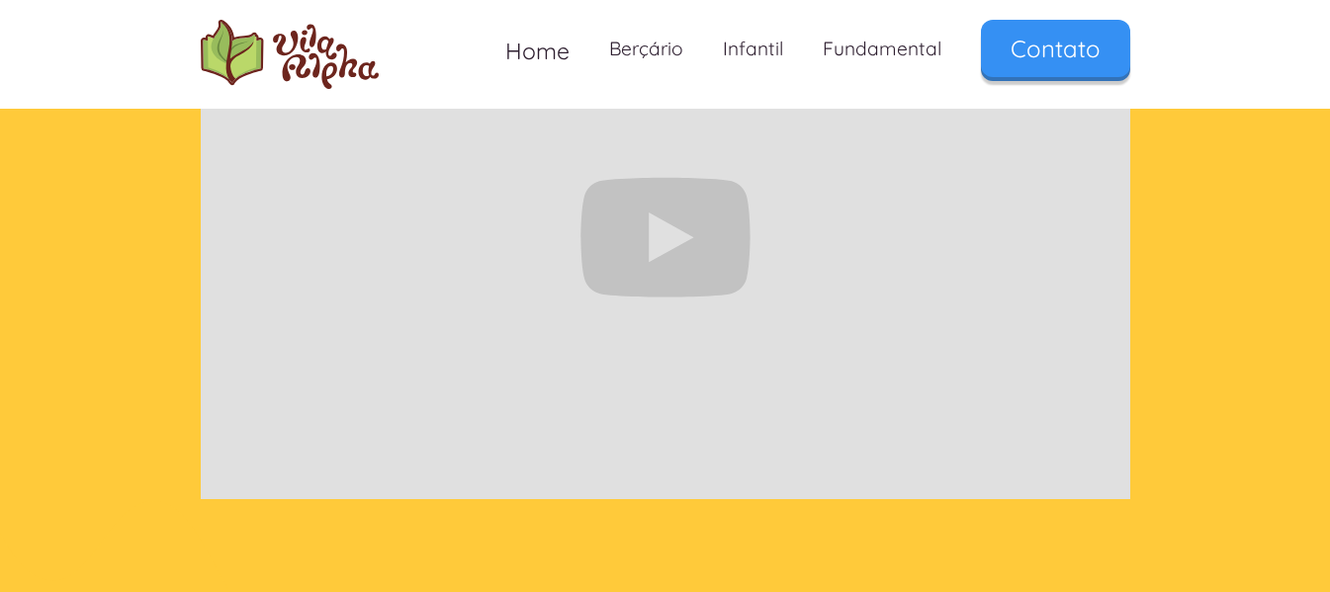
scroll to position [395, 0]
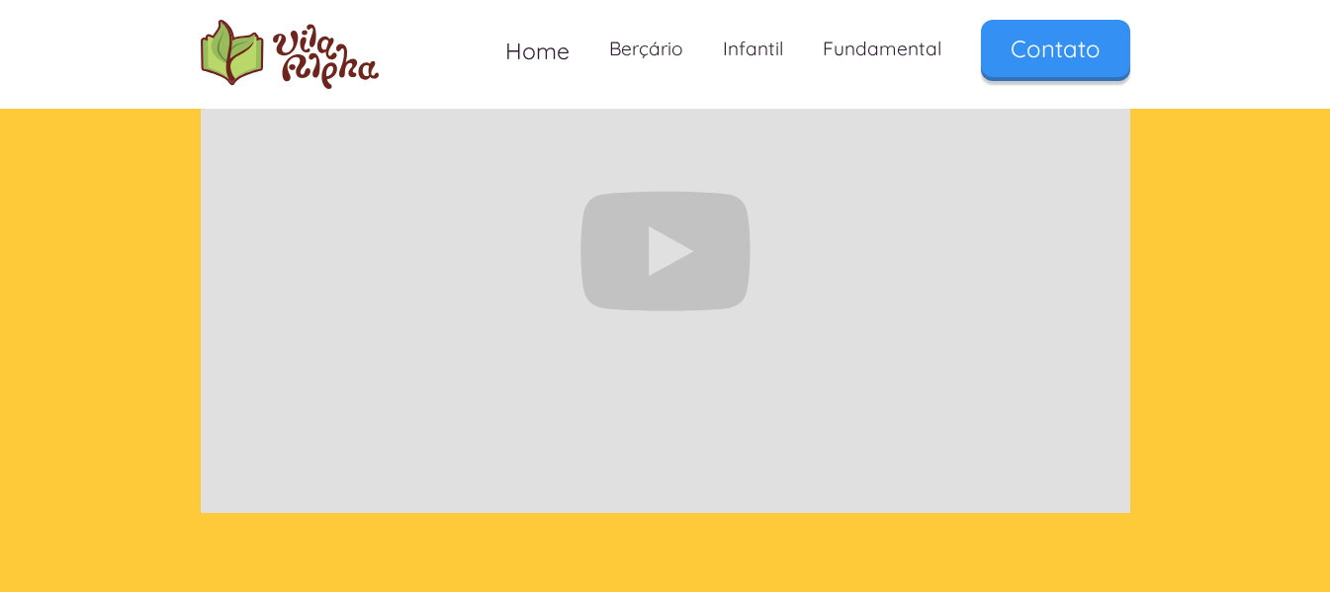
drag, startPoint x: 677, startPoint y: 424, endPoint x: 1023, endPoint y: 554, distance: 369.5
click at [1023, 554] on div "Obrigado pela mensagem! 🎉 Entraremos em contato assim que possível. Por enquant…" at bounding box center [665, 217] width 1330 height 1008
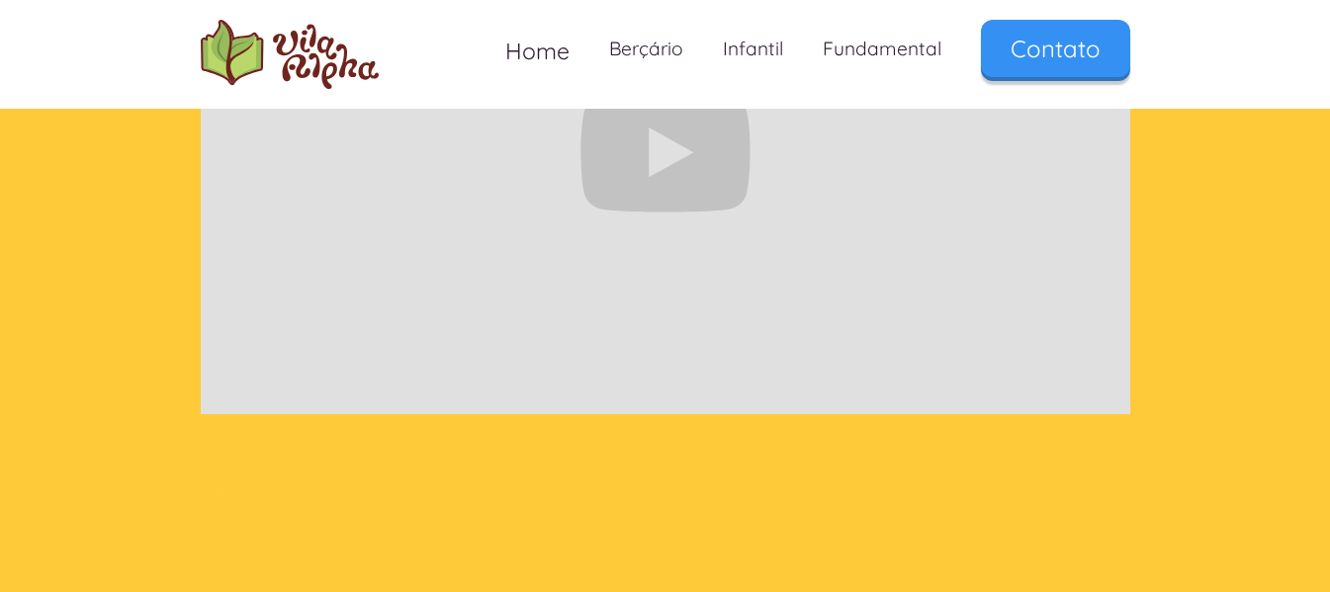
scroll to position [0, 0]
